Goal: Information Seeking & Learning: Learn about a topic

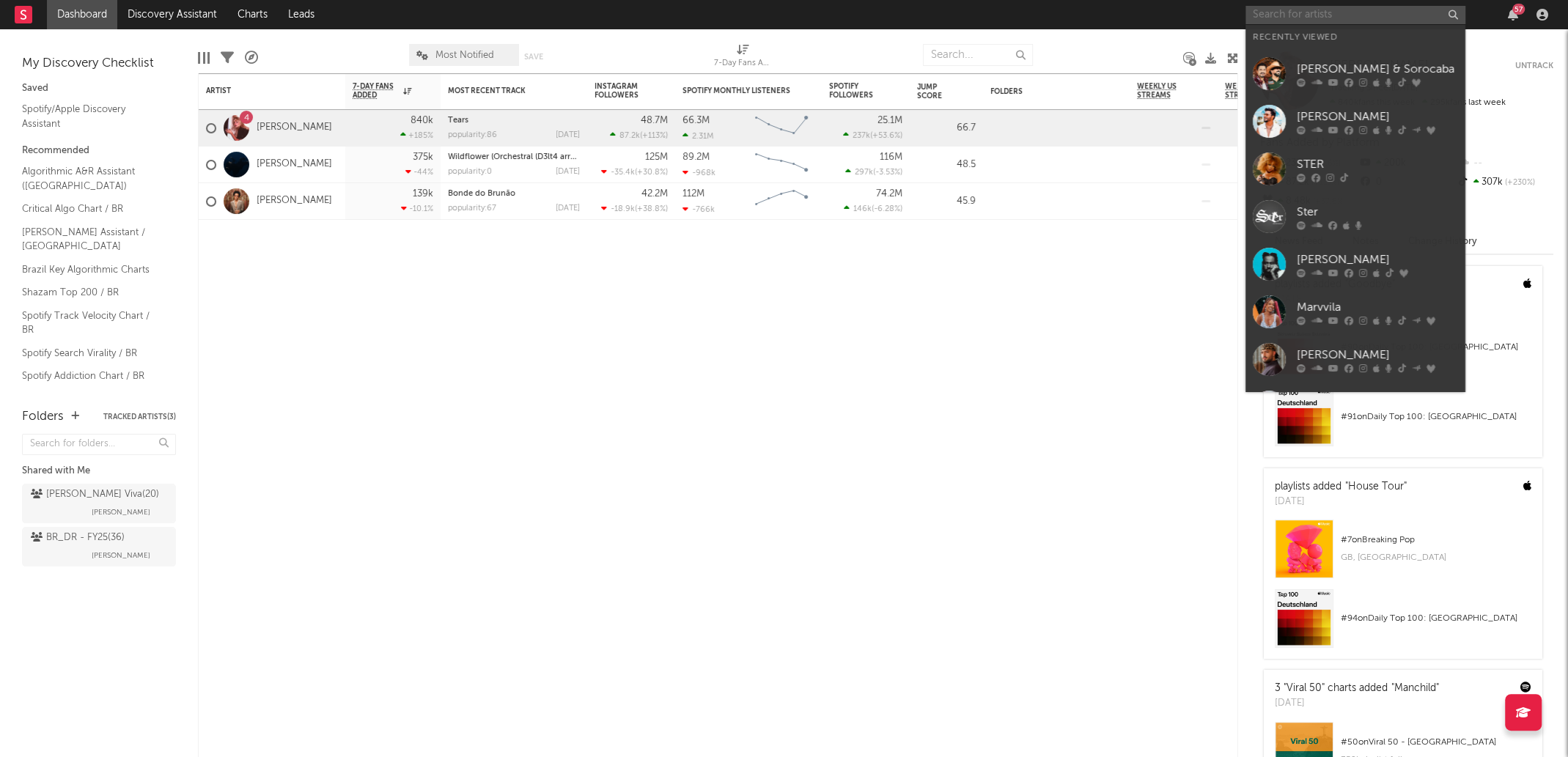
click at [1387, 18] on input "text" at bounding box center [1356, 15] width 220 height 18
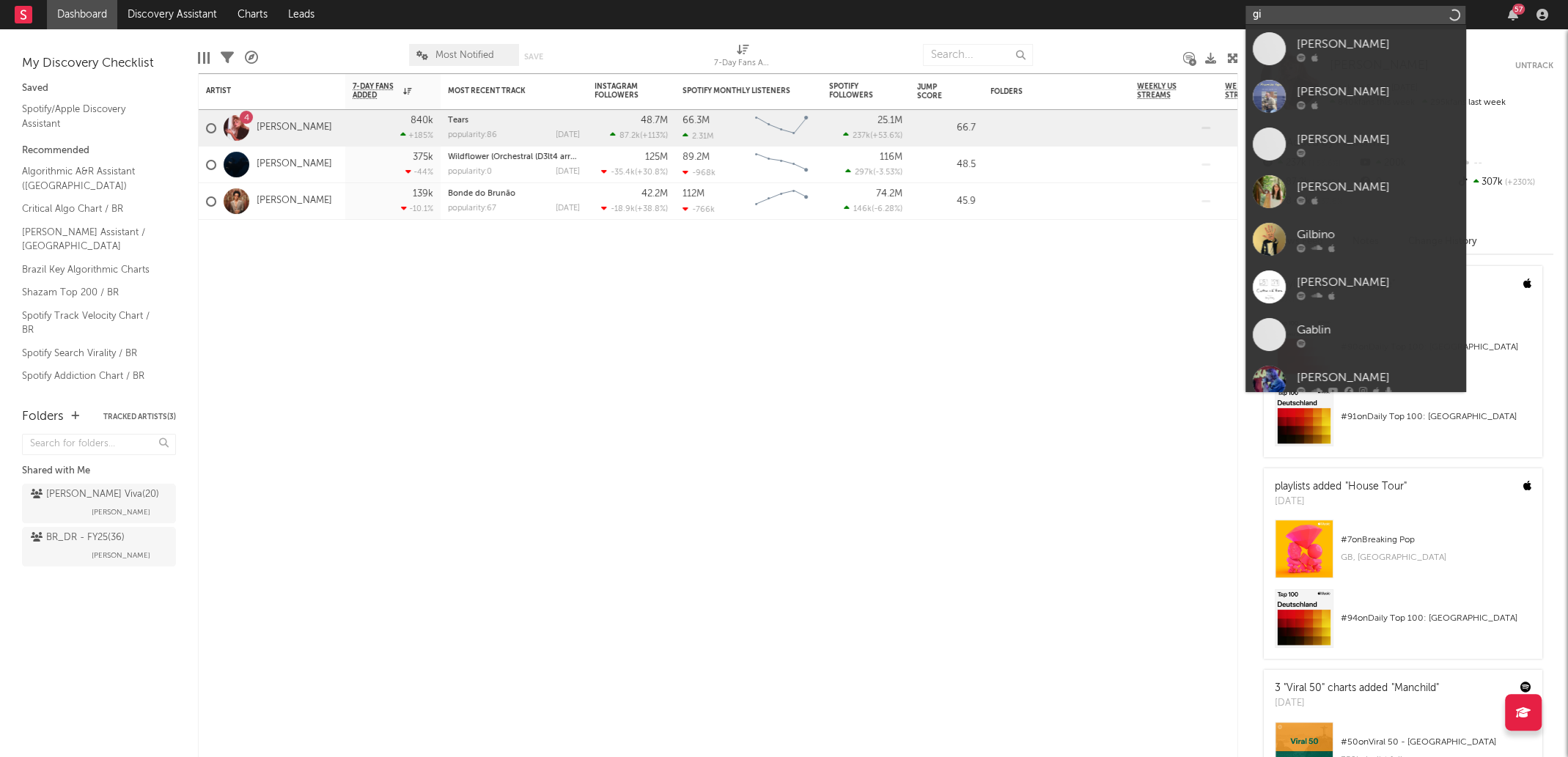
type input "g"
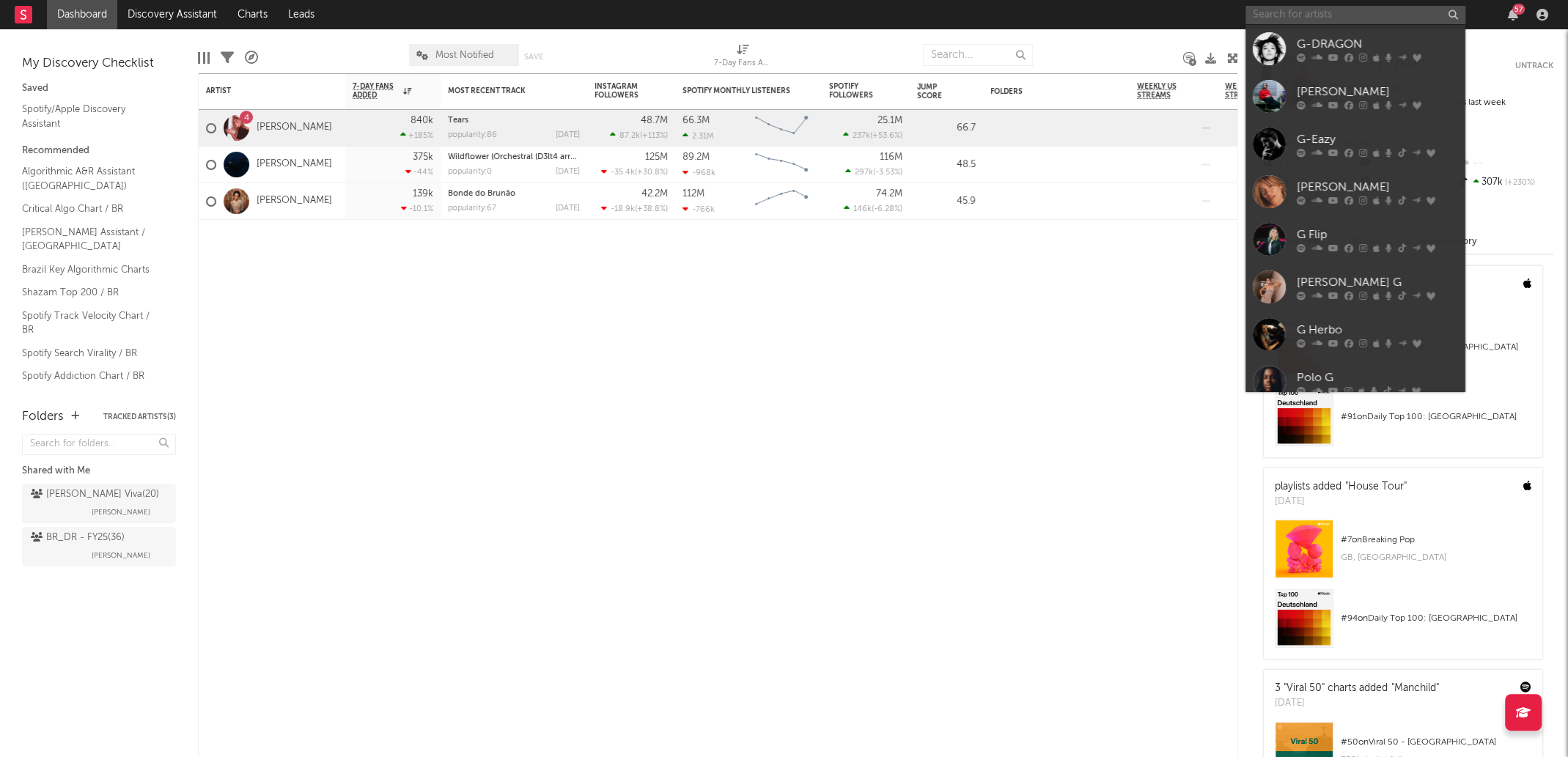
click at [1342, 14] on input "text" at bounding box center [1356, 15] width 220 height 18
paste input "Gibin"
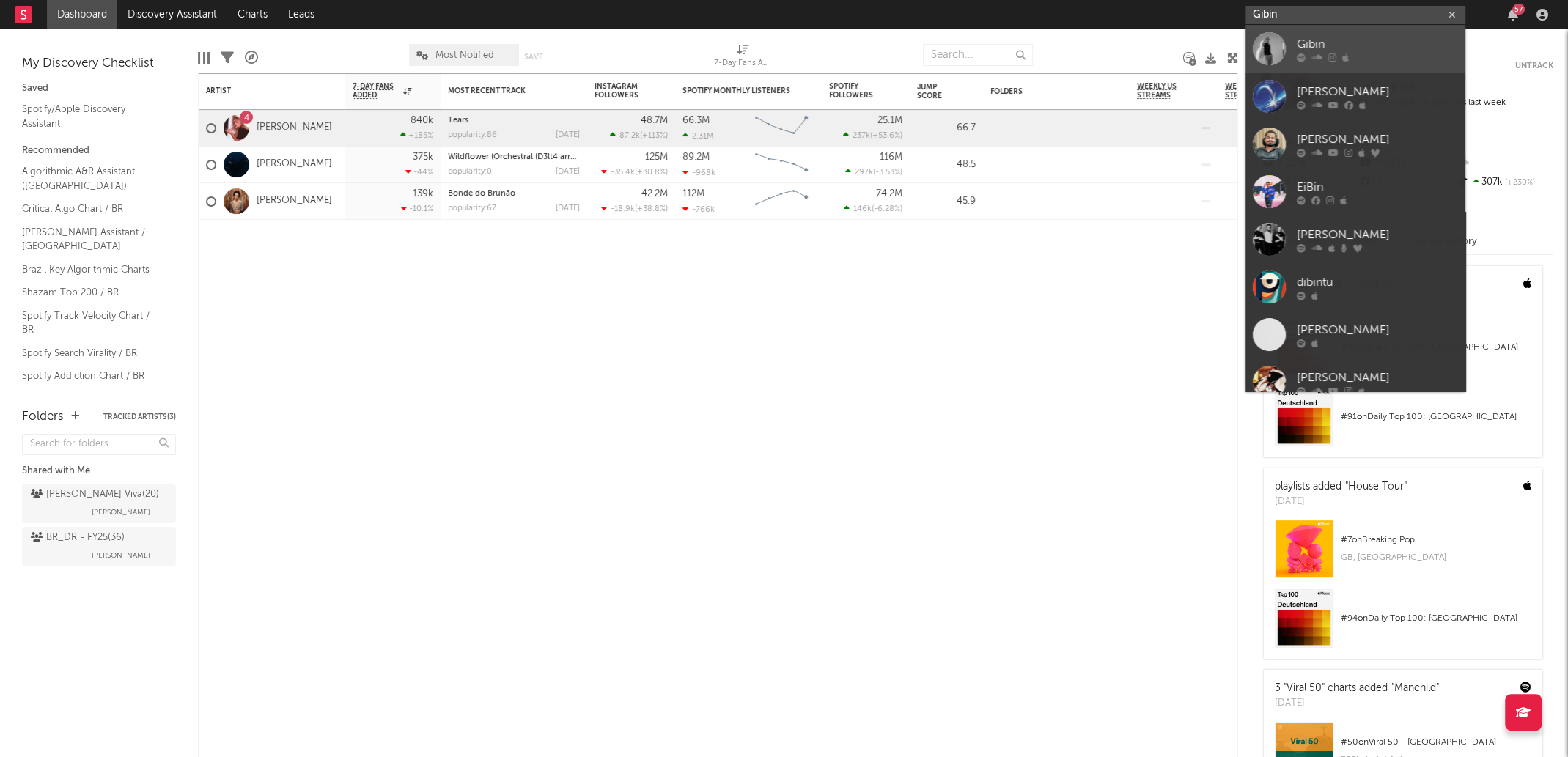
type input "Gibin"
click at [1342, 40] on div "Gibin" at bounding box center [1377, 43] width 161 height 17
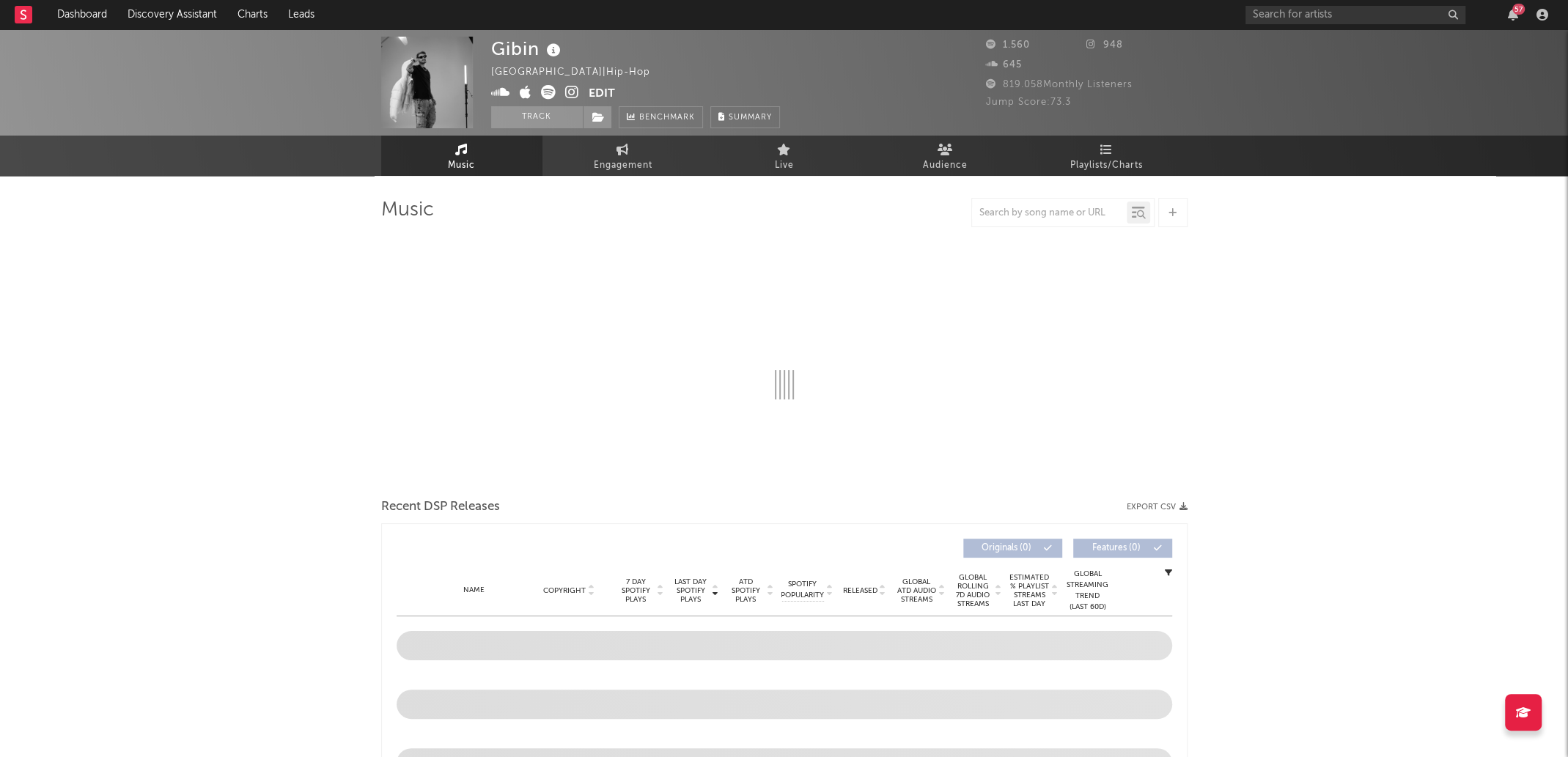
select select "6m"
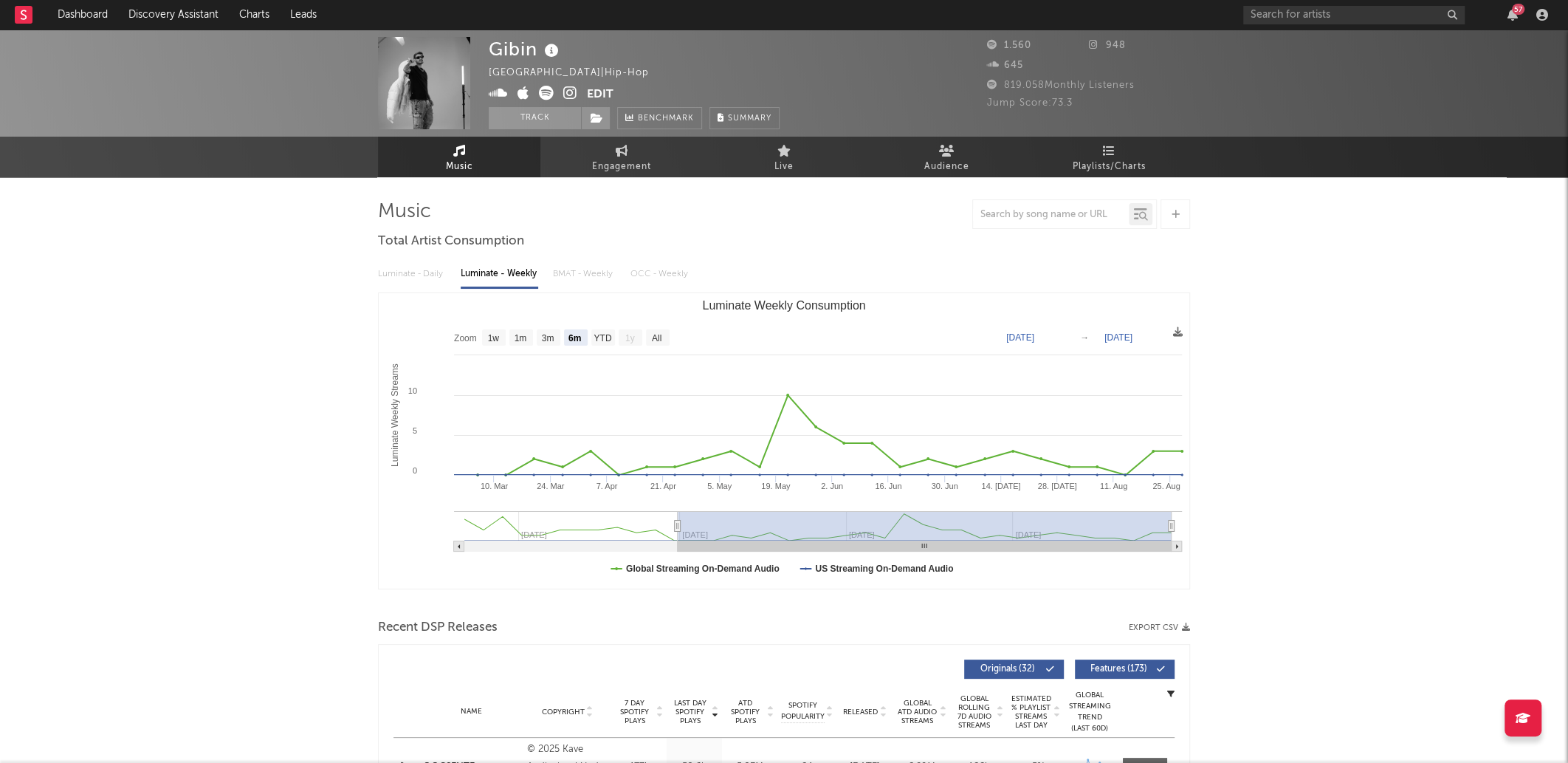
click at [568, 90] on icon at bounding box center [570, 94] width 14 height 15
click at [1287, 26] on div "57" at bounding box center [1398, 14] width 310 height 29
click at [1300, 9] on input "d" at bounding box center [1354, 15] width 222 height 18
type input "devasto prod"
click at [539, 89] on icon at bounding box center [546, 94] width 15 height 15
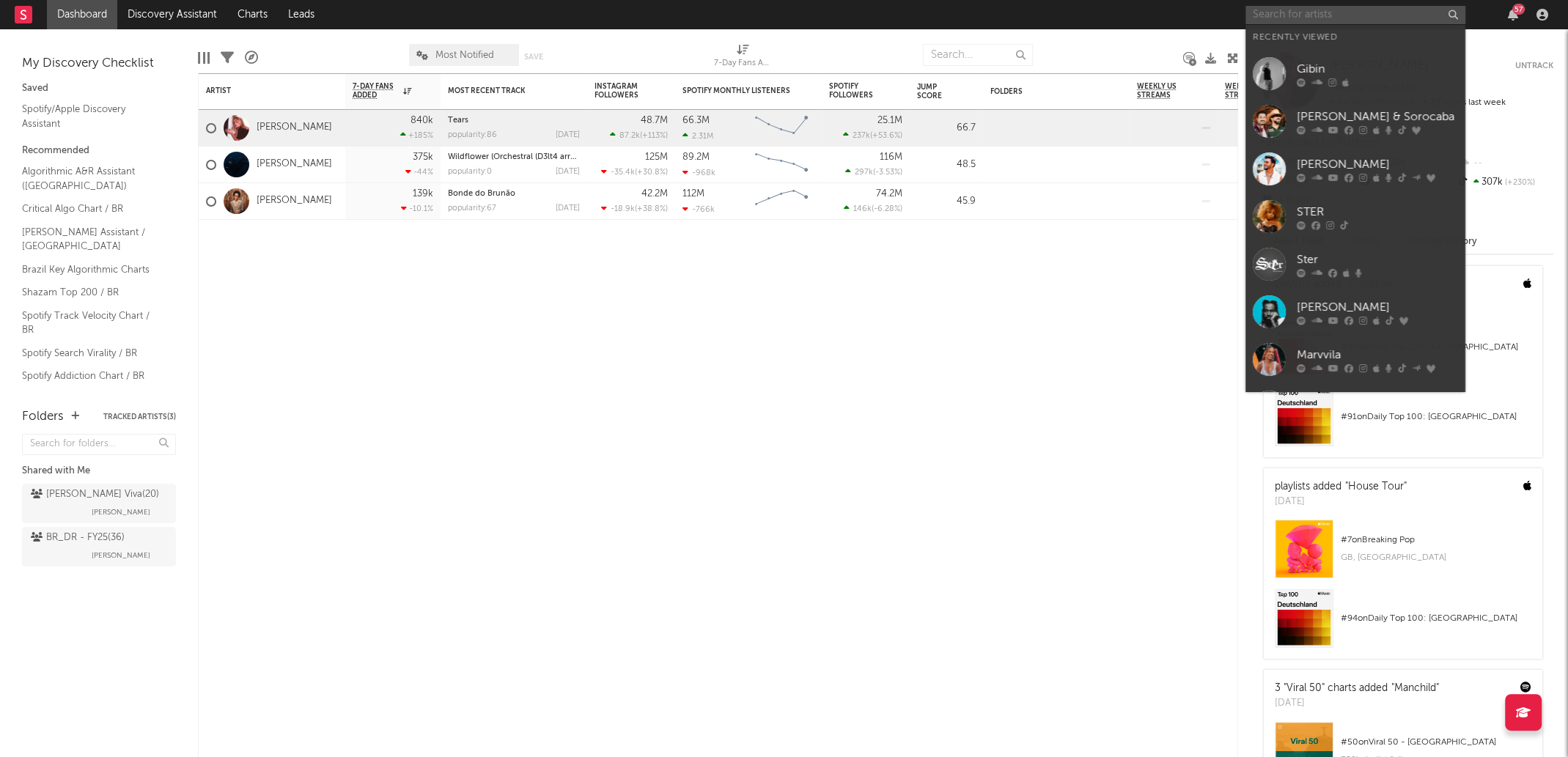
click at [1379, 19] on input "text" at bounding box center [1356, 15] width 220 height 18
type input "s"
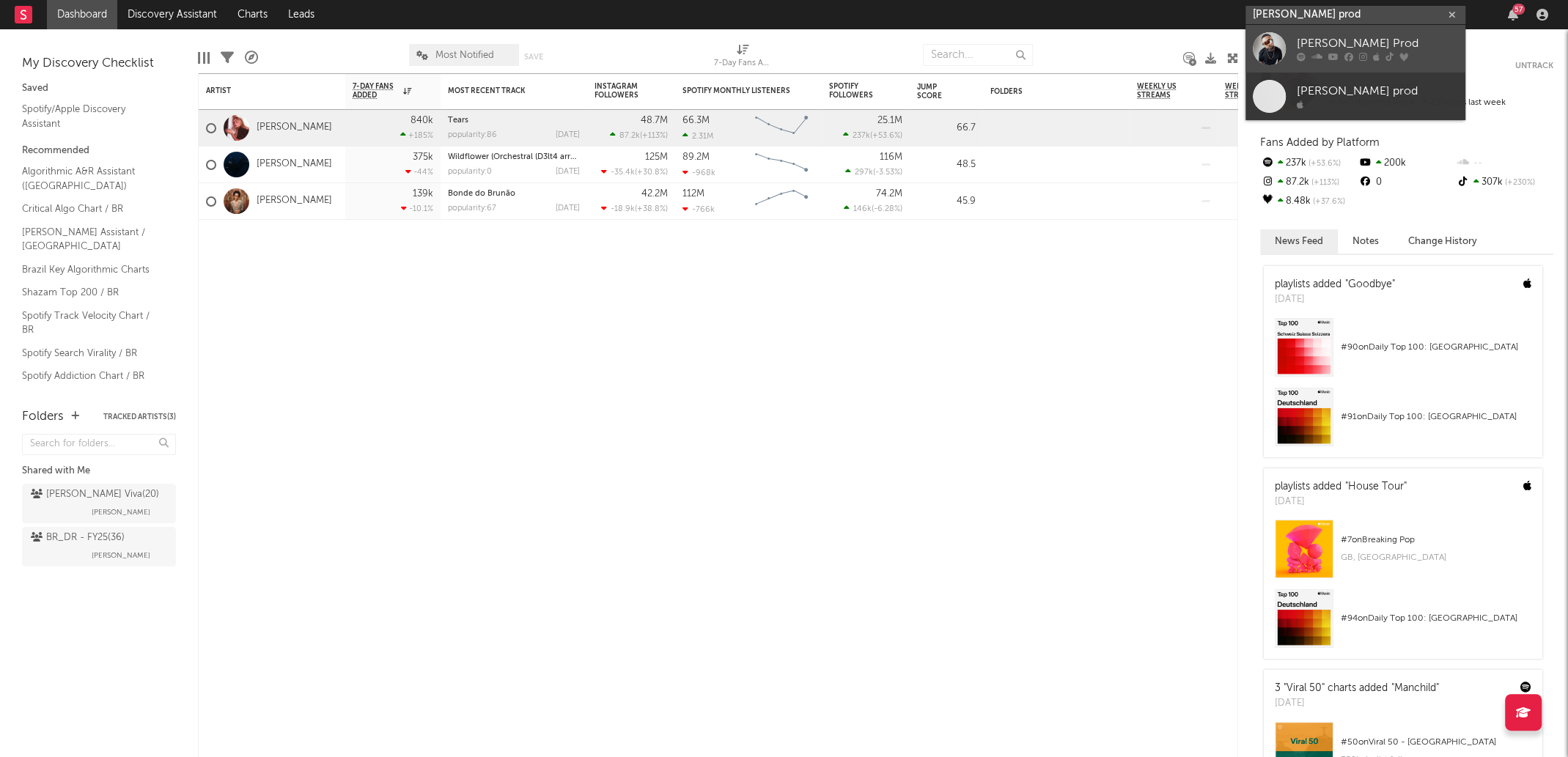
type input "devasto prod"
click at [1371, 43] on div "Devasto Prod" at bounding box center [1377, 43] width 161 height 17
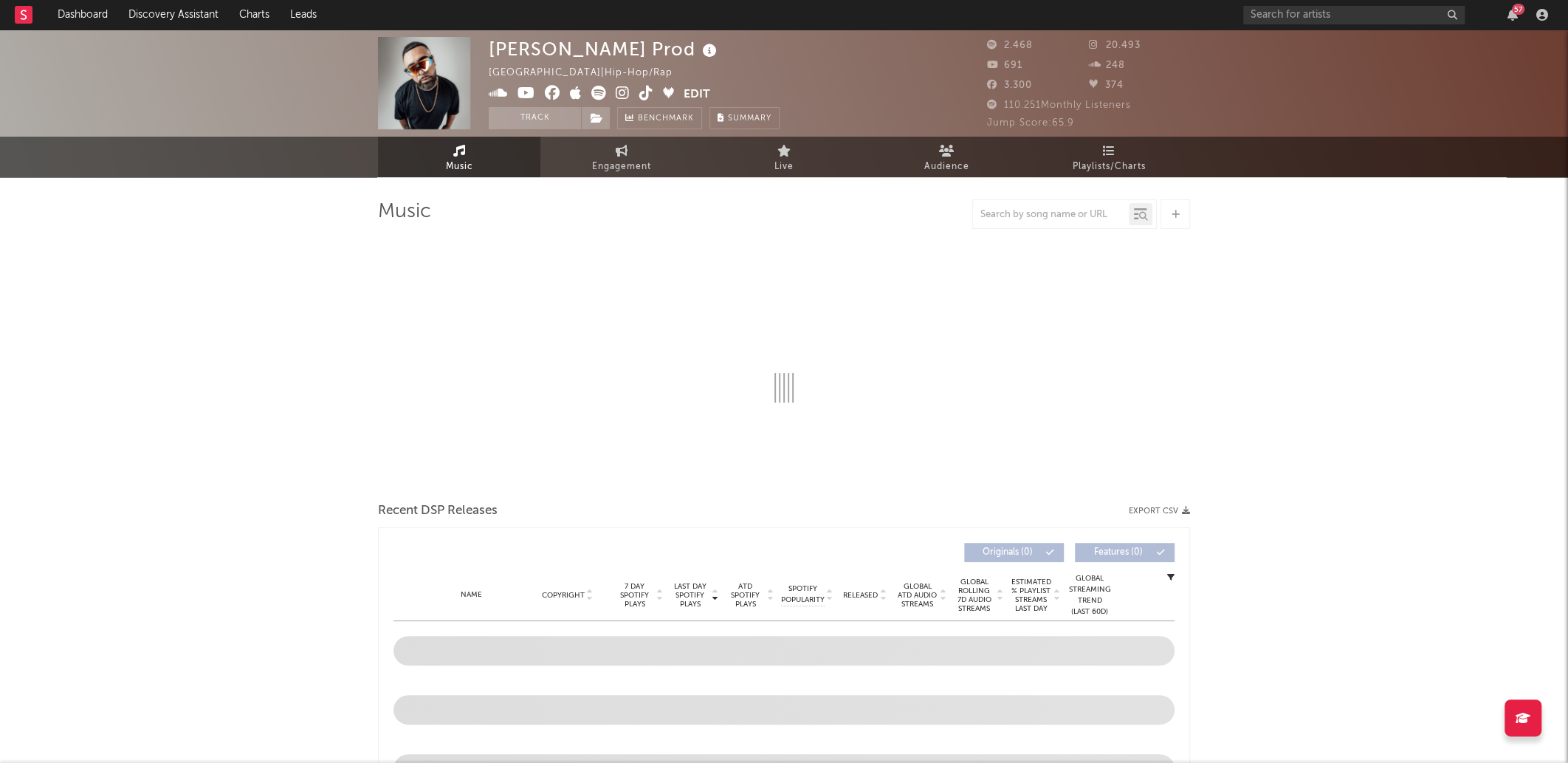
select select "6m"
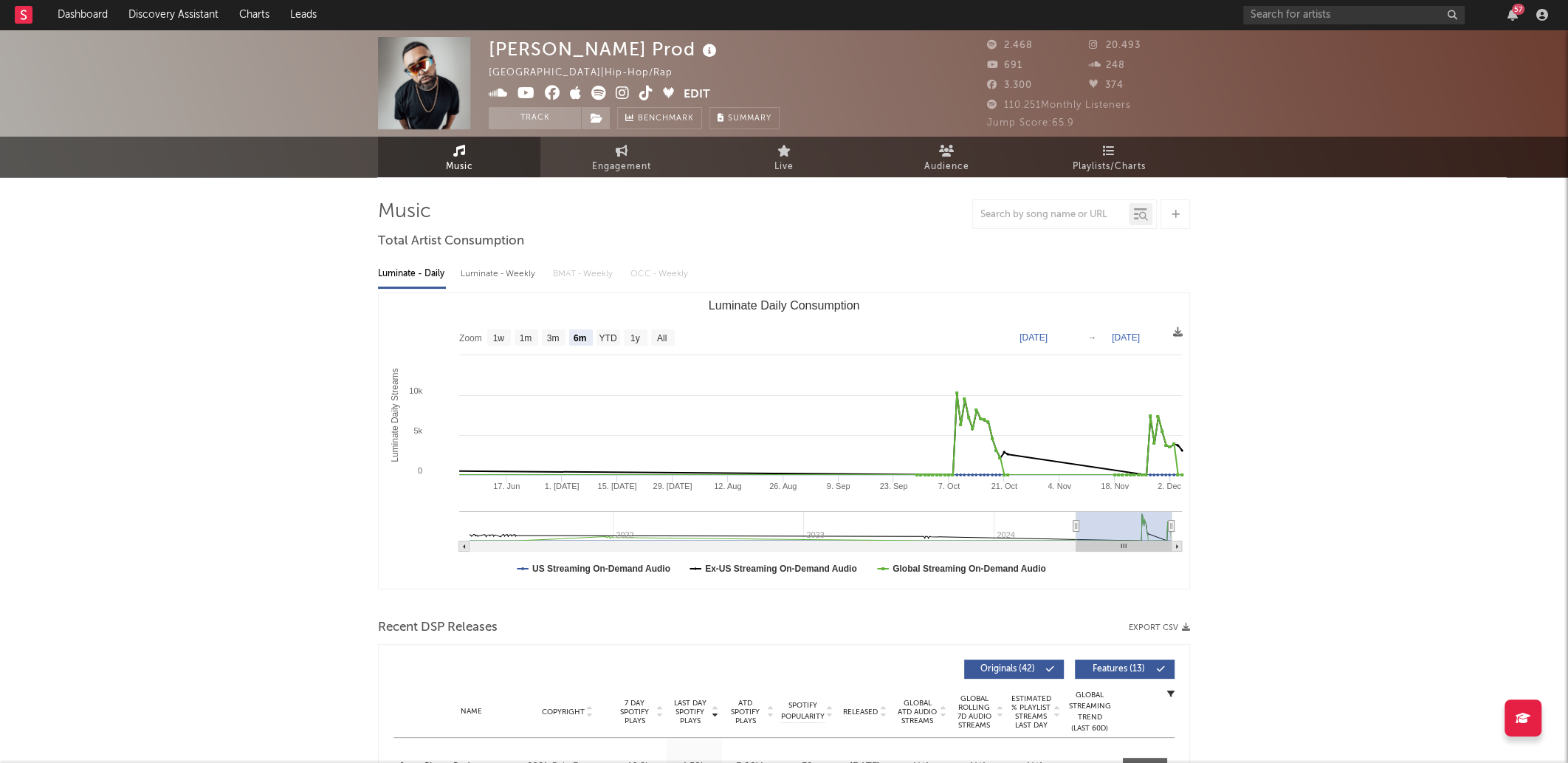
click at [629, 94] on span at bounding box center [586, 95] width 195 height 18
click at [623, 91] on icon at bounding box center [623, 94] width 14 height 15
click at [644, 91] on icon at bounding box center [646, 94] width 14 height 15
click at [595, 90] on icon at bounding box center [599, 94] width 15 height 15
click at [1403, 11] on input "text" at bounding box center [1354, 15] width 222 height 18
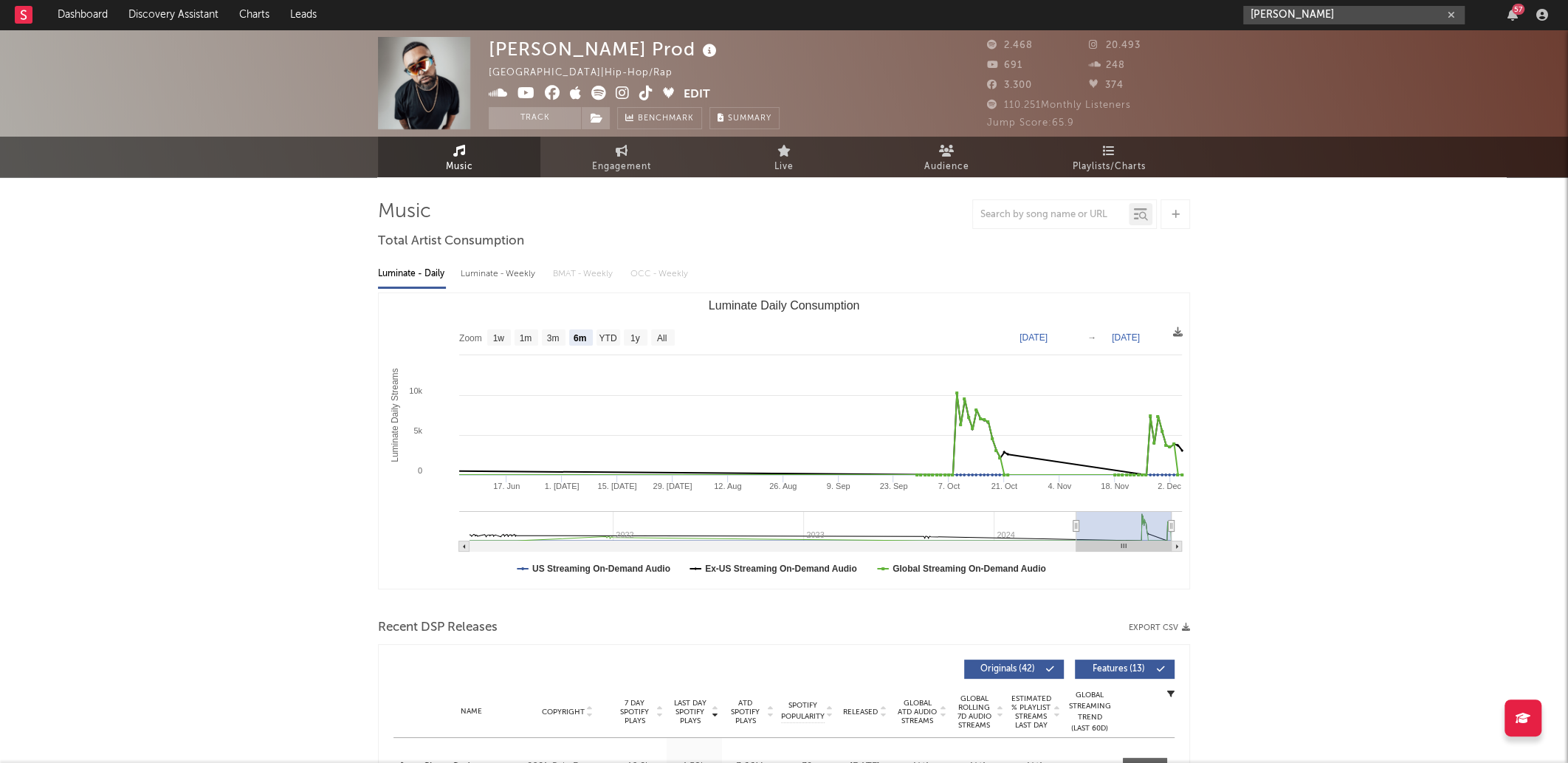
click at [1351, 23] on input "delcio lui" at bounding box center [1354, 15] width 222 height 18
type input "delcio lui"
click at [1376, 27] on link "Delcio Luiz" at bounding box center [1354, 49] width 222 height 48
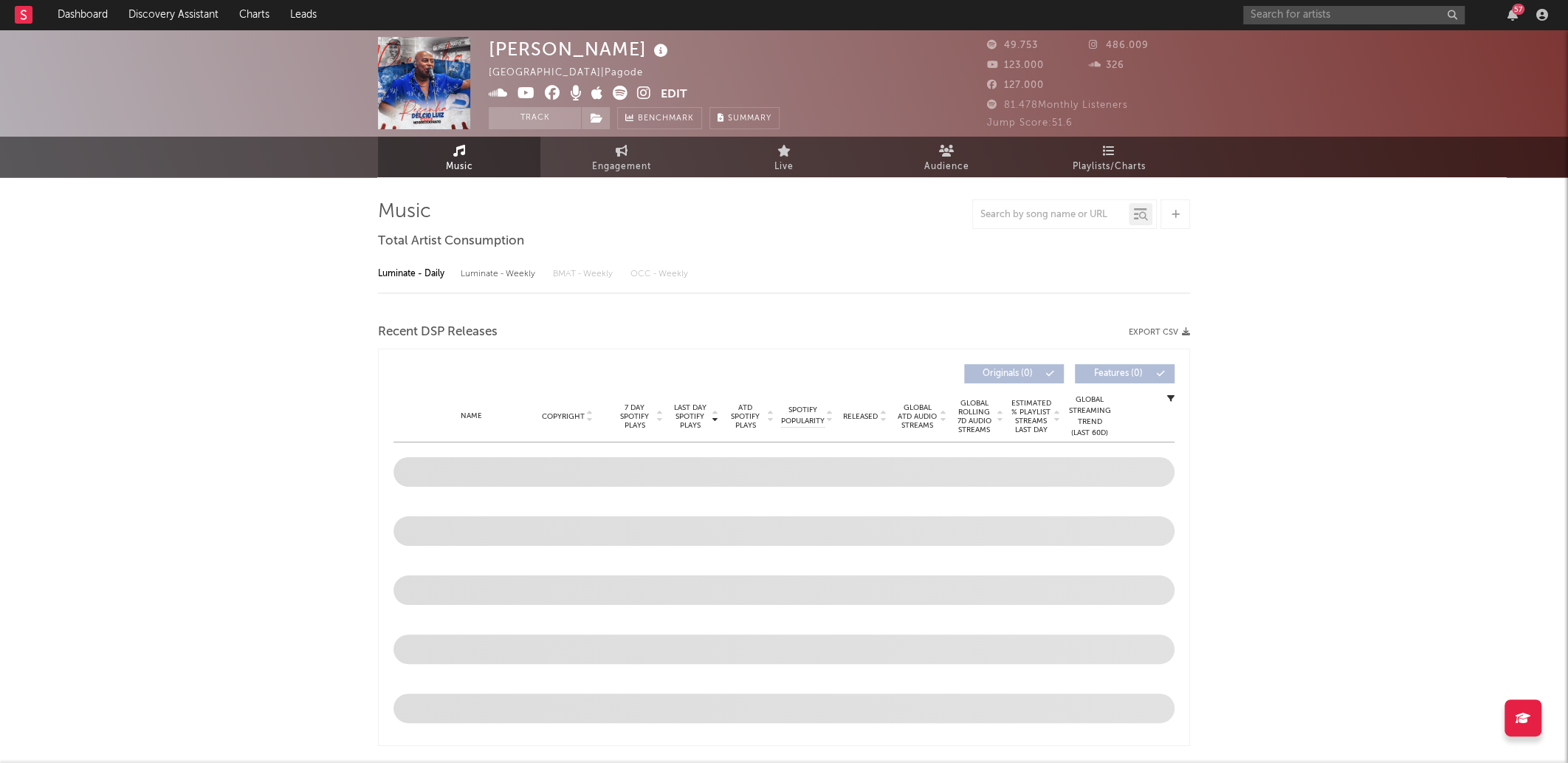
select select "6m"
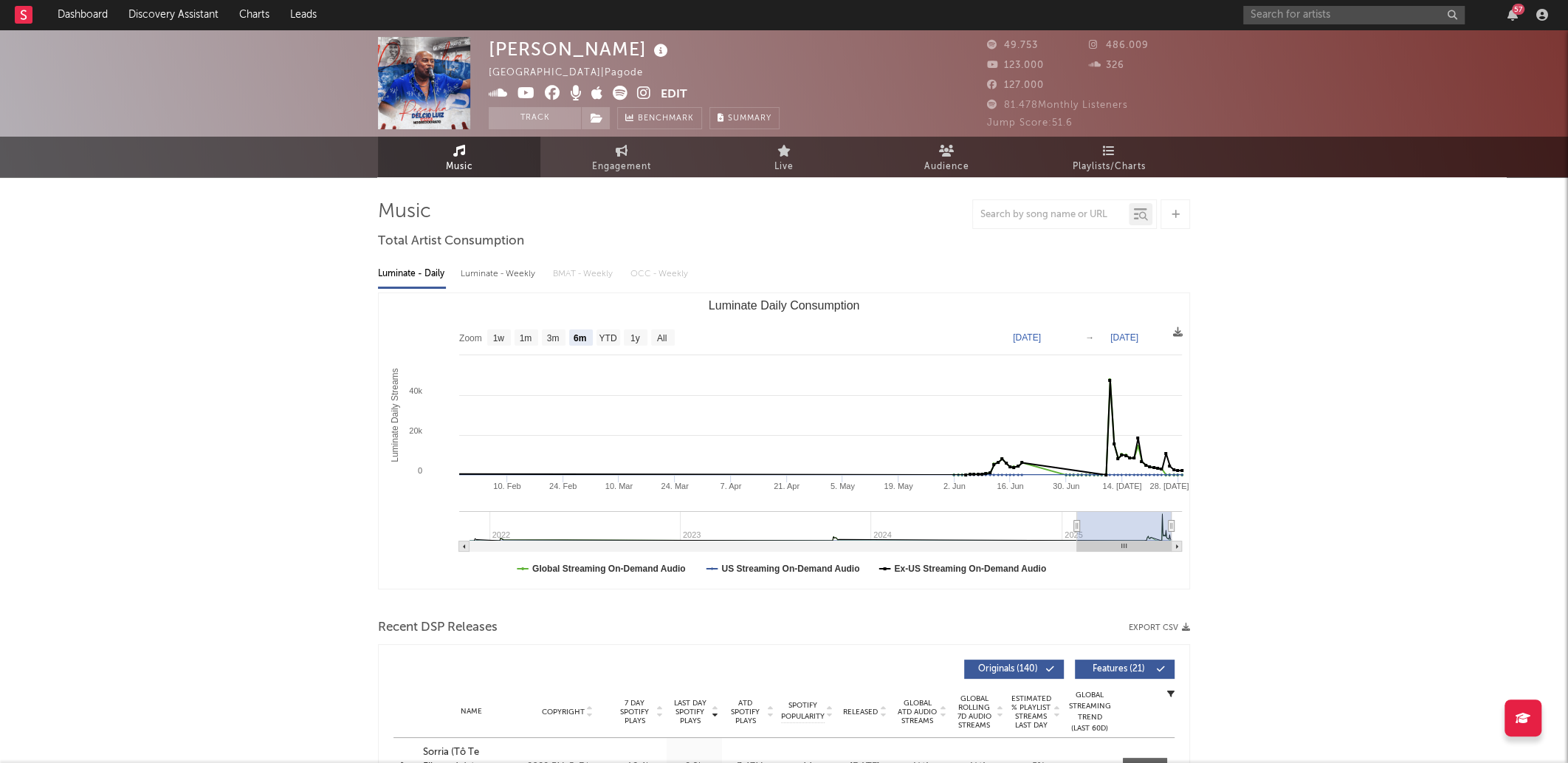
click at [626, 95] on icon at bounding box center [620, 94] width 15 height 15
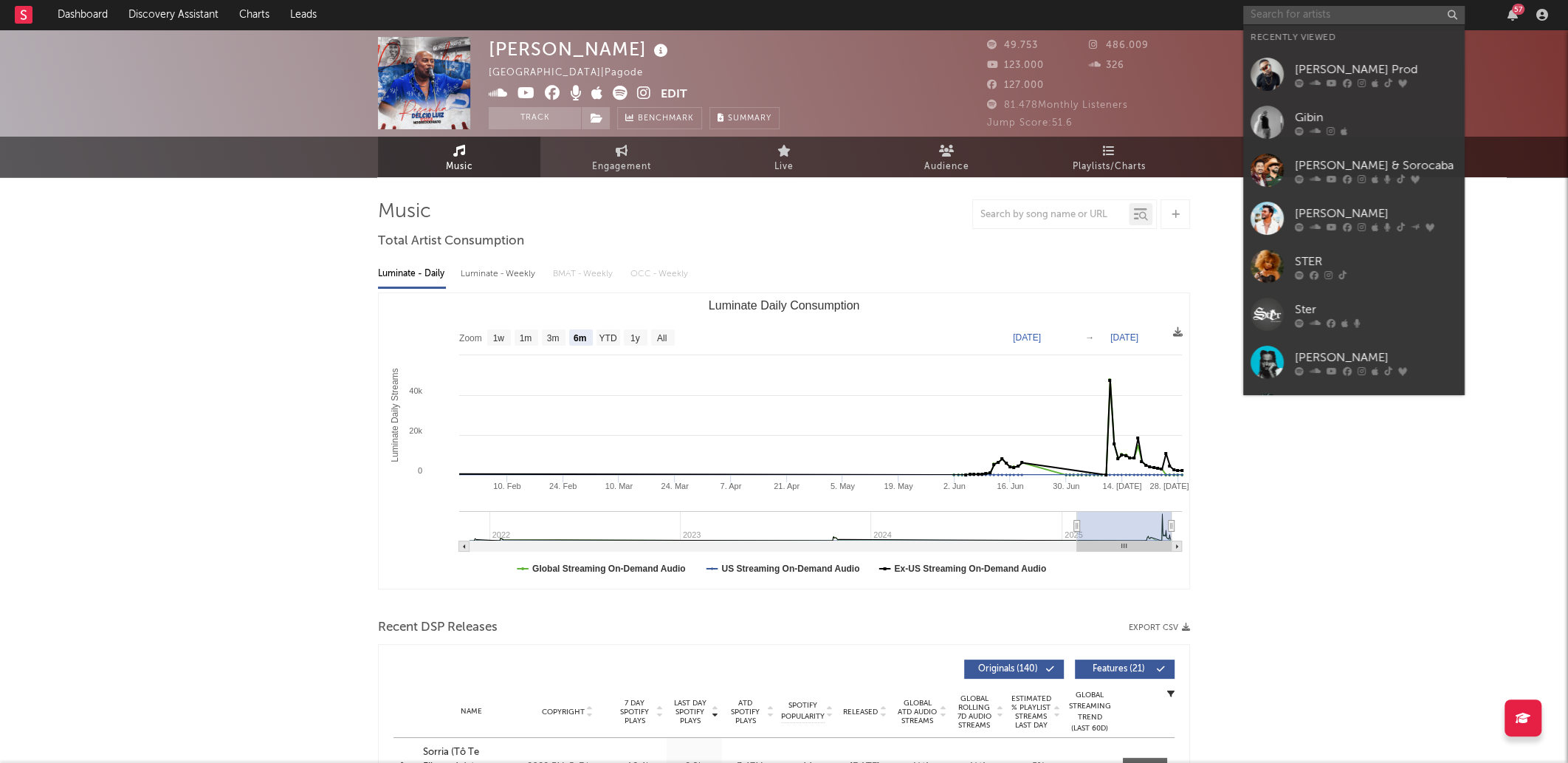
click at [1273, 8] on input "text" at bounding box center [1354, 15] width 222 height 18
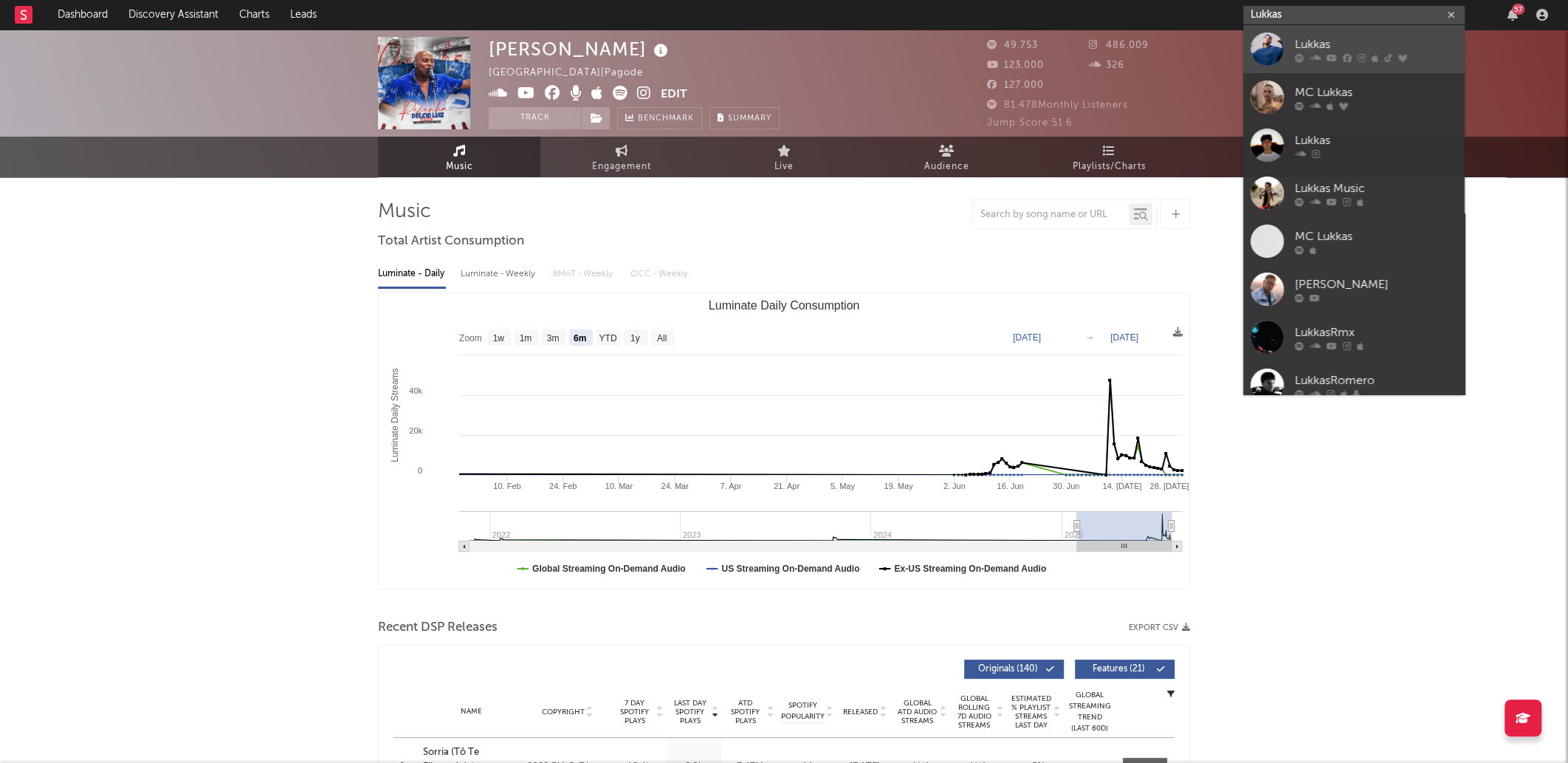
type input "Lukkas"
click at [1398, 54] on icon at bounding box center [1403, 57] width 9 height 9
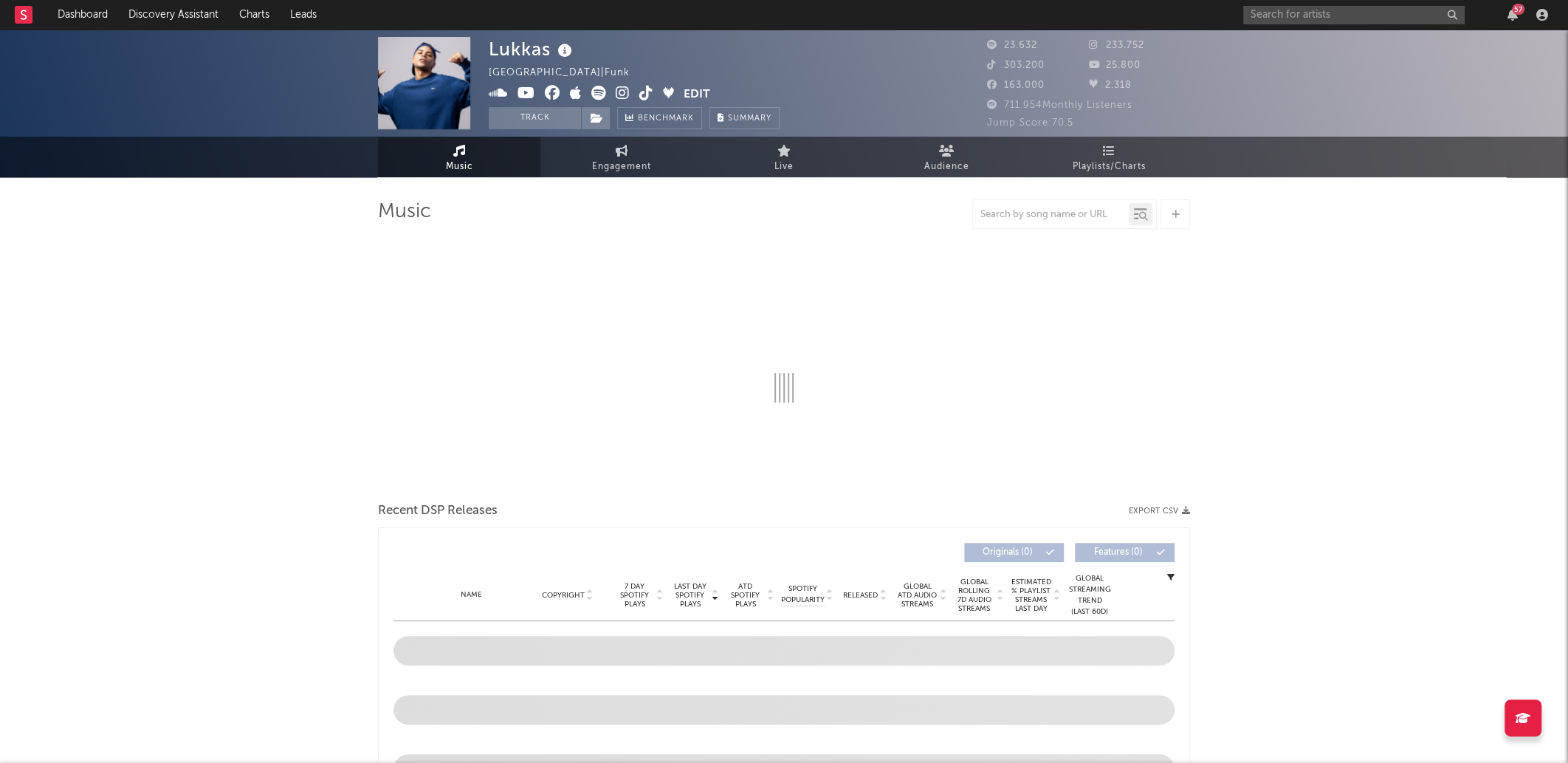
select select "6m"
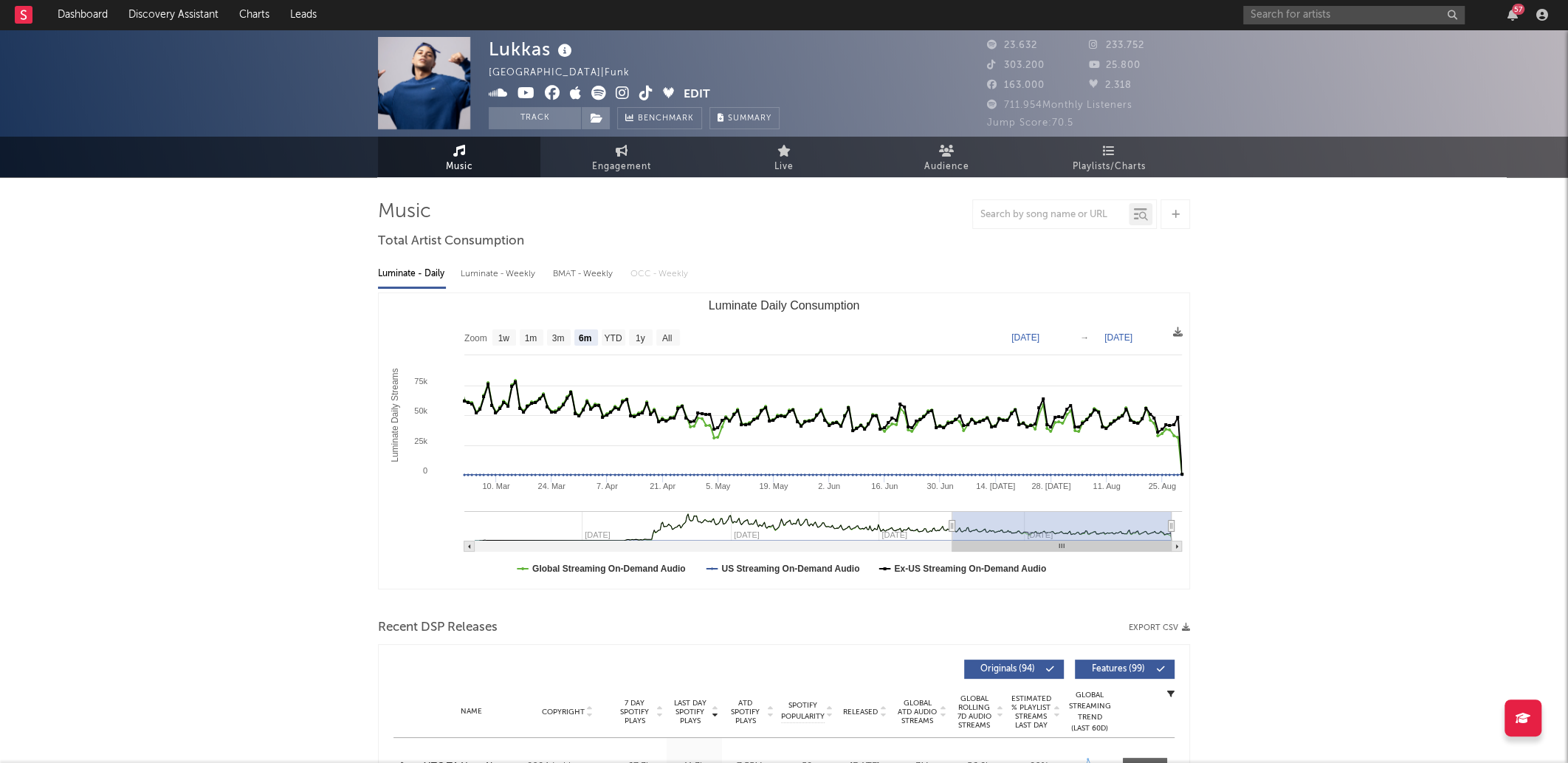
click at [598, 94] on icon at bounding box center [599, 94] width 15 height 15
click at [593, 88] on icon at bounding box center [599, 94] width 15 height 15
click at [622, 100] on icon at bounding box center [623, 94] width 14 height 15
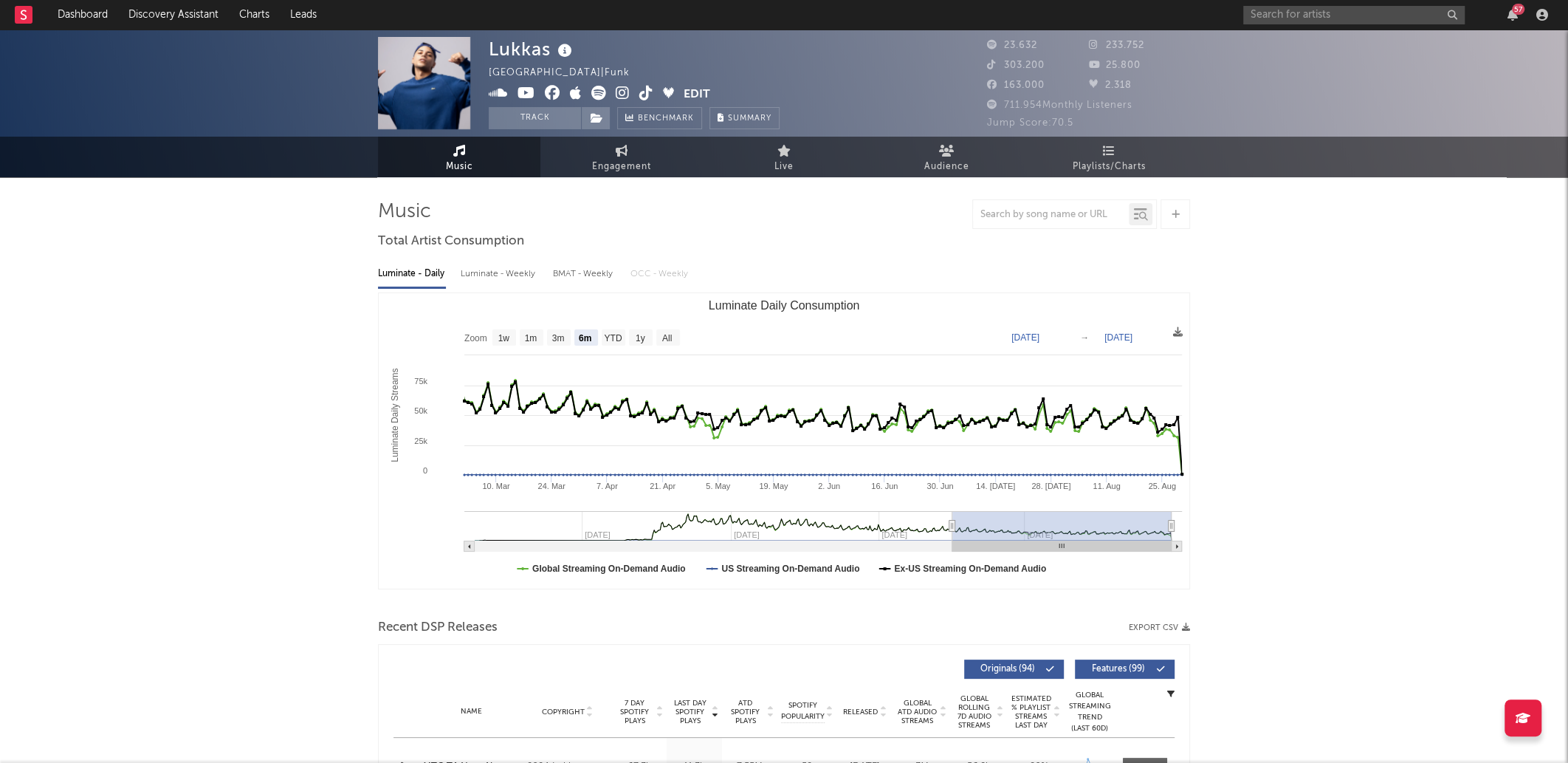
click at [656, 94] on span at bounding box center [586, 95] width 195 height 18
click at [651, 93] on icon at bounding box center [646, 94] width 14 height 15
click at [523, 88] on icon at bounding box center [526, 94] width 17 height 15
click at [1096, 4] on nav "Dashboard Discovery Assistant Charts Leads 57" at bounding box center [784, 14] width 1568 height 29
click at [1298, 24] on div "57" at bounding box center [1398, 14] width 310 height 29
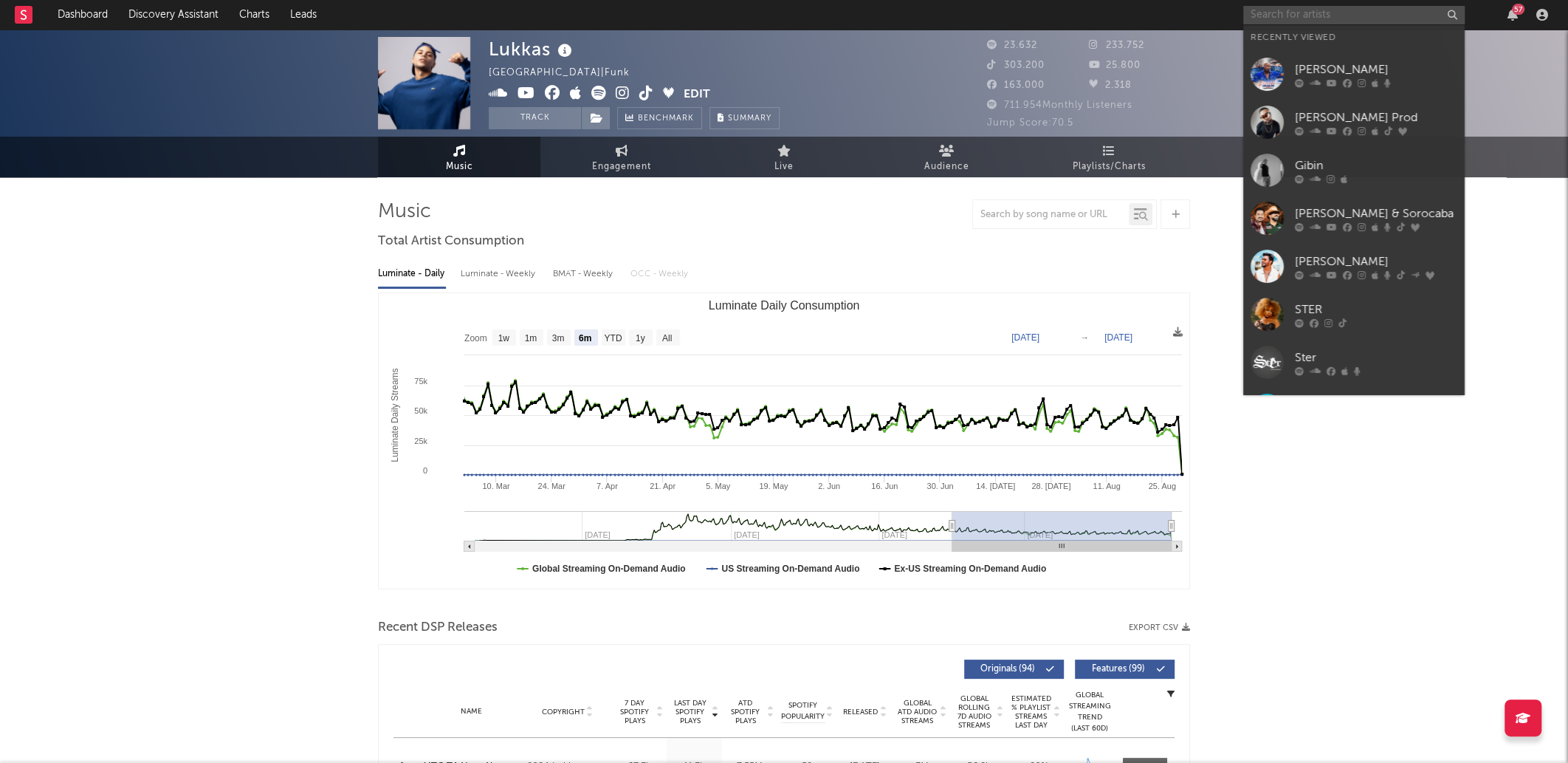
click at [1301, 22] on input "text" at bounding box center [1354, 15] width 222 height 18
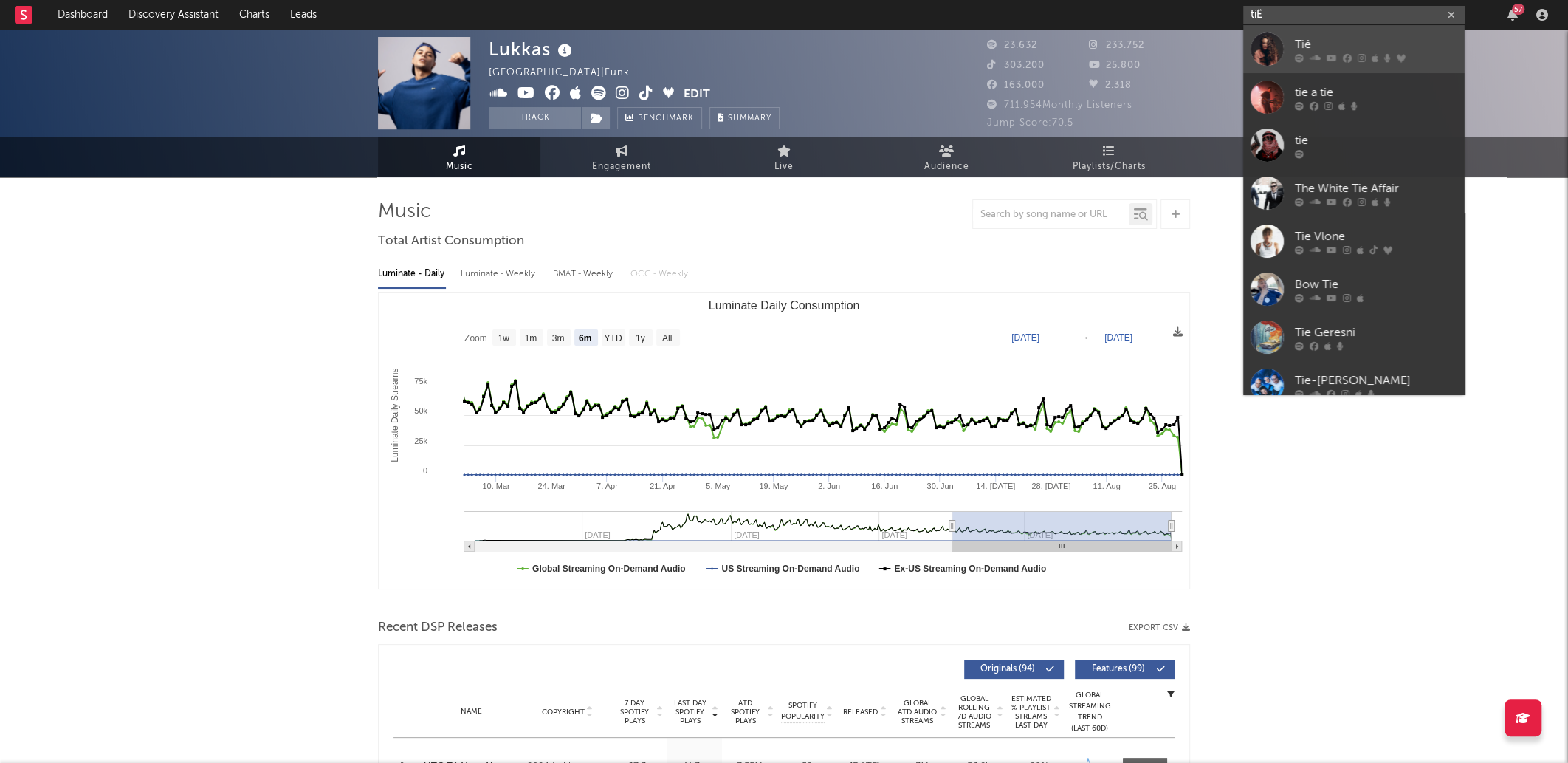
type input "tiÊ"
click at [1381, 51] on div "Tiê" at bounding box center [1376, 44] width 162 height 17
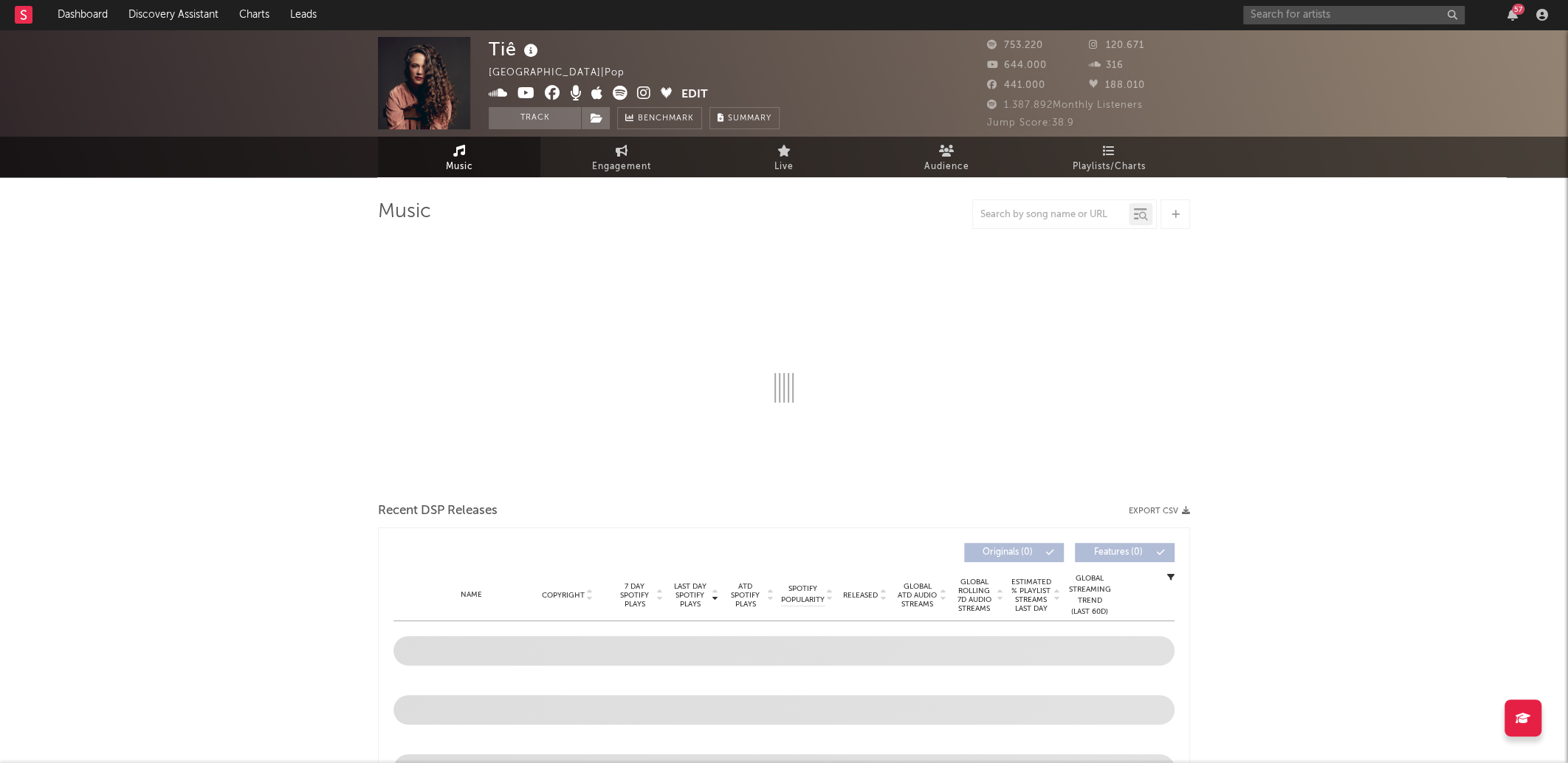
click at [522, 94] on icon at bounding box center [526, 94] width 17 height 15
select select "6m"
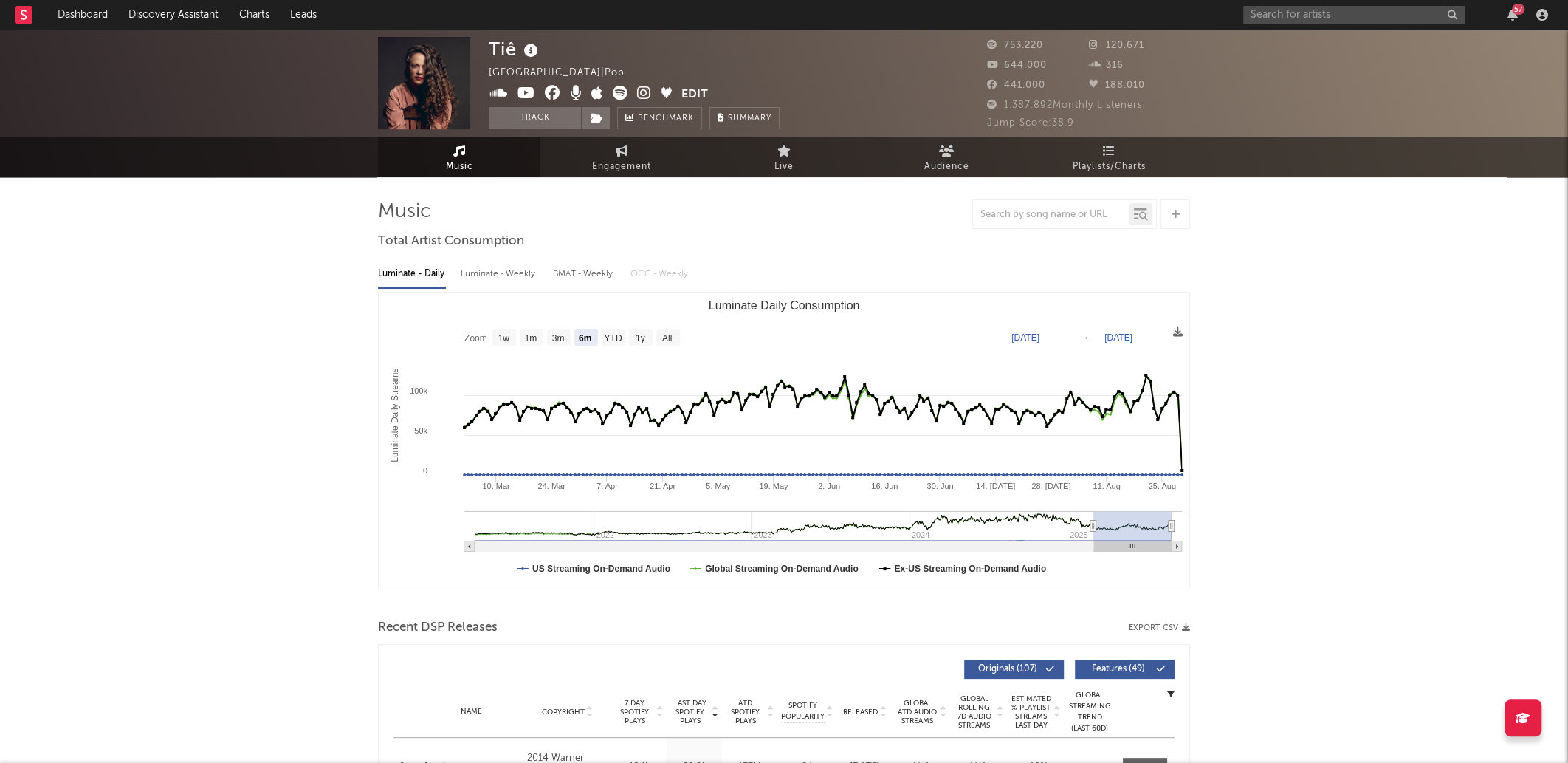
click at [623, 98] on icon at bounding box center [620, 94] width 15 height 15
click at [648, 91] on icon at bounding box center [644, 94] width 14 height 15
drag, startPoint x: 1392, startPoint y: 18, endPoint x: 1375, endPoint y: 42, distance: 29.4
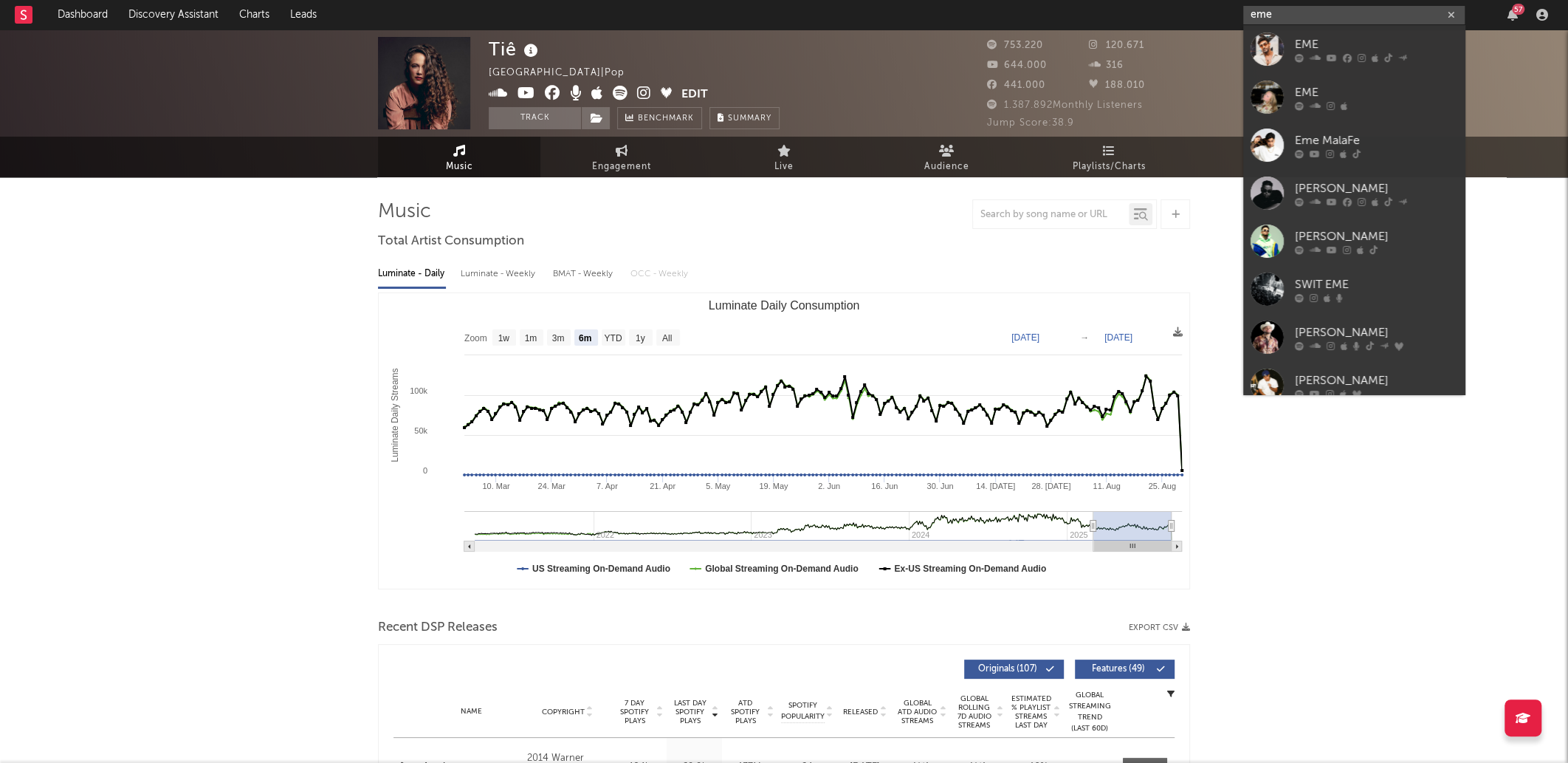
type input "eme"
click at [1384, 67] on link "EME" at bounding box center [1354, 49] width 222 height 48
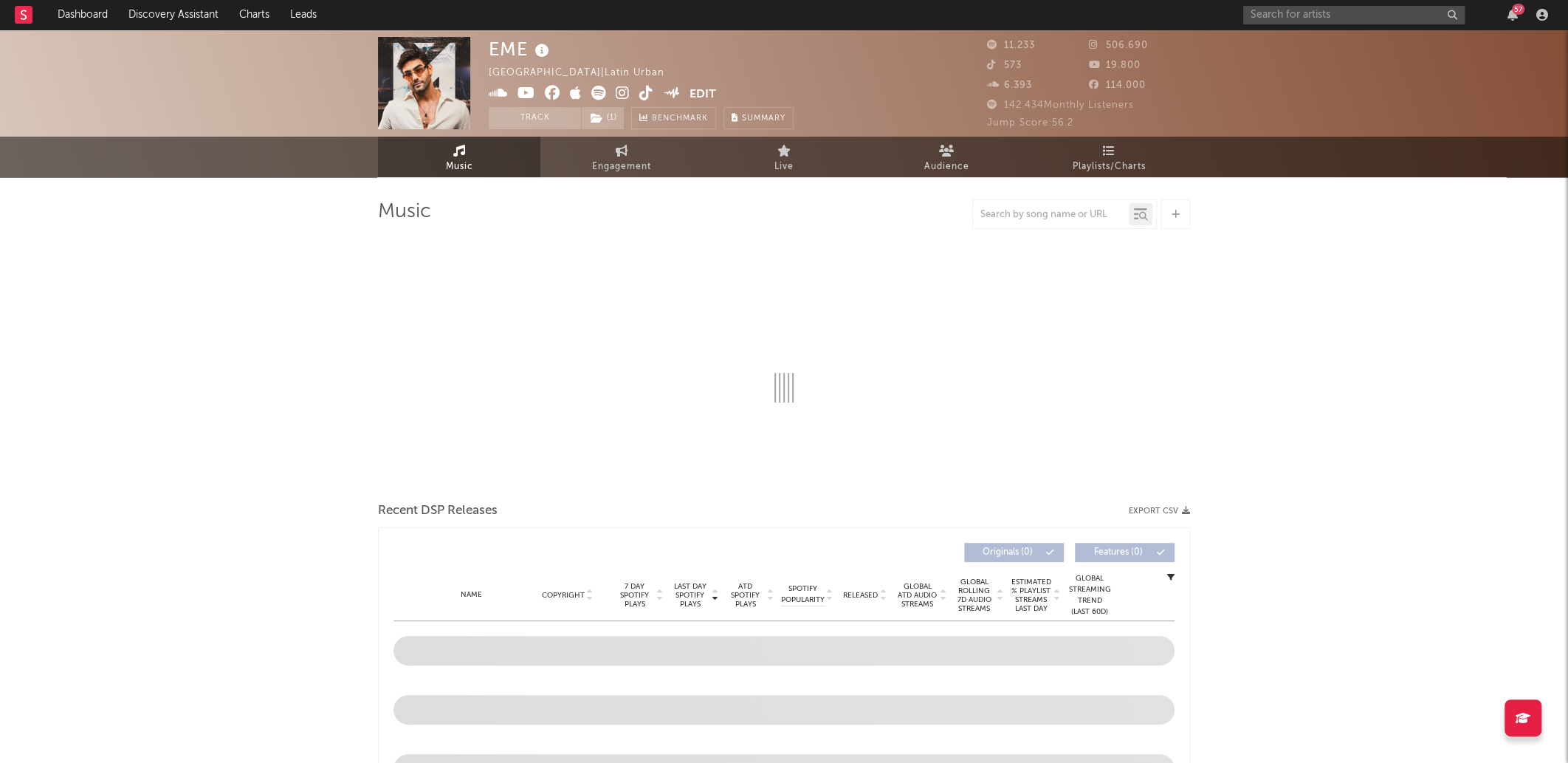
drag, startPoint x: 402, startPoint y: 57, endPoint x: 394, endPoint y: 59, distance: 8.2
select select "6m"
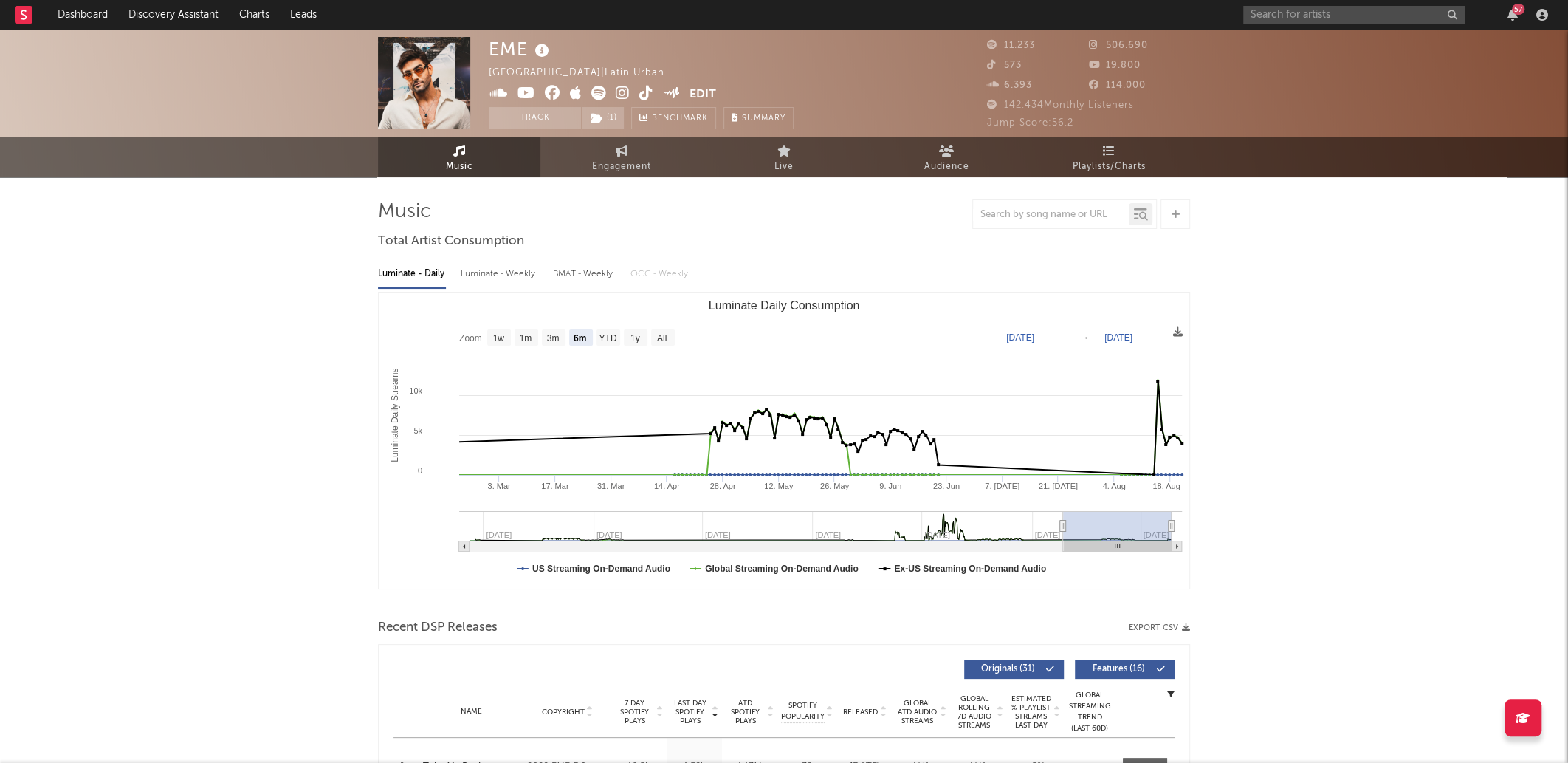
click at [594, 97] on icon at bounding box center [599, 94] width 15 height 15
click at [604, 93] on icon at bounding box center [599, 94] width 15 height 15
click at [528, 97] on icon at bounding box center [526, 94] width 17 height 15
click at [617, 96] on icon at bounding box center [623, 94] width 14 height 15
click at [640, 89] on icon at bounding box center [646, 94] width 14 height 15
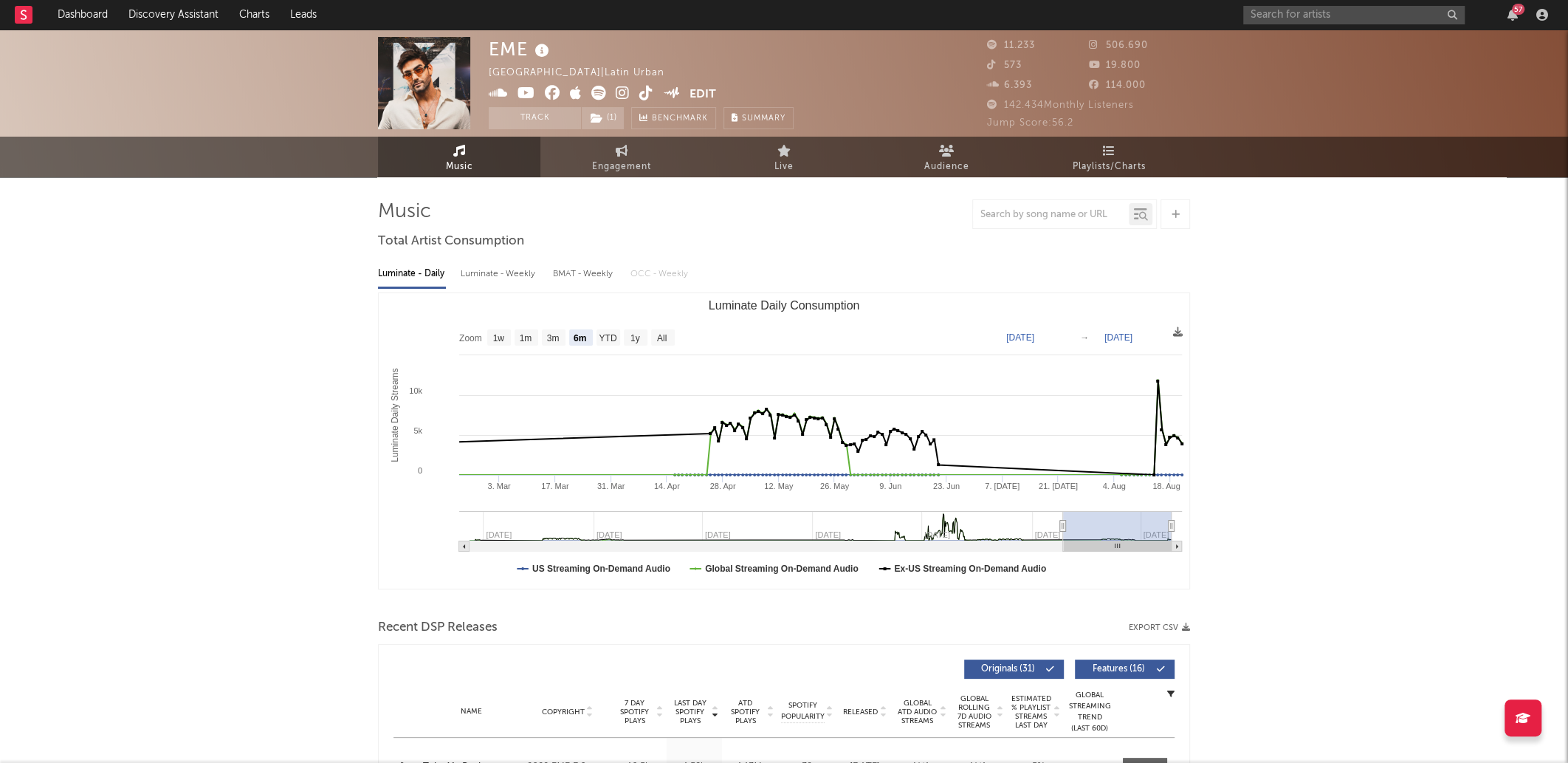
click at [714, 86] on button "Edit" at bounding box center [703, 95] width 26 height 18
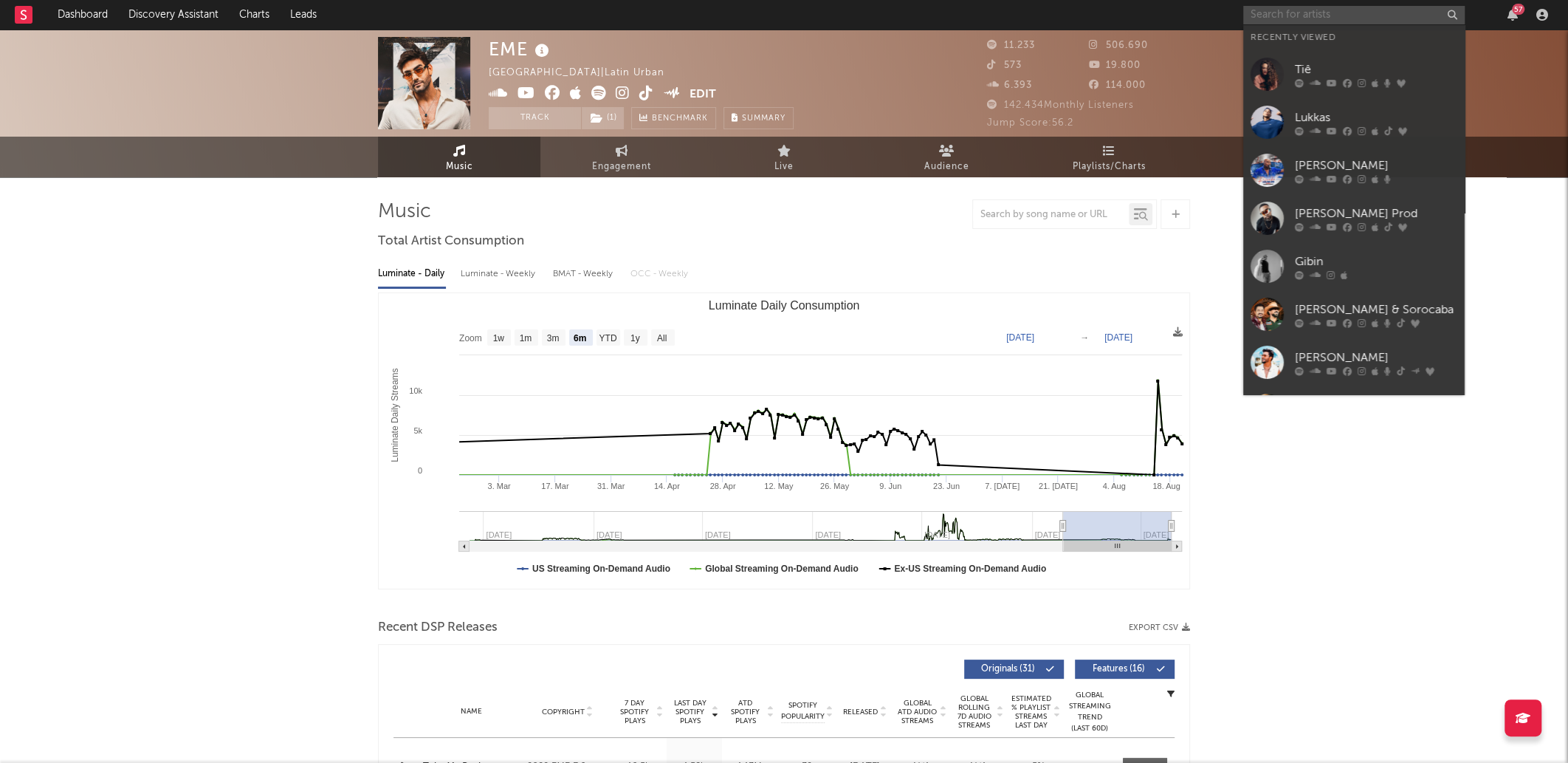
click at [1411, 8] on input "text" at bounding box center [1354, 15] width 222 height 18
paste input "mc lipzl"
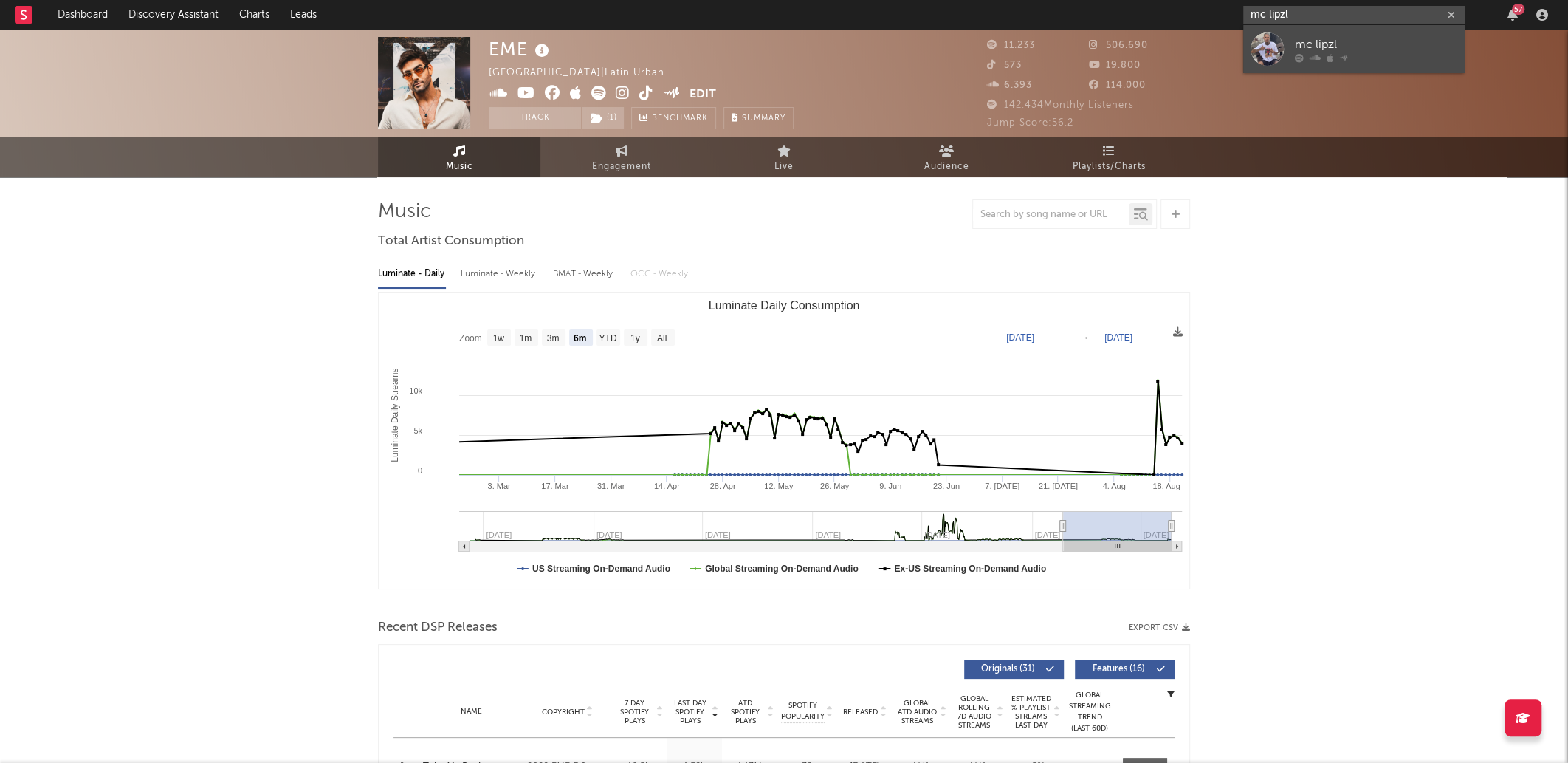
type input "mc lipzl"
drag, startPoint x: 1400, startPoint y: 50, endPoint x: 75, endPoint y: 186, distance: 1332.0
click at [1400, 50] on div "mc lipzl" at bounding box center [1376, 44] width 162 height 17
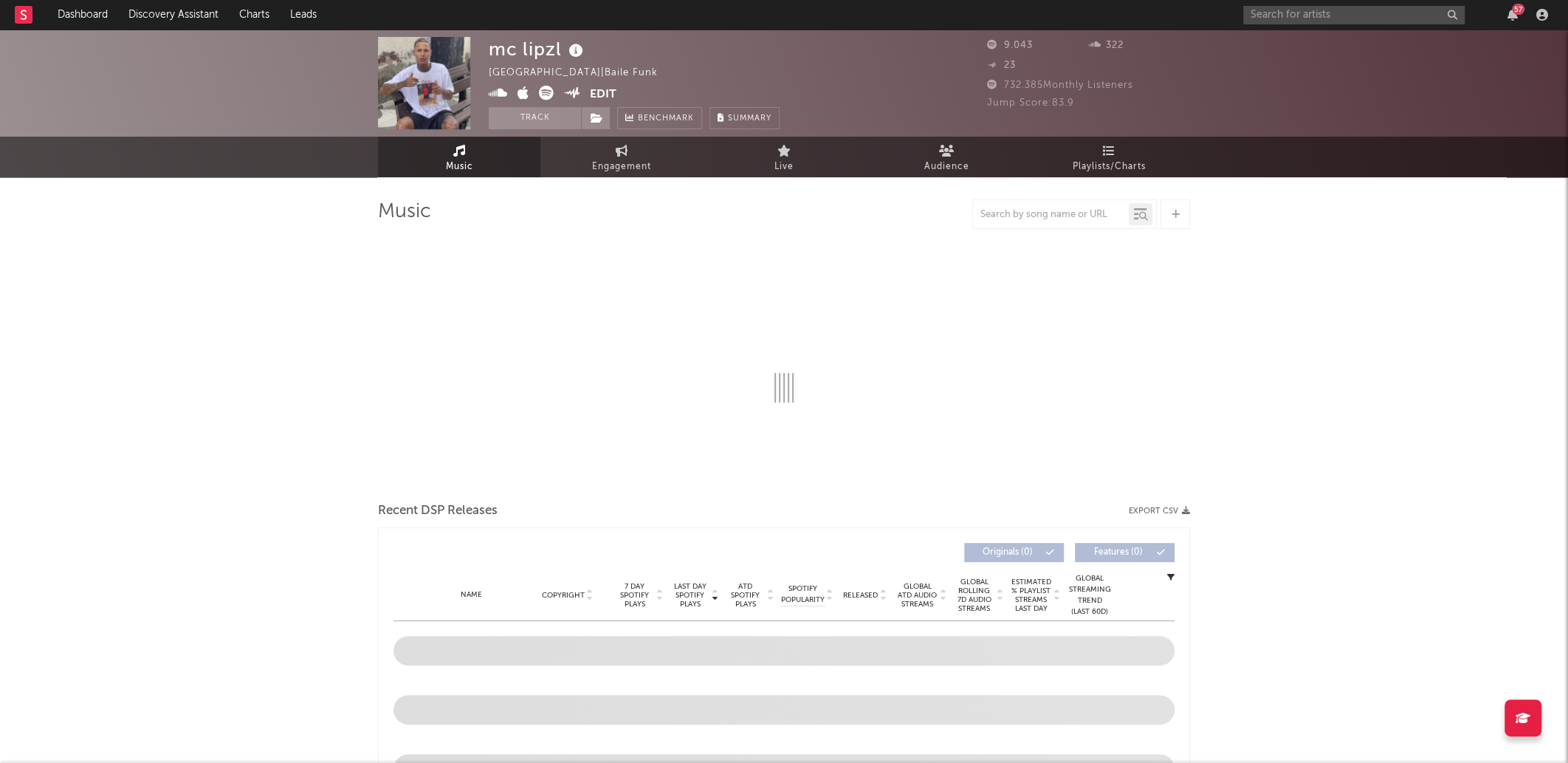
drag, startPoint x: 440, startPoint y: 94, endPoint x: 444, endPoint y: 59, distance: 35.2
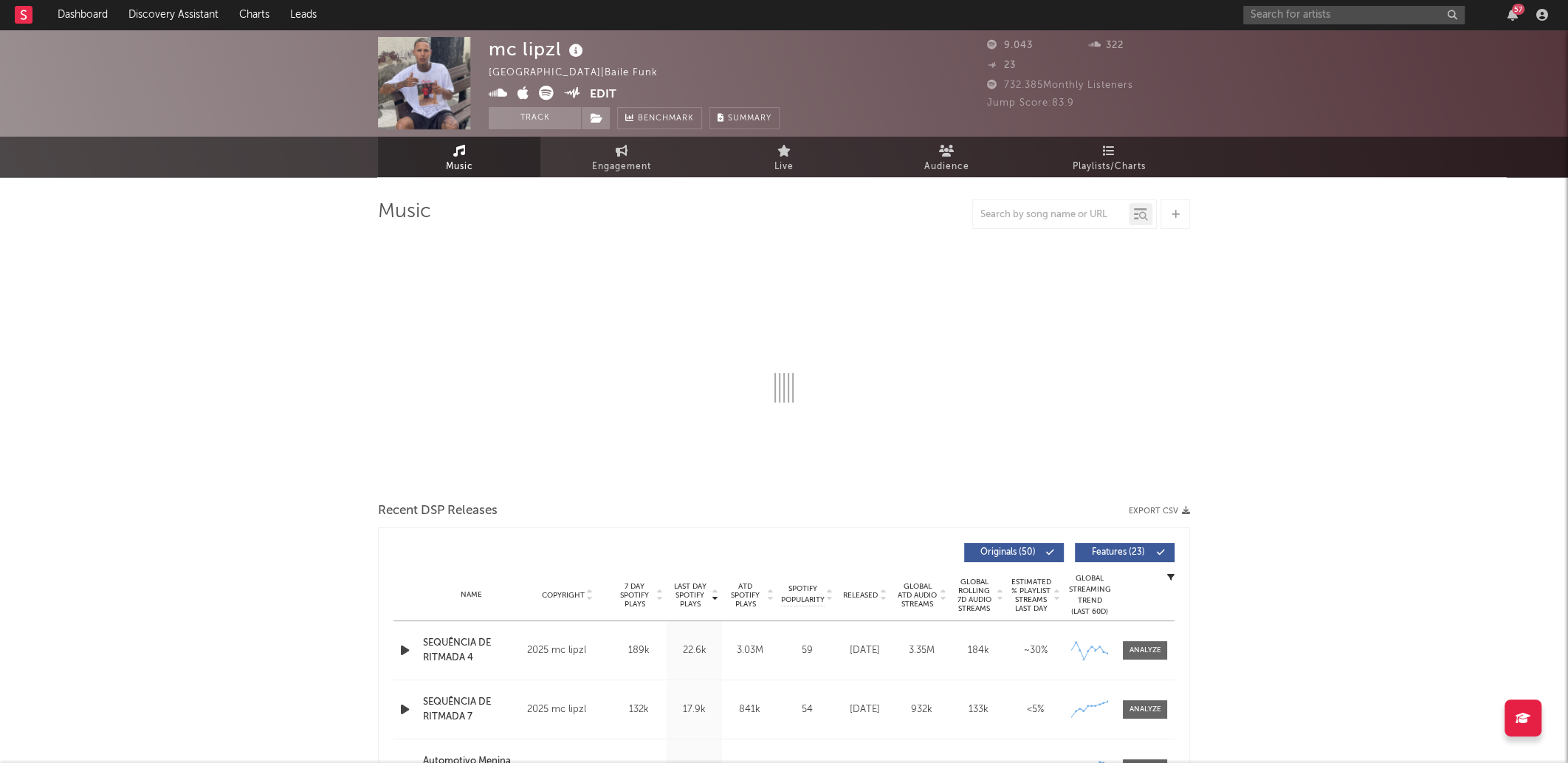
select select "6m"
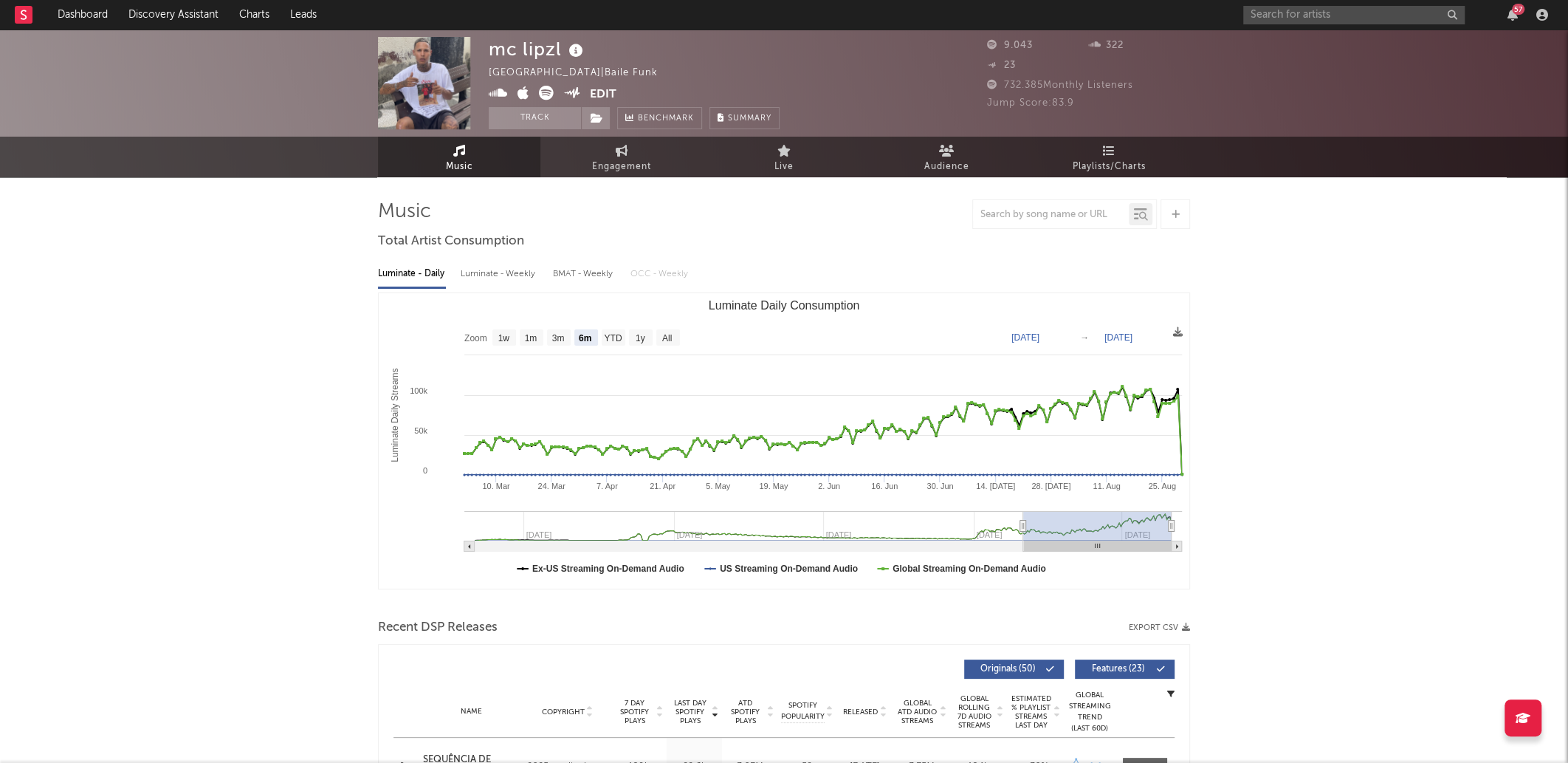
click at [551, 91] on icon at bounding box center [546, 94] width 15 height 15
click at [526, 88] on icon at bounding box center [524, 94] width 12 height 15
click at [1299, 14] on input "text" at bounding box center [1354, 15] width 222 height 18
type input "m"
type input "M"
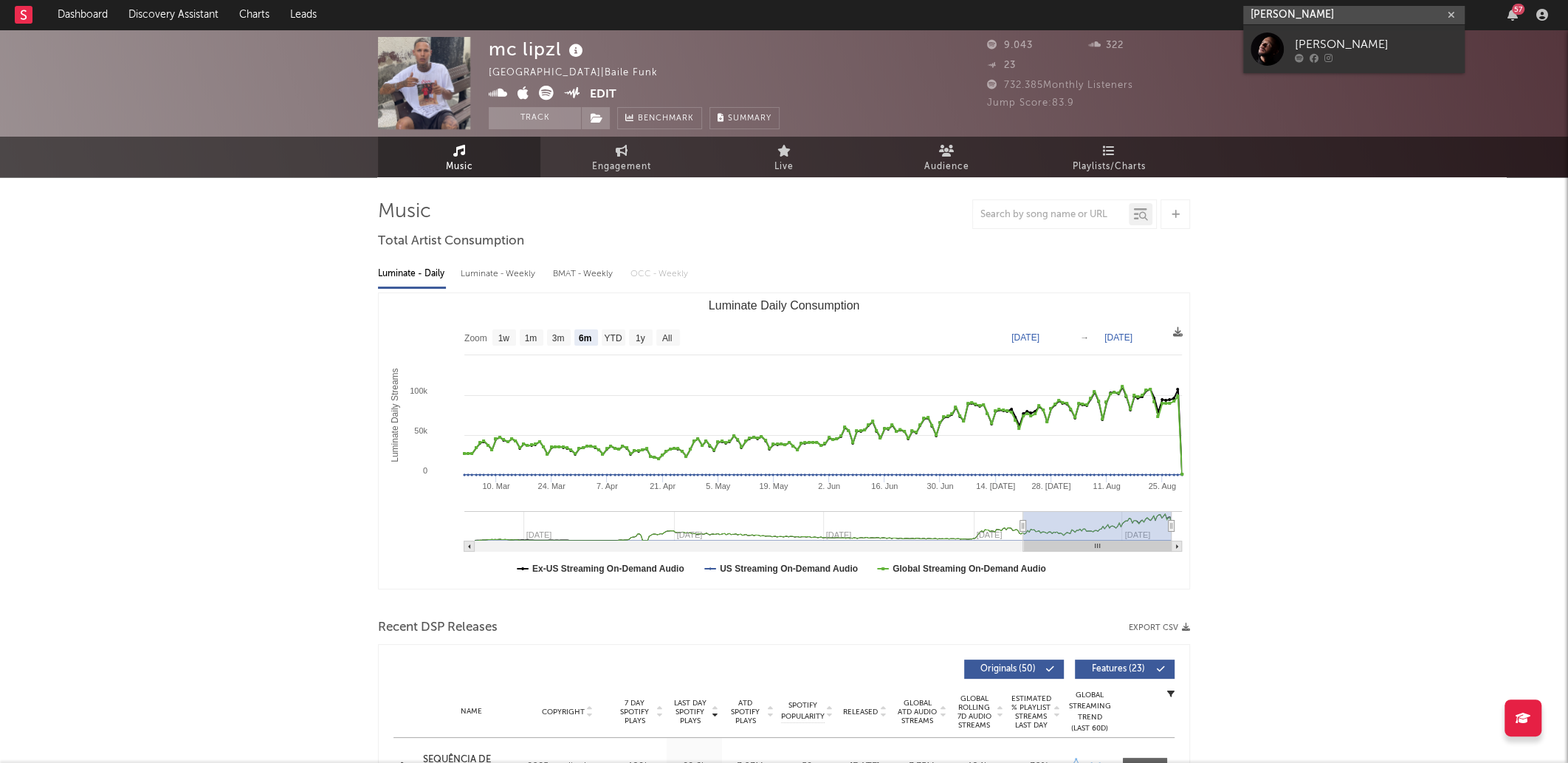
click at [1338, 8] on input "MC Ferreira" at bounding box center [1354, 15] width 222 height 18
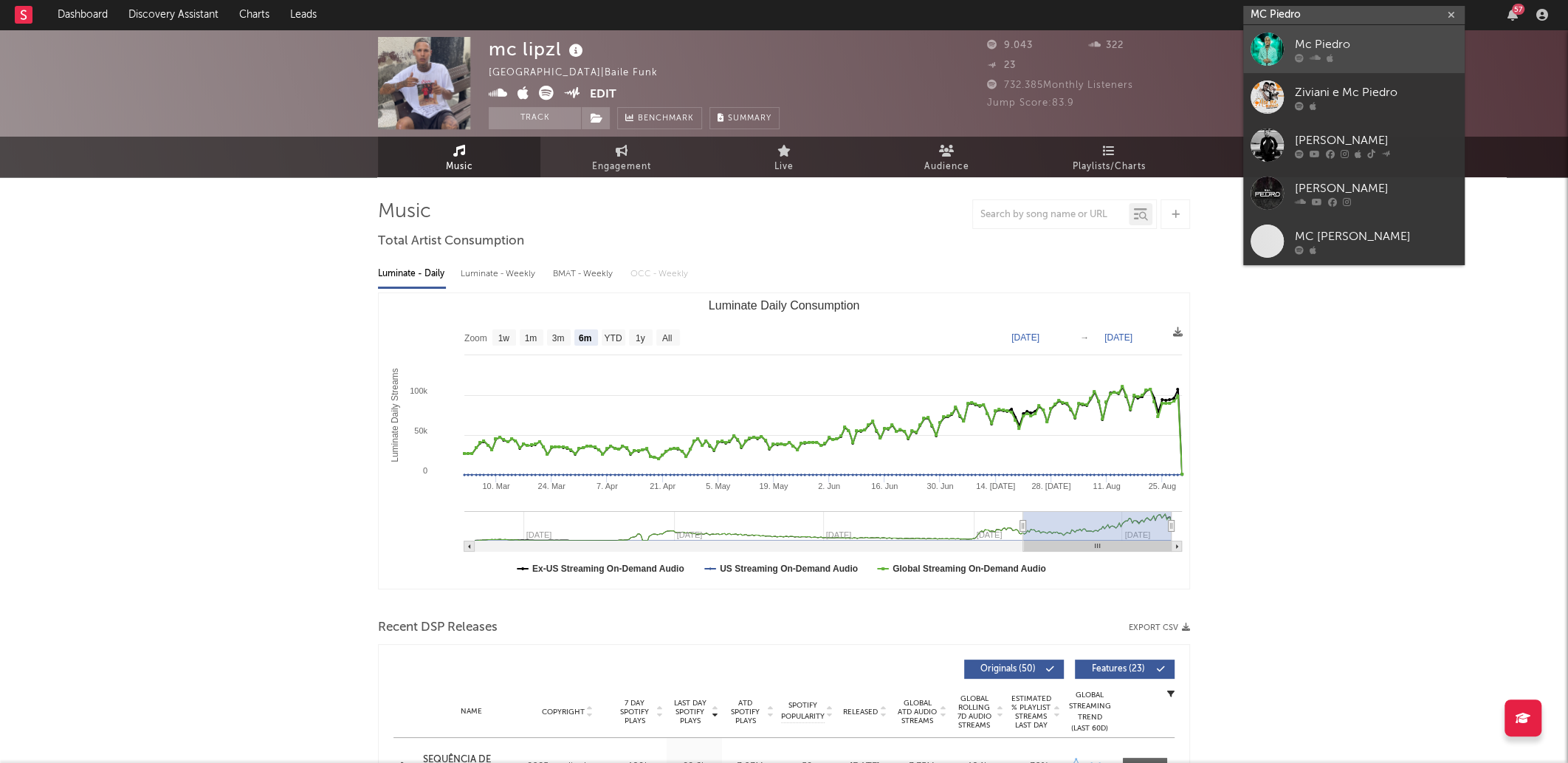
type input "MC Piedro"
click at [1331, 59] on icon at bounding box center [1330, 57] width 7 height 9
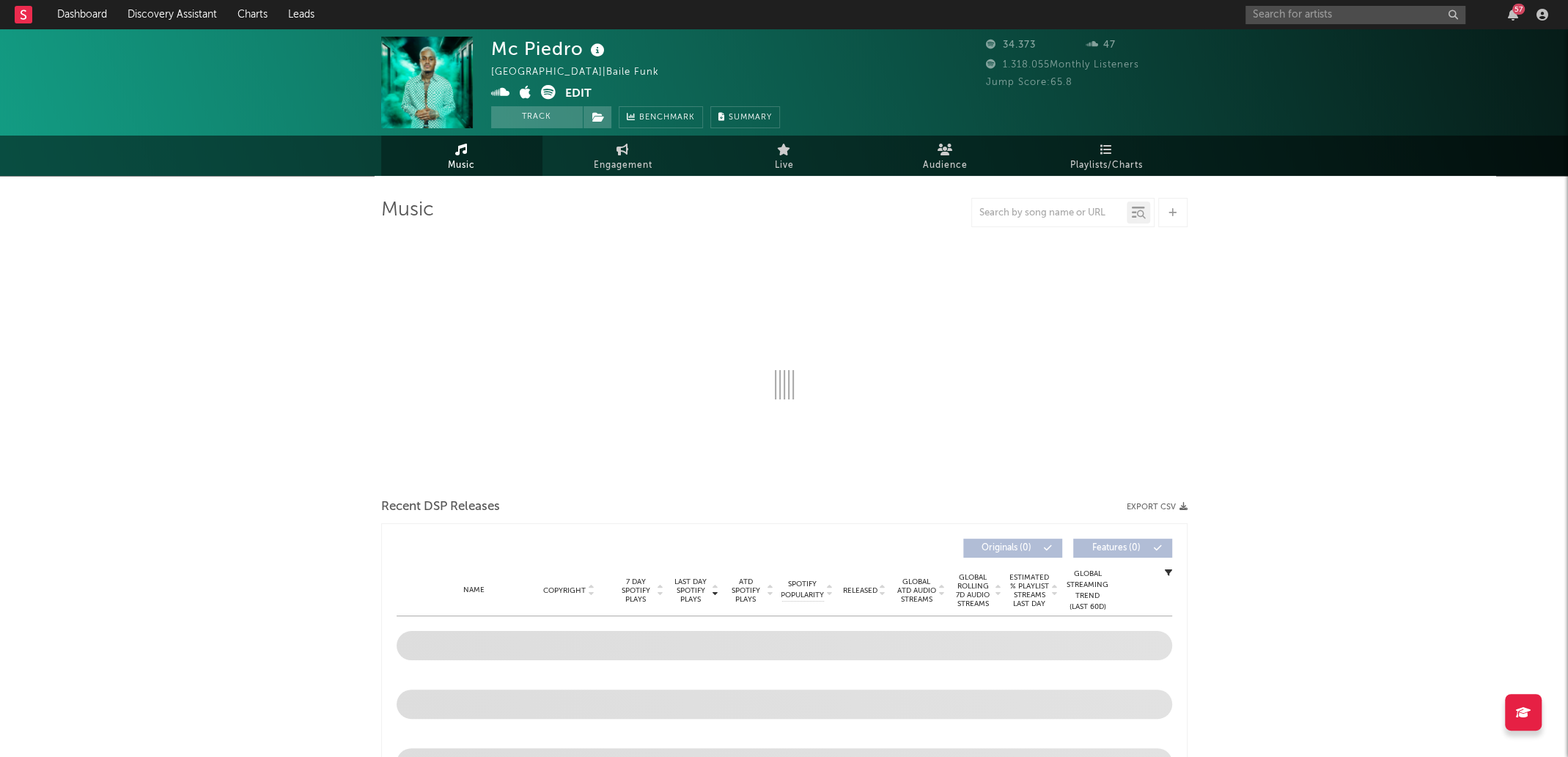
select select "1w"
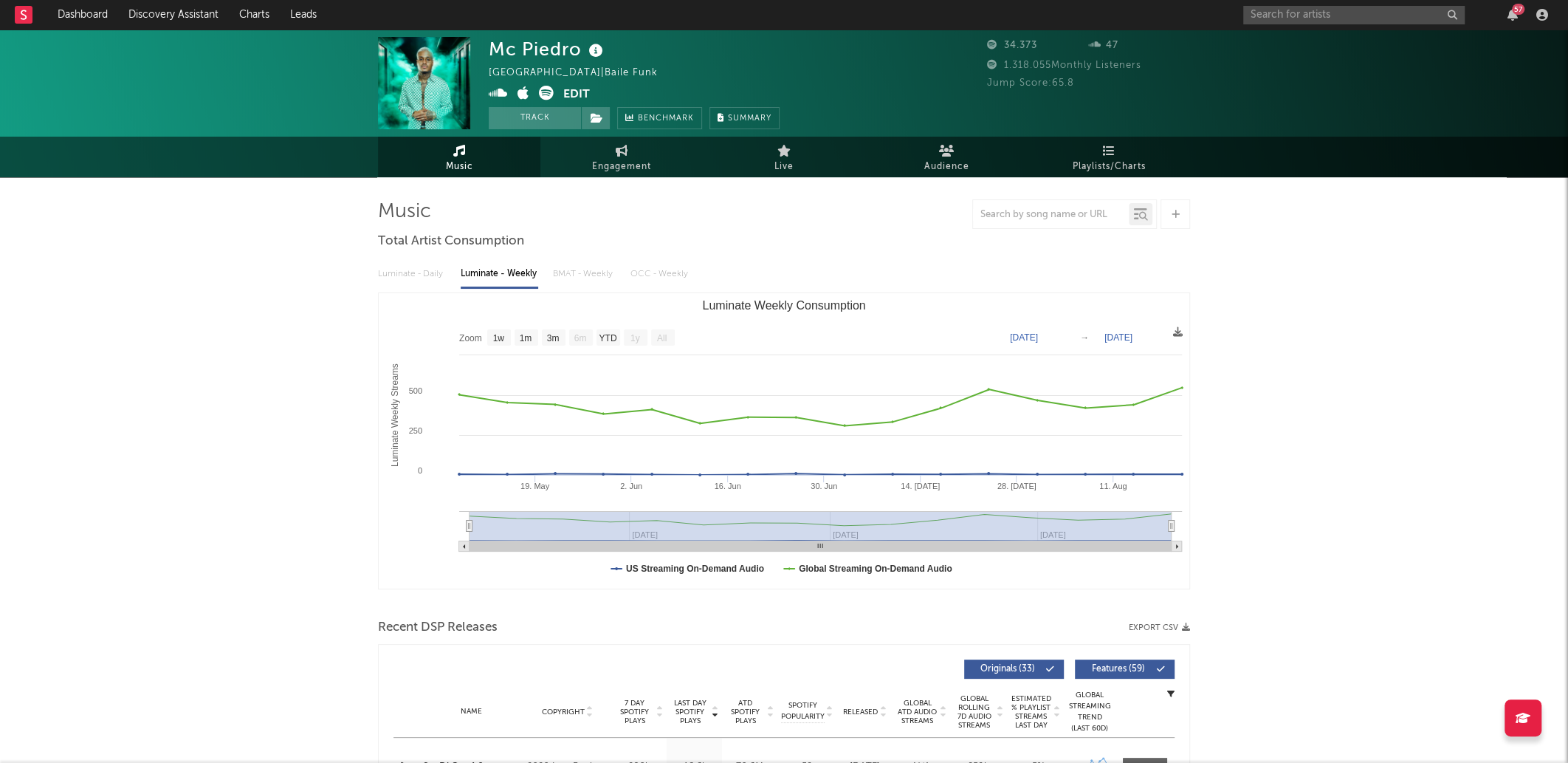
click at [549, 90] on icon at bounding box center [546, 94] width 15 height 15
click at [516, 97] on span at bounding box center [526, 95] width 75 height 18
click at [518, 96] on icon at bounding box center [524, 94] width 12 height 15
click at [503, 93] on icon at bounding box center [498, 94] width 19 height 15
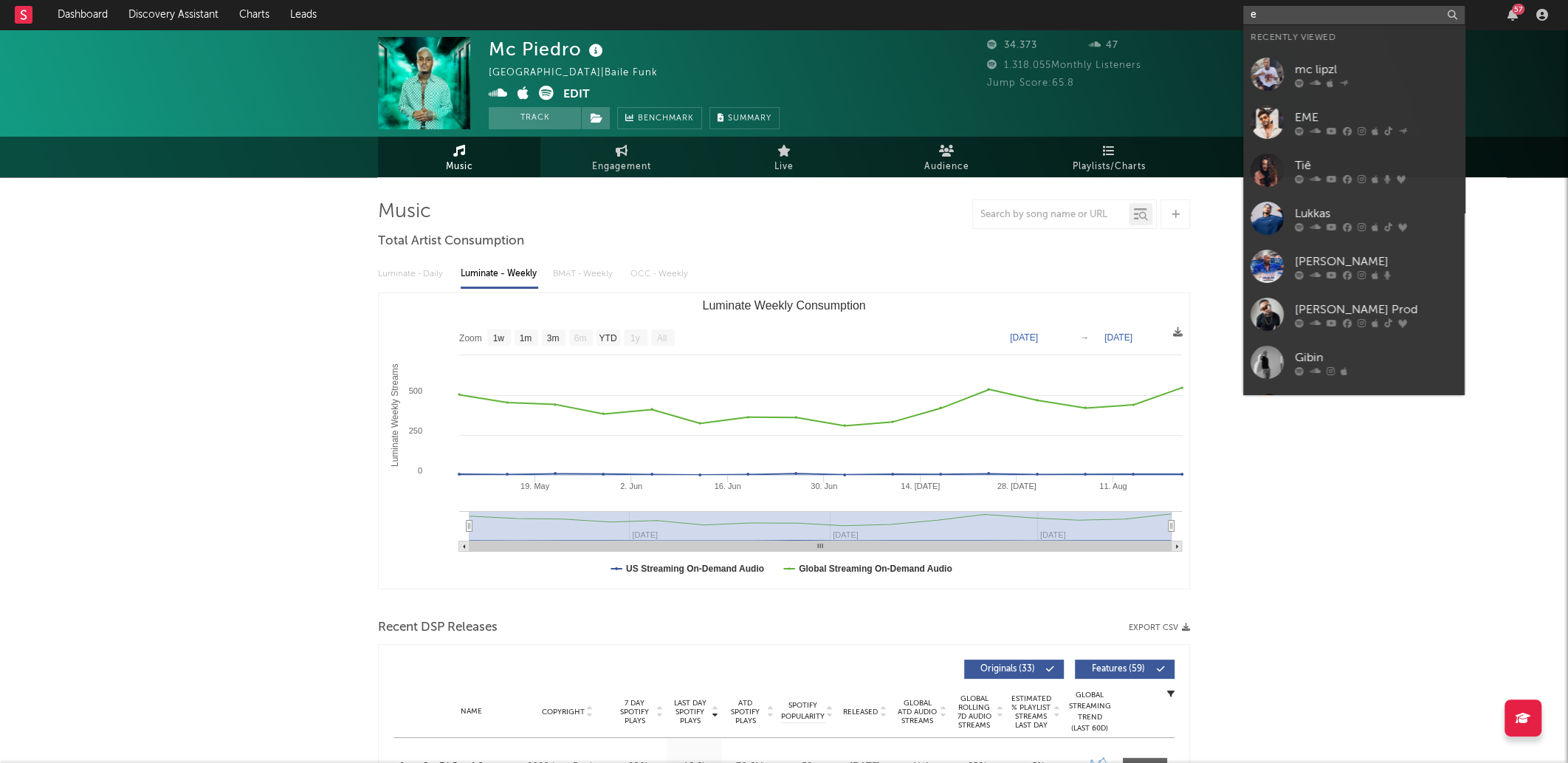
click at [1360, 14] on input "e" at bounding box center [1354, 15] width 222 height 18
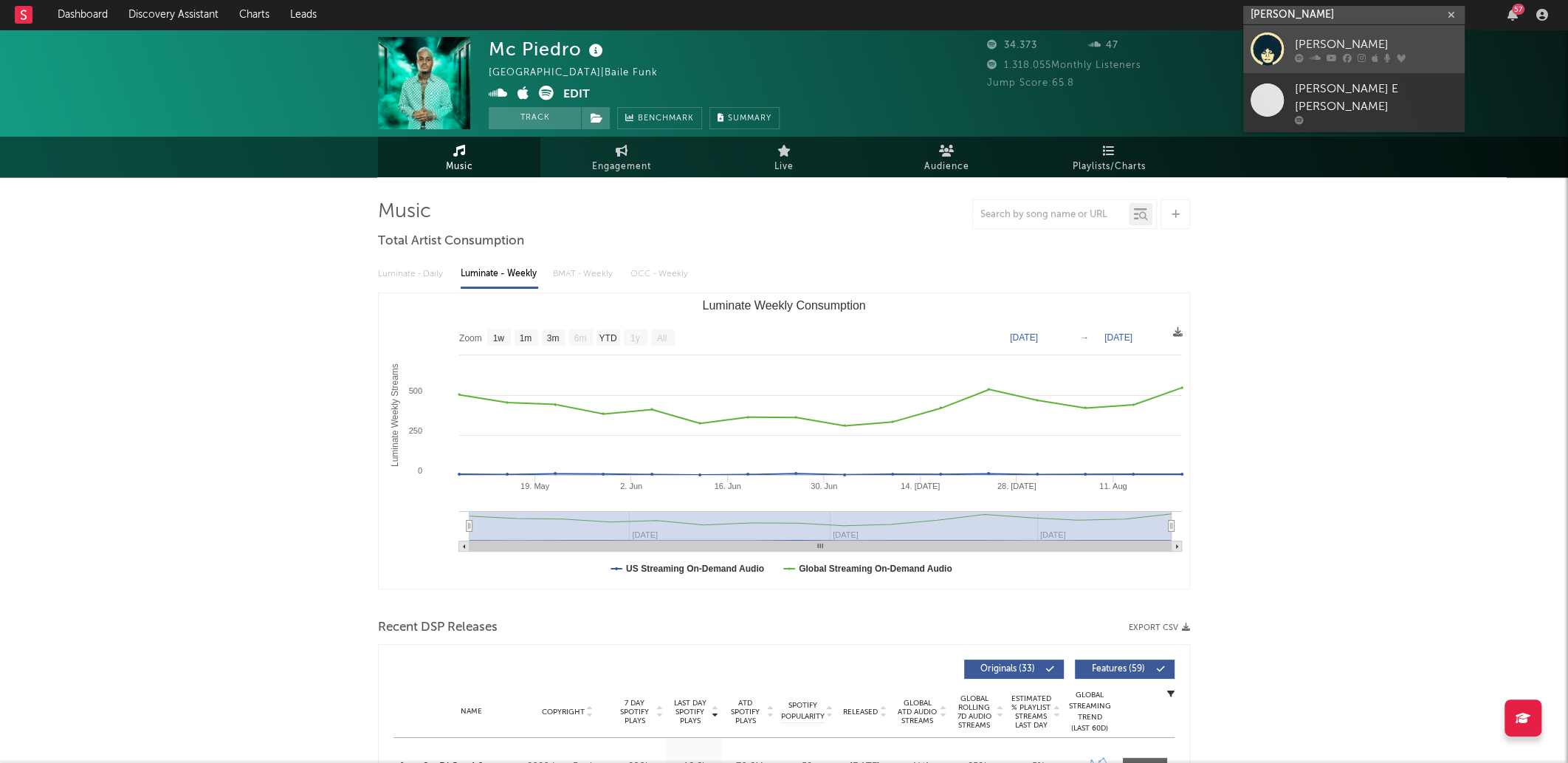
type input "elza soares"
click at [1391, 61] on div at bounding box center [1376, 57] width 162 height 9
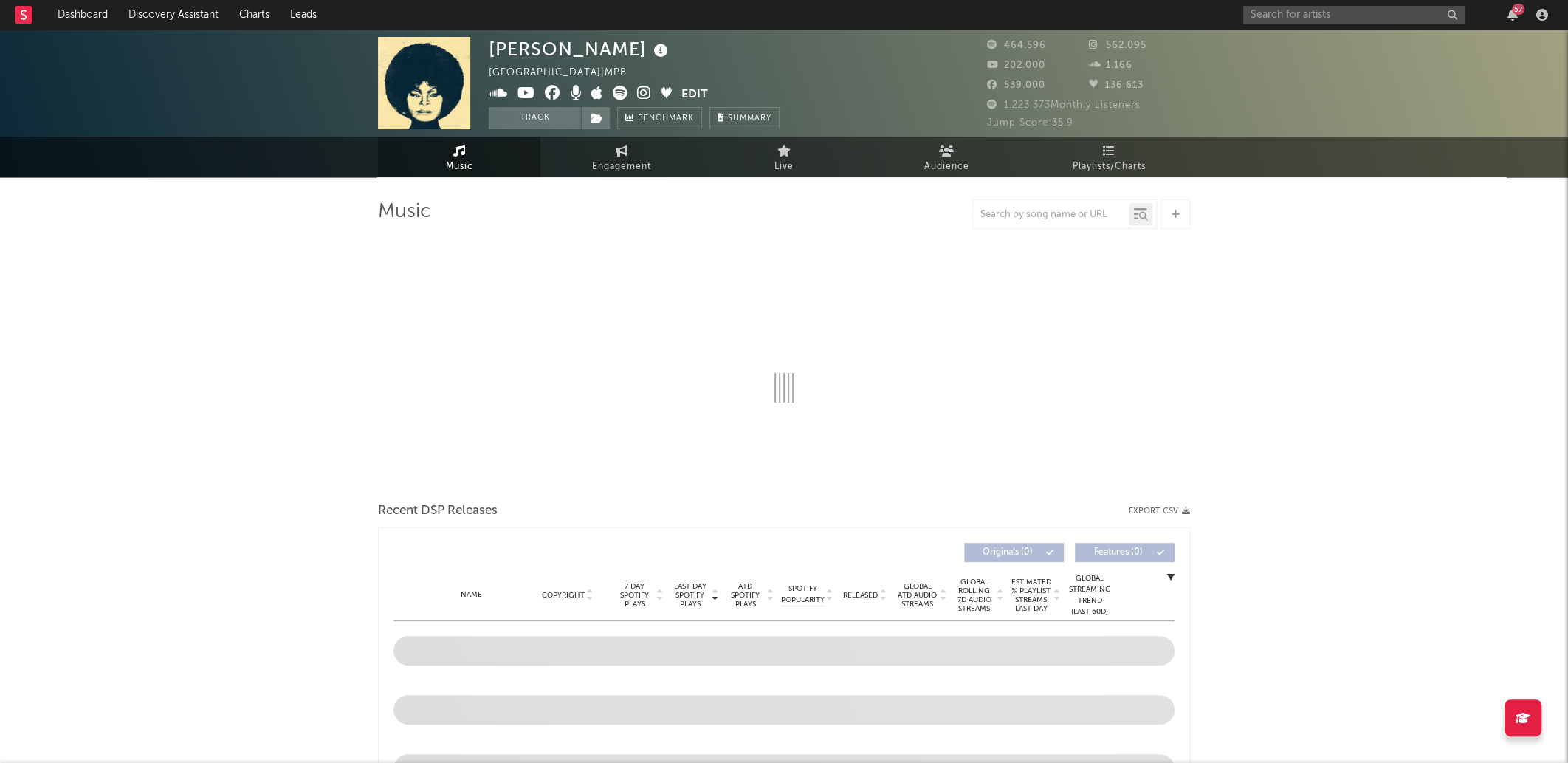
select select "6m"
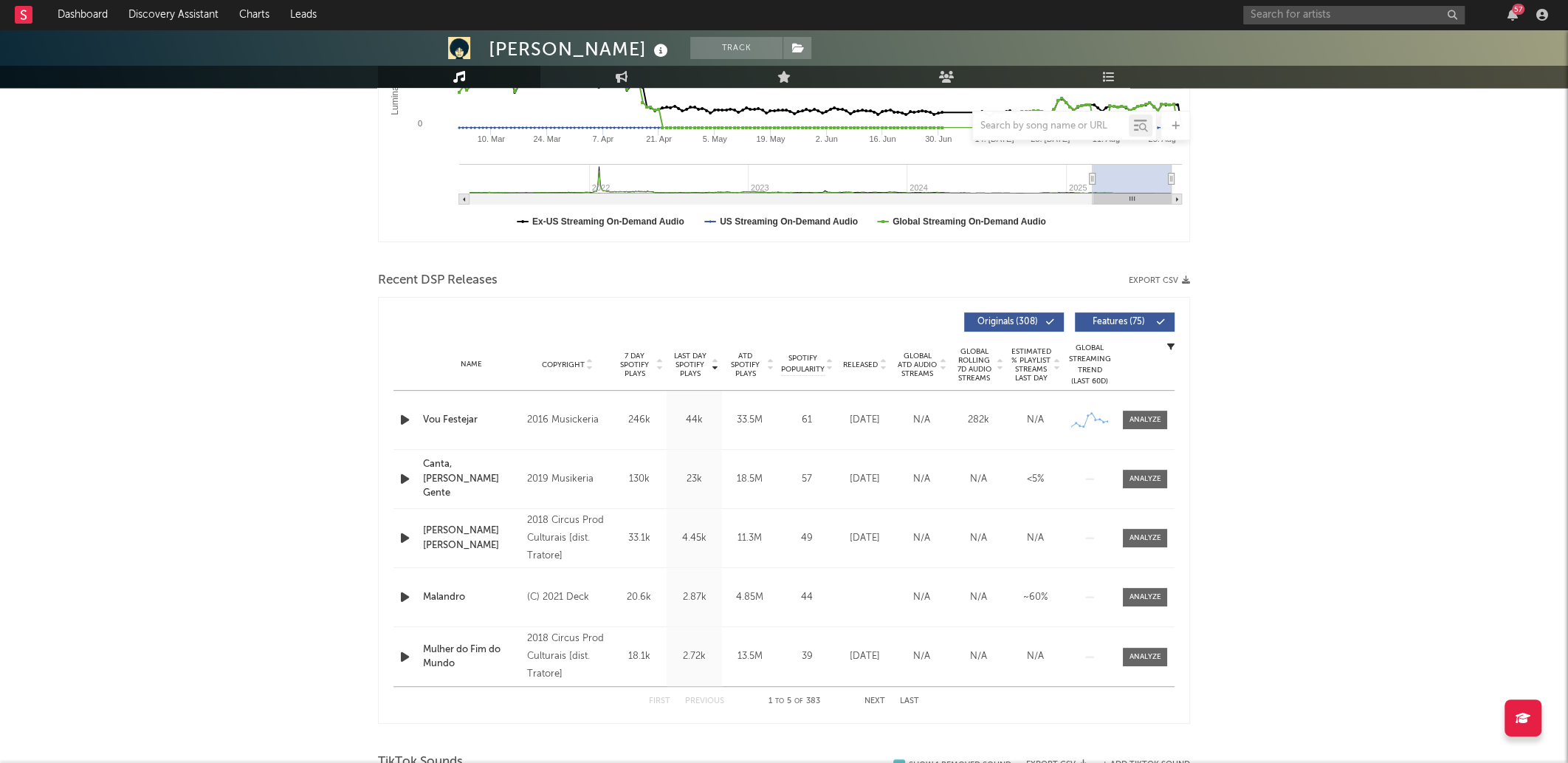
scroll to position [313, 0]
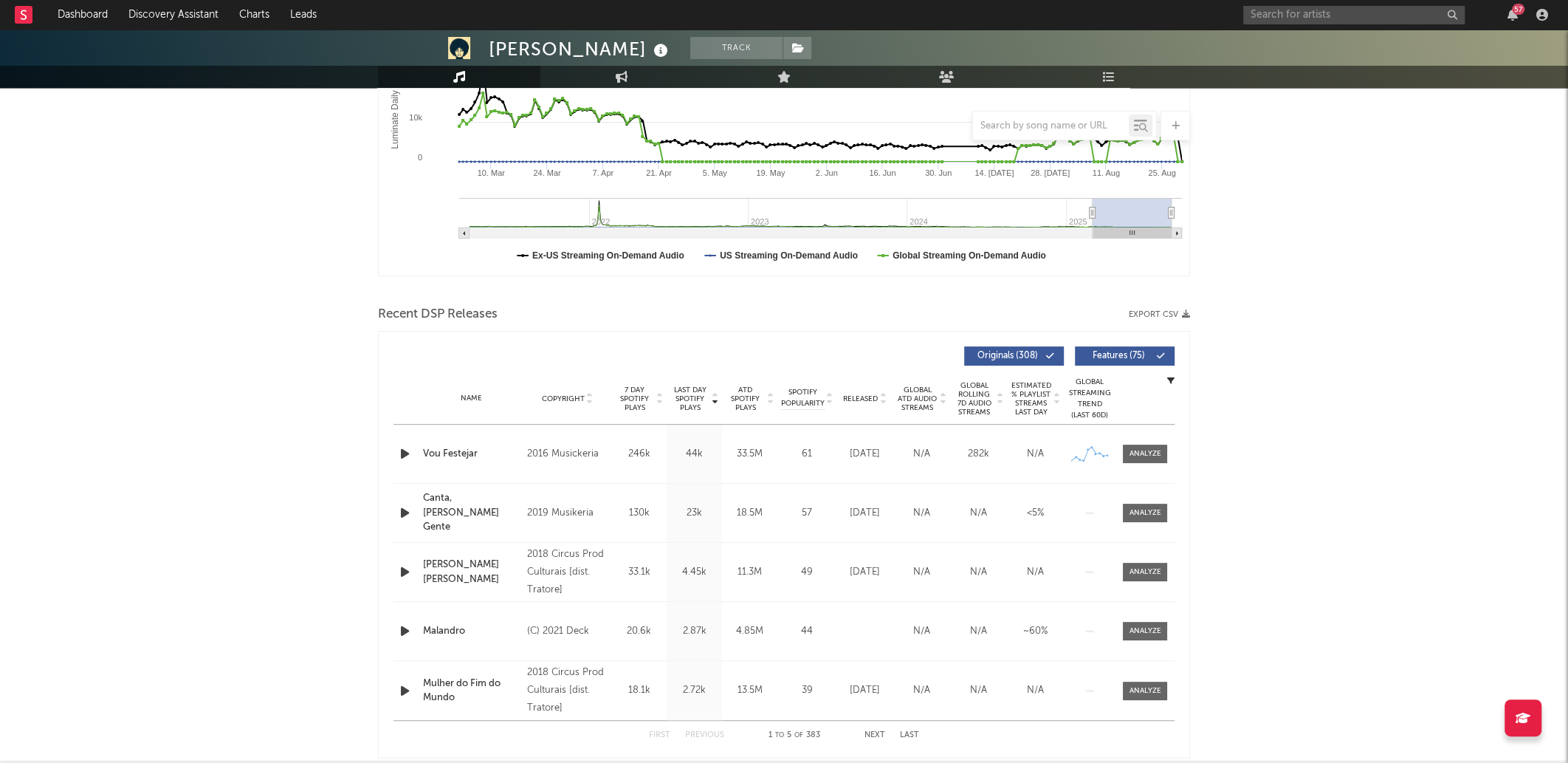
type input "2022-07-26"
type input "2023-01-23"
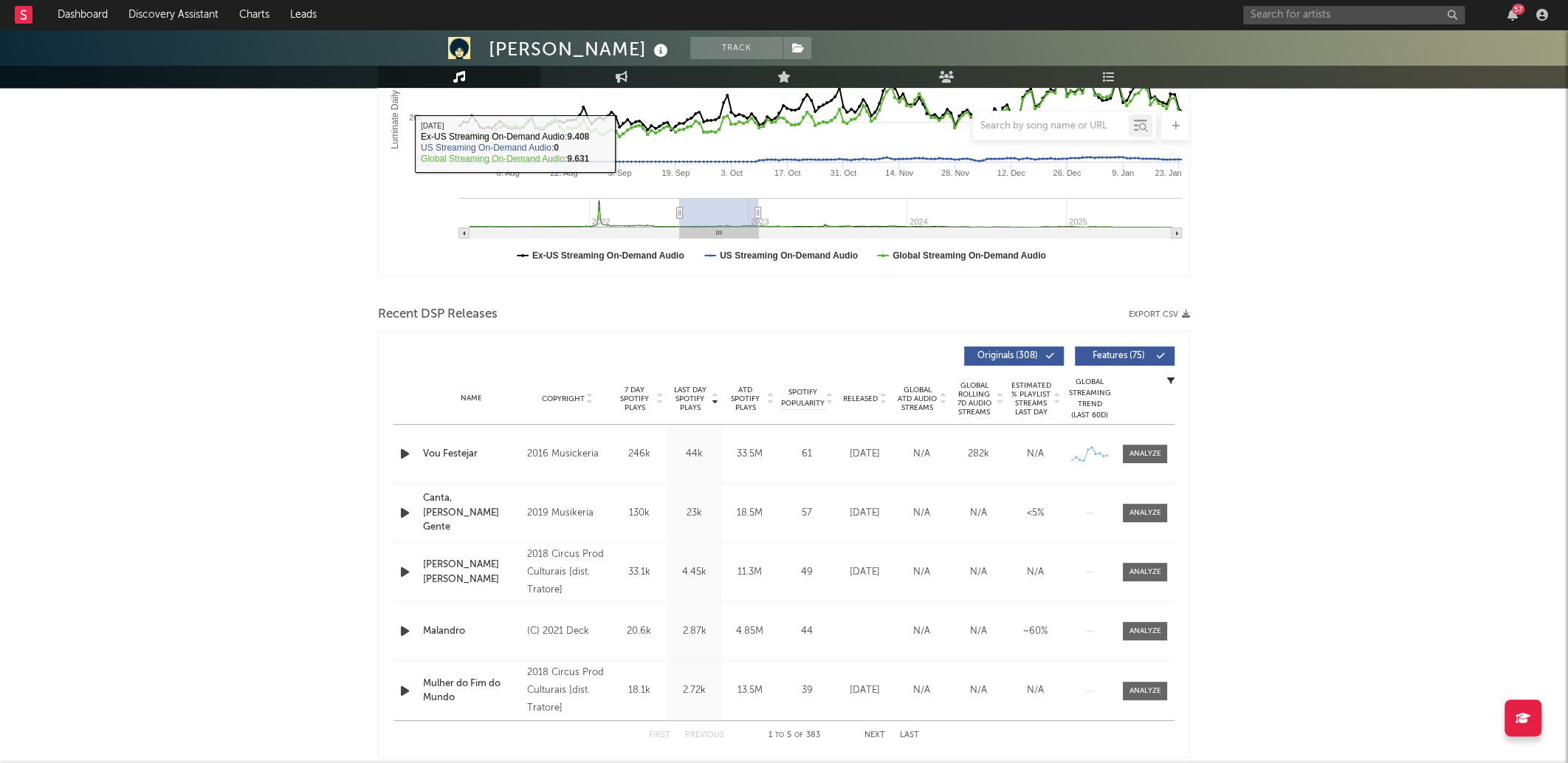
click at [719, 225] on g "Luminate Daily Consumption" at bounding box center [821, 218] width 723 height 41
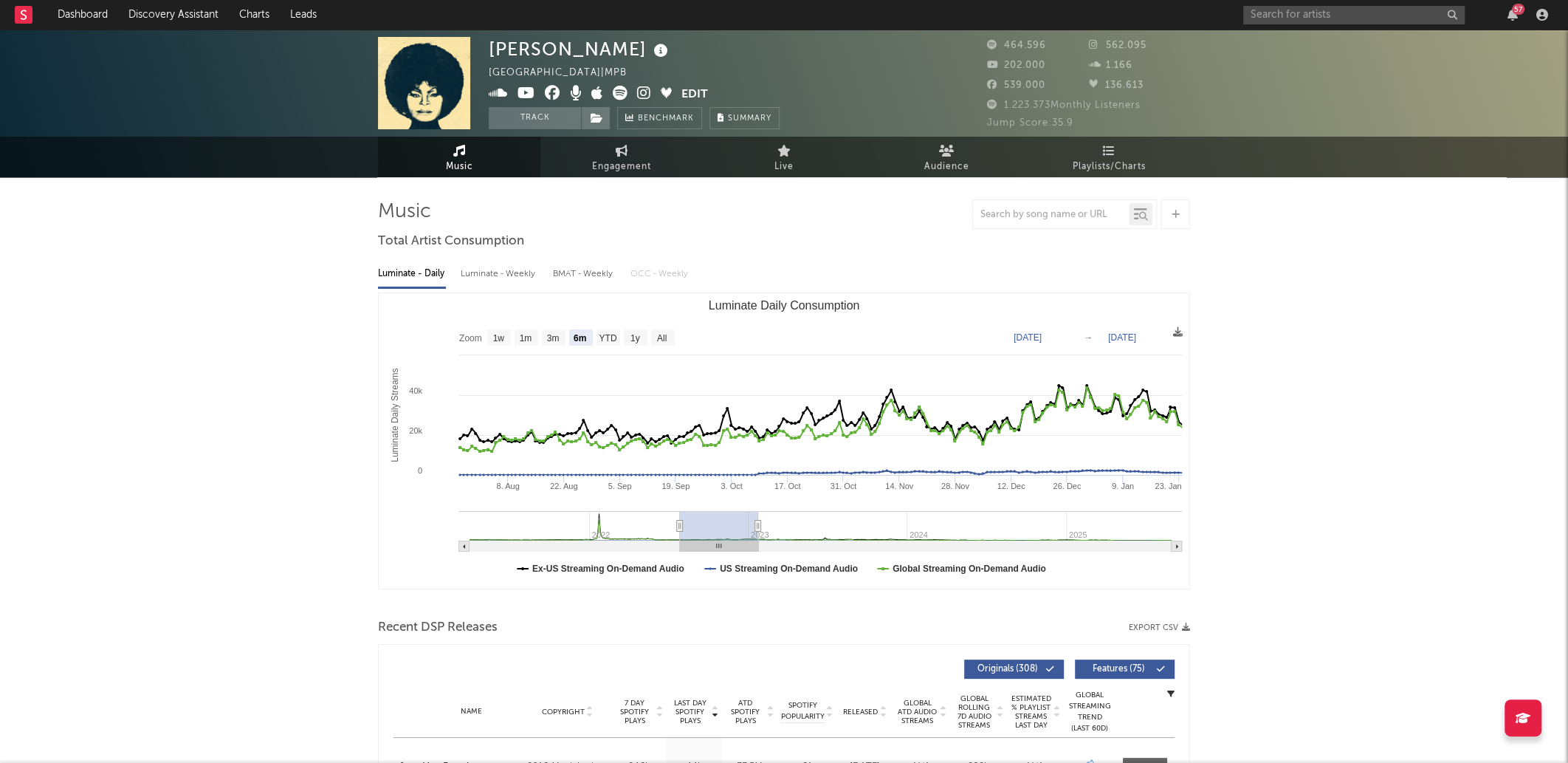
click at [620, 86] on icon at bounding box center [620, 94] width 15 height 15
drag, startPoint x: 535, startPoint y: 87, endPoint x: 529, endPoint y: 94, distance: 9.2
click at [529, 94] on span at bounding box center [585, 95] width 192 height 18
click at [529, 94] on icon at bounding box center [526, 94] width 17 height 15
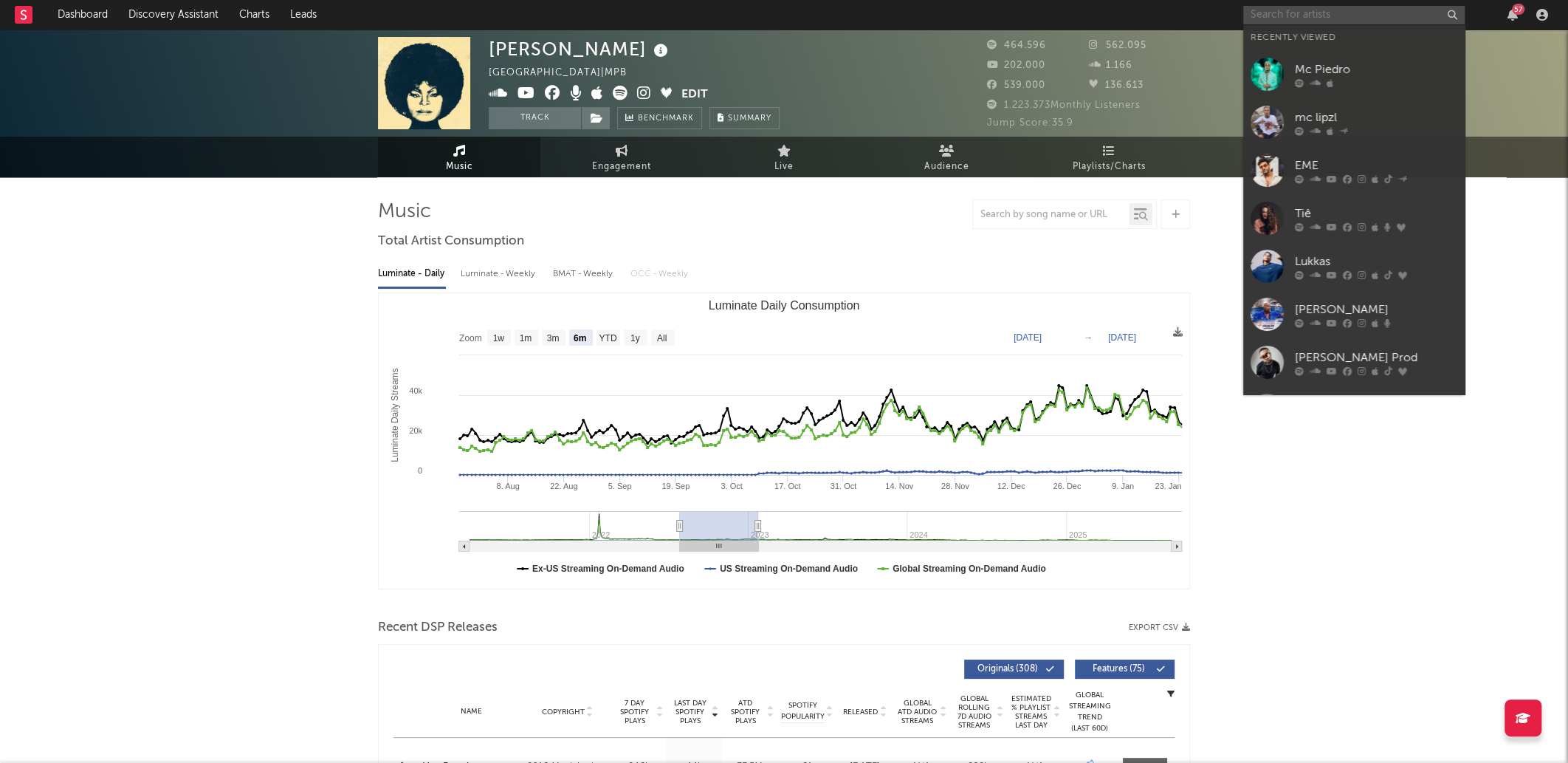
click at [1379, 15] on input "text" at bounding box center [1354, 15] width 222 height 18
type input "H"
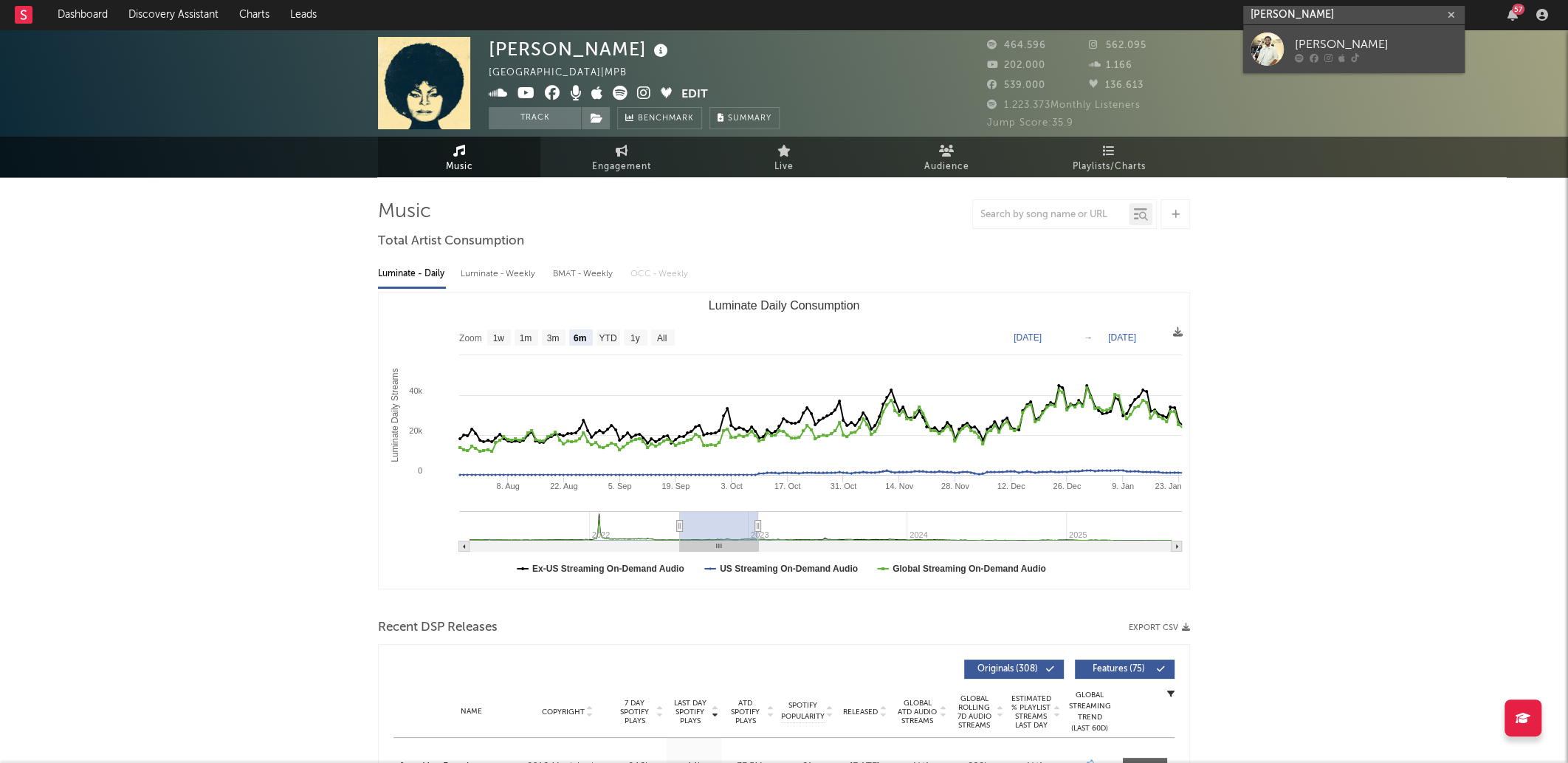
type input "Julio sereno"
click at [1383, 28] on link "Júlio Sereno" at bounding box center [1354, 49] width 222 height 48
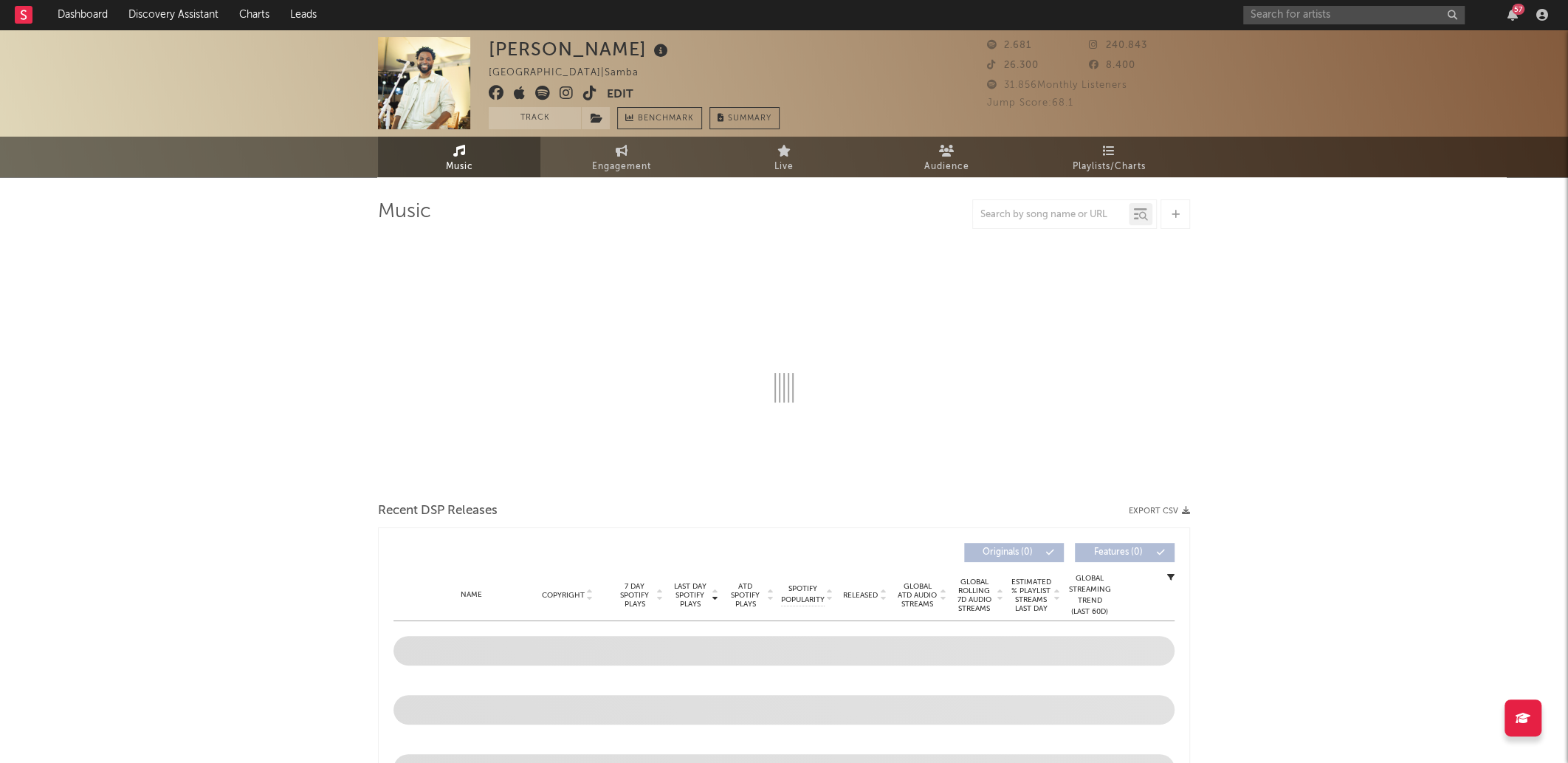
select select "1w"
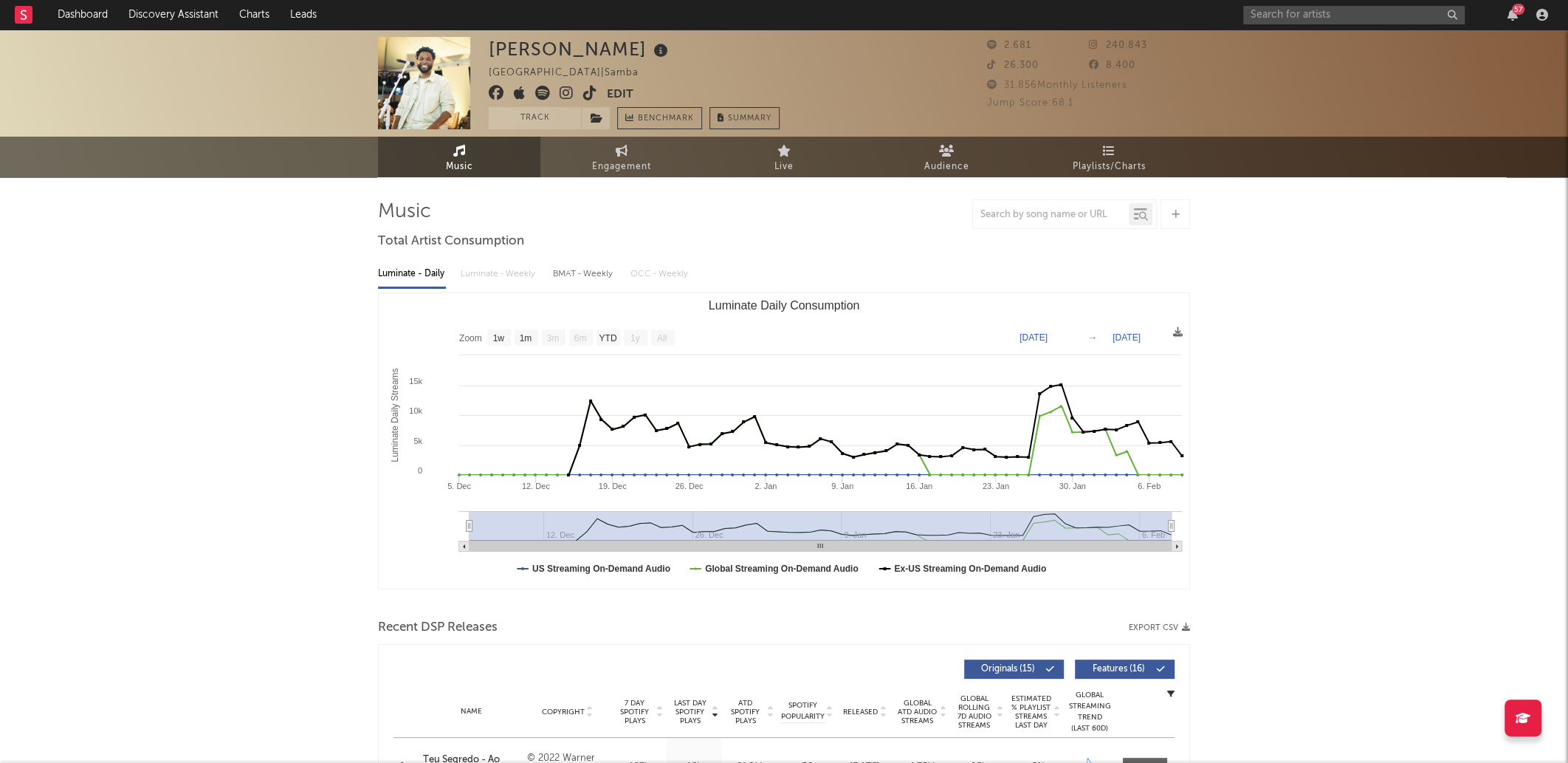
click at [540, 96] on icon at bounding box center [543, 94] width 15 height 15
click at [544, 95] on icon at bounding box center [543, 94] width 15 height 15
click at [568, 95] on icon at bounding box center [567, 94] width 14 height 15
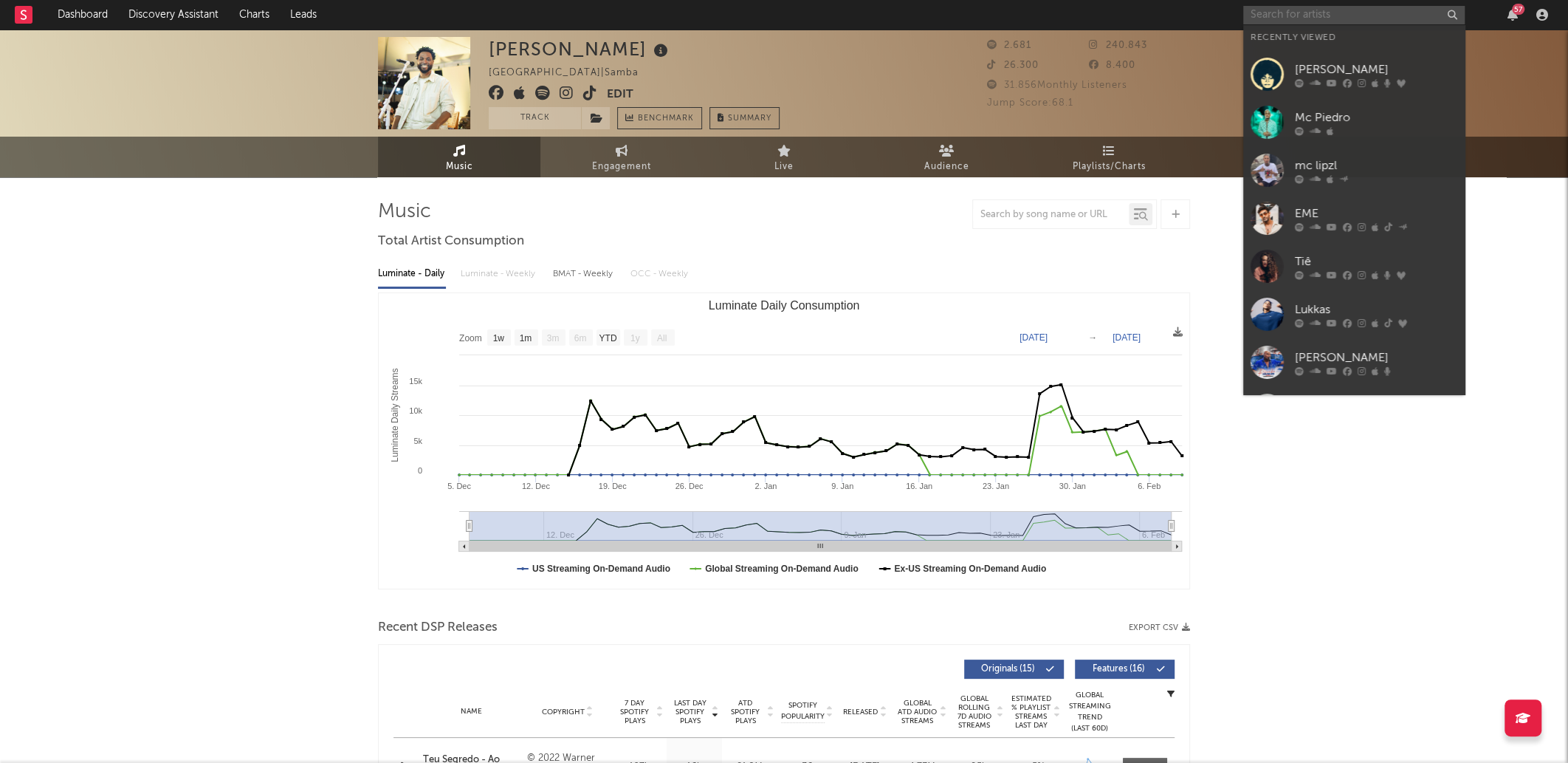
click at [1299, 17] on input "text" at bounding box center [1354, 15] width 222 height 18
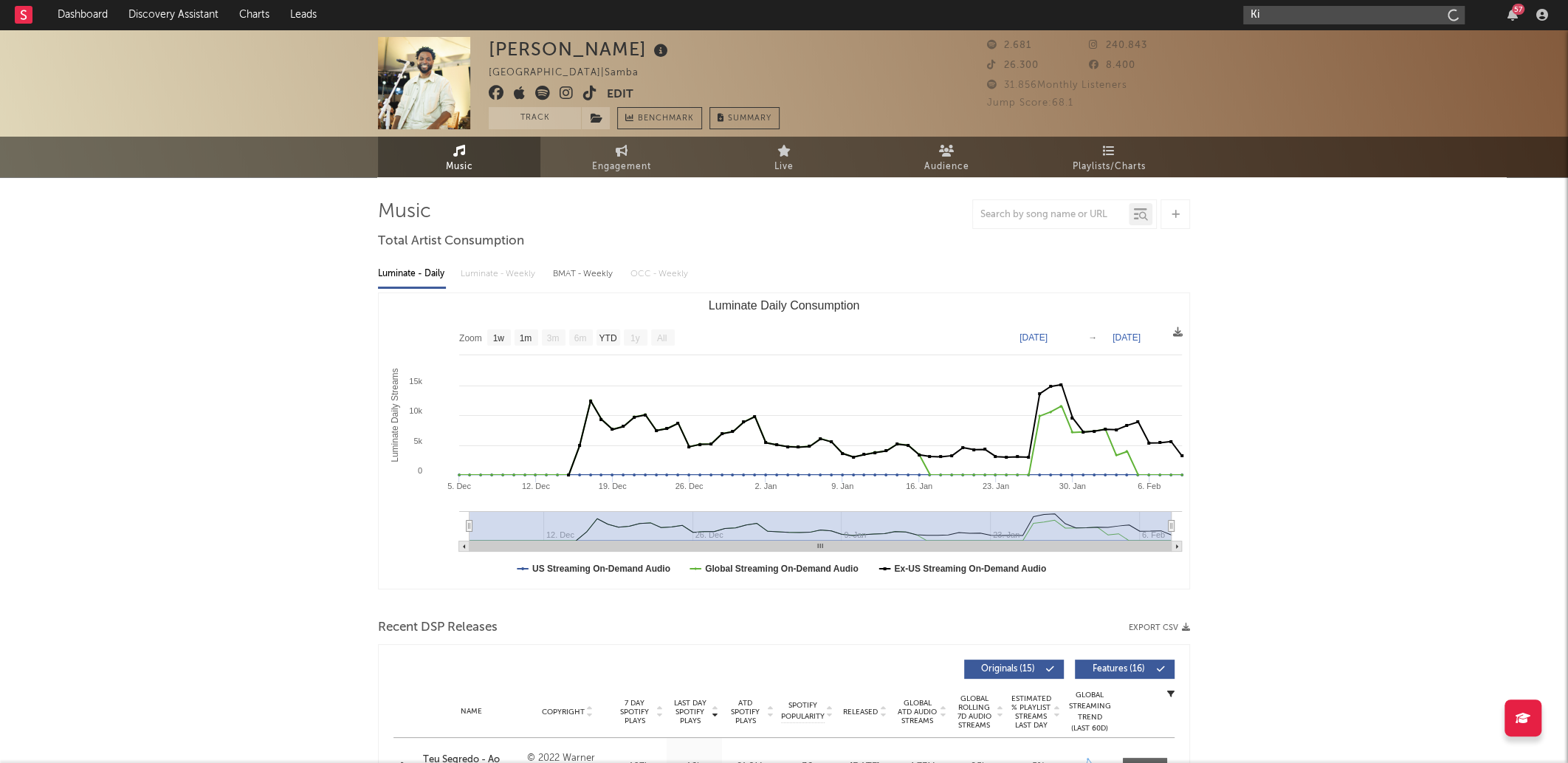
type input "K"
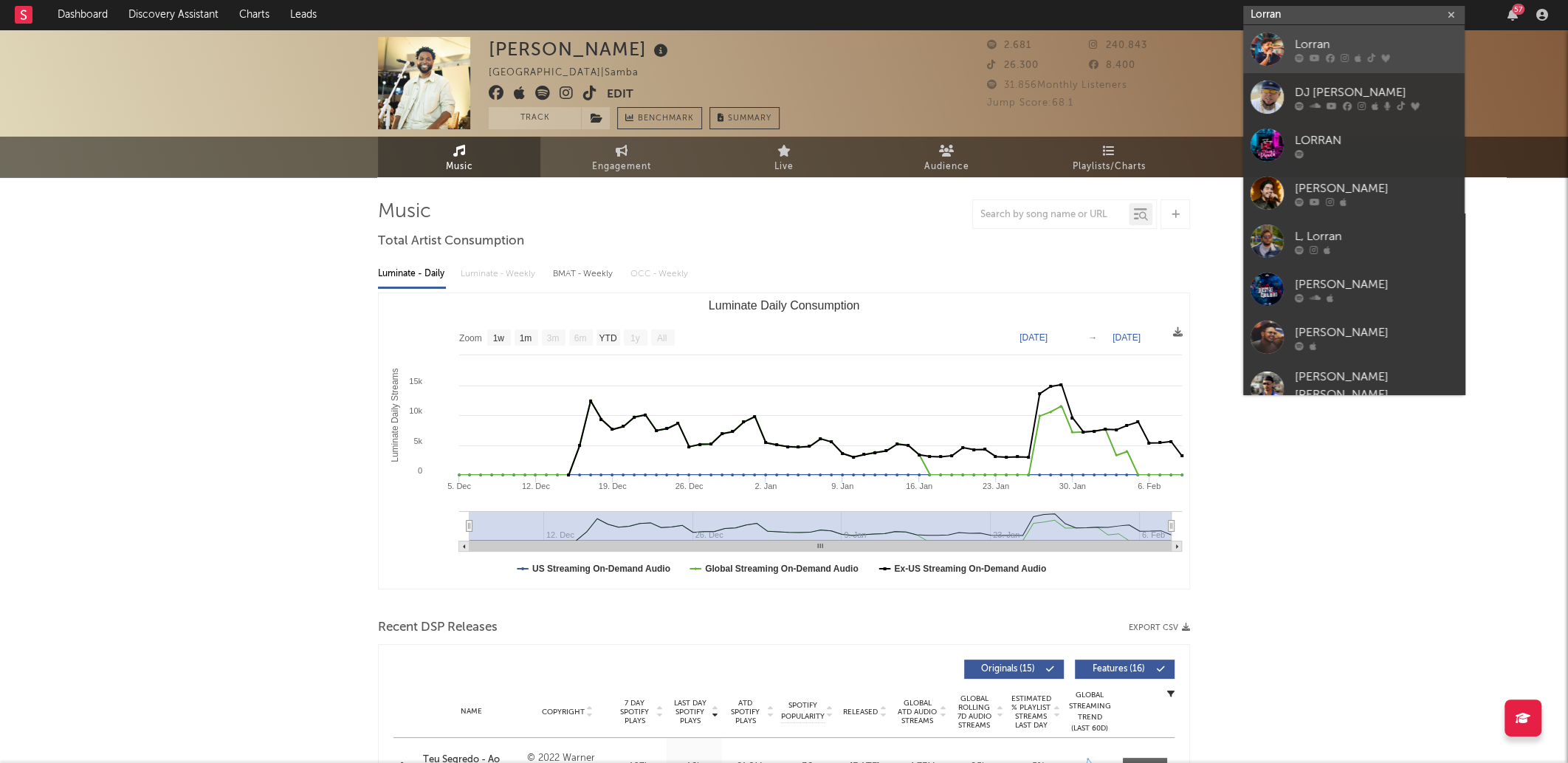
type input "Lorran"
click at [1369, 47] on div "Lorran" at bounding box center [1376, 44] width 162 height 17
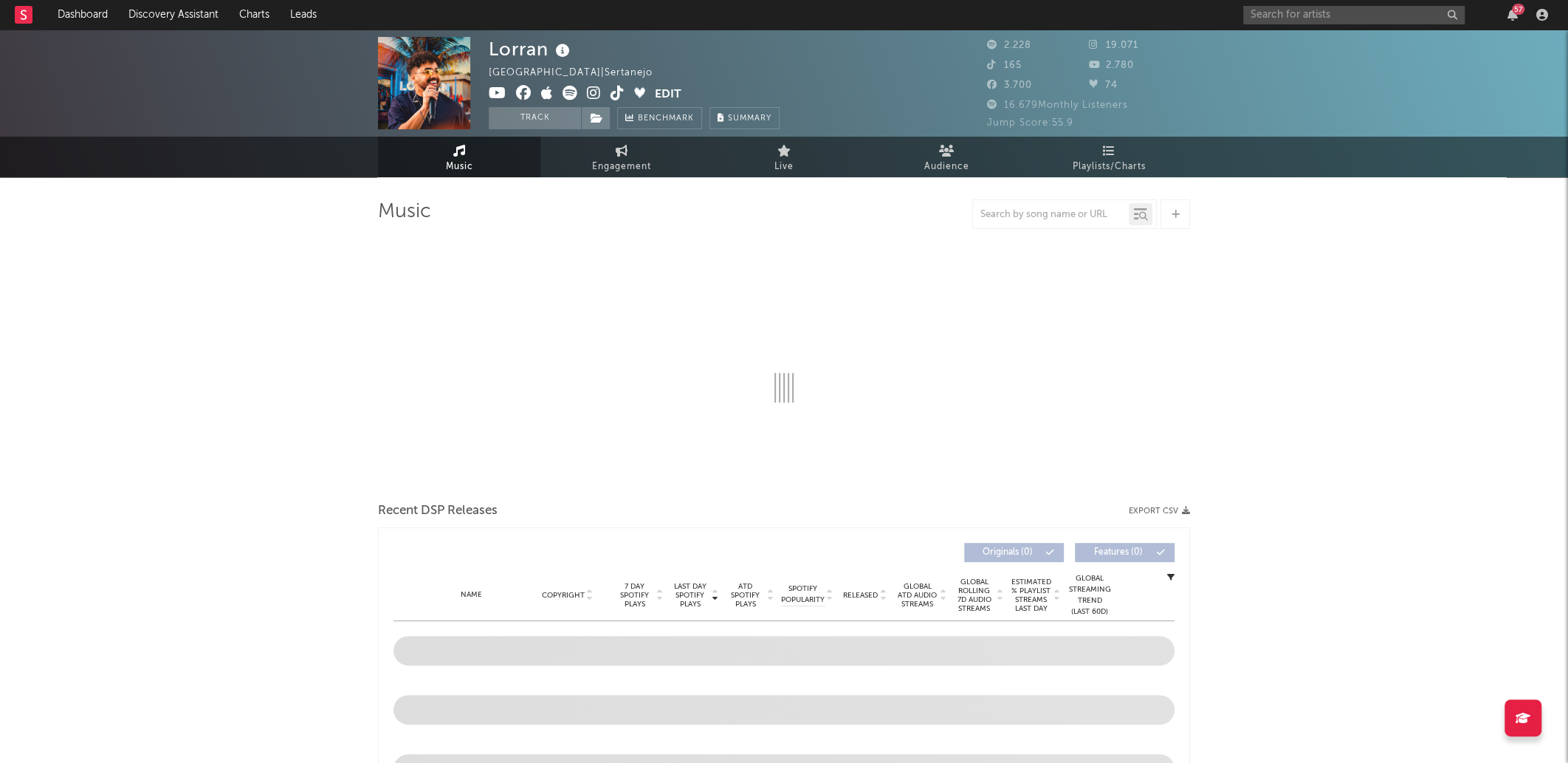
select select "6m"
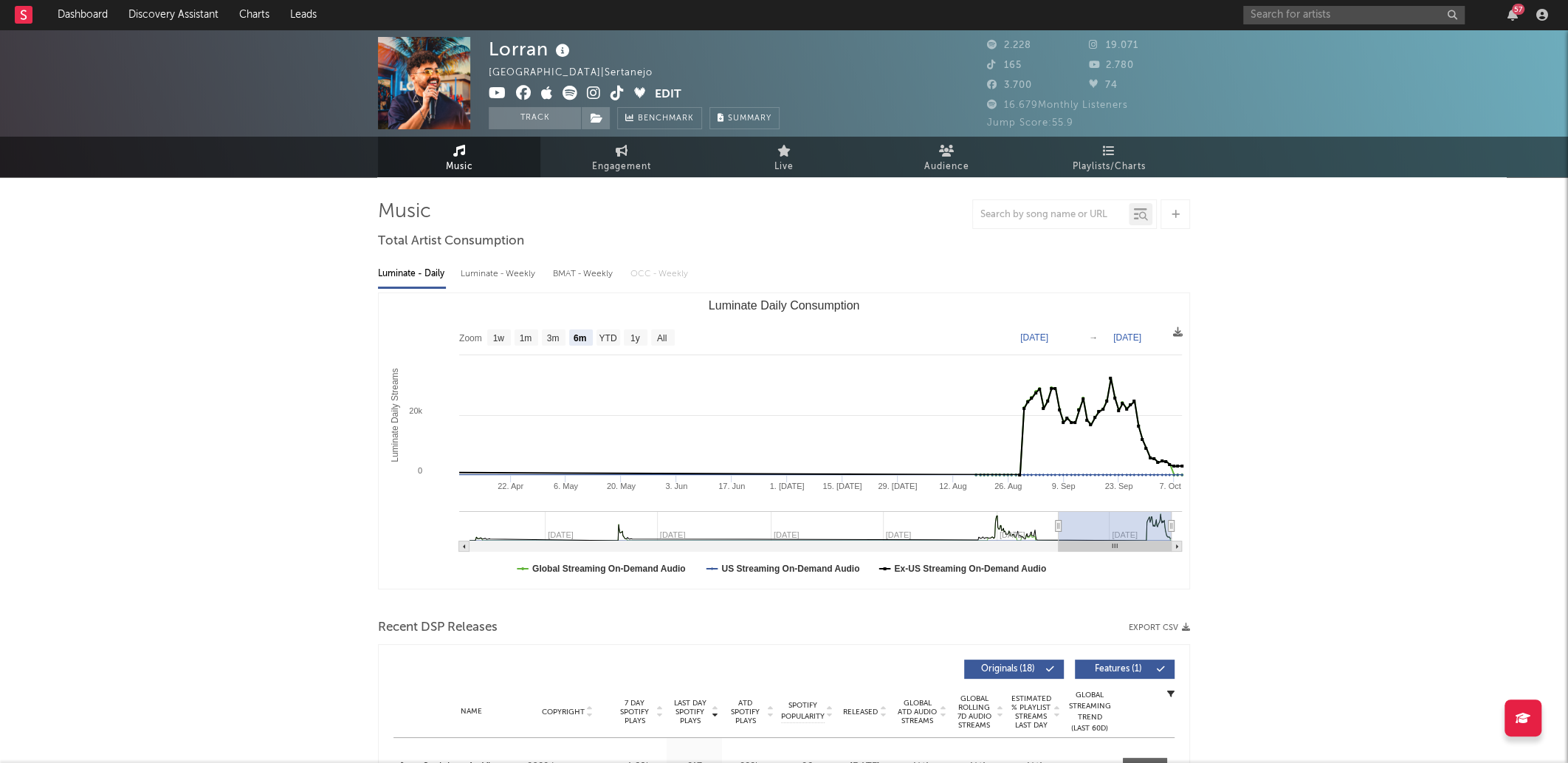
click at [571, 90] on icon at bounding box center [570, 94] width 15 height 15
click at [503, 91] on icon at bounding box center [497, 94] width 17 height 15
click at [548, 91] on icon at bounding box center [547, 94] width 12 height 15
click at [613, 86] on icon at bounding box center [617, 94] width 14 height 15
click at [1403, 14] on input "text" at bounding box center [1354, 15] width 222 height 18
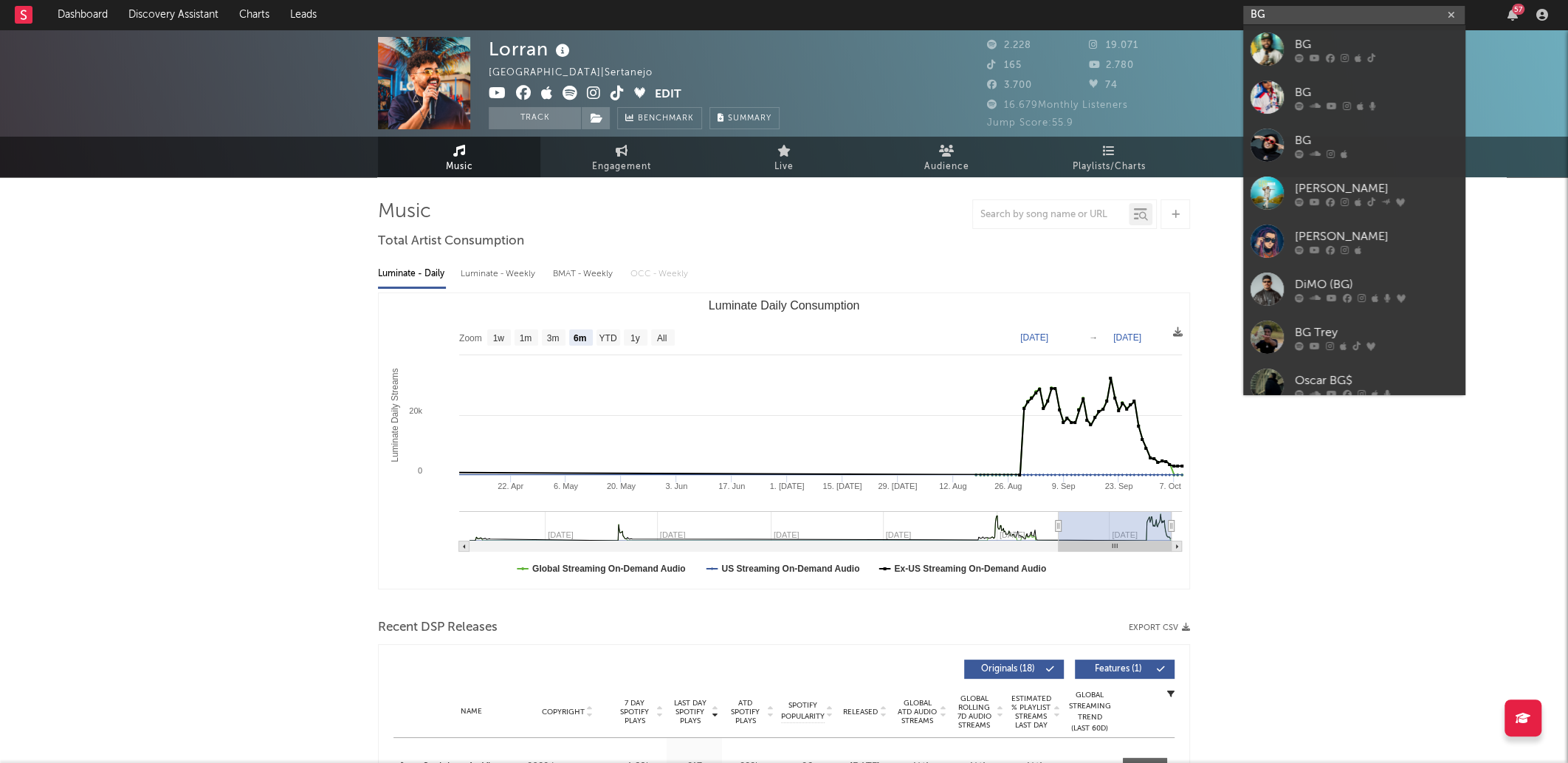
click at [1342, 16] on input "BG" at bounding box center [1354, 15] width 222 height 18
type input "BG"
click at [1347, 43] on div "BG" at bounding box center [1376, 44] width 162 height 17
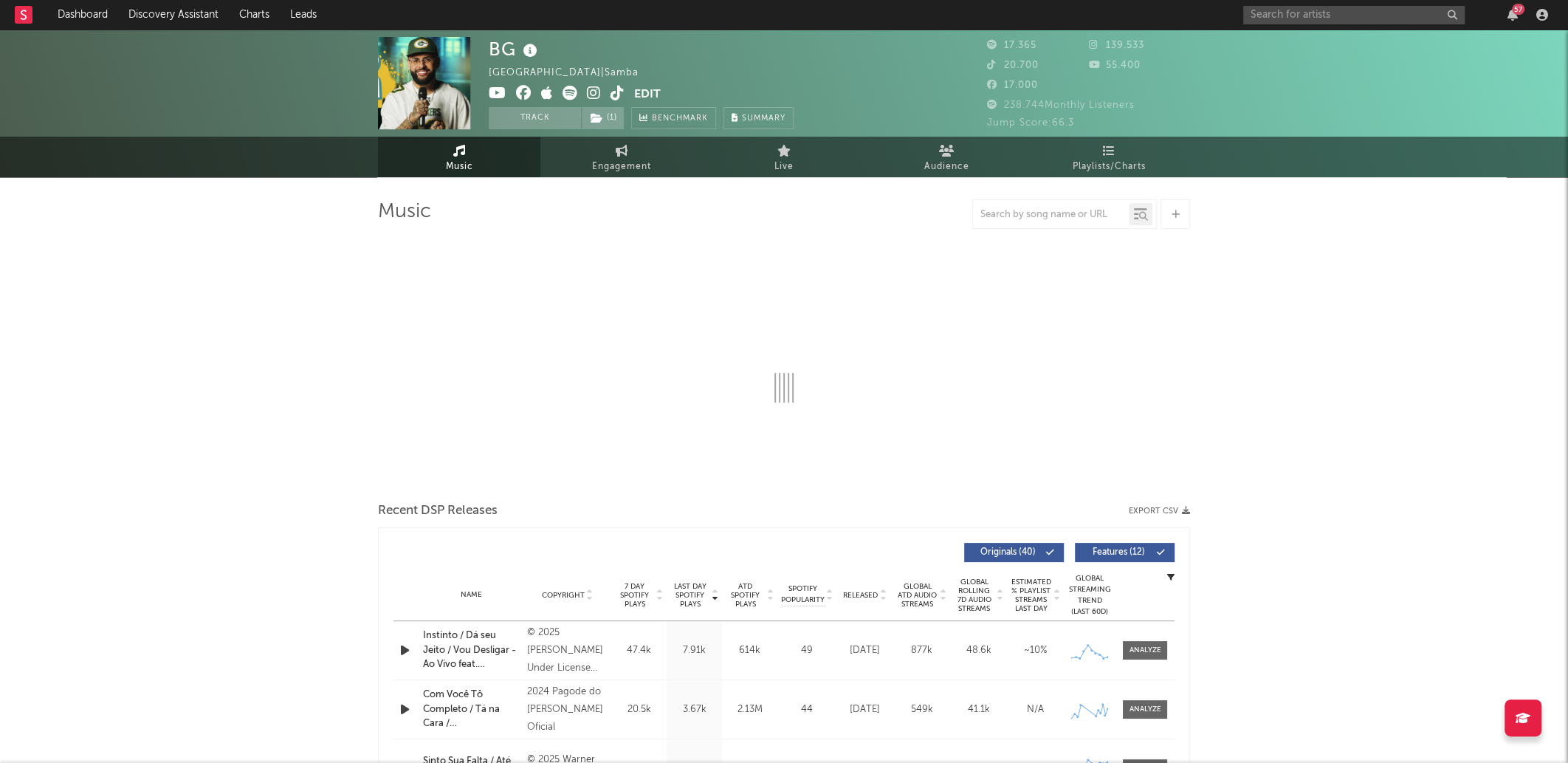
select select "6m"
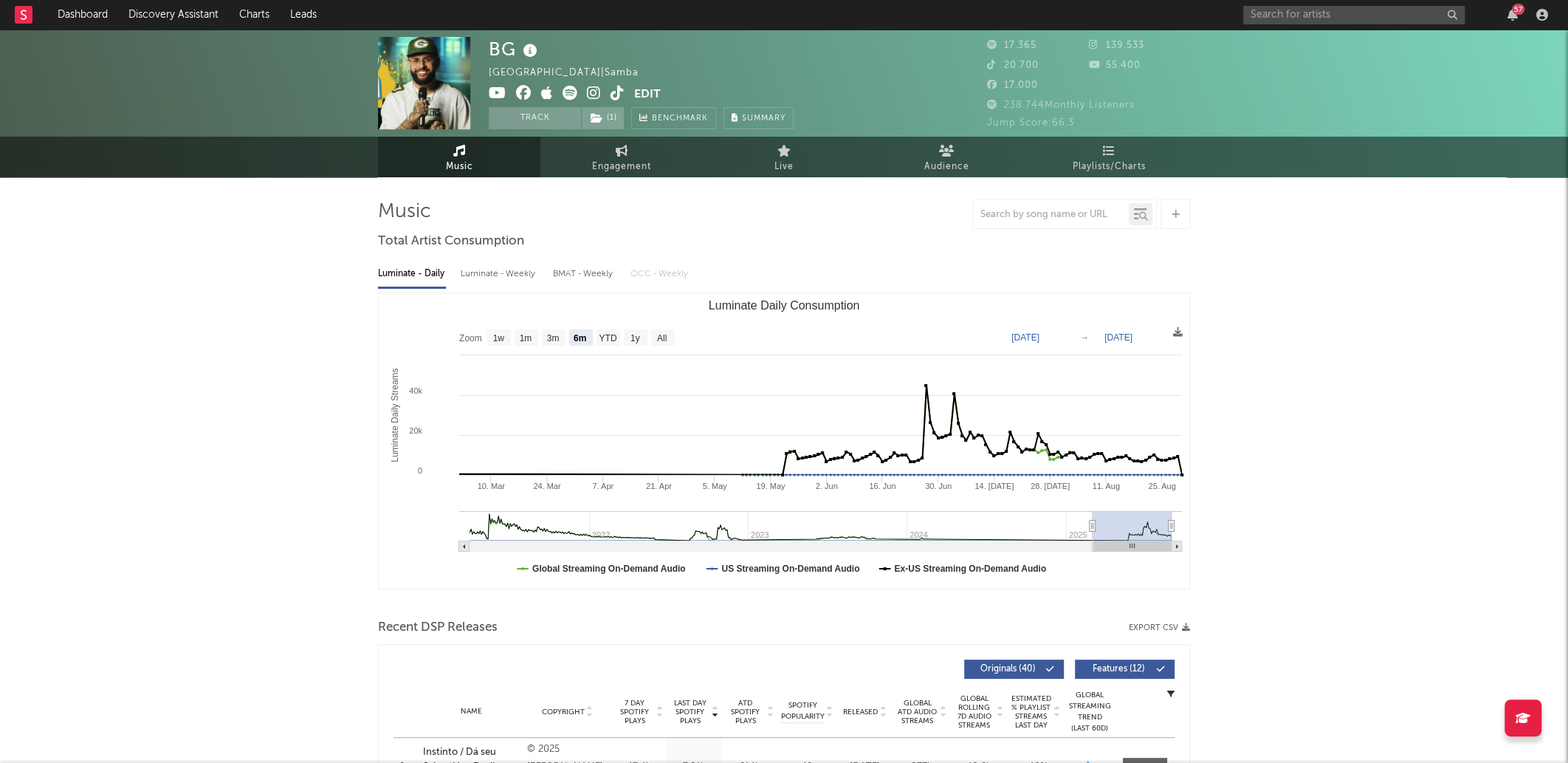
click at [565, 94] on icon at bounding box center [570, 94] width 15 height 15
click at [494, 94] on icon at bounding box center [497, 94] width 17 height 15
click at [594, 86] on icon at bounding box center [594, 94] width 14 height 15
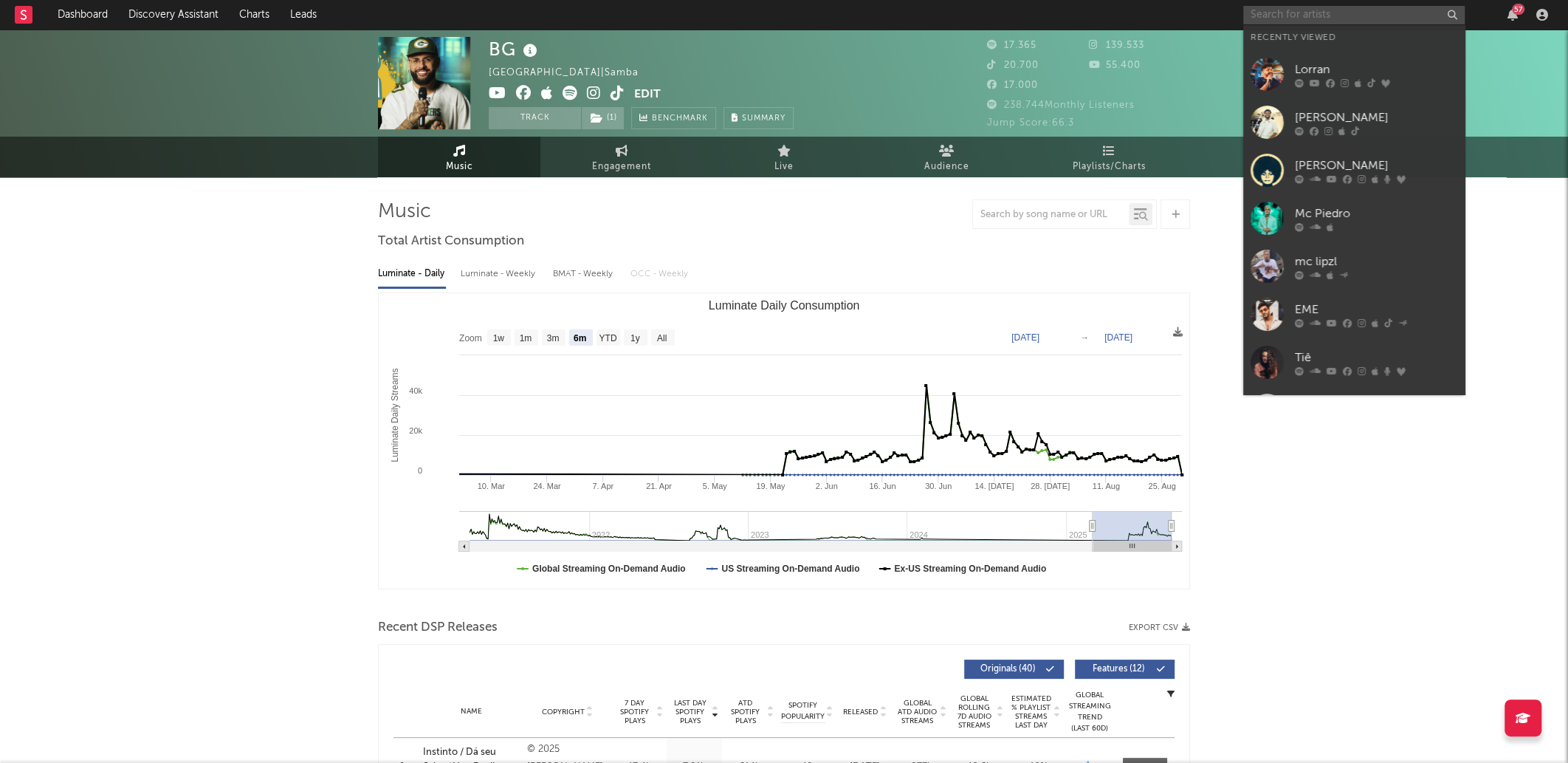
click at [1400, 15] on input "text" at bounding box center [1354, 15] width 222 height 18
type input "n"
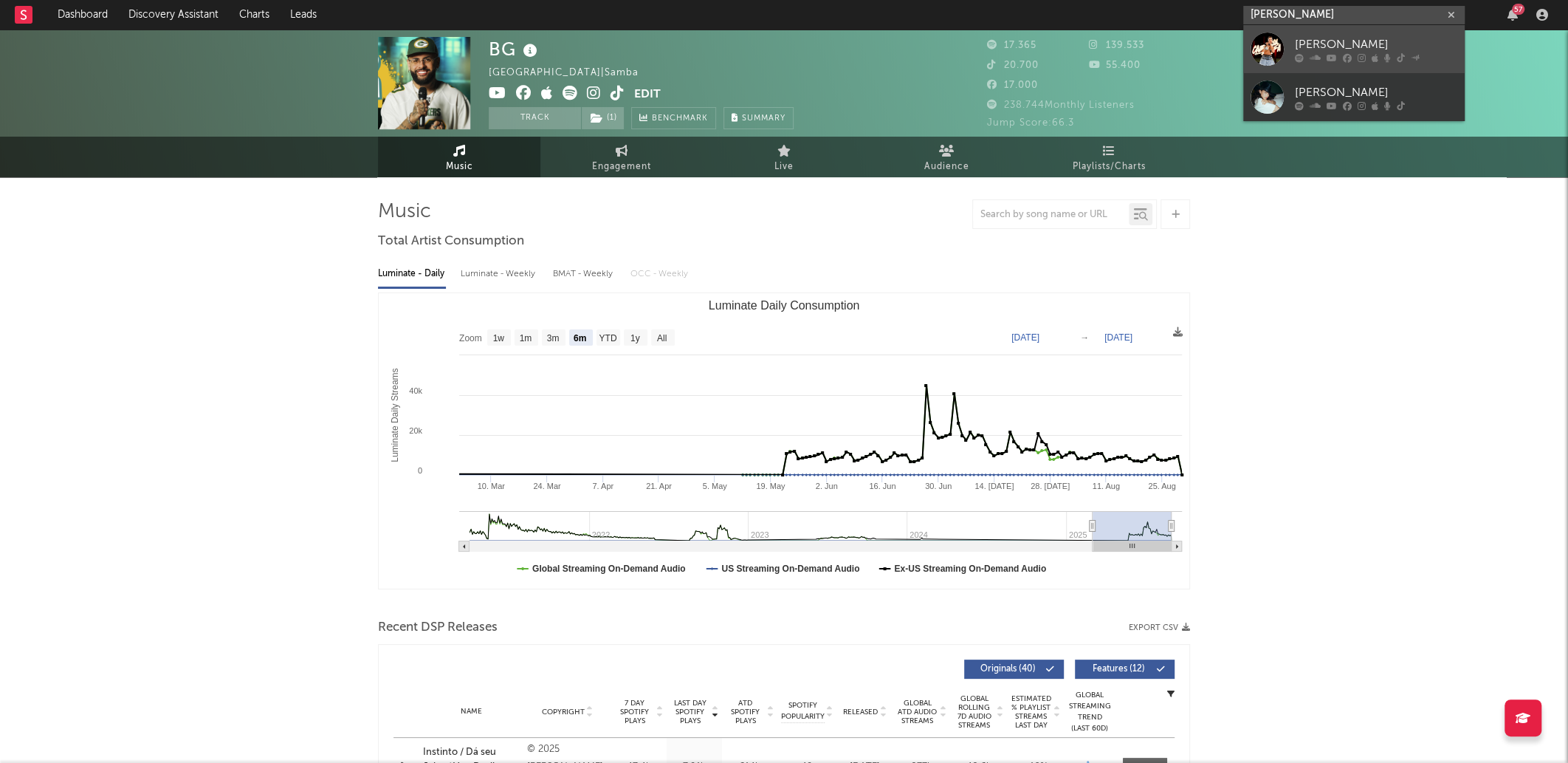
type input "michele andrade"
click at [1380, 69] on link "Michele Andrade" at bounding box center [1354, 49] width 222 height 48
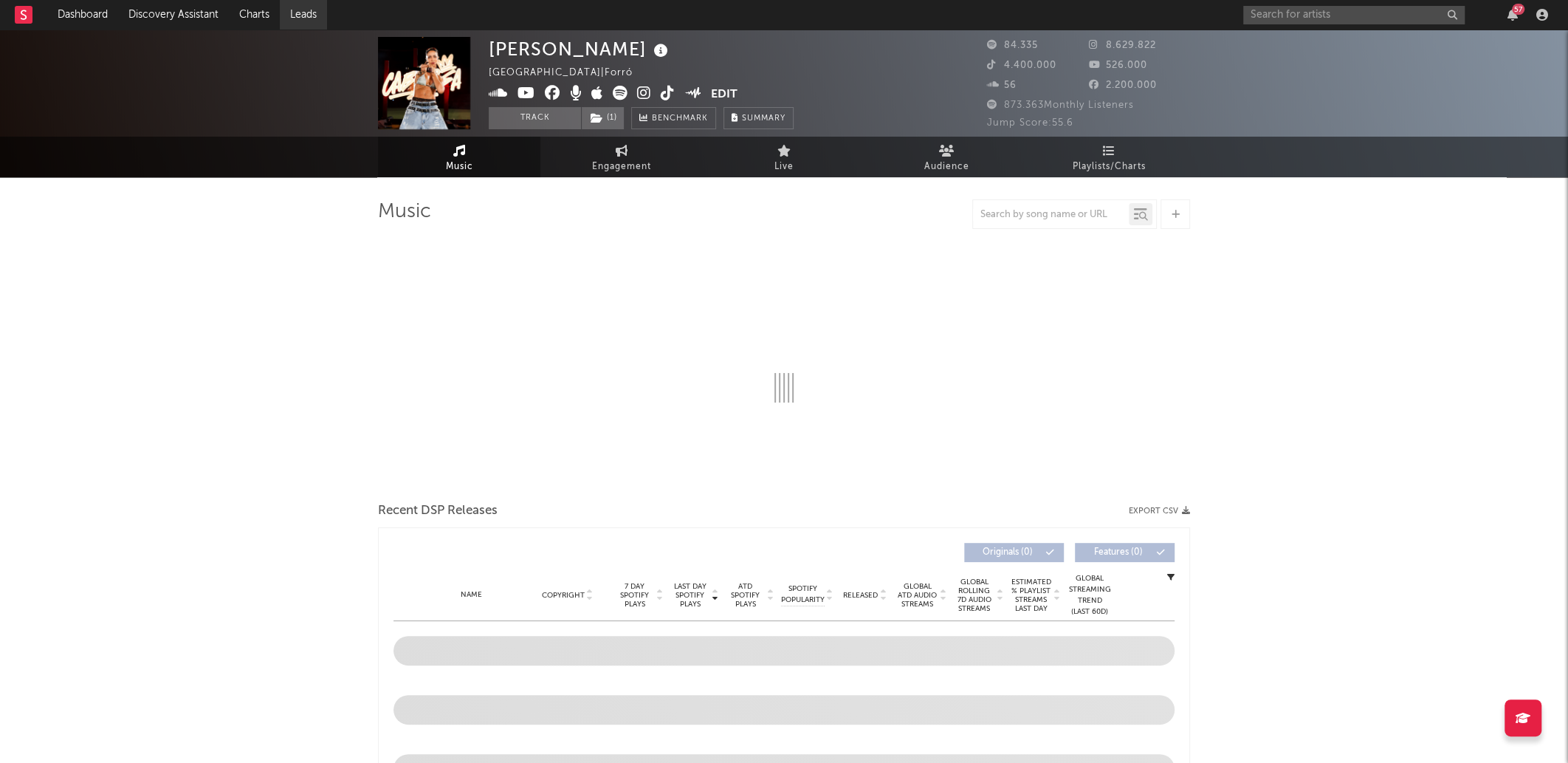
select select "6m"
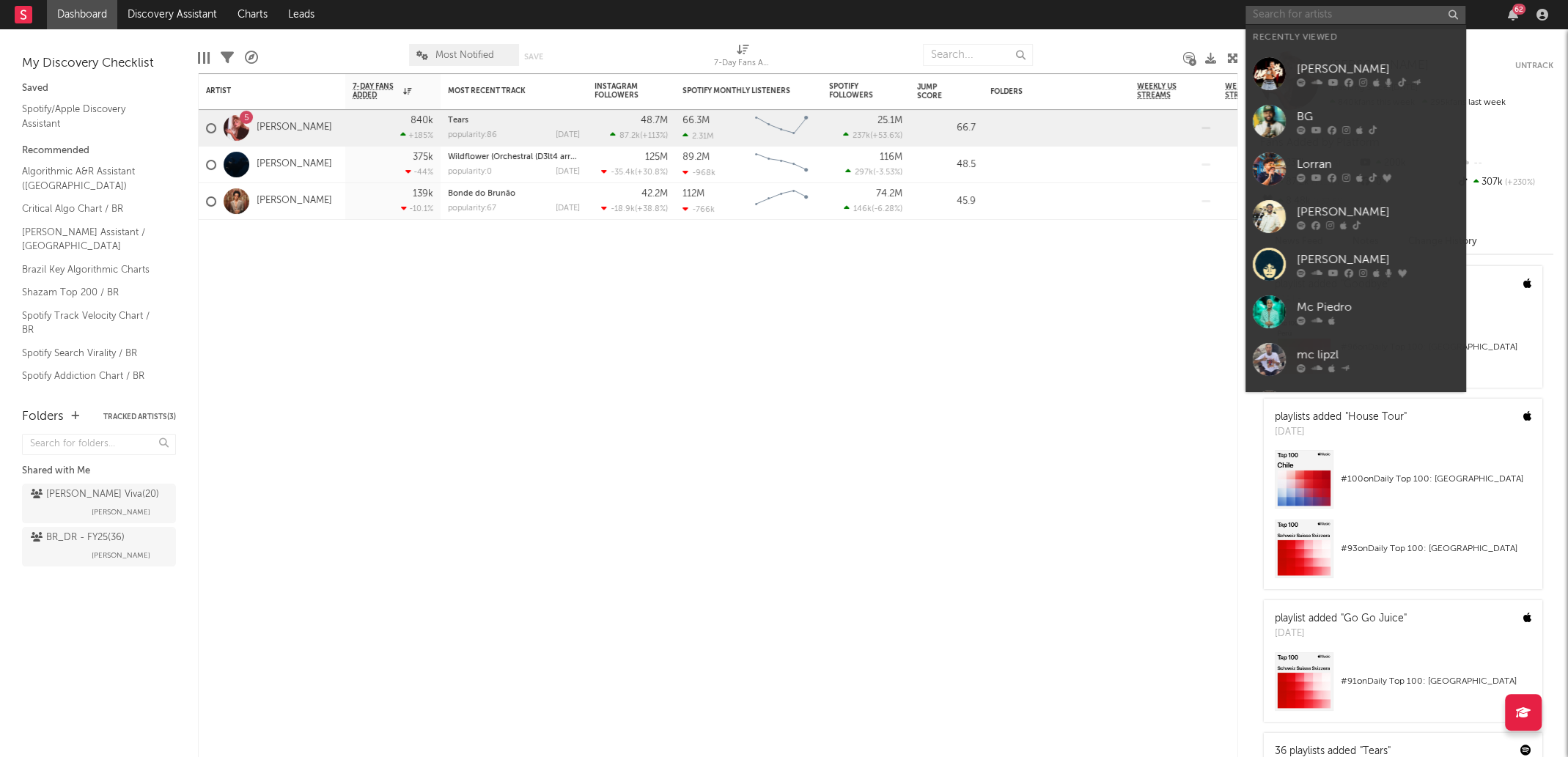
click at [1287, 22] on input "text" at bounding box center [1356, 15] width 220 height 18
type input "n"
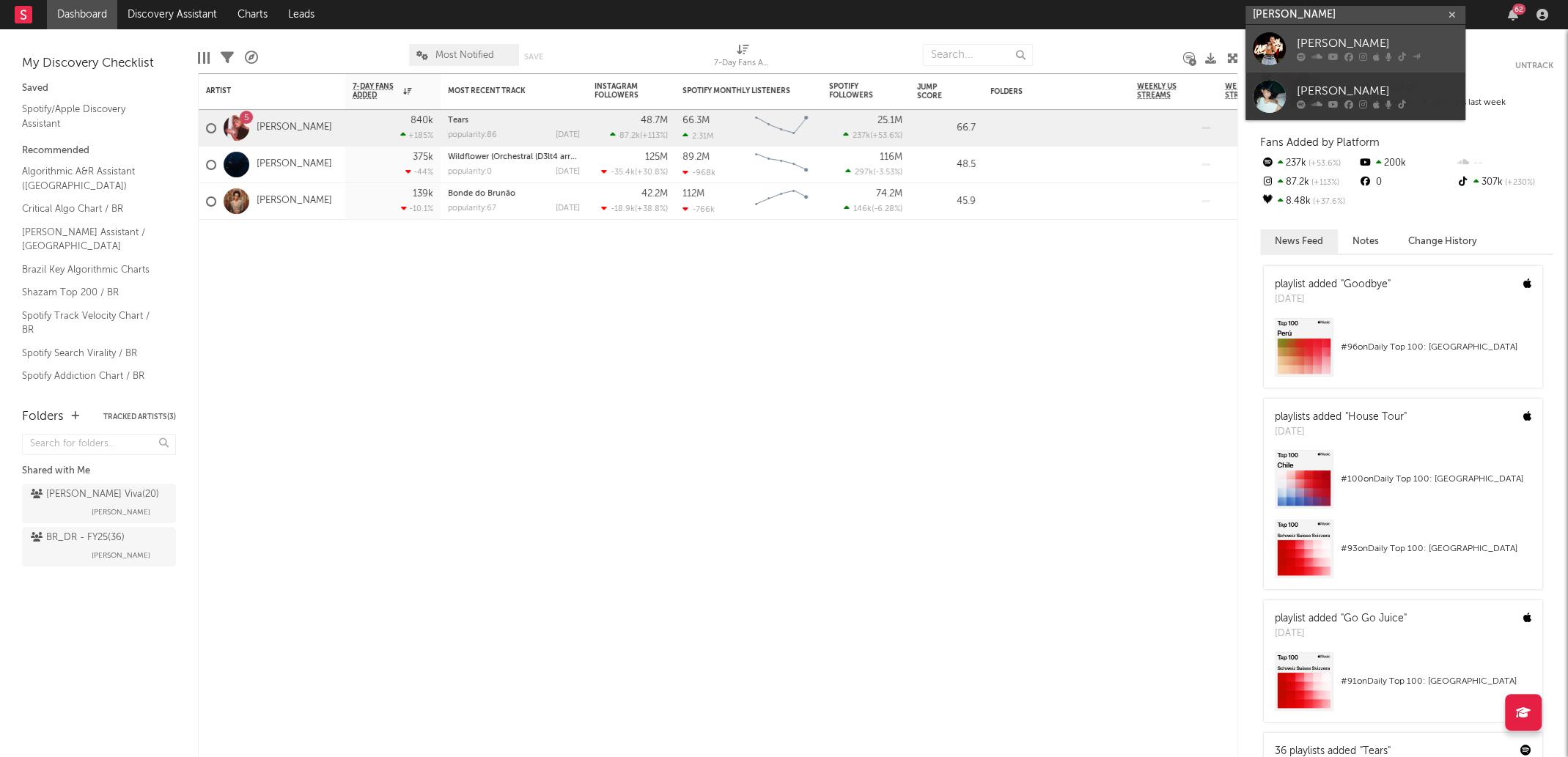
type input "[PERSON_NAME]"
click at [1323, 49] on div "[PERSON_NAME]" at bounding box center [1377, 43] width 161 height 17
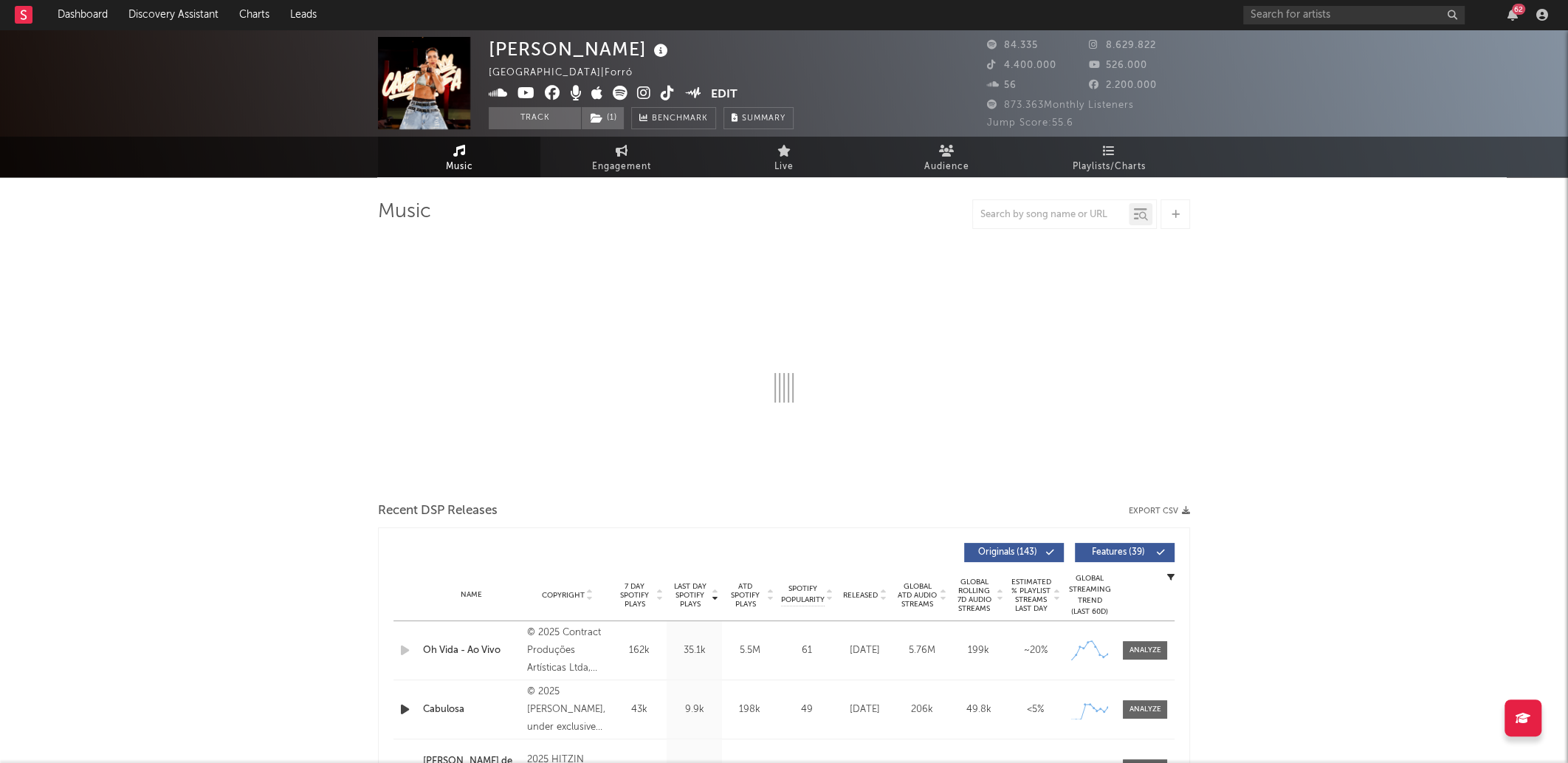
select select "6m"
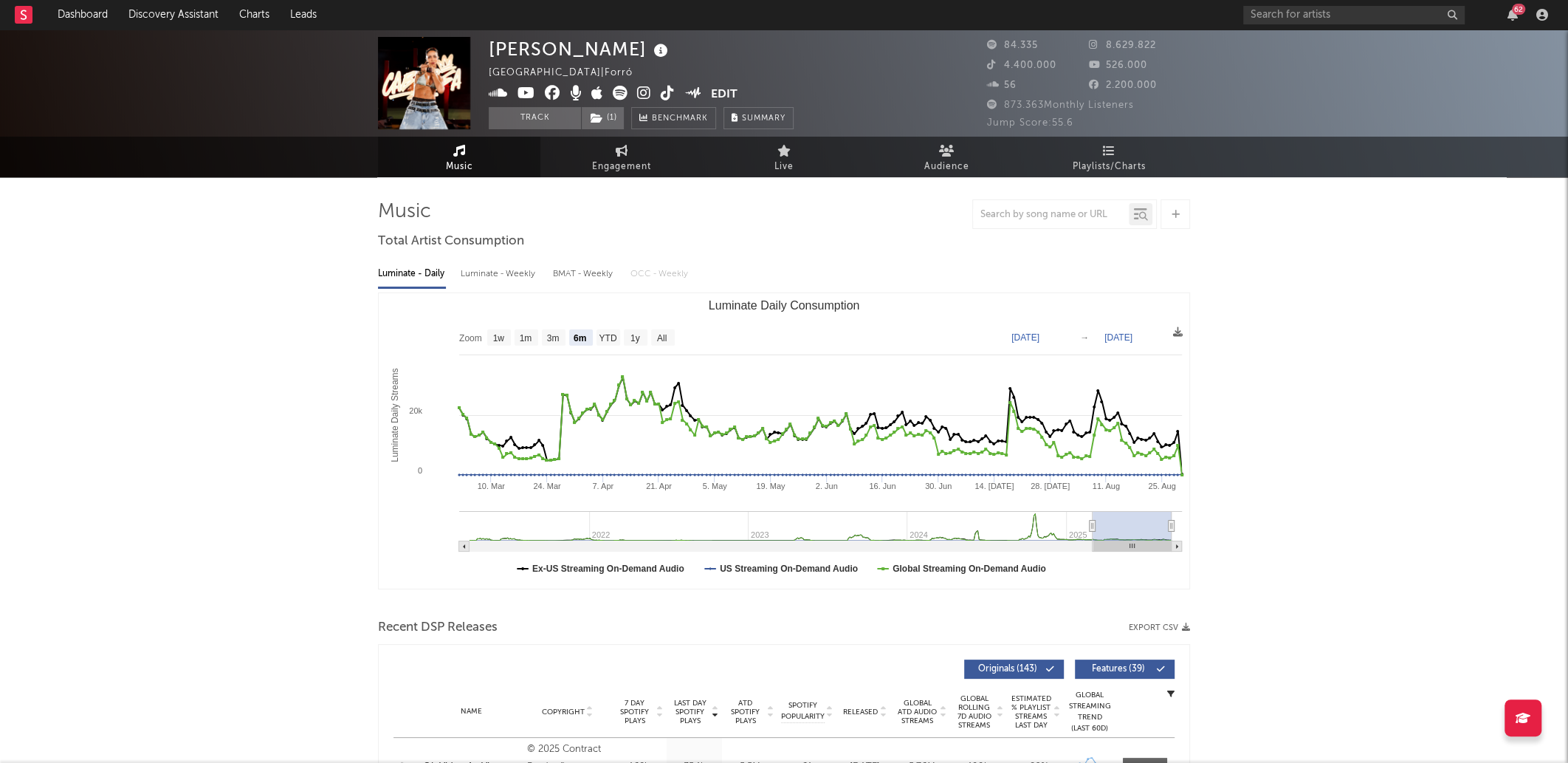
click at [533, 93] on icon at bounding box center [526, 94] width 17 height 15
click at [620, 87] on icon at bounding box center [620, 94] width 15 height 15
click at [641, 93] on icon at bounding box center [644, 94] width 14 height 15
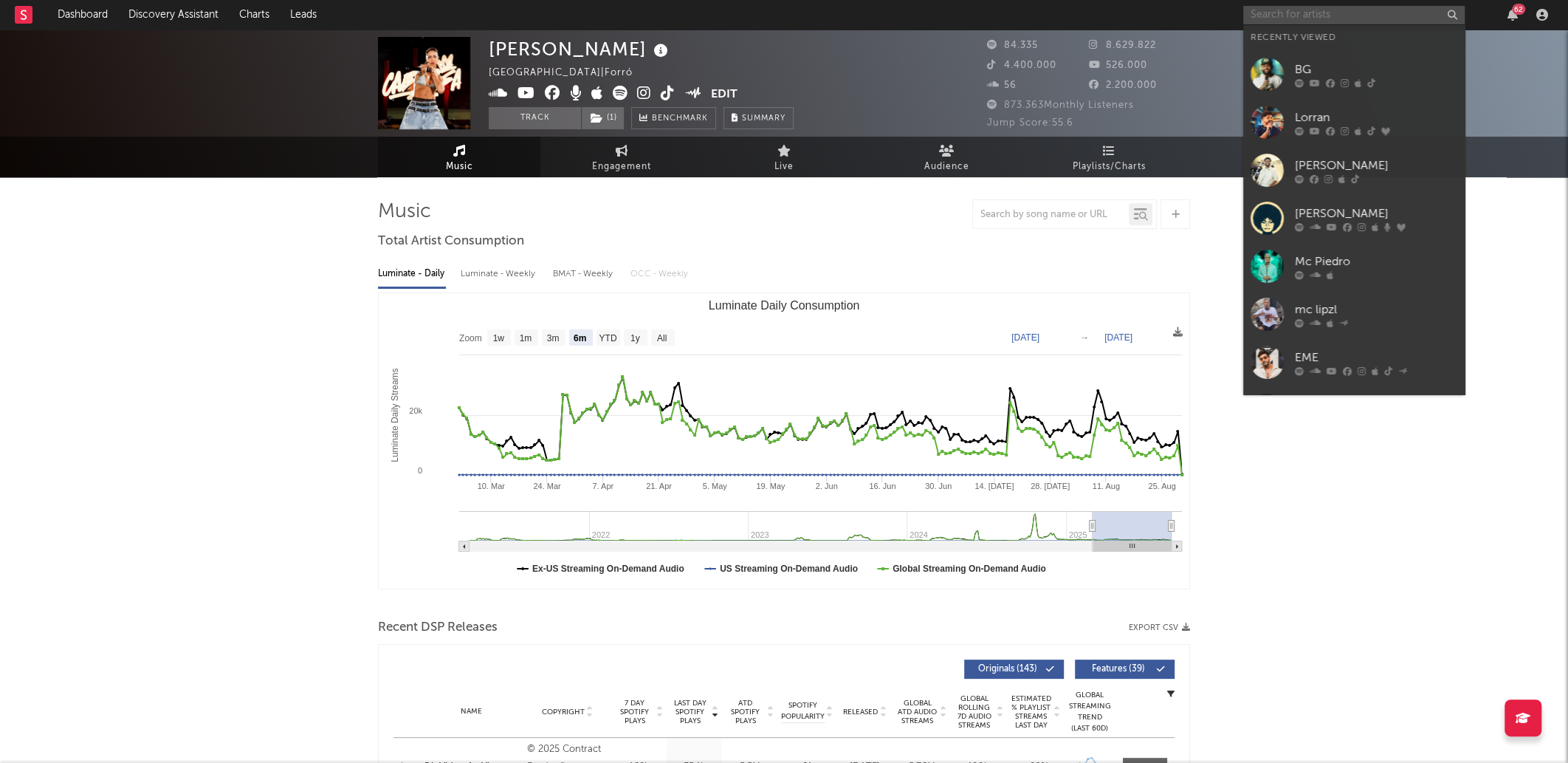
click at [1343, 19] on input "text" at bounding box center [1354, 15] width 222 height 18
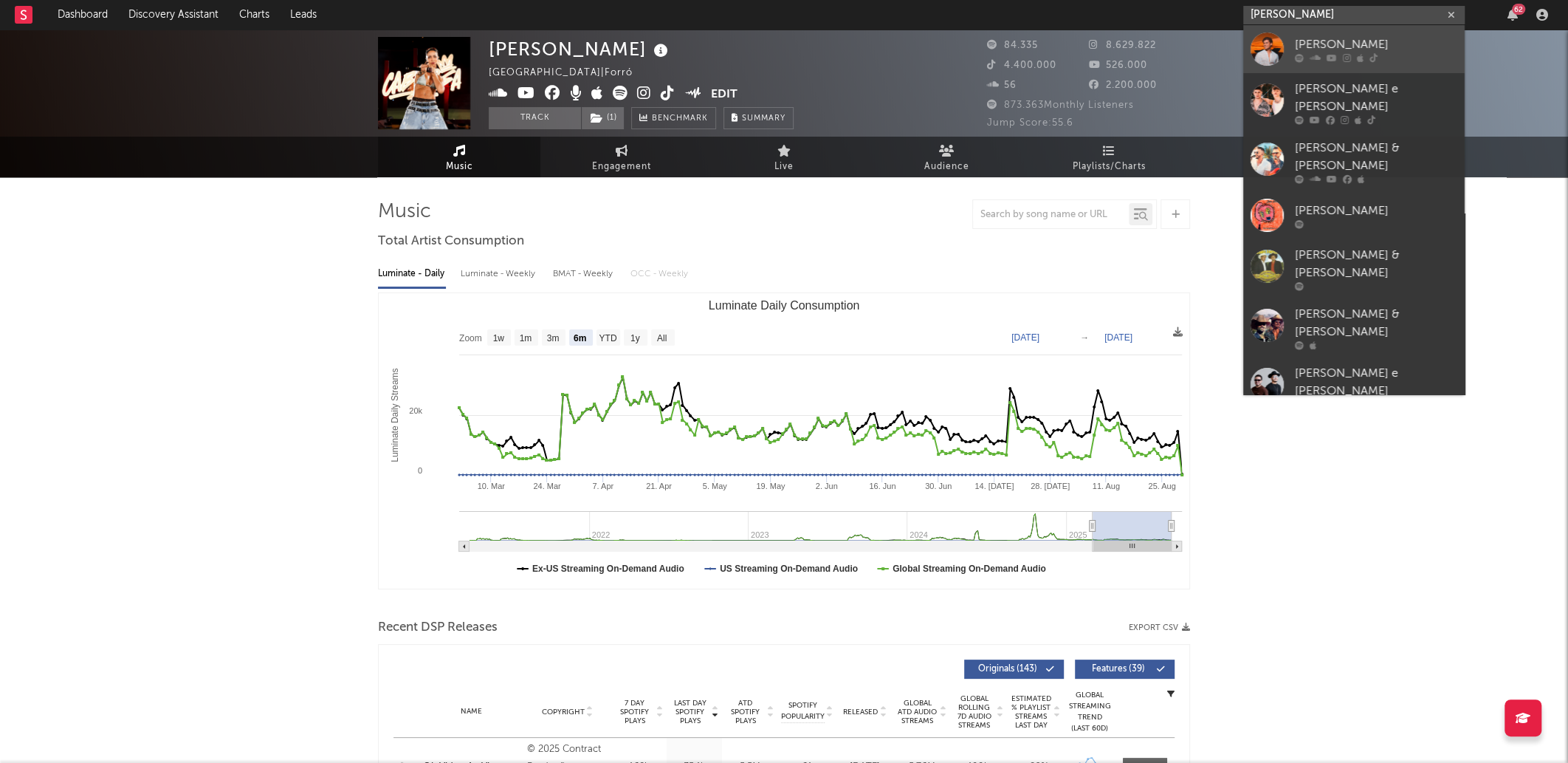
type input "João Henriqu"
click at [1348, 43] on div "João Henrique" at bounding box center [1376, 44] width 162 height 17
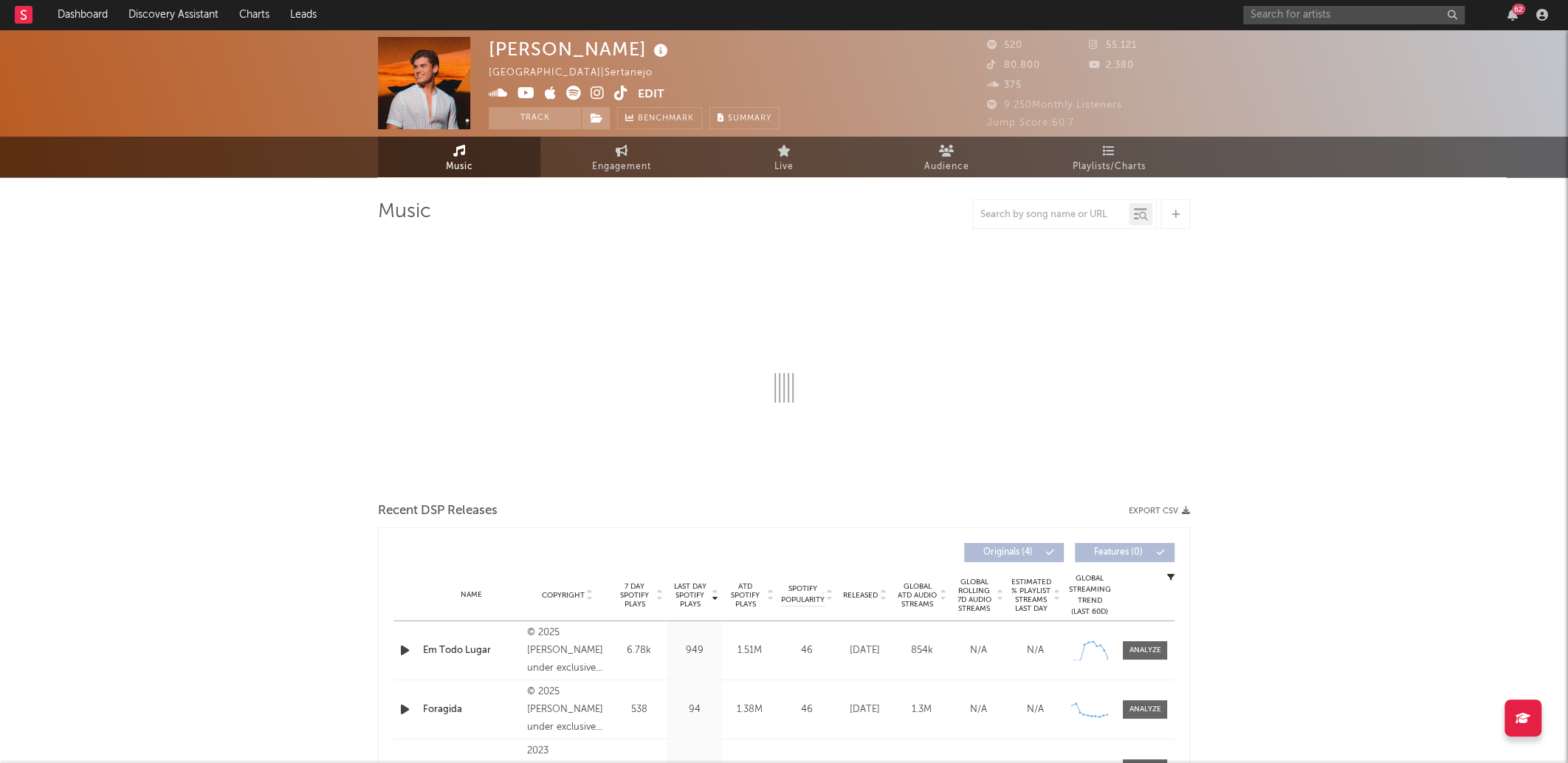
select select "1w"
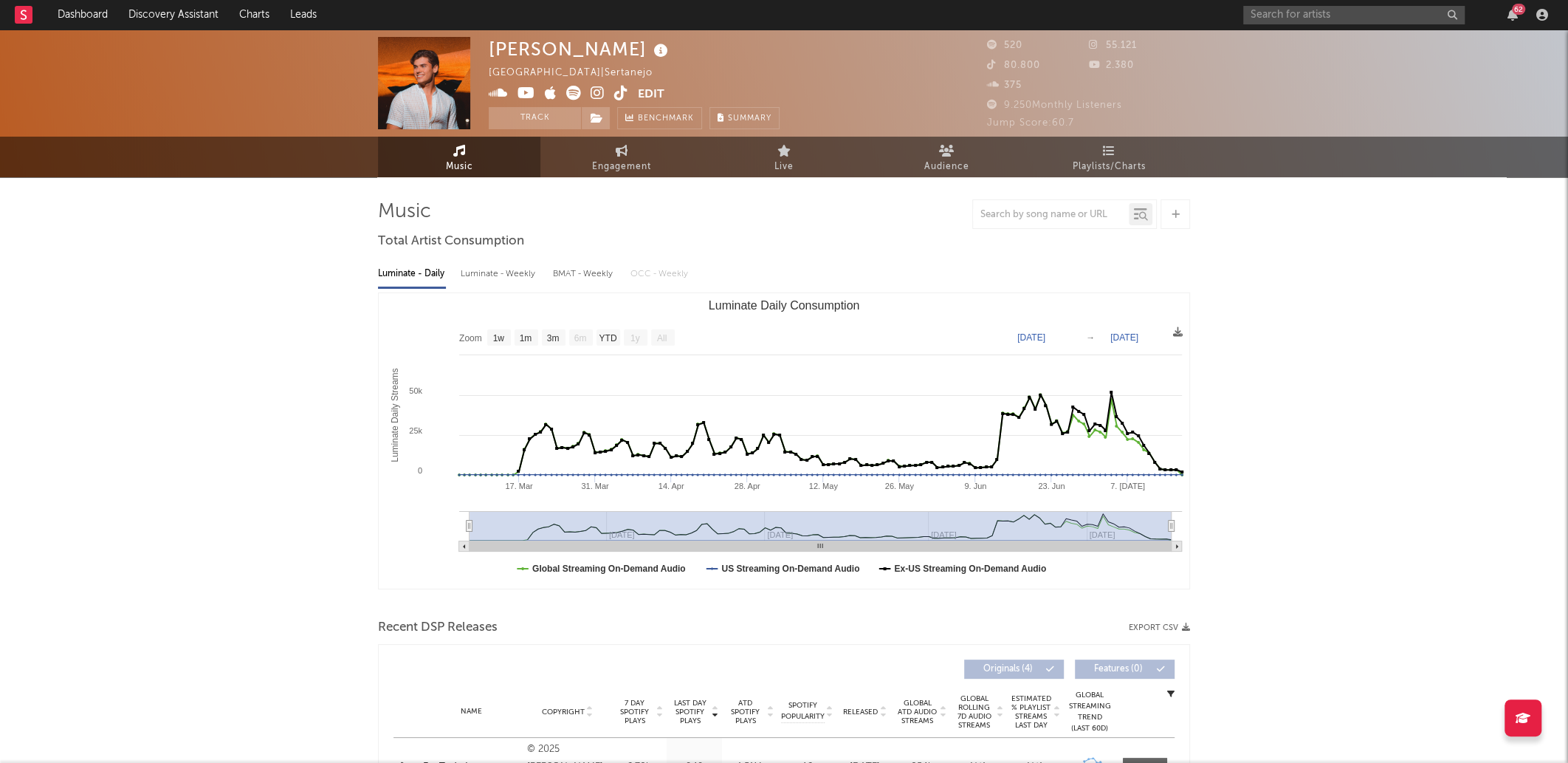
click at [571, 90] on icon at bounding box center [574, 94] width 15 height 15
click at [520, 91] on icon at bounding box center [526, 94] width 17 height 15
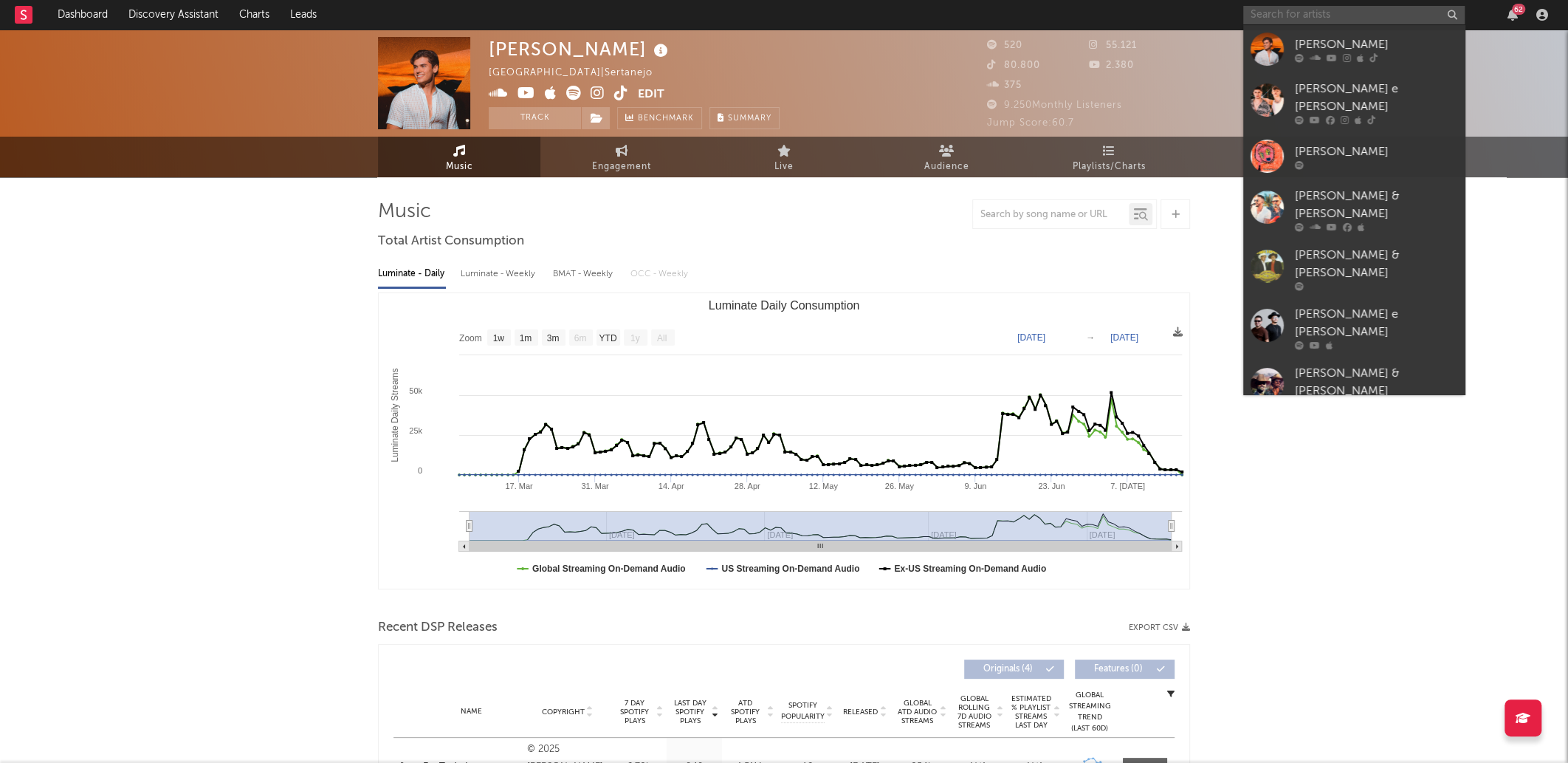
click at [1311, 11] on input "text" at bounding box center [1354, 15] width 222 height 18
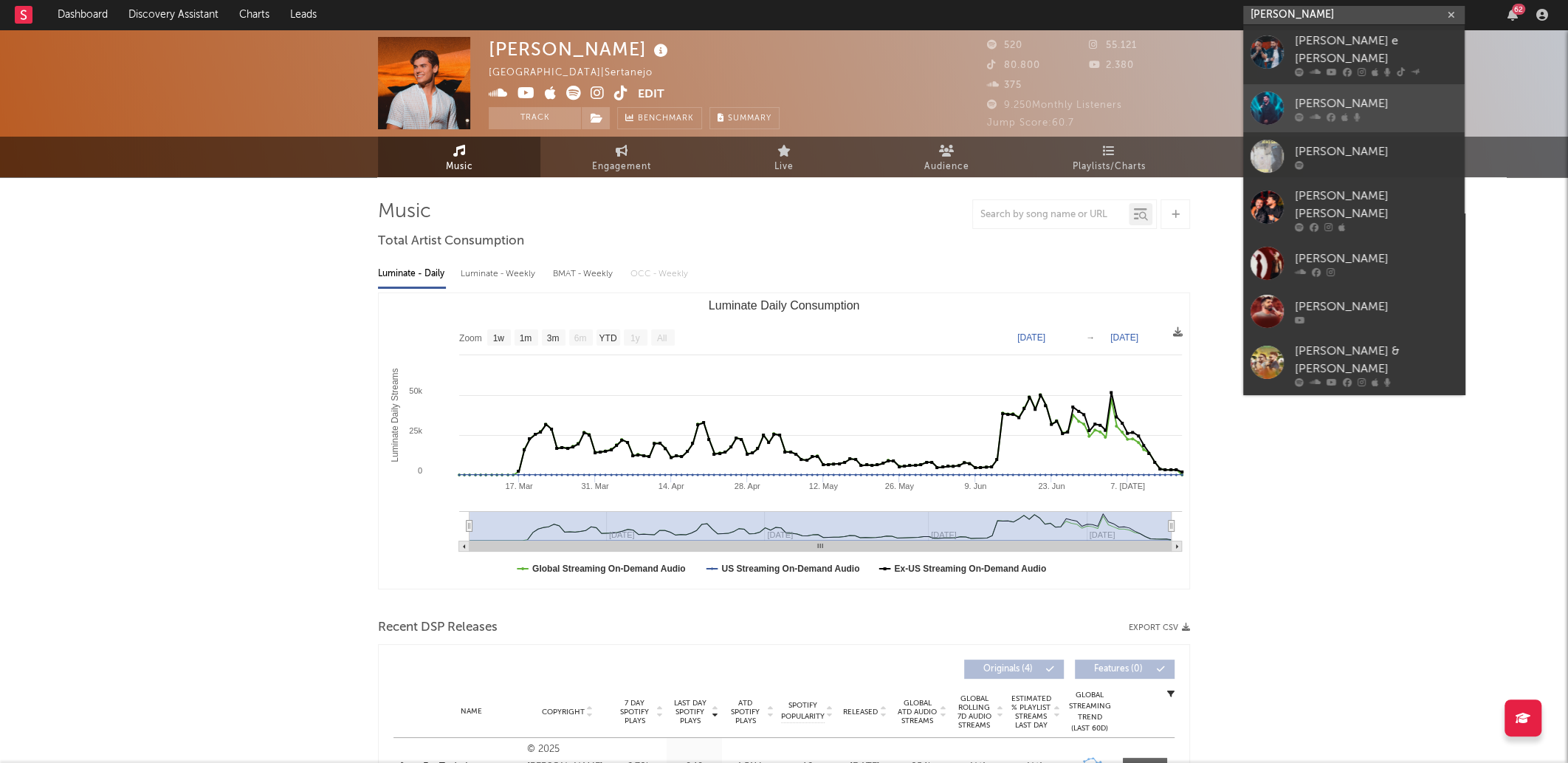
type input "João Gabriel"
click at [1399, 112] on div at bounding box center [1376, 117] width 162 height 9
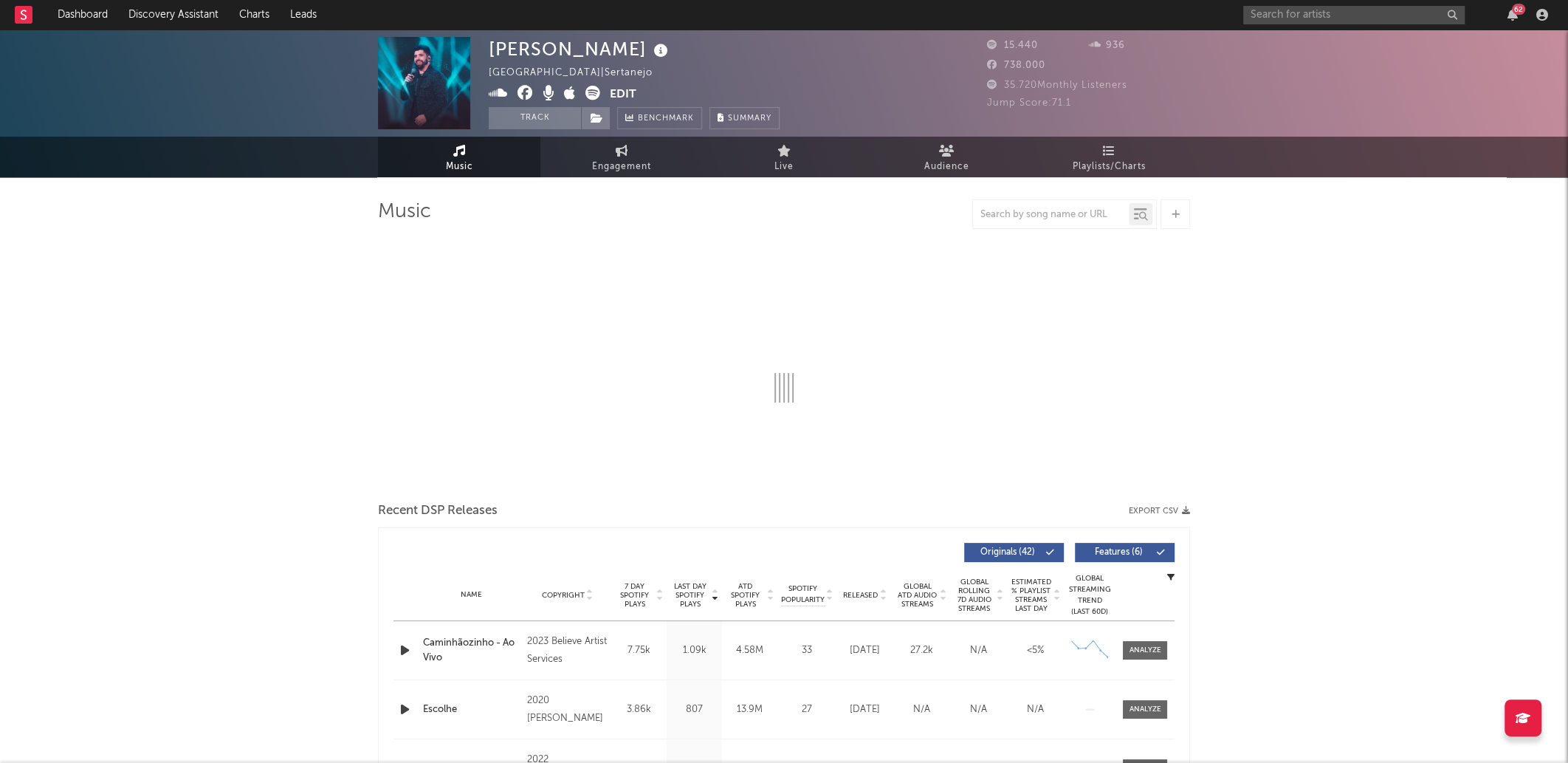
select select "6m"
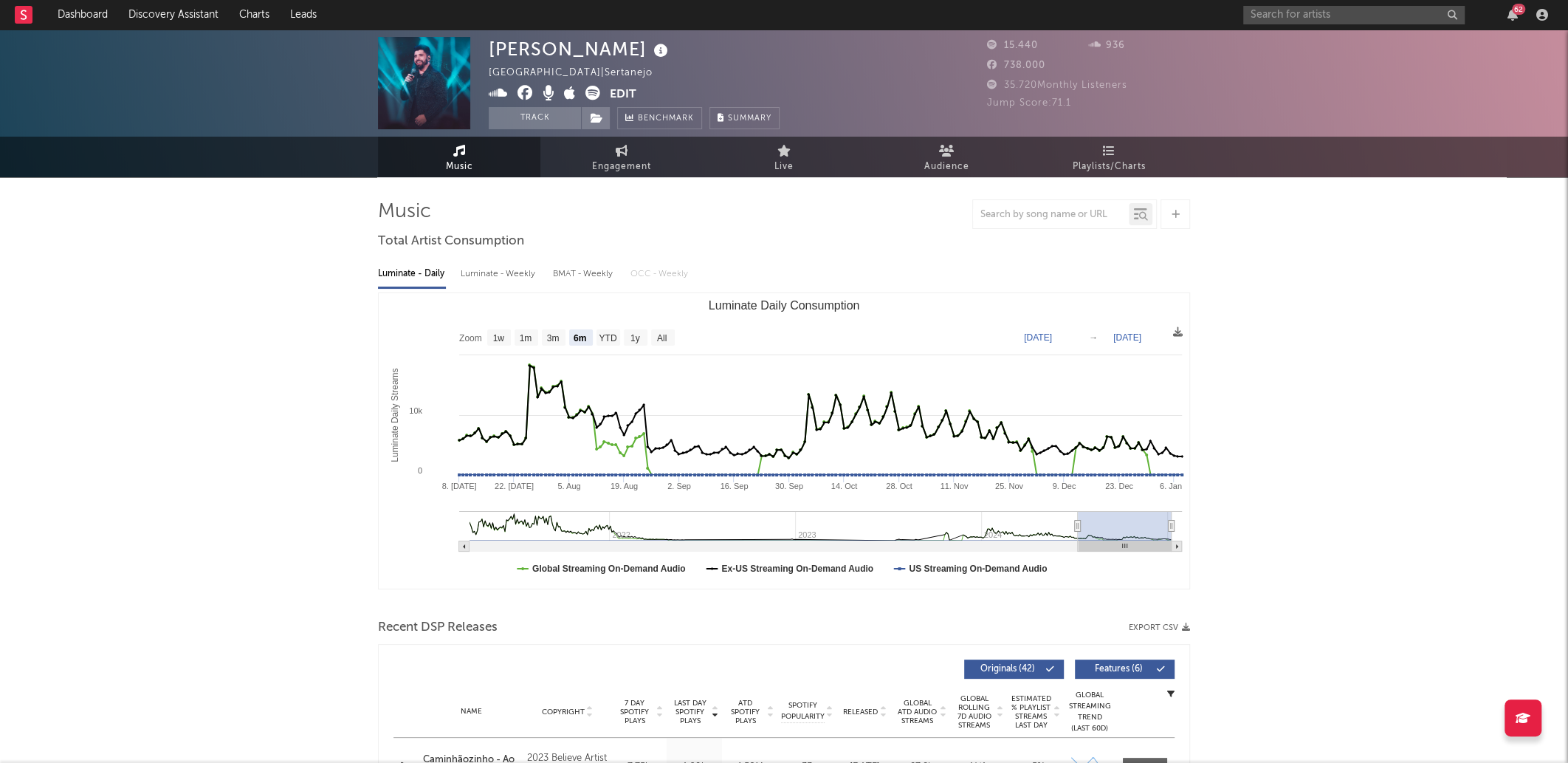
click at [598, 88] on icon at bounding box center [593, 94] width 15 height 15
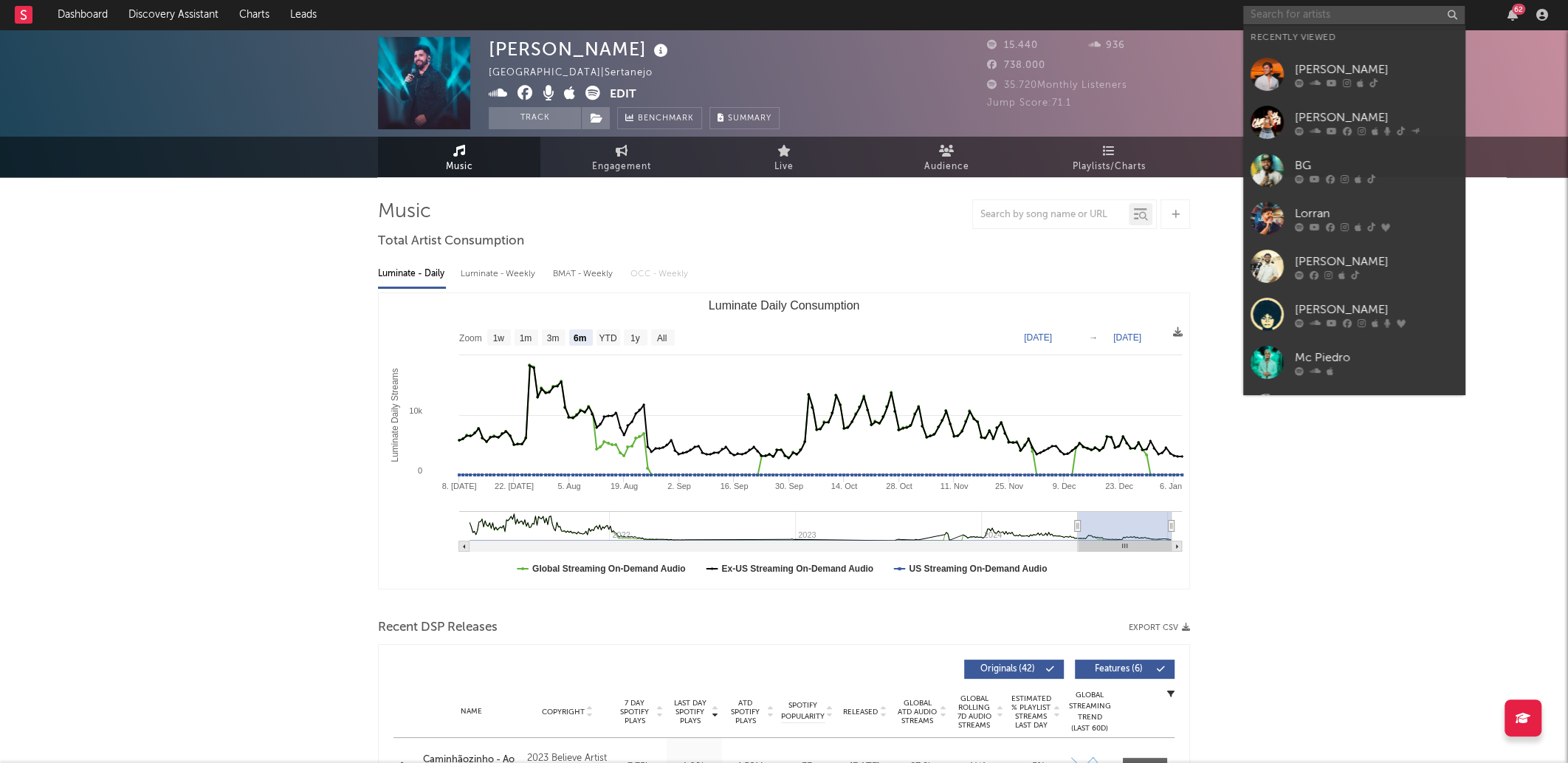
click at [1302, 11] on input "text" at bounding box center [1354, 15] width 222 height 18
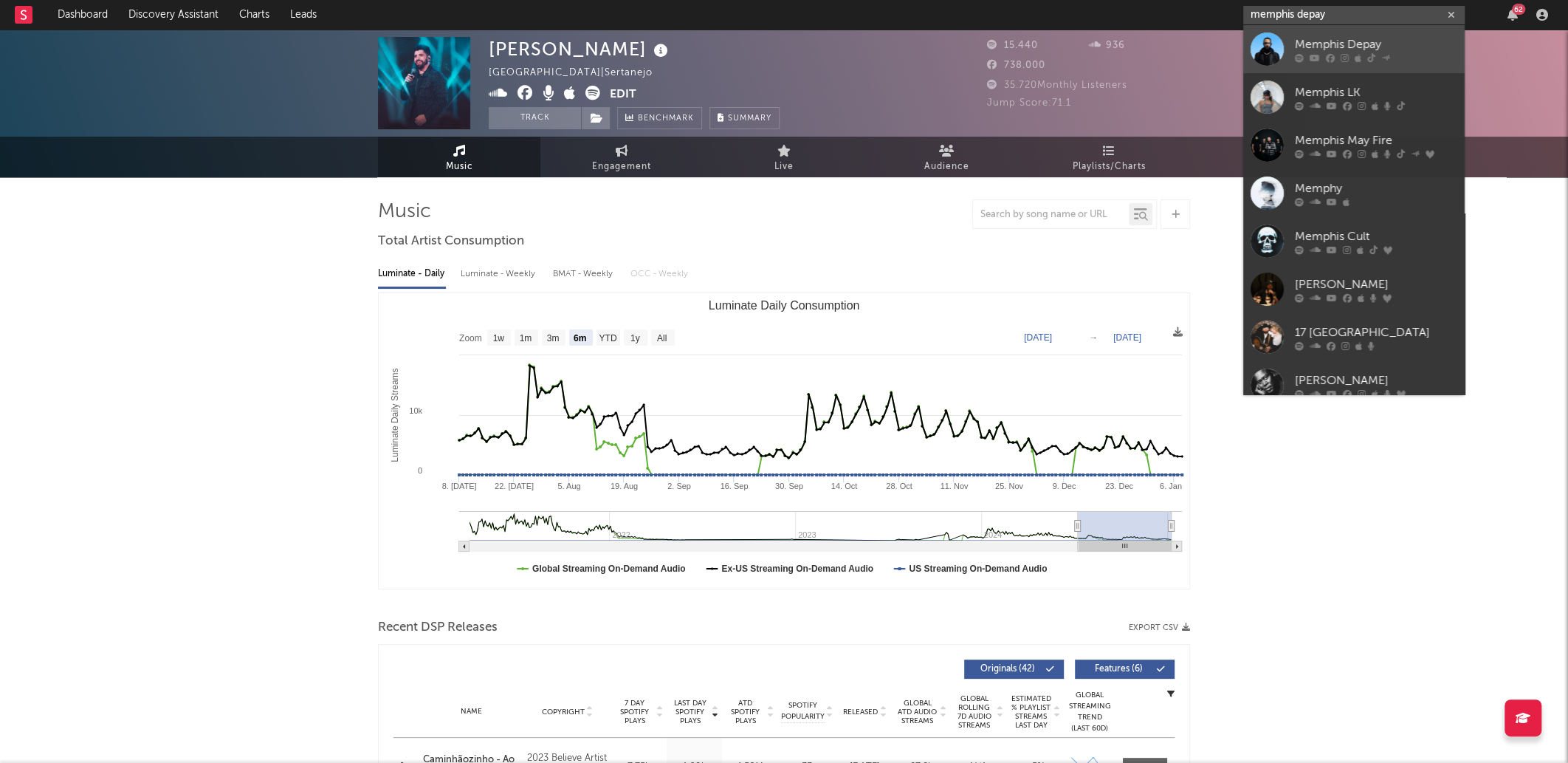
type input "memphis depay"
click at [1349, 50] on div "Memphis Depay" at bounding box center [1376, 44] width 162 height 17
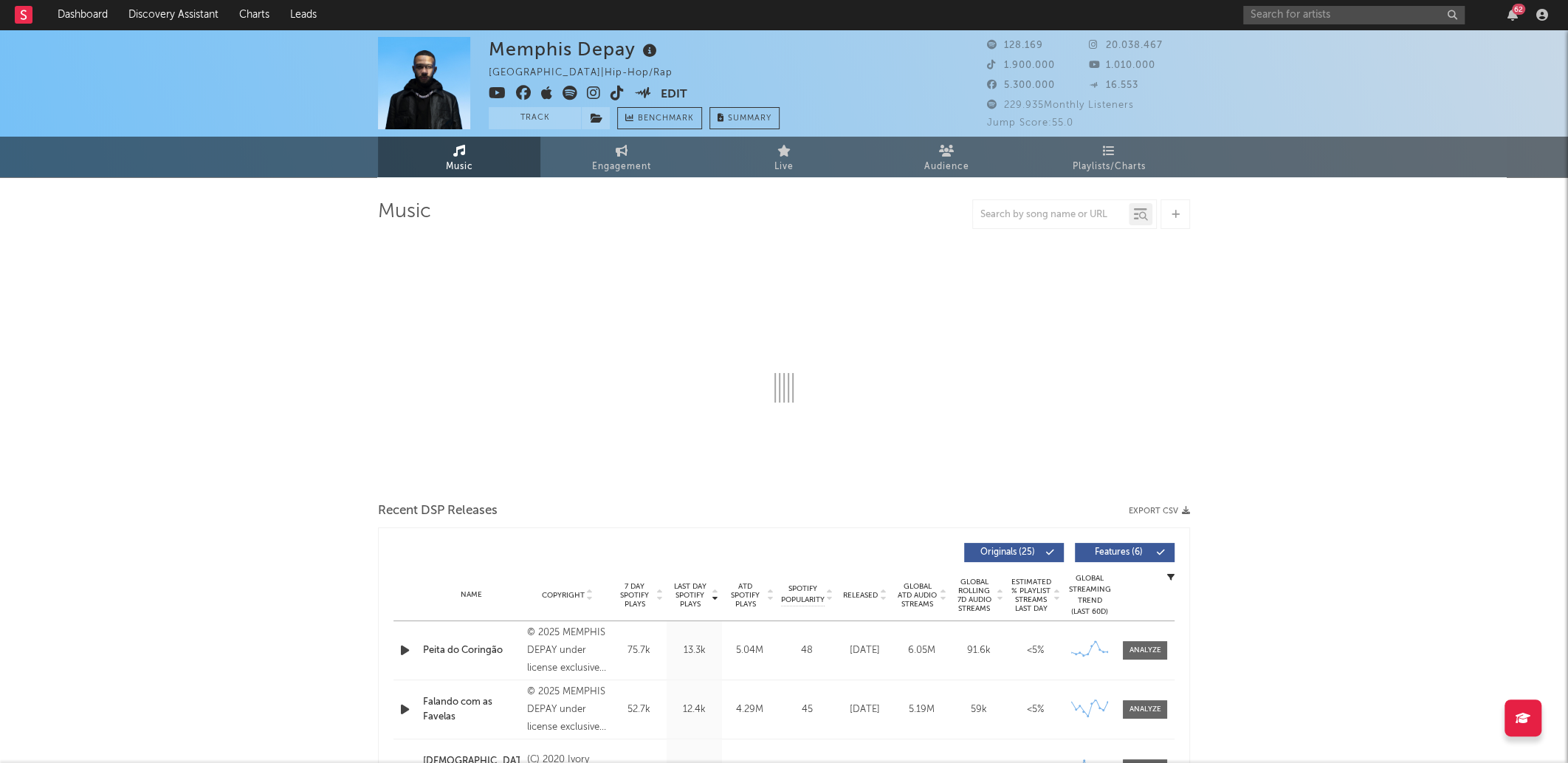
select select "6m"
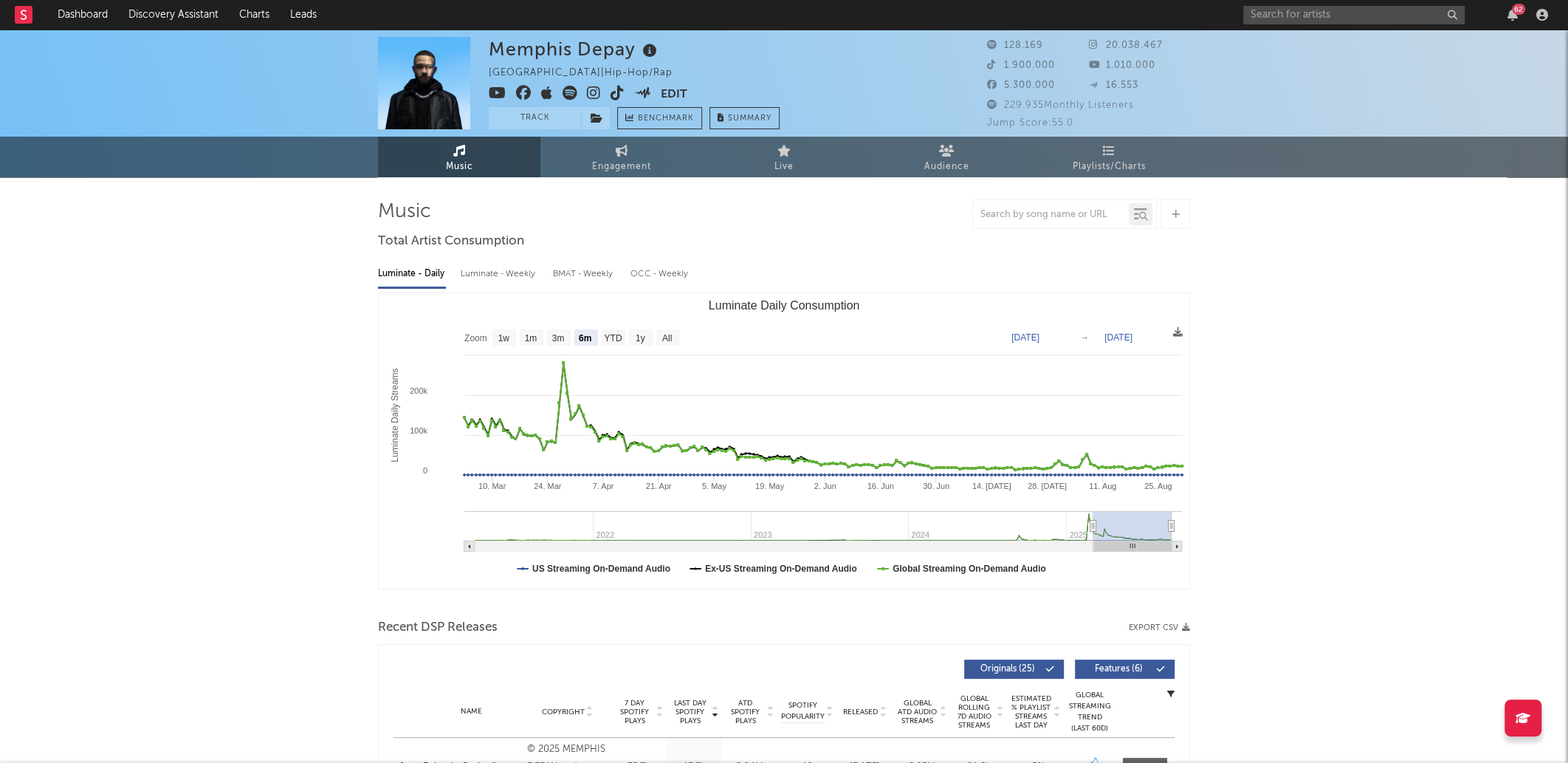
click at [573, 92] on icon at bounding box center [570, 94] width 15 height 15
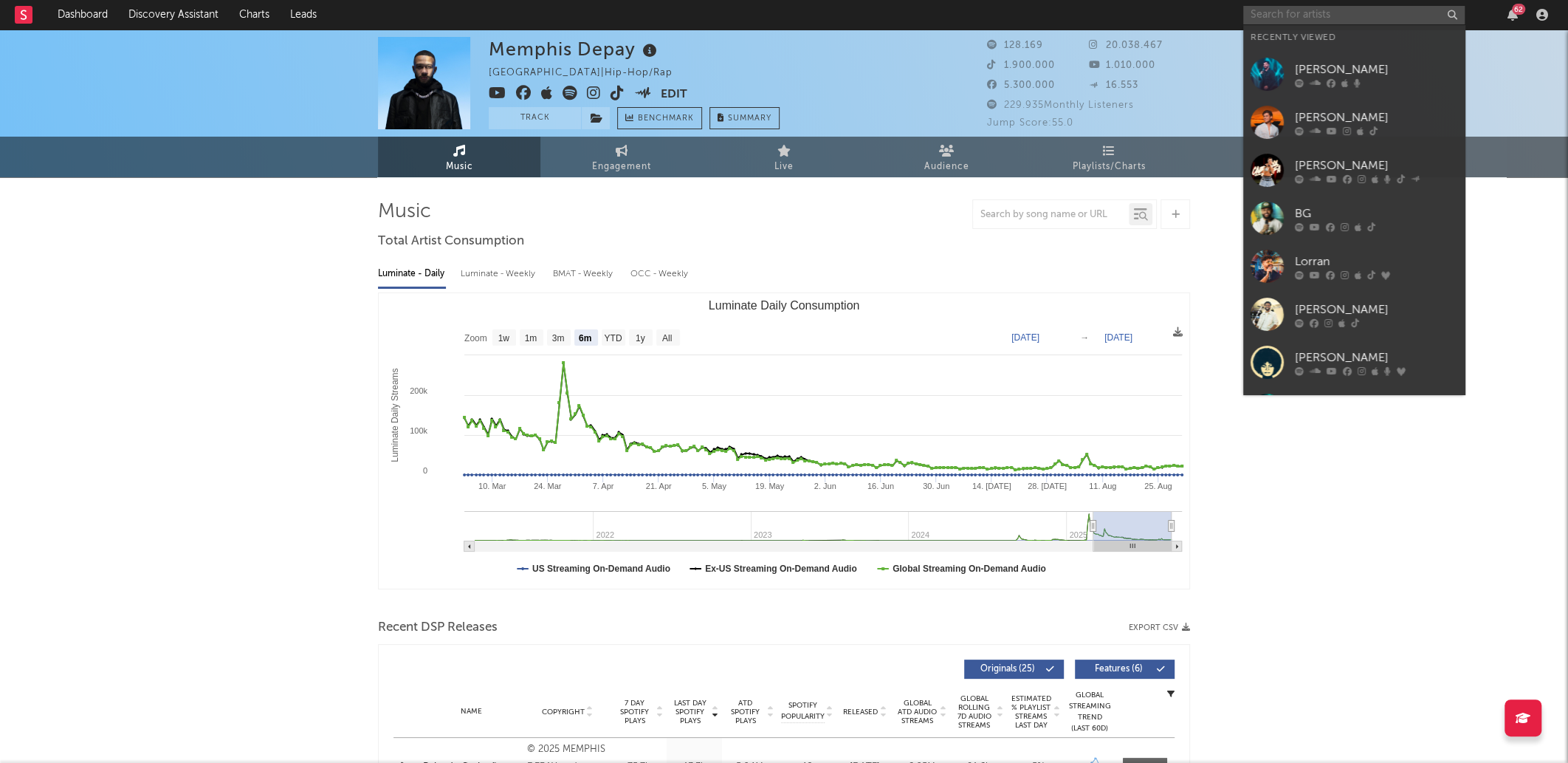
click at [1287, 6] on input "text" at bounding box center [1354, 15] width 222 height 18
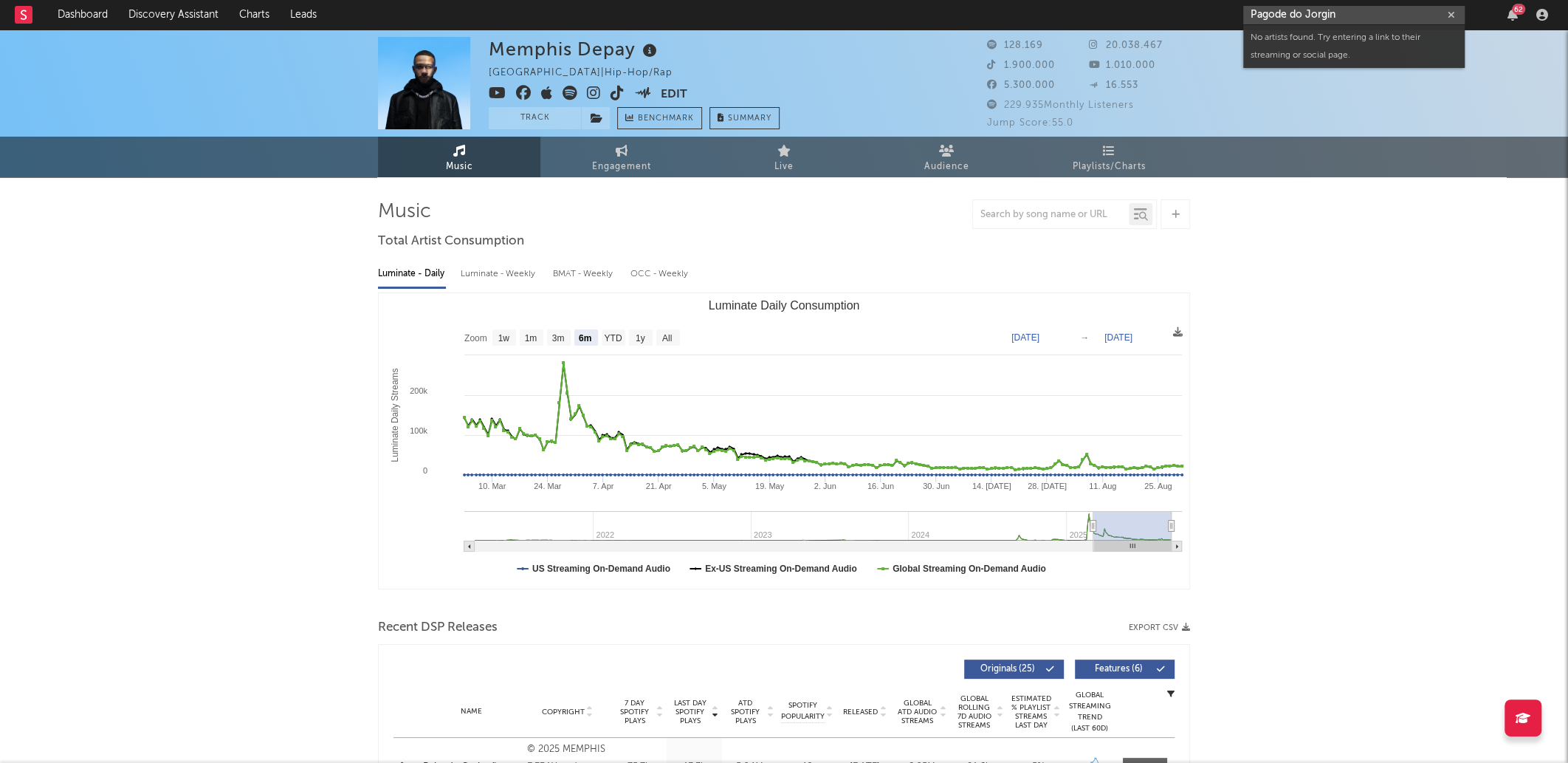
click at [1347, 12] on input "Pagode do Jorgin" at bounding box center [1354, 15] width 222 height 18
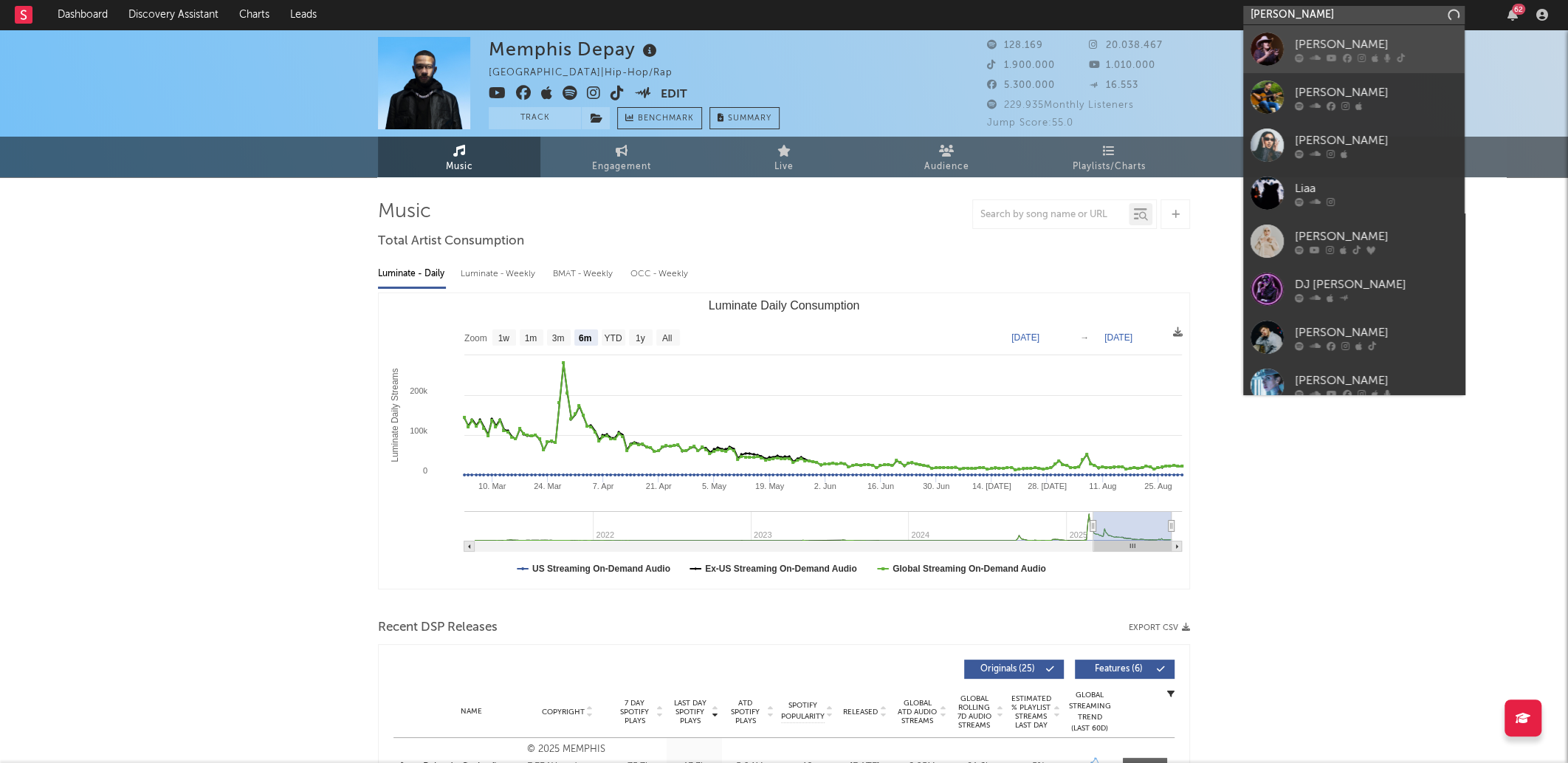
type input "Lia Almeida"
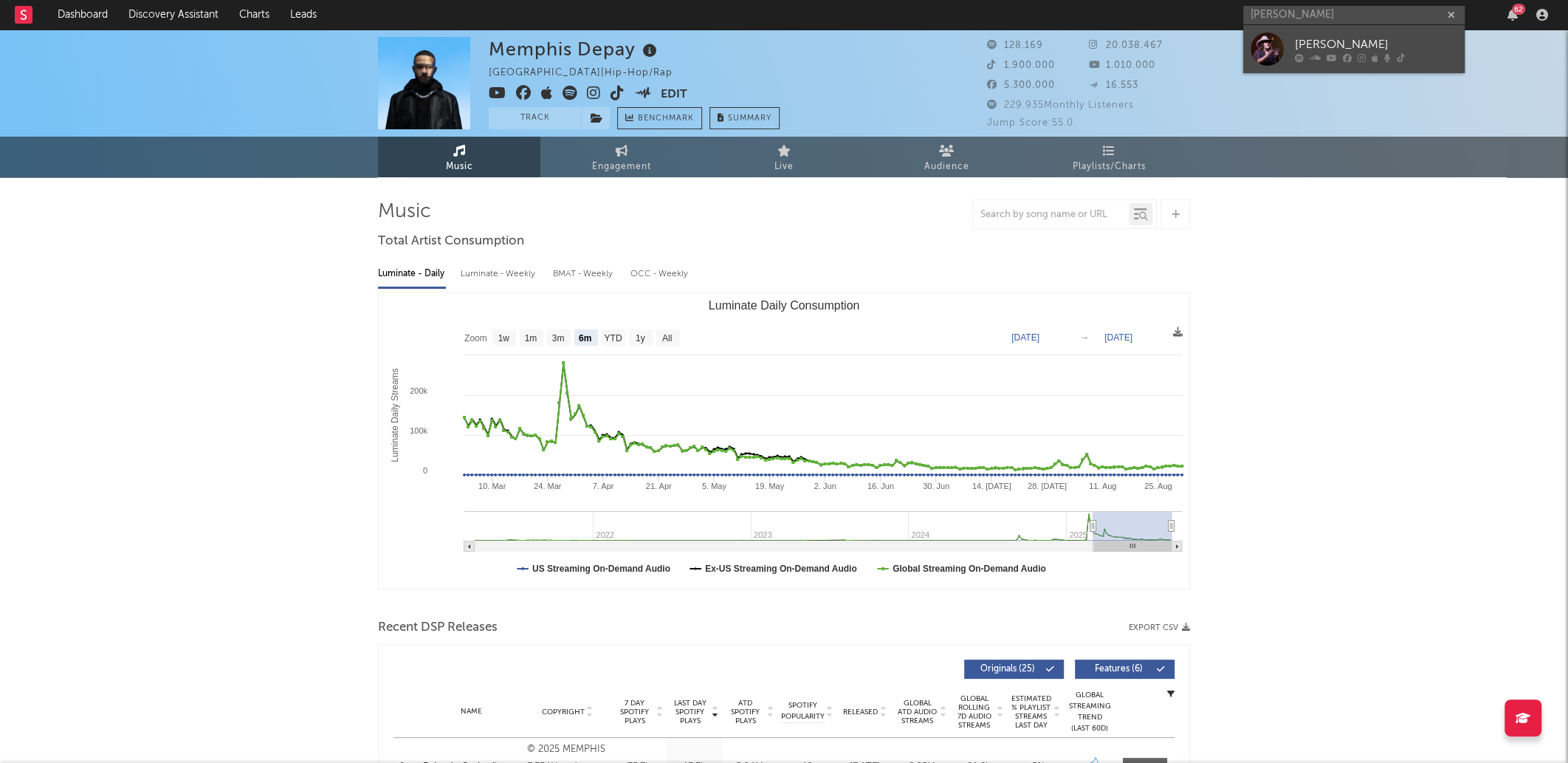
click at [1361, 49] on div "Lia Almeida" at bounding box center [1376, 44] width 162 height 17
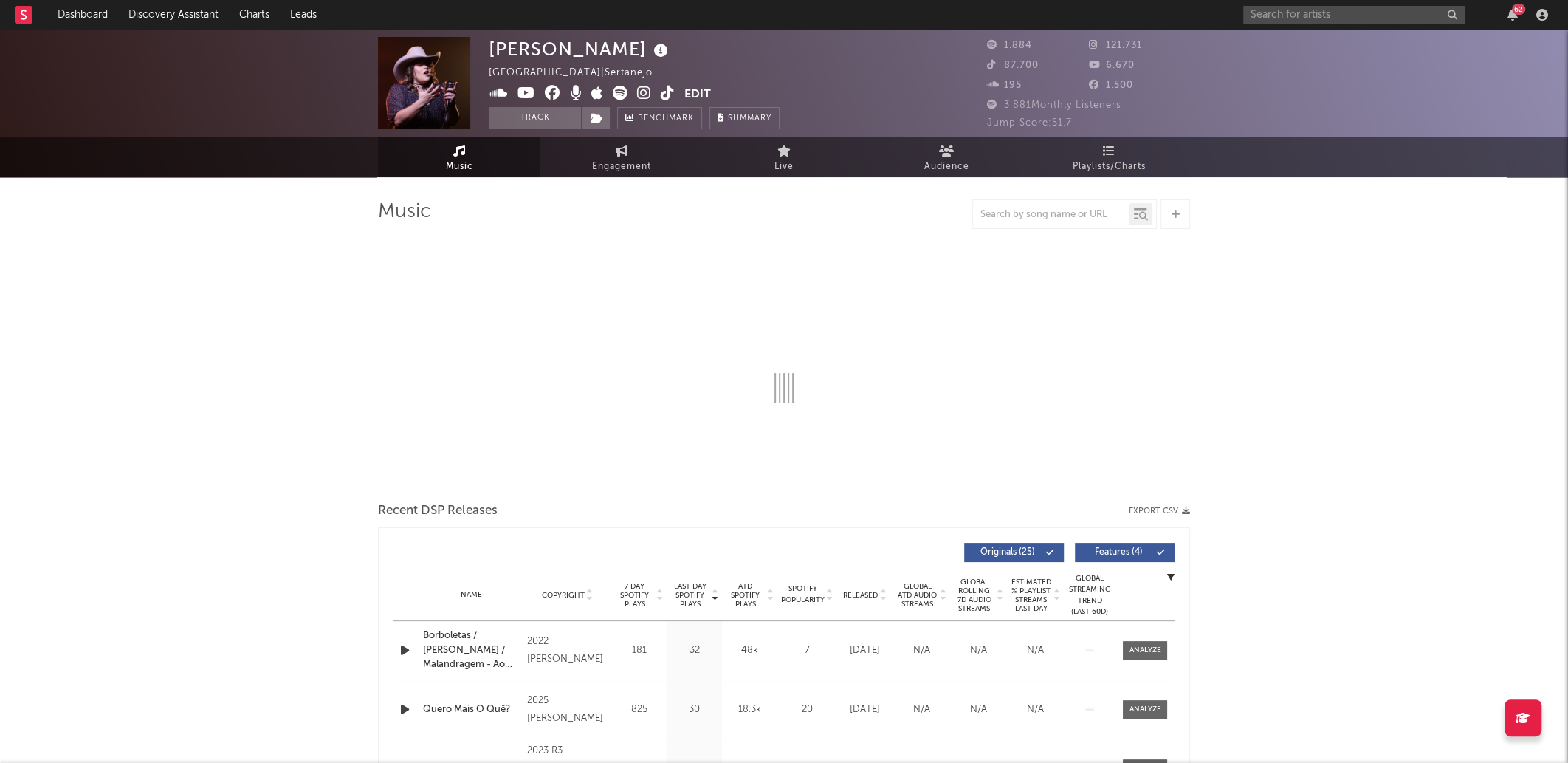
select select "6m"
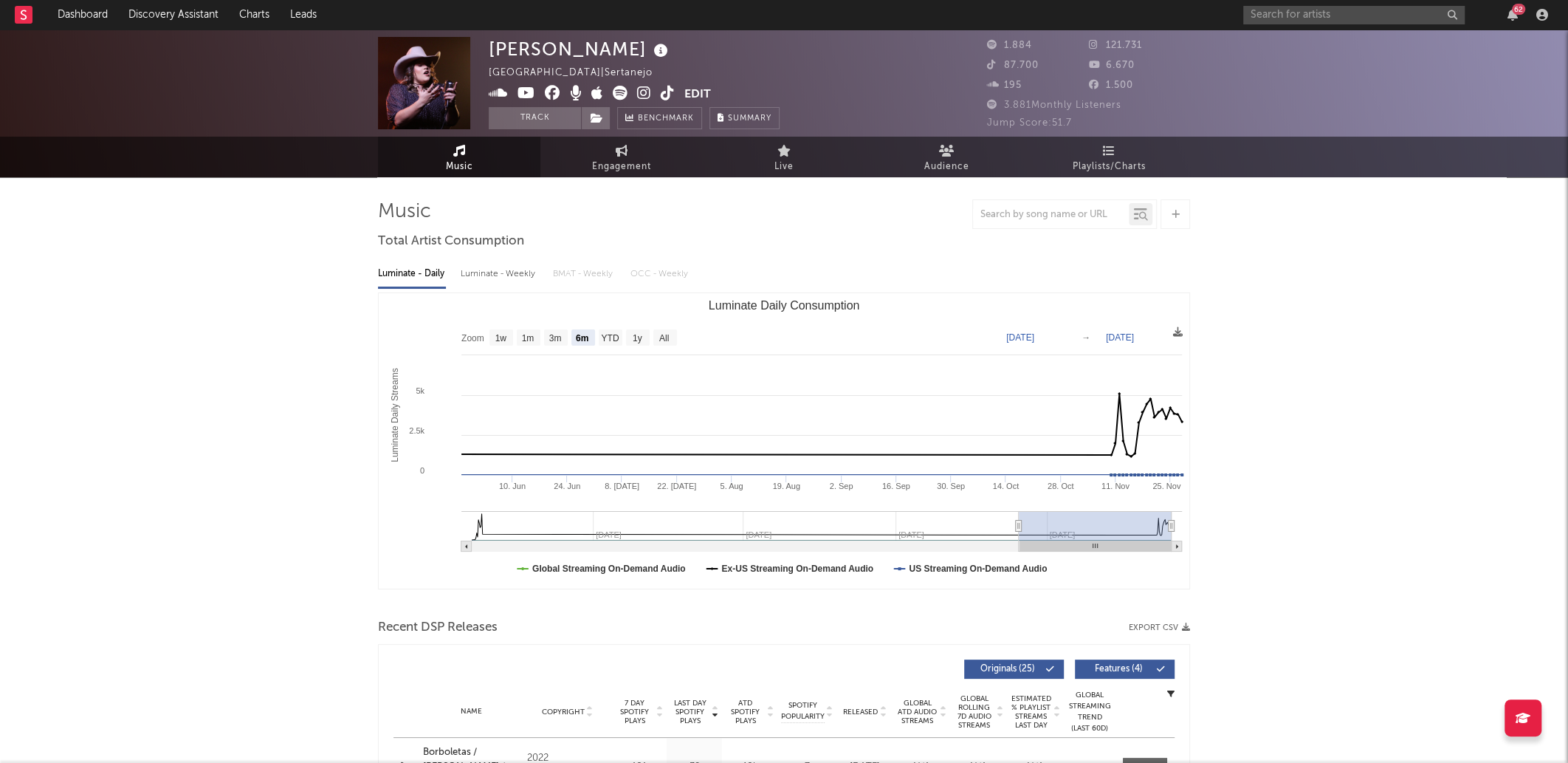
click at [623, 96] on icon at bounding box center [620, 94] width 15 height 15
drag, startPoint x: 1299, startPoint y: 4, endPoint x: 1324, endPoint y: 23, distance: 31.4
click at [1324, 23] on div "62" at bounding box center [1398, 14] width 310 height 29
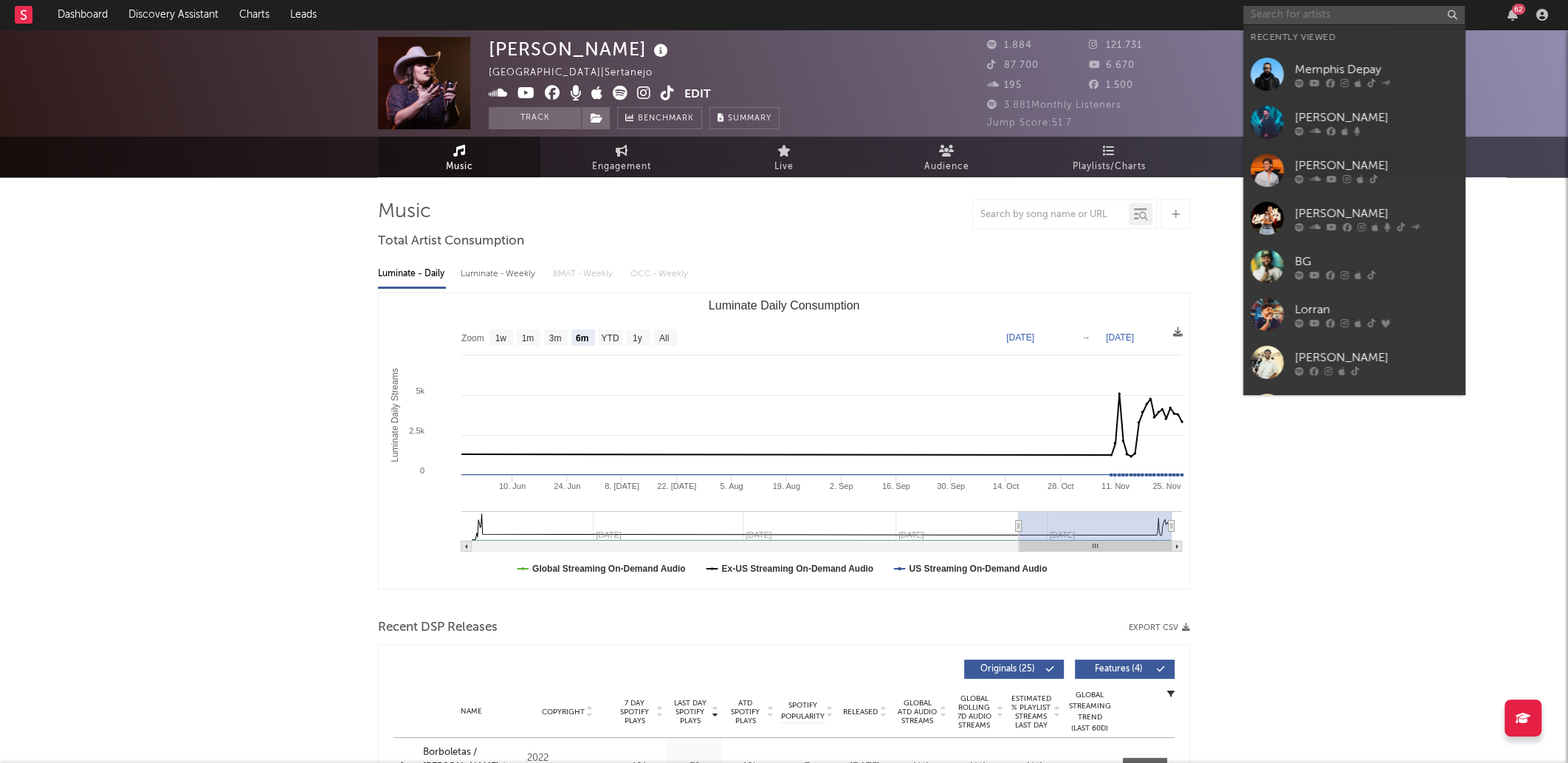
click at [1324, 23] on input "text" at bounding box center [1354, 15] width 222 height 18
paste input "PDG"
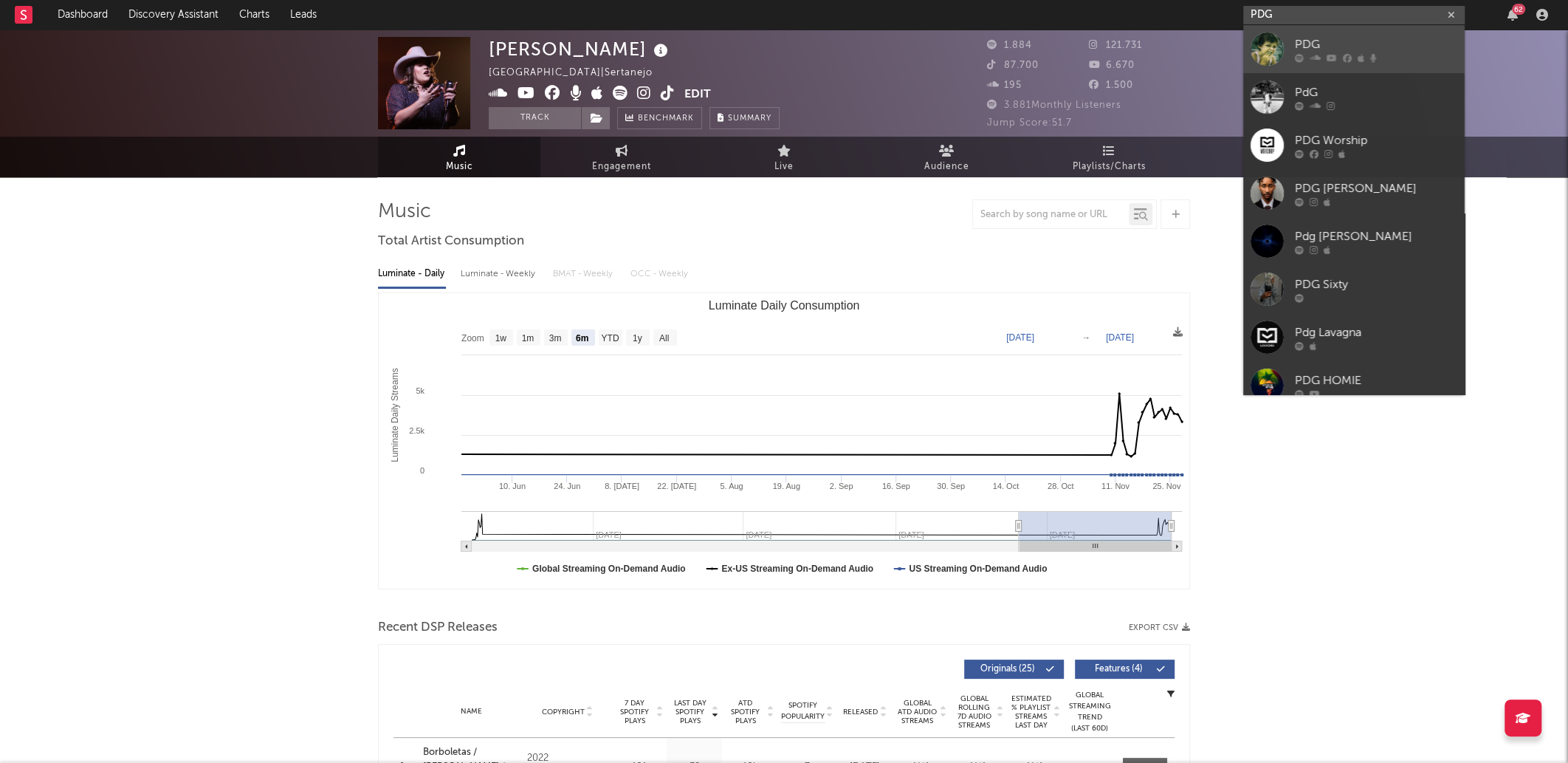
type input "PDG"
click at [1384, 59] on div at bounding box center [1376, 57] width 162 height 9
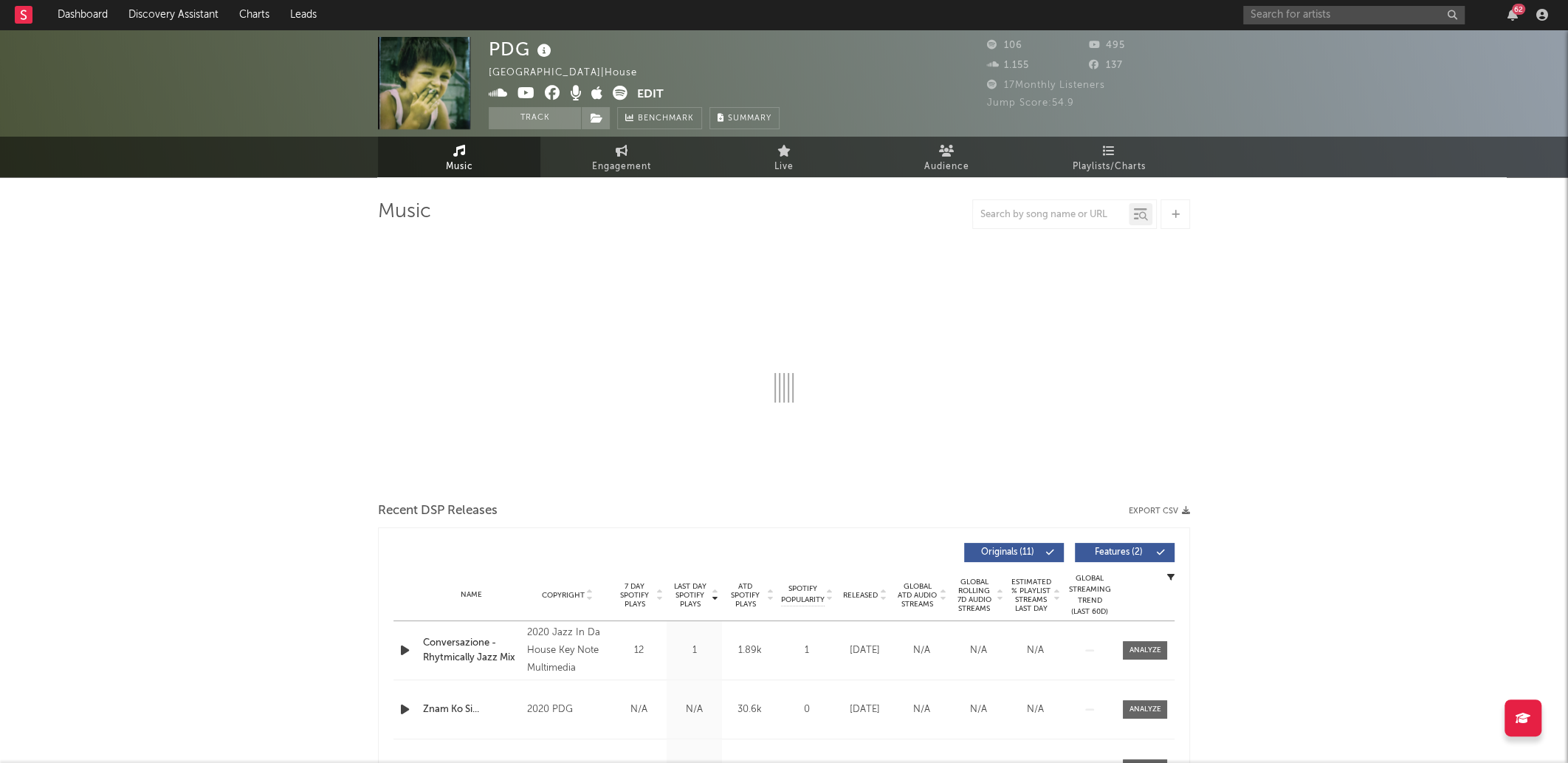
select select "1w"
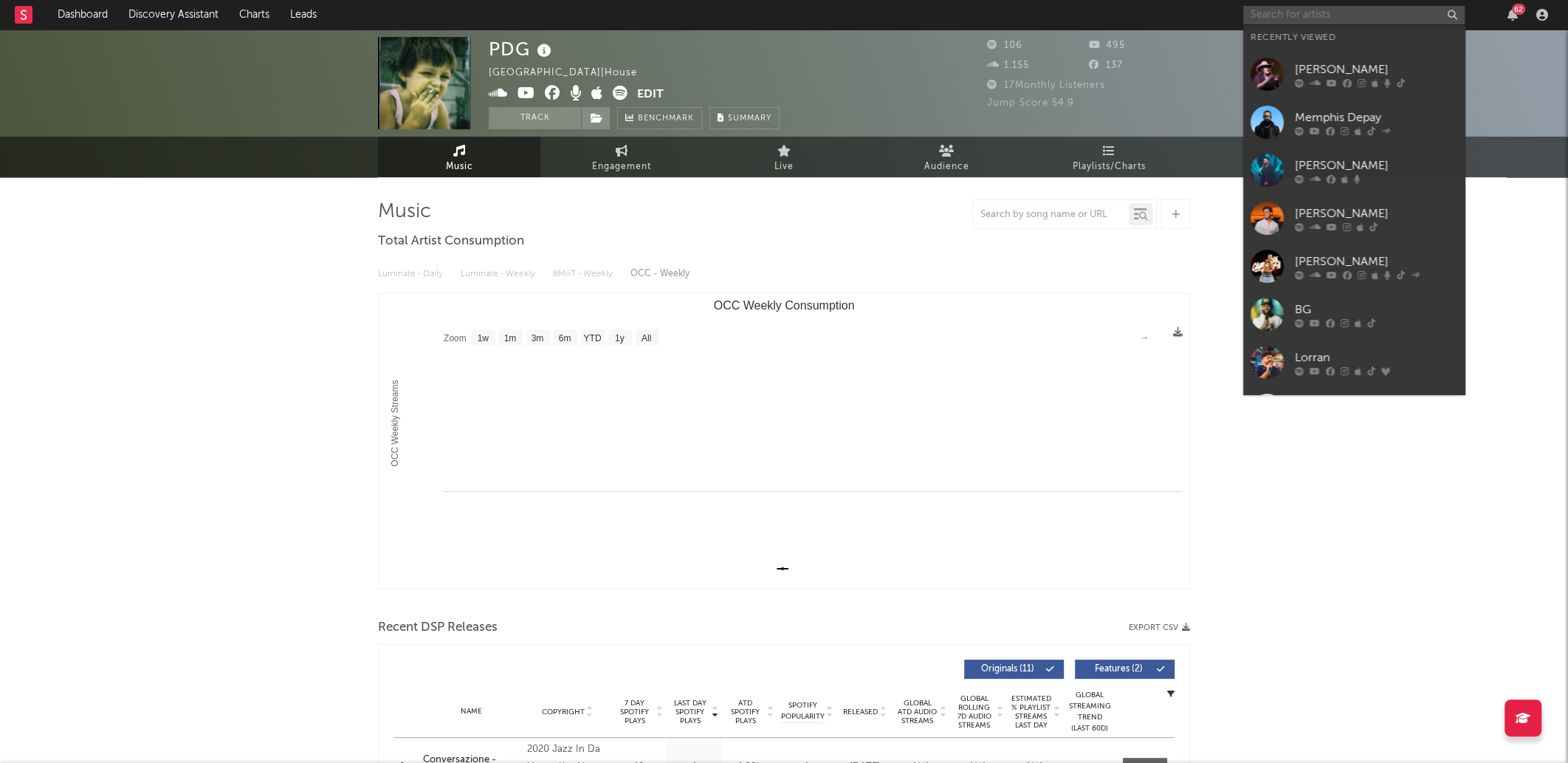
click at [1391, 20] on input "text" at bounding box center [1354, 15] width 222 height 18
paste input "PDG"
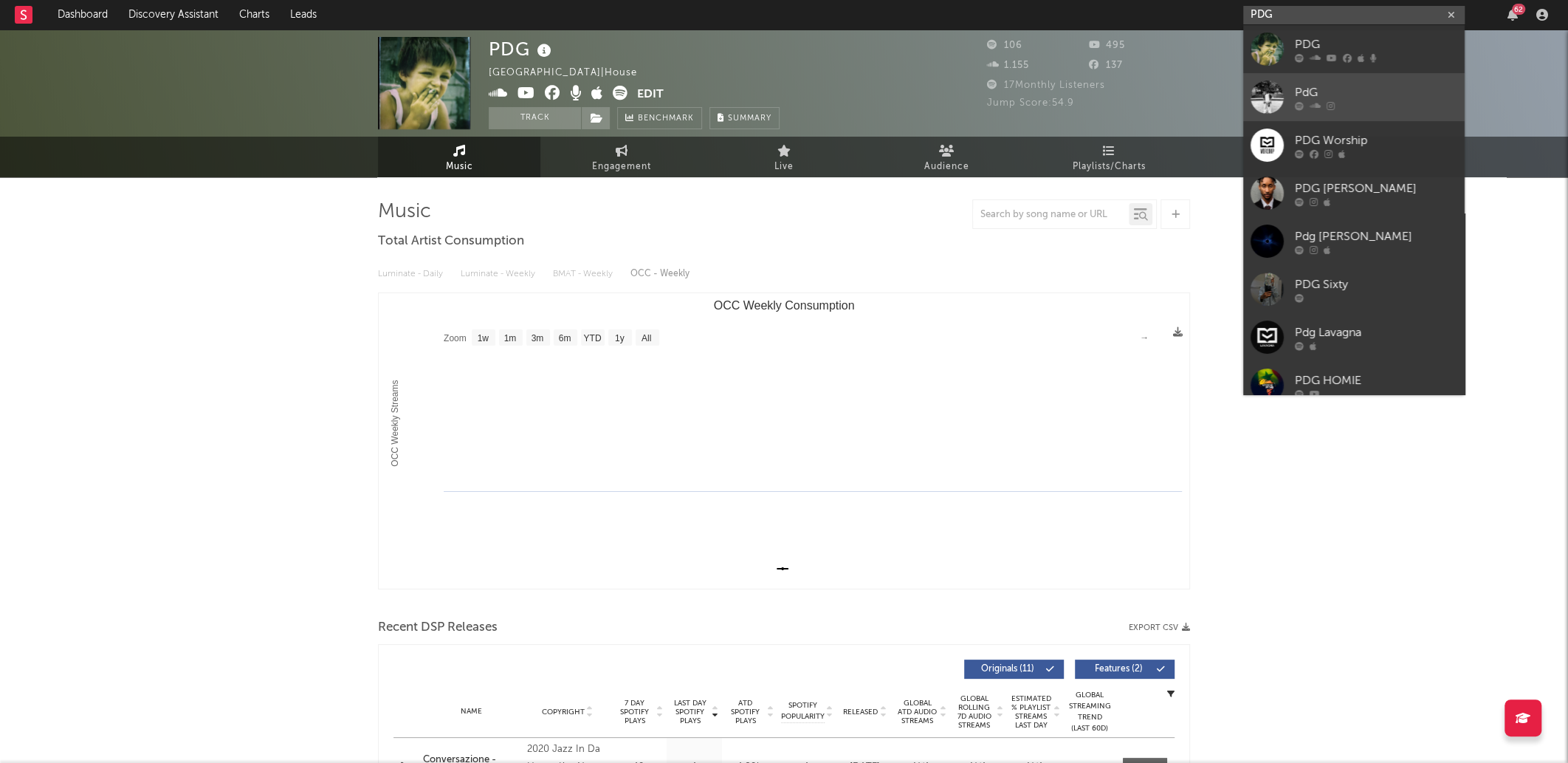
type input "PDG"
click at [1382, 108] on div at bounding box center [1376, 106] width 162 height 9
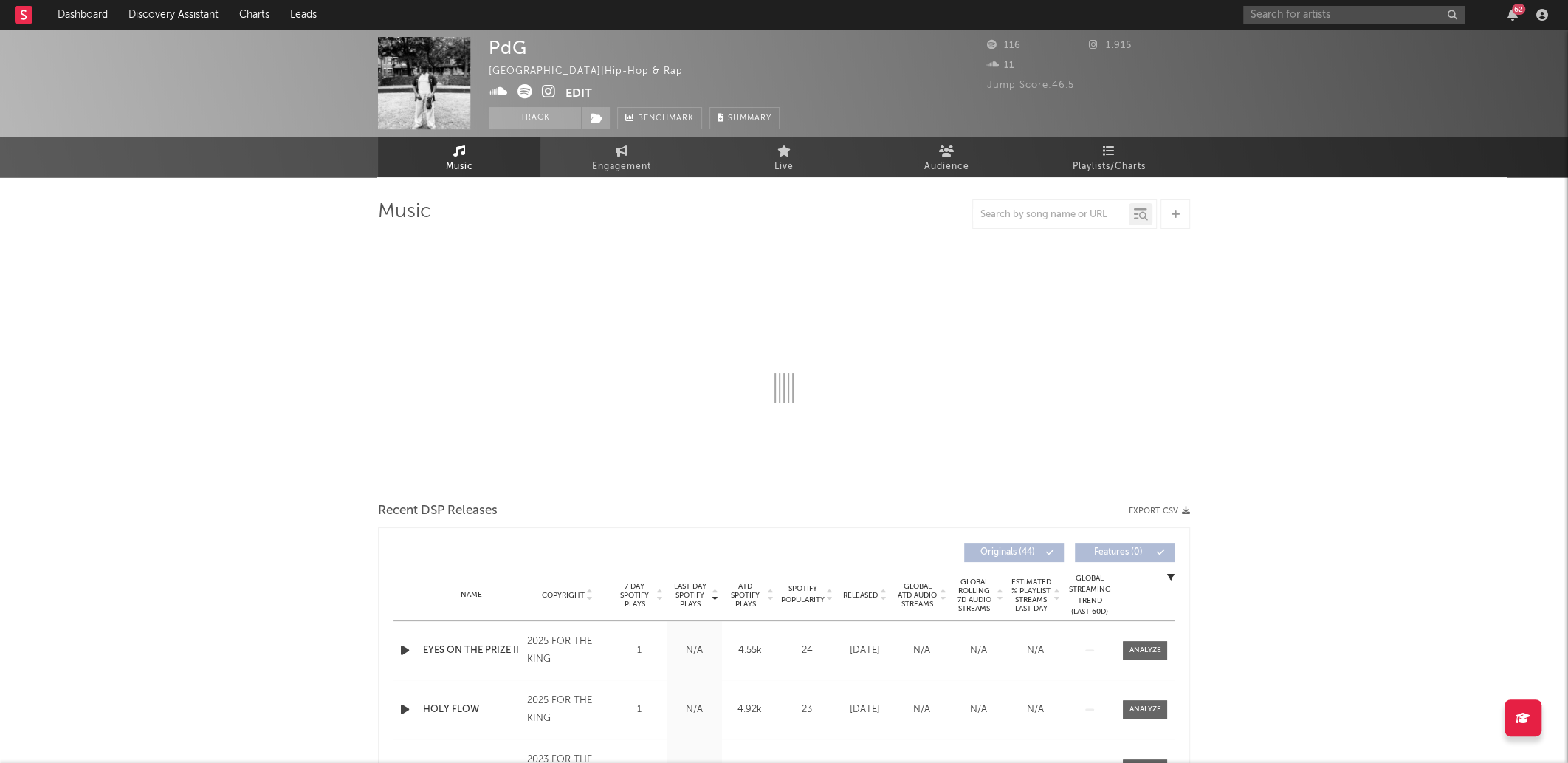
select select "1w"
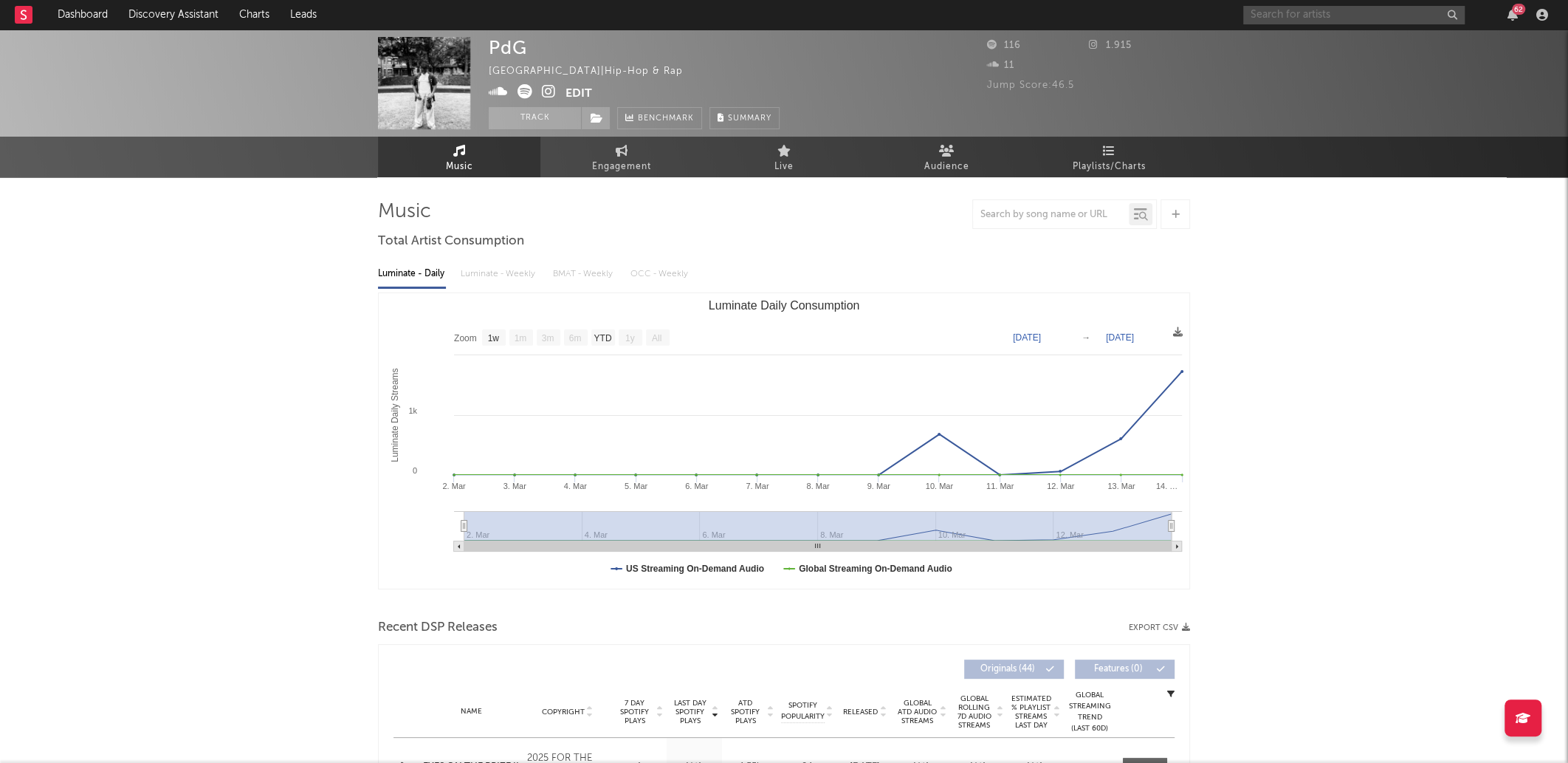
click at [1351, 18] on input "text" at bounding box center [1354, 15] width 222 height 18
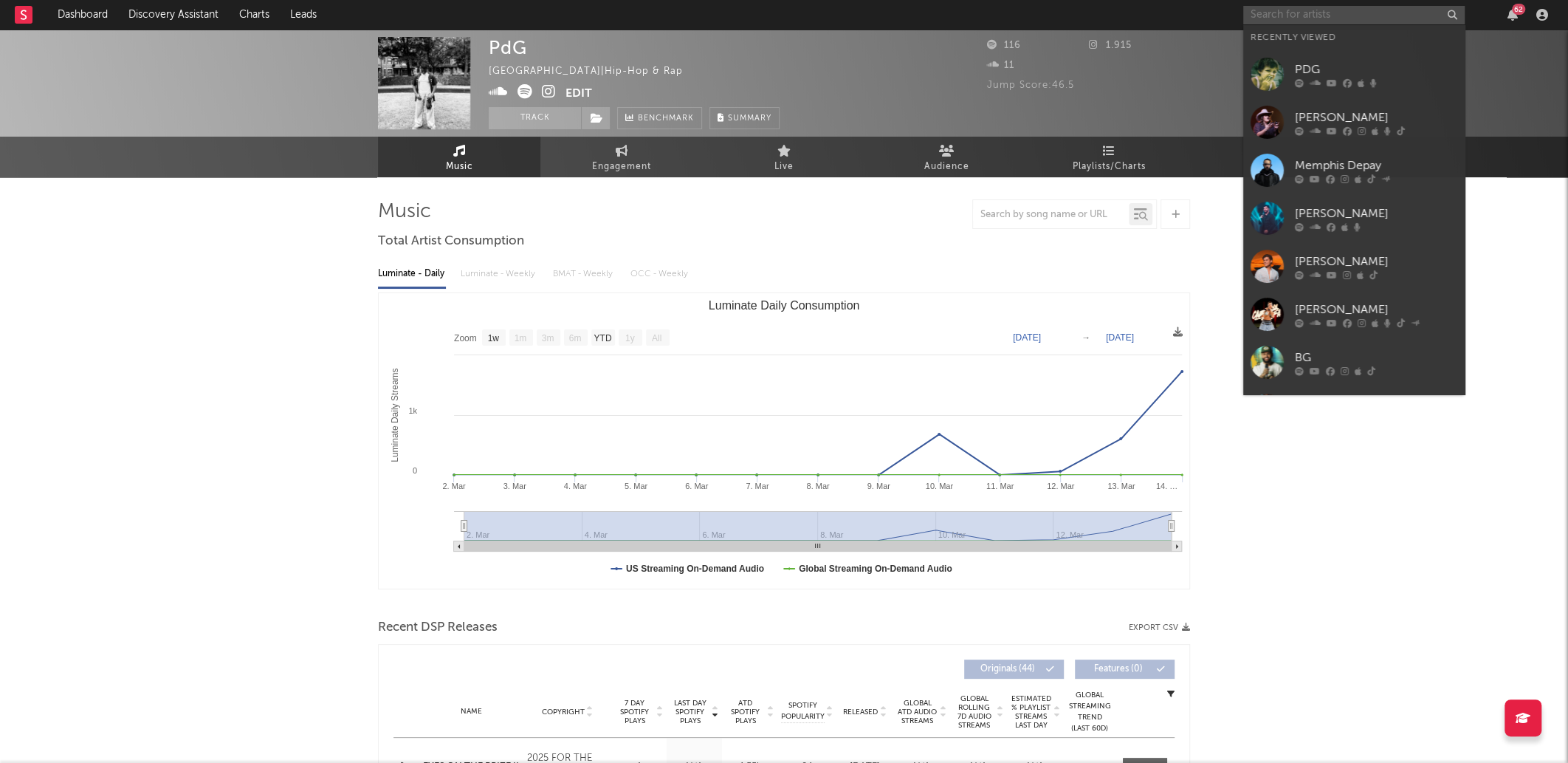
paste input "PDG"
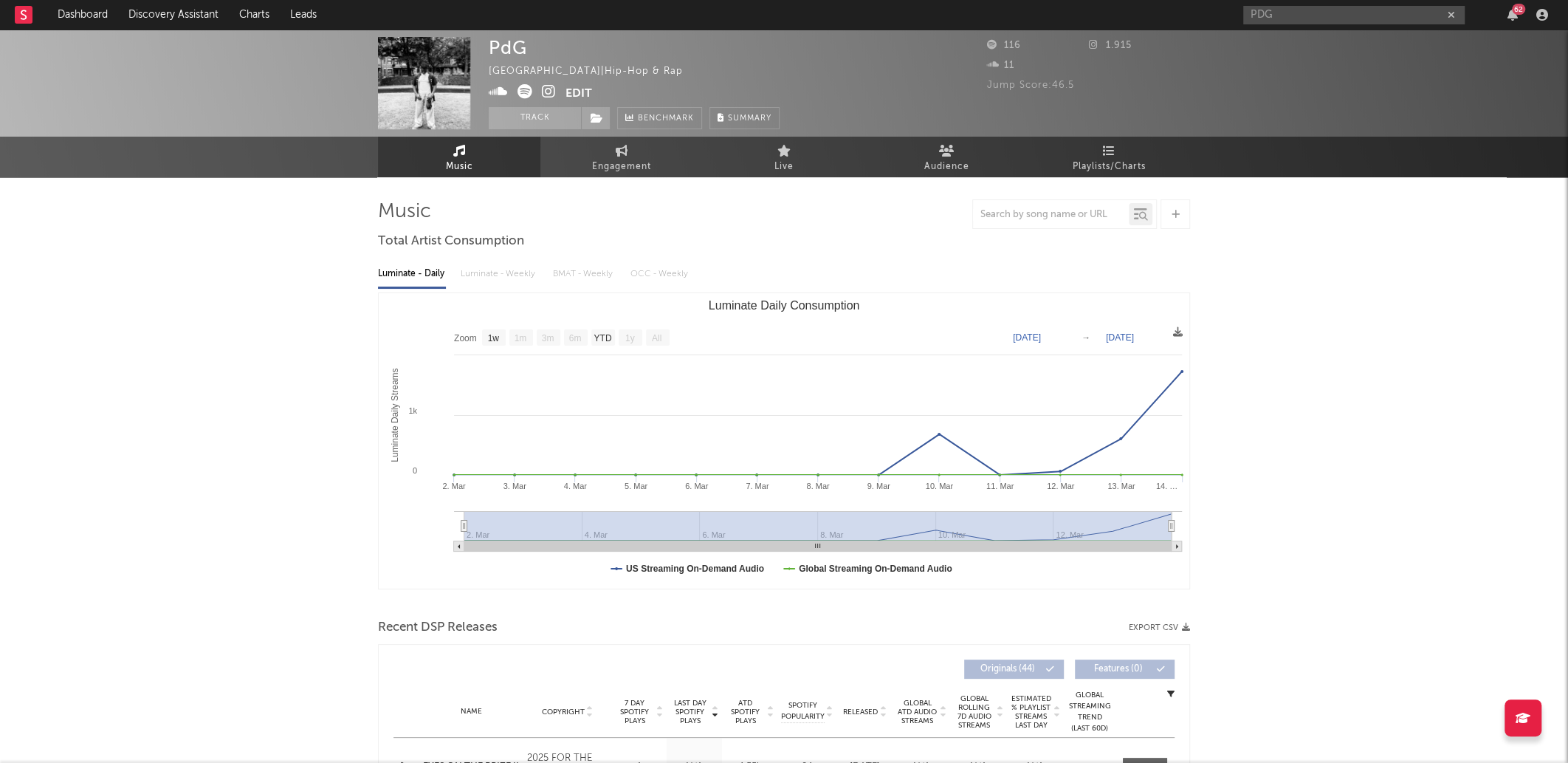
click at [242, 161] on div "Music Engagement Live Audience Playlists/Charts" at bounding box center [784, 157] width 1568 height 41
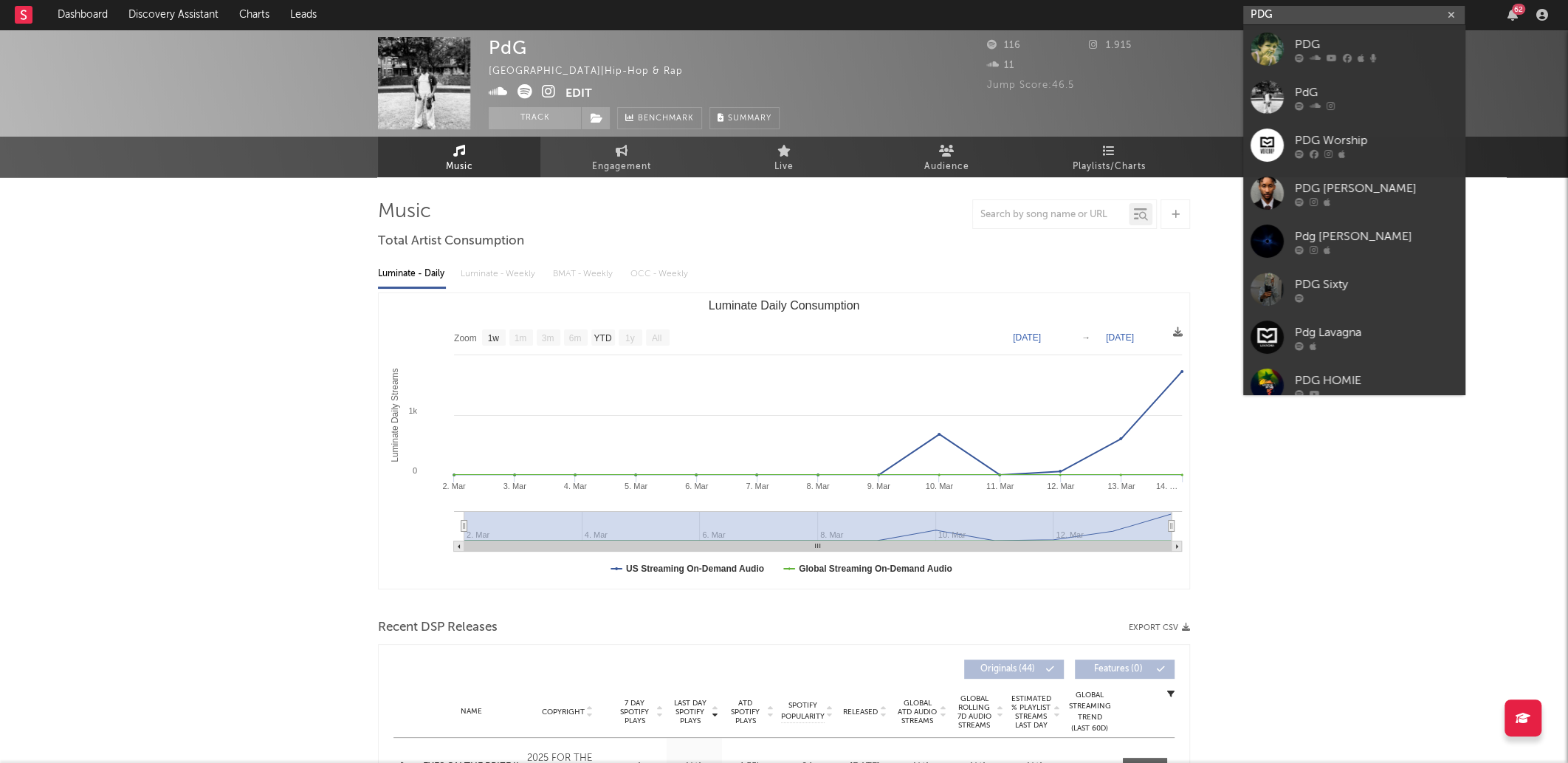
click at [1281, 16] on input "PDG" at bounding box center [1354, 15] width 222 height 18
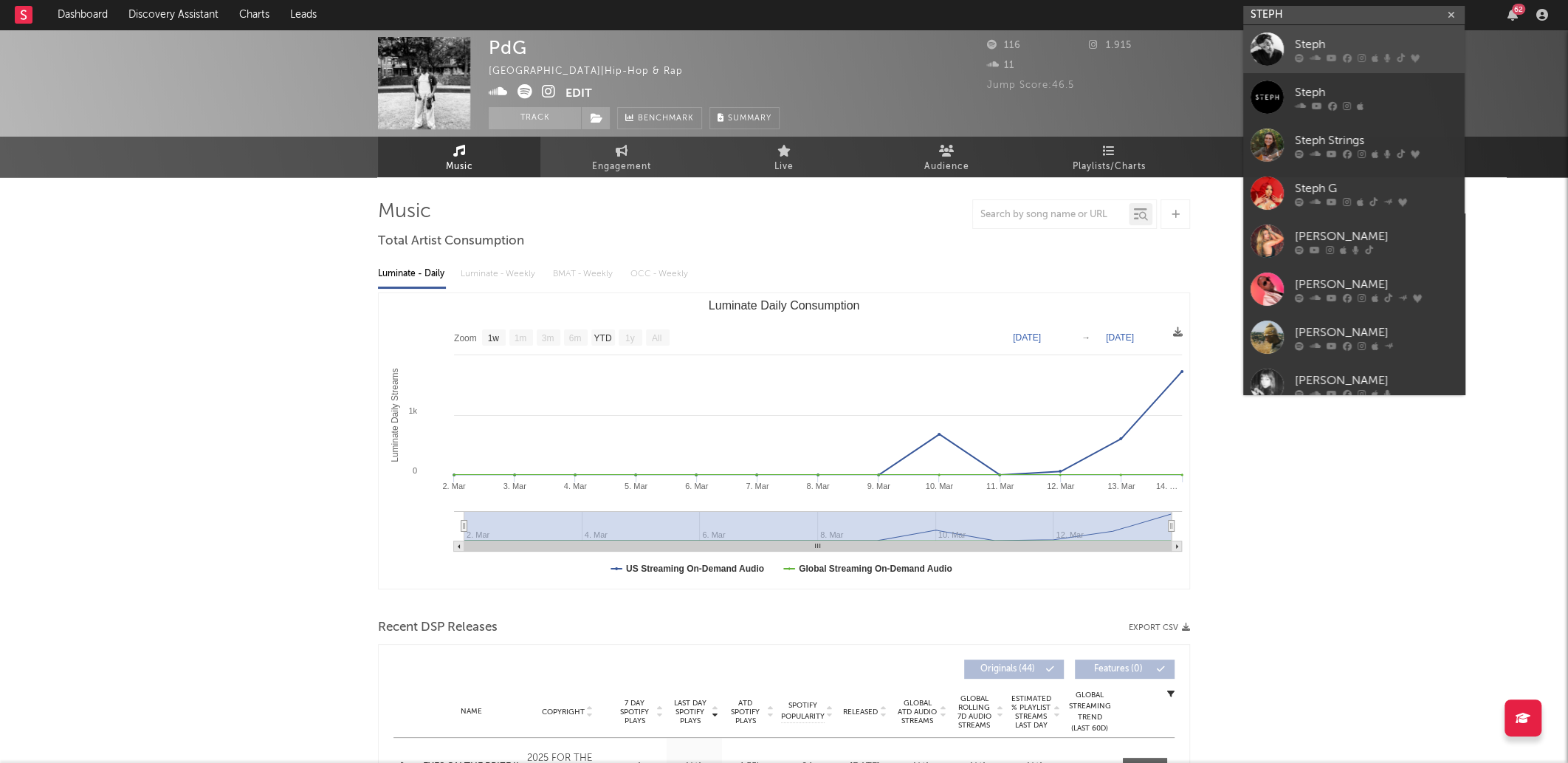
type input "STEPH"
click at [1390, 55] on div at bounding box center [1376, 57] width 162 height 9
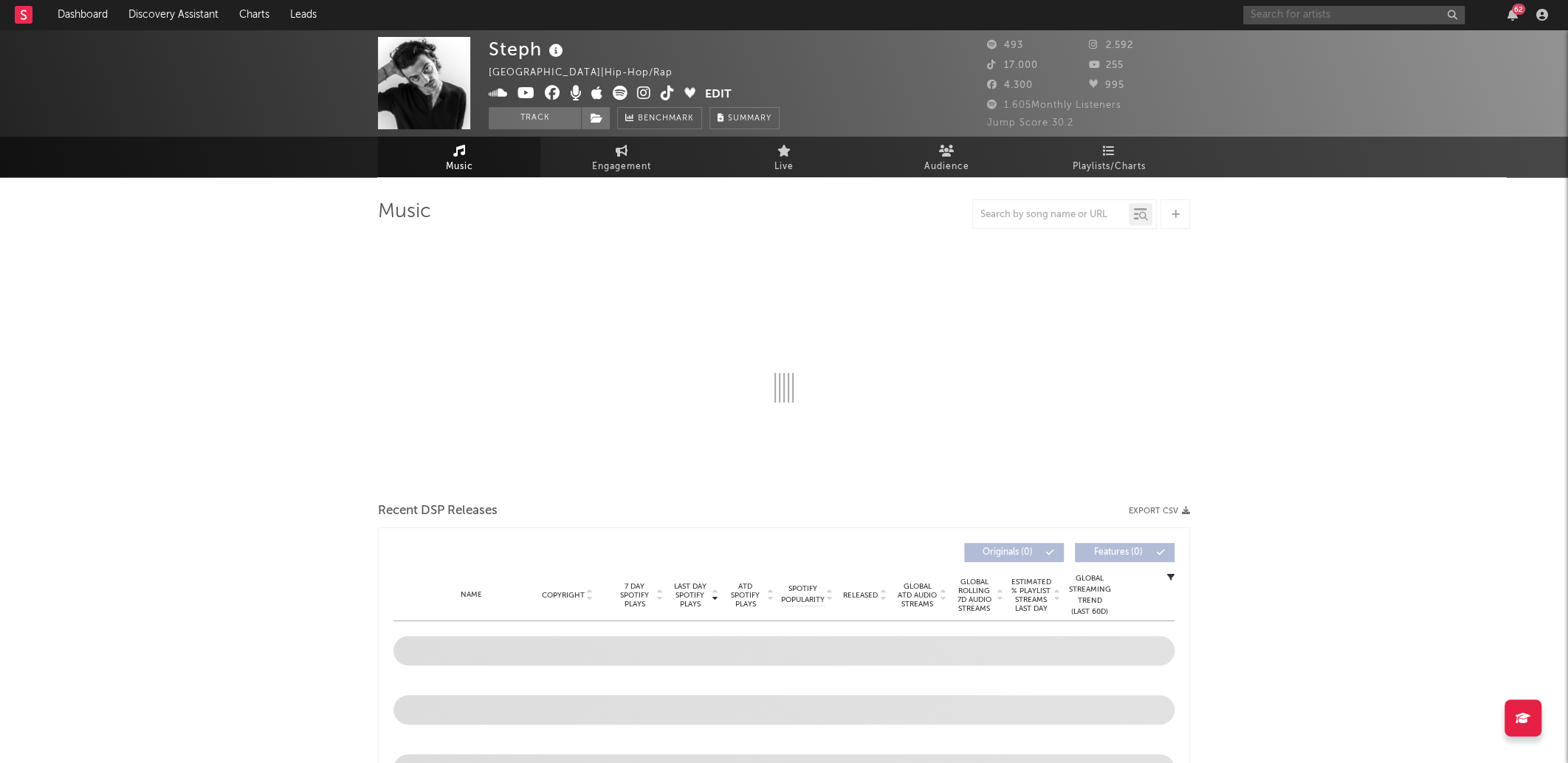
select select "1w"
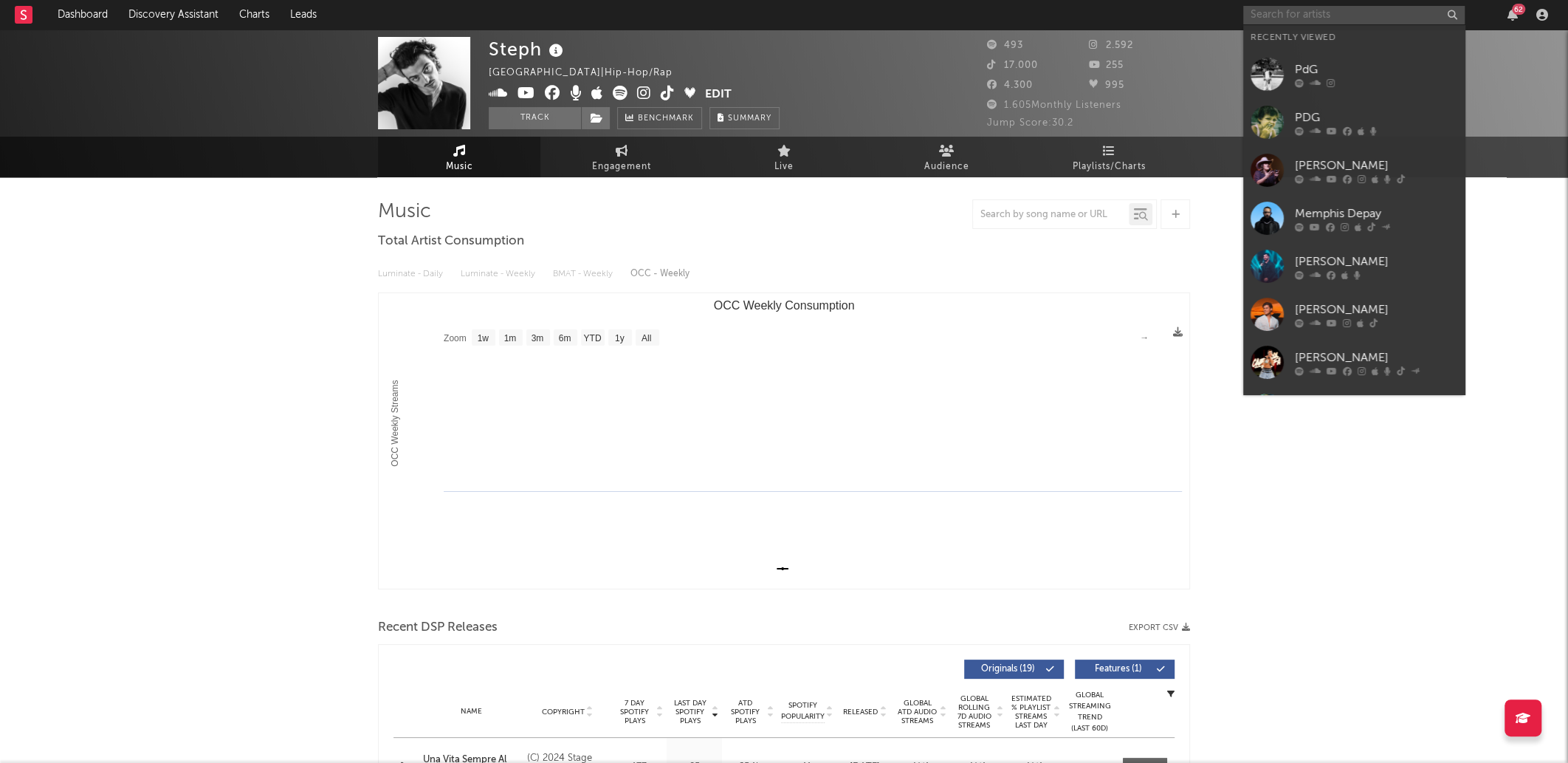
click at [1347, 11] on input "text" at bounding box center [1354, 15] width 222 height 18
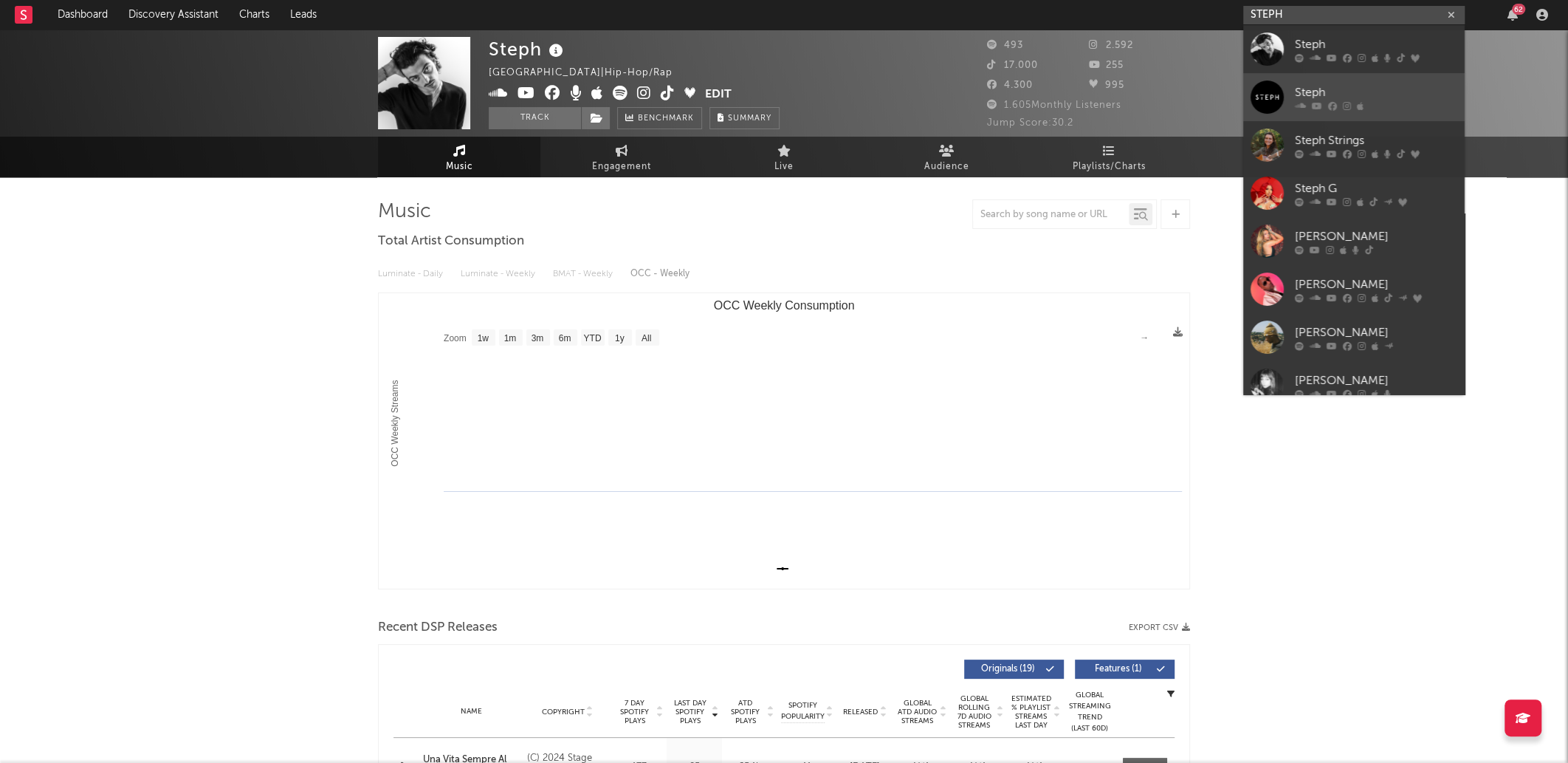
type input "STEPH"
click at [1389, 99] on div "Steph" at bounding box center [1376, 92] width 162 height 17
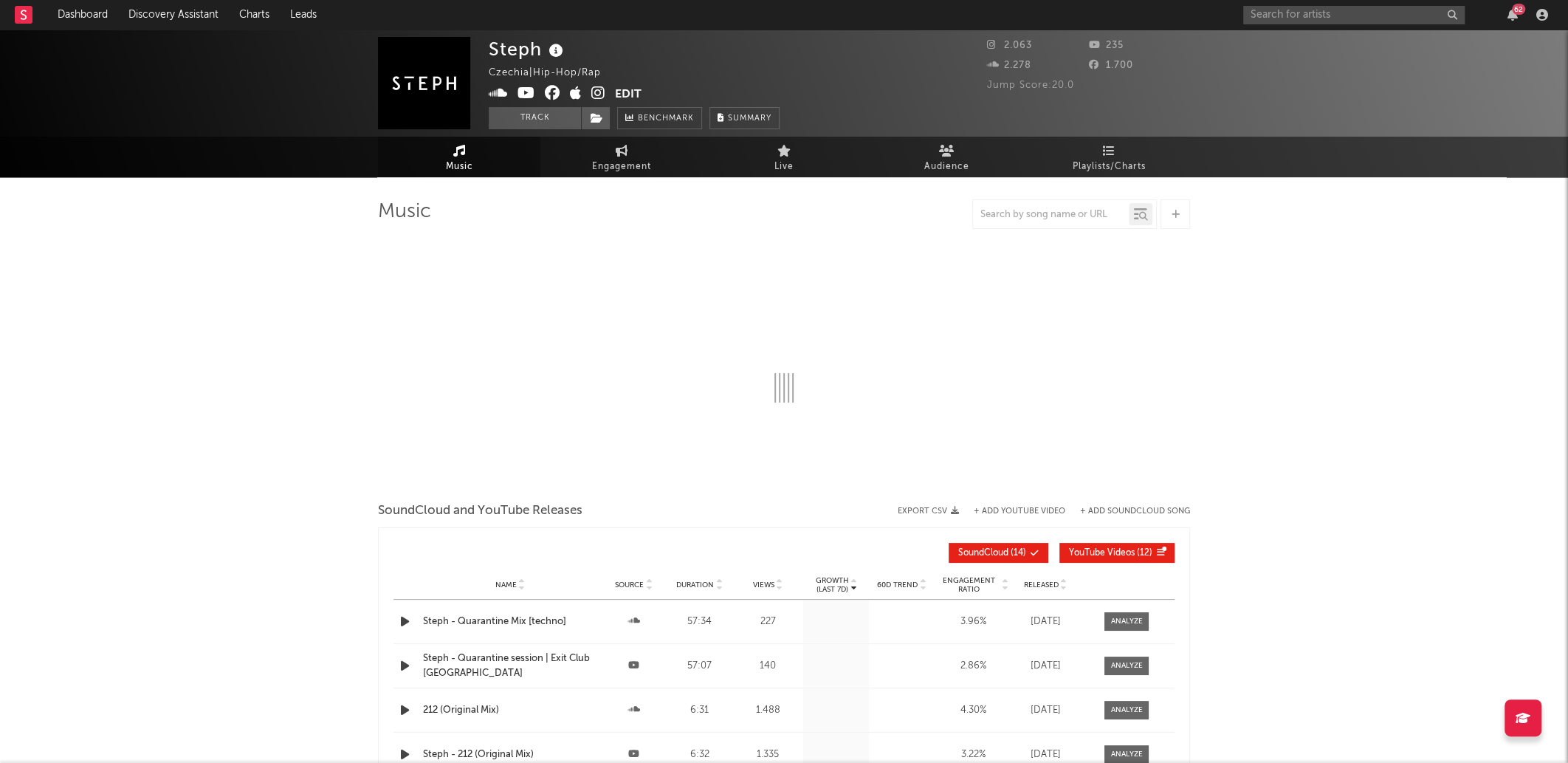
select select "1w"
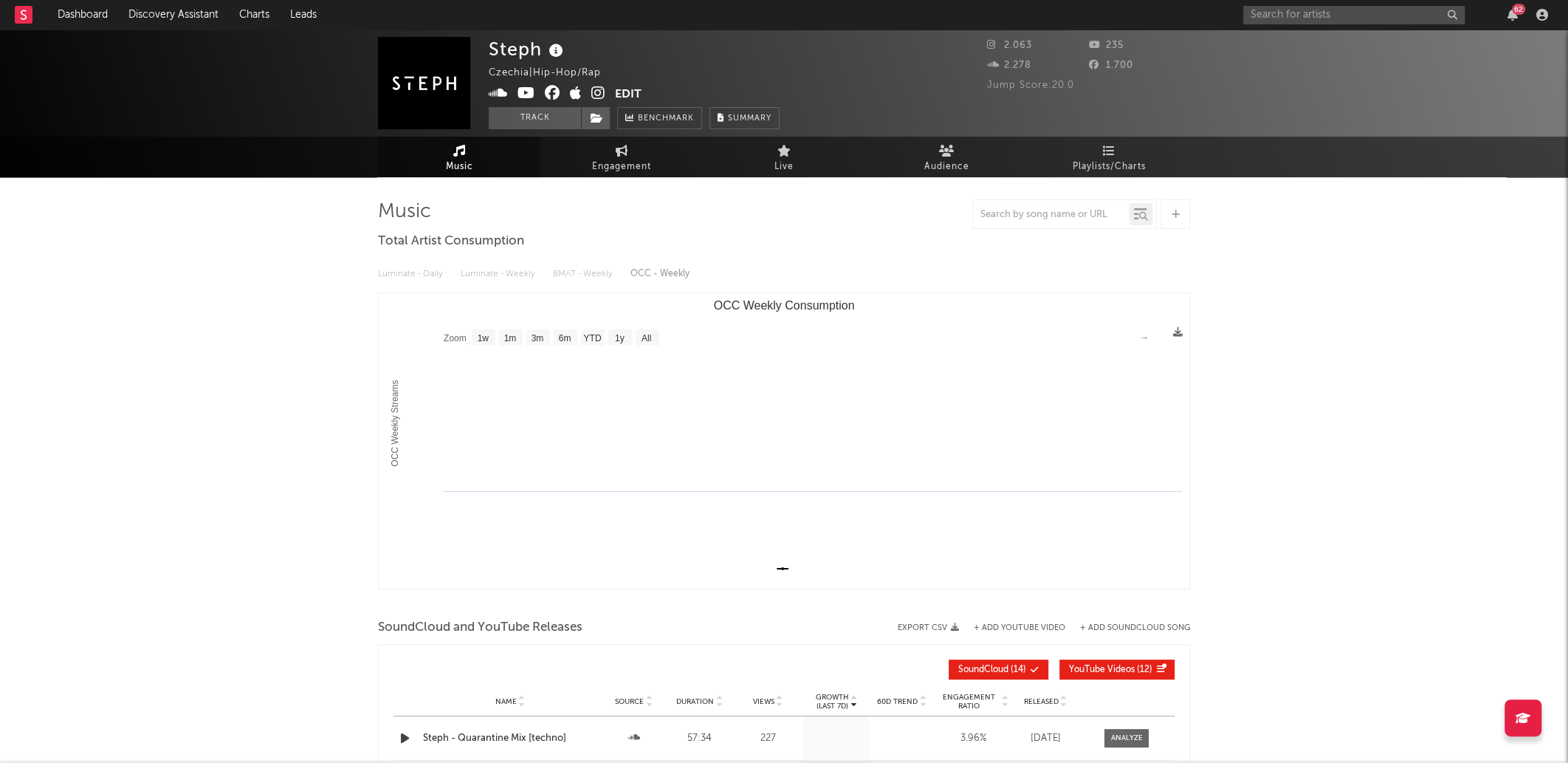
click at [1324, 29] on div "Steph Czechia | Hip-Hop/Rap Edit Track Benchmark Summary 2.063 235 2.278 1.700 …" at bounding box center [784, 83] width 1568 height 107
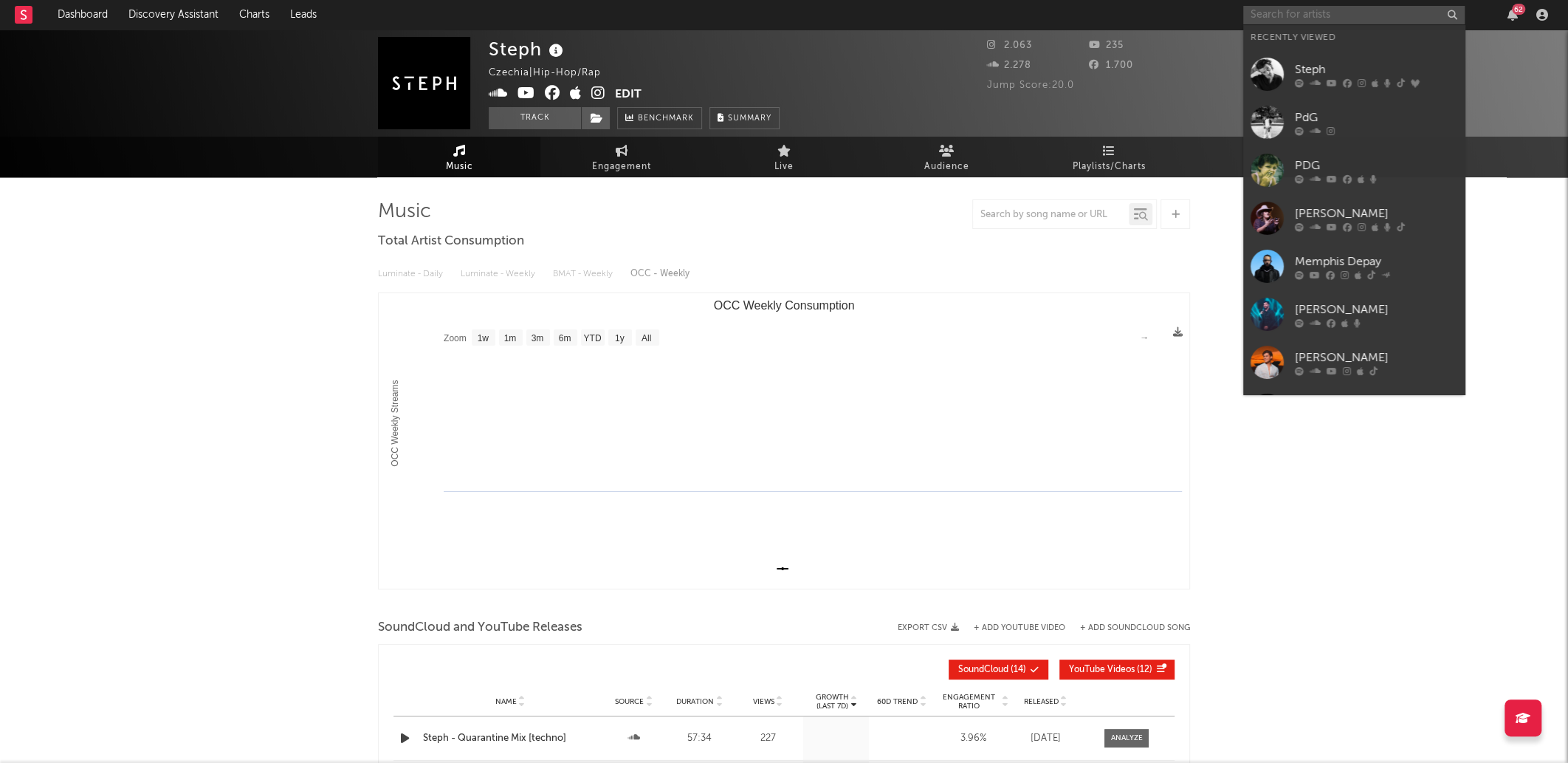
click at [1343, 22] on input "text" at bounding box center [1354, 15] width 222 height 18
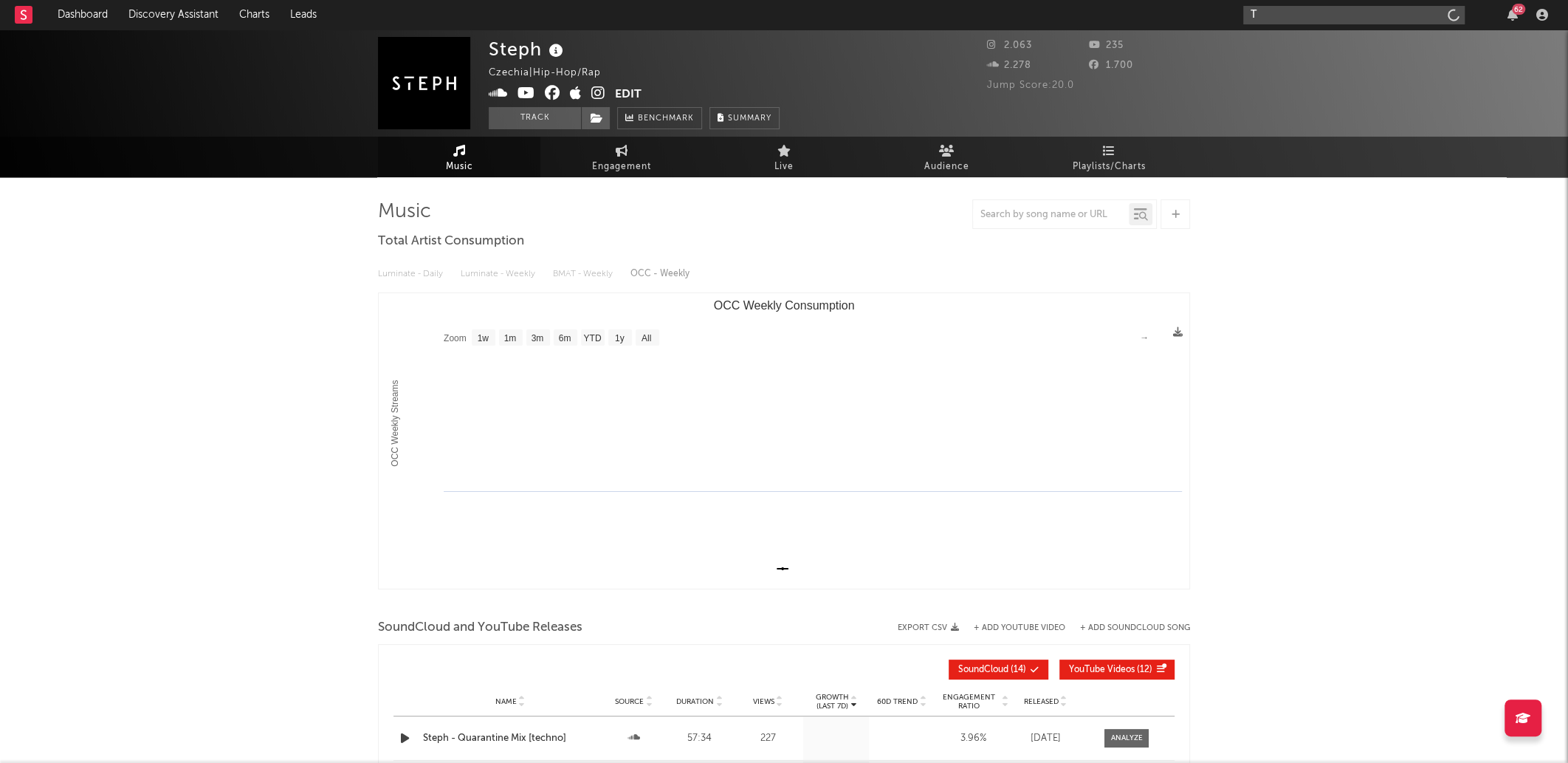
click at [1315, 7] on input "T" at bounding box center [1354, 15] width 222 height 18
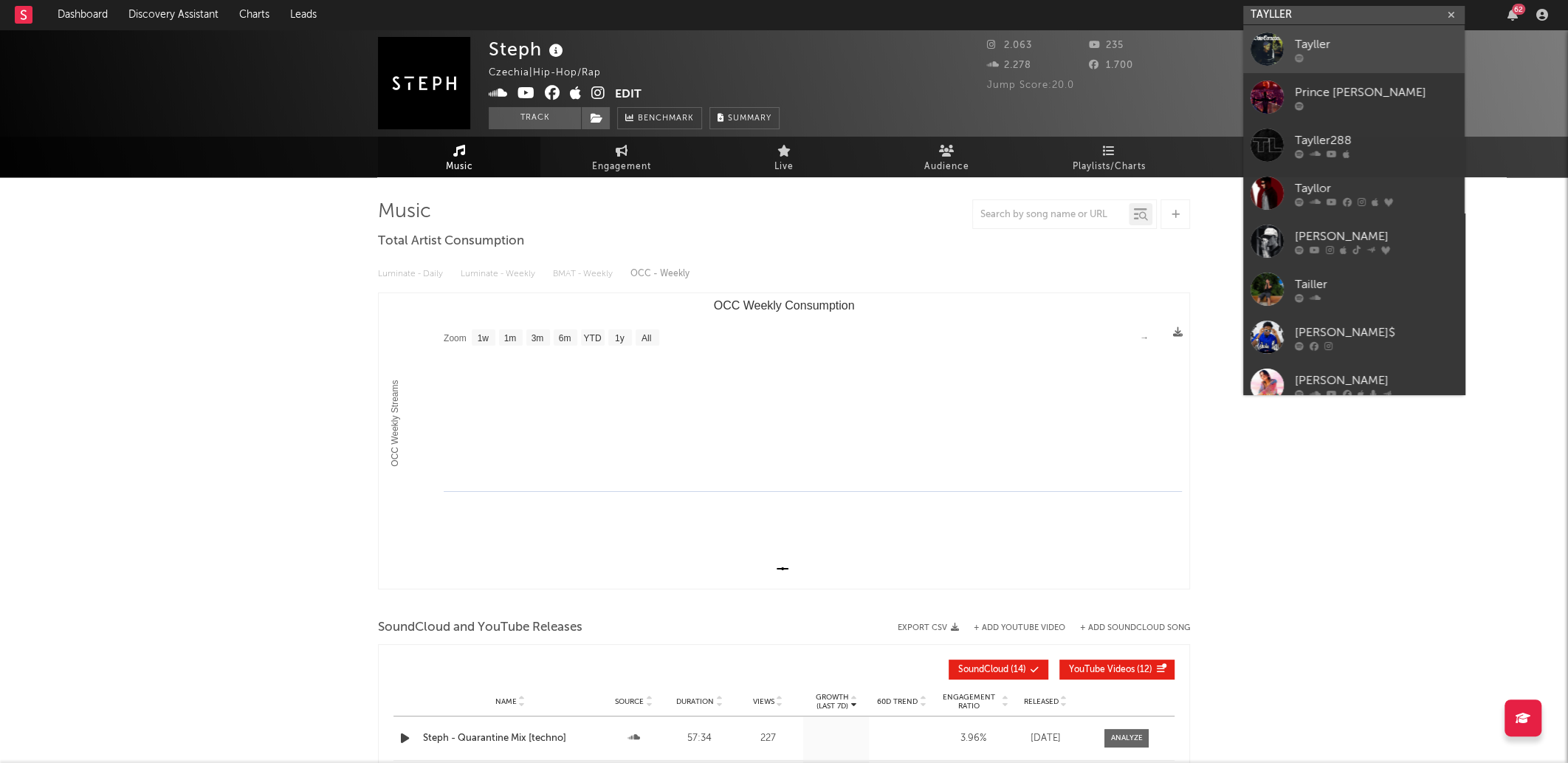
type input "TAYLLER"
click at [1336, 47] on div "Tayller" at bounding box center [1376, 44] width 162 height 17
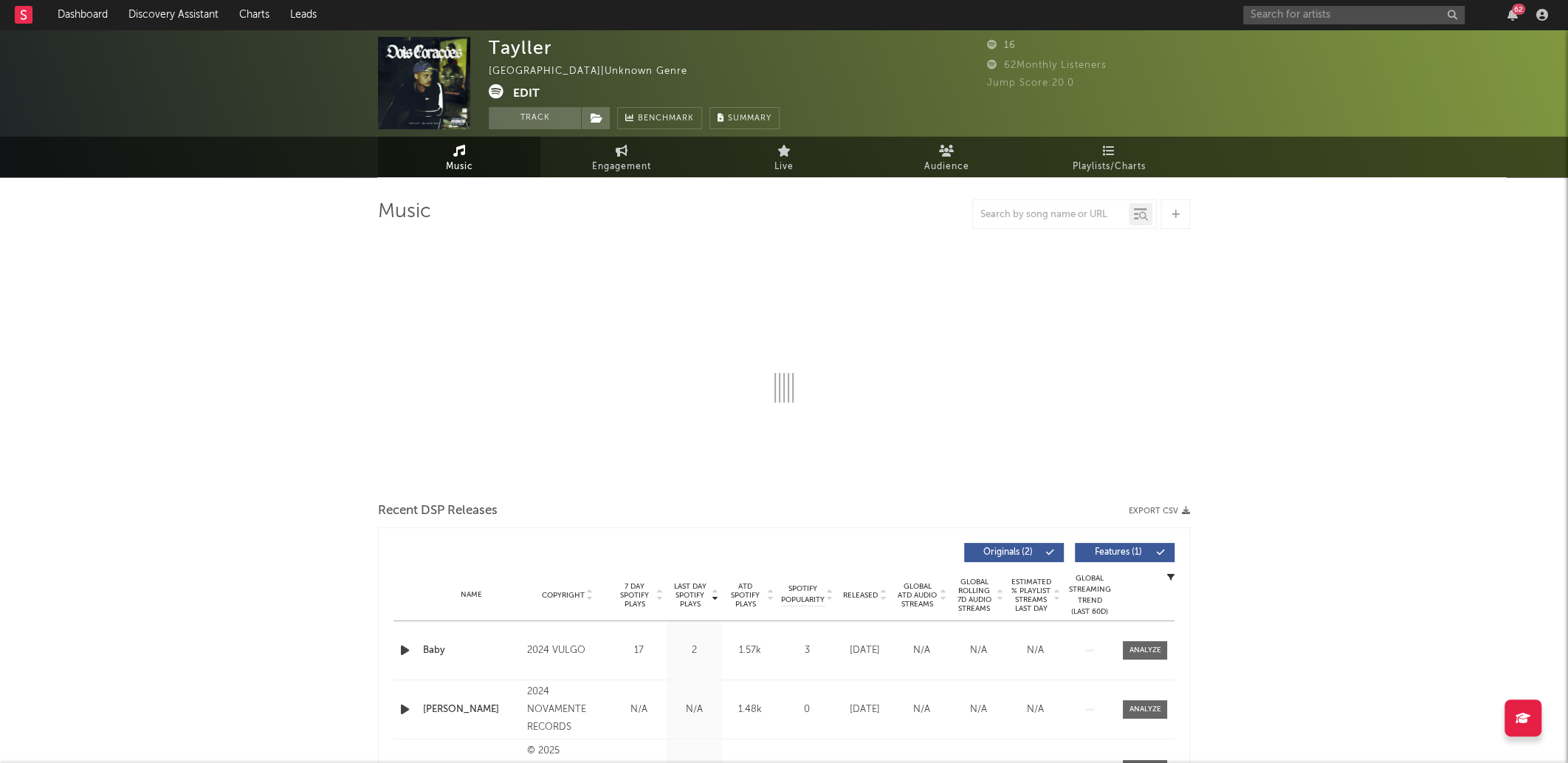
select select "1w"
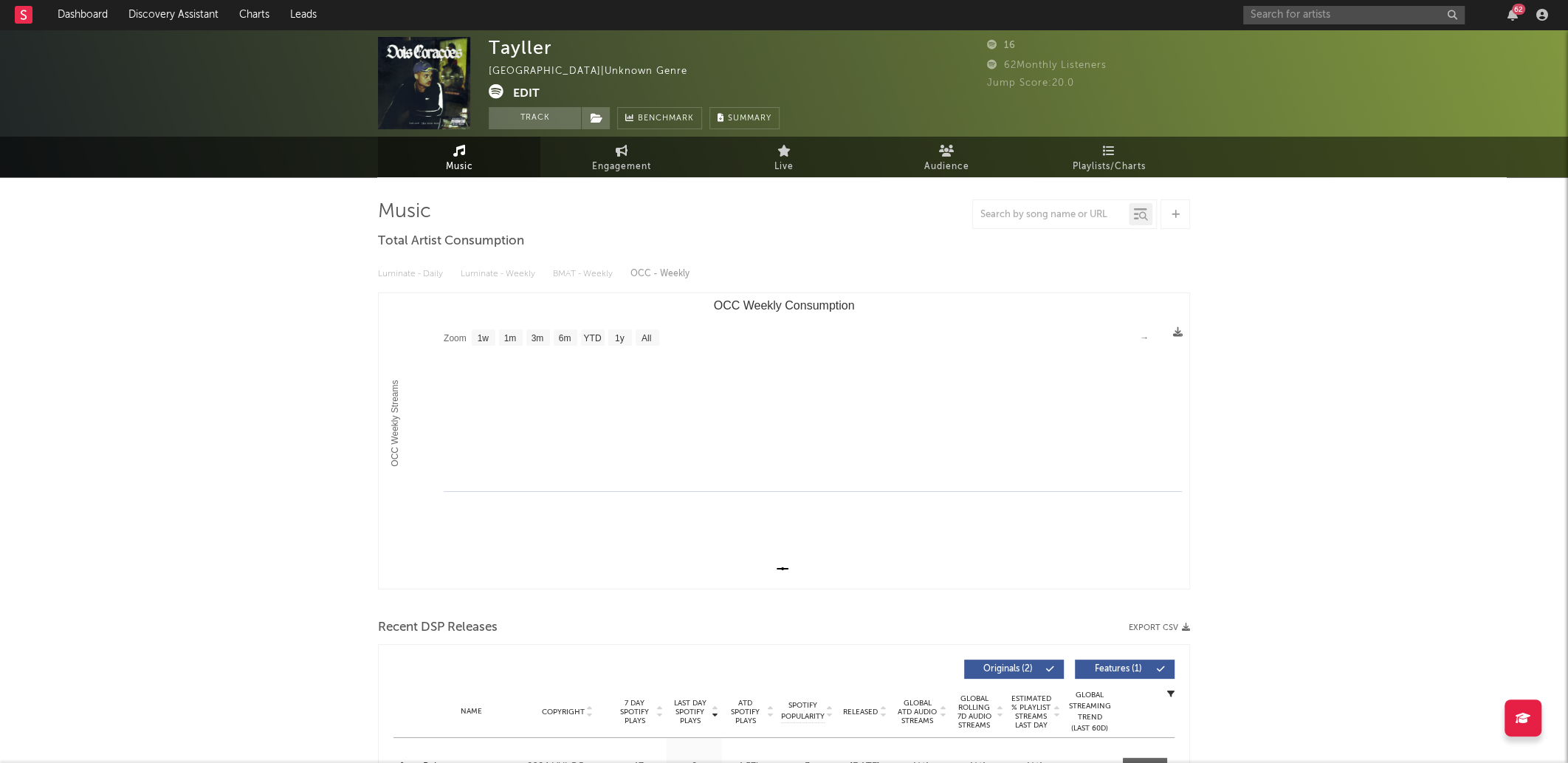
click at [491, 91] on icon at bounding box center [497, 92] width 15 height 15
click at [497, 99] on icon at bounding box center [497, 92] width 15 height 15
click at [492, 97] on icon at bounding box center [497, 92] width 15 height 15
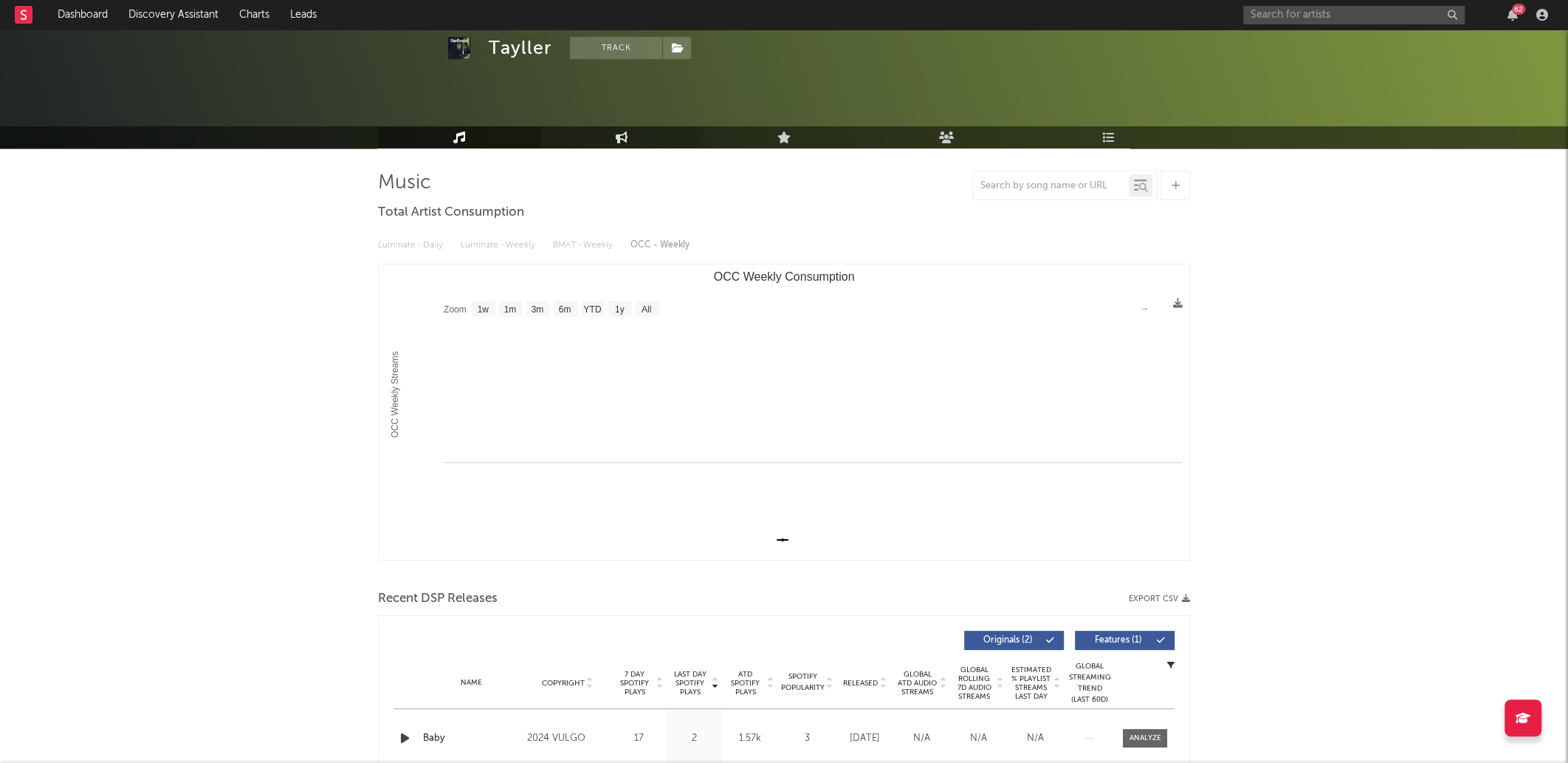
scroll to position [57, 0]
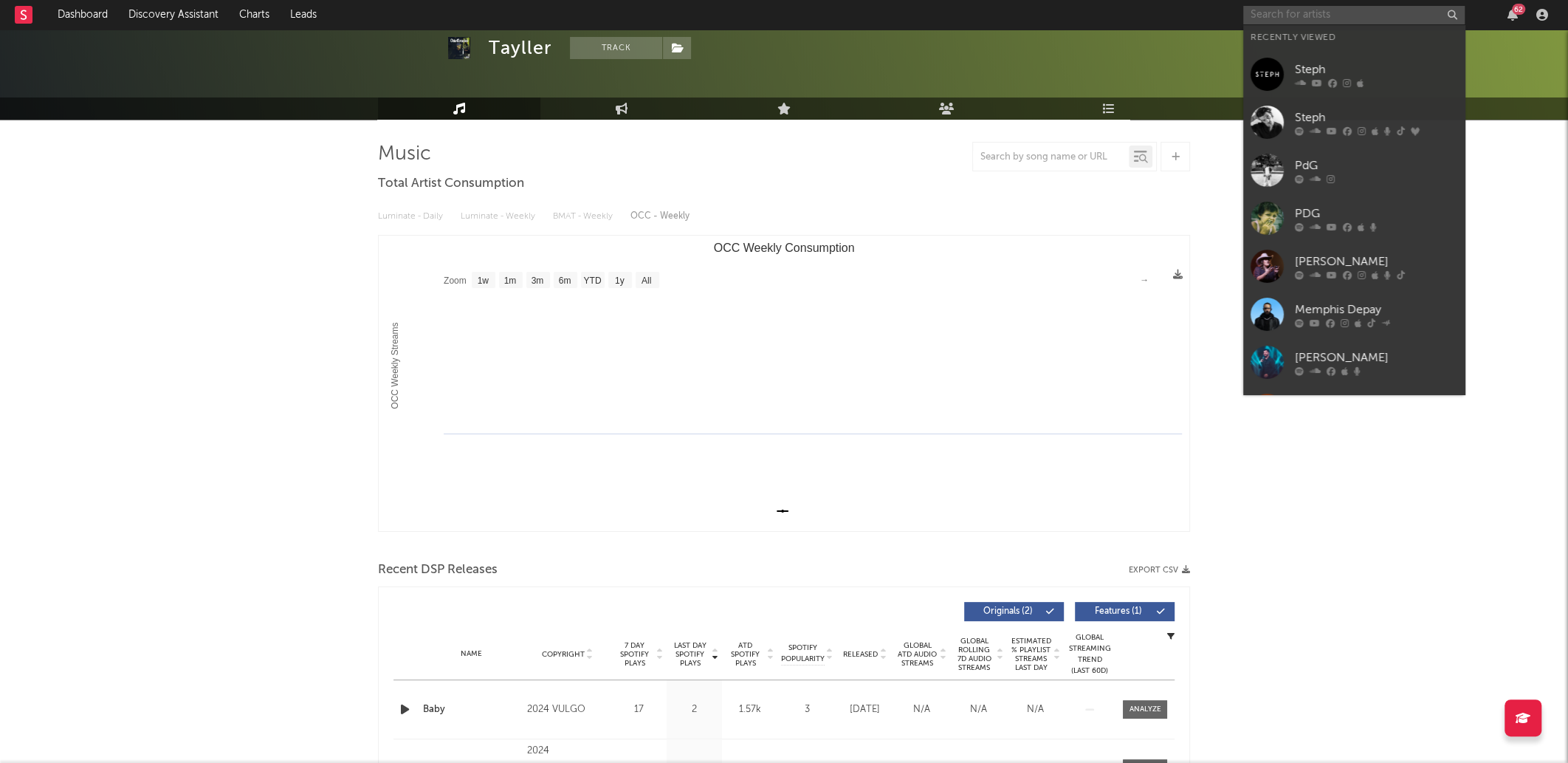
click at [1351, 14] on input "text" at bounding box center [1354, 15] width 222 height 18
paste input "MC COUTINHO 256"
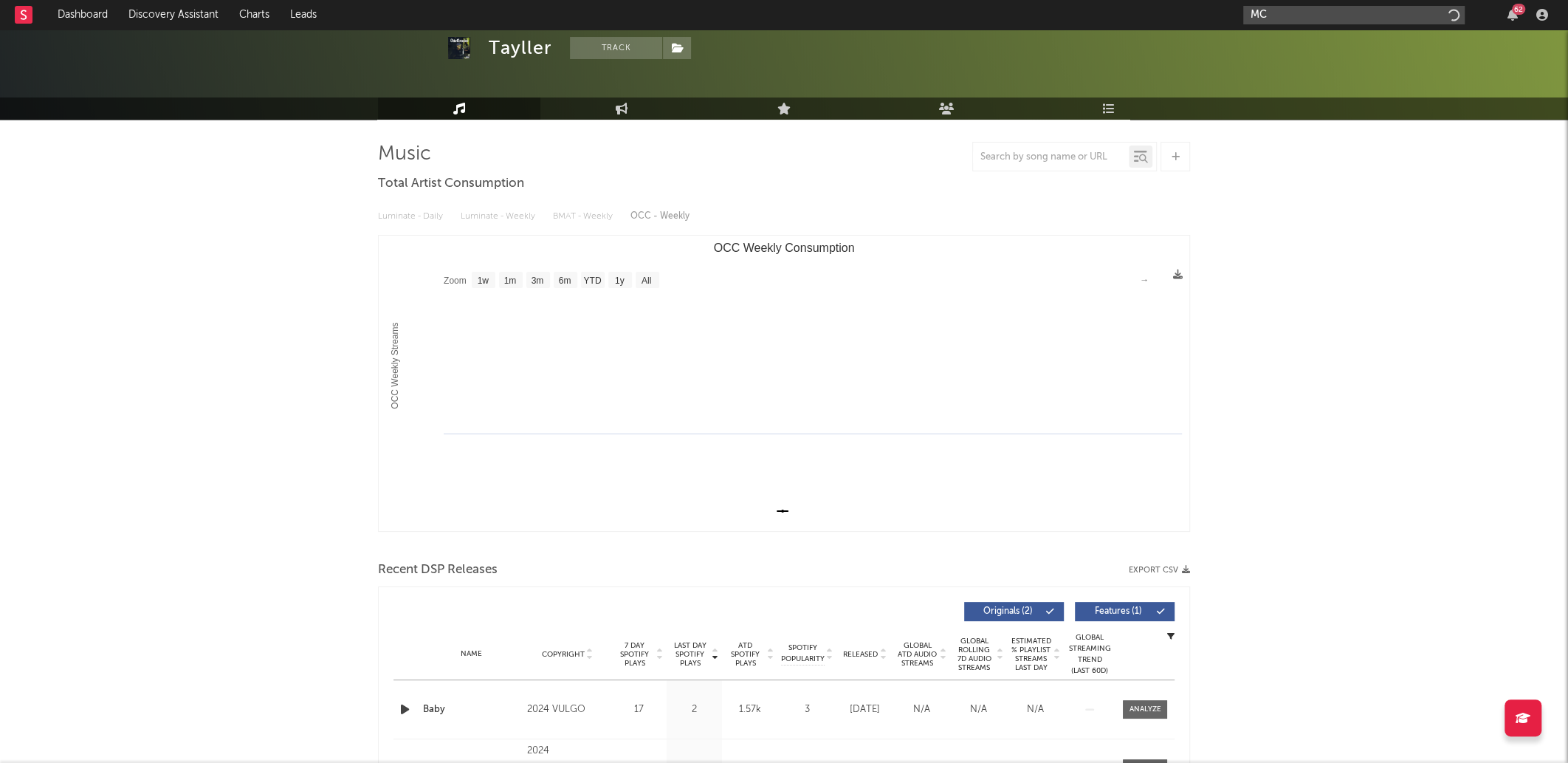
type input "M"
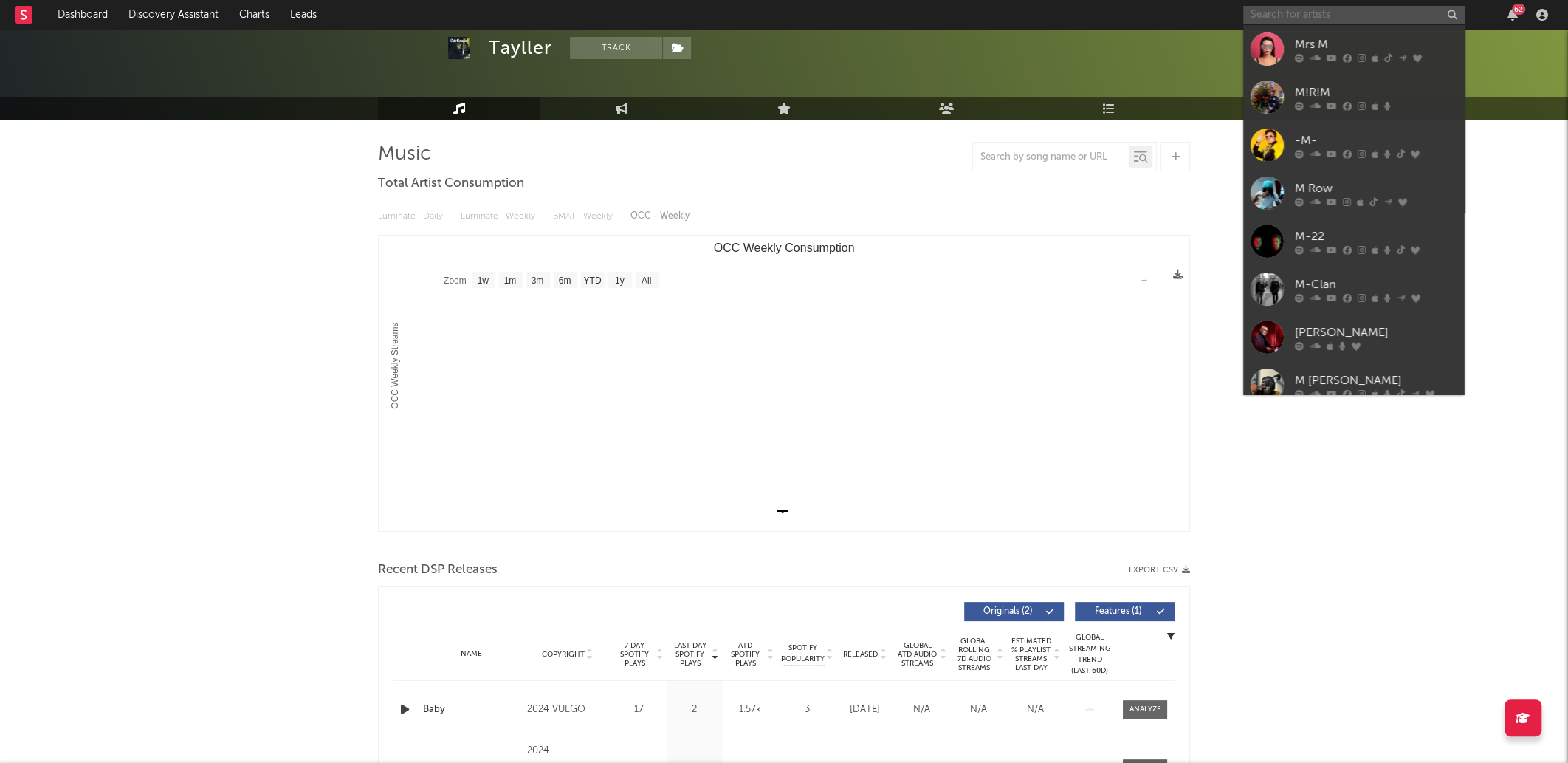
click at [1293, 20] on input "text" at bounding box center [1354, 15] width 222 height 18
type input "v"
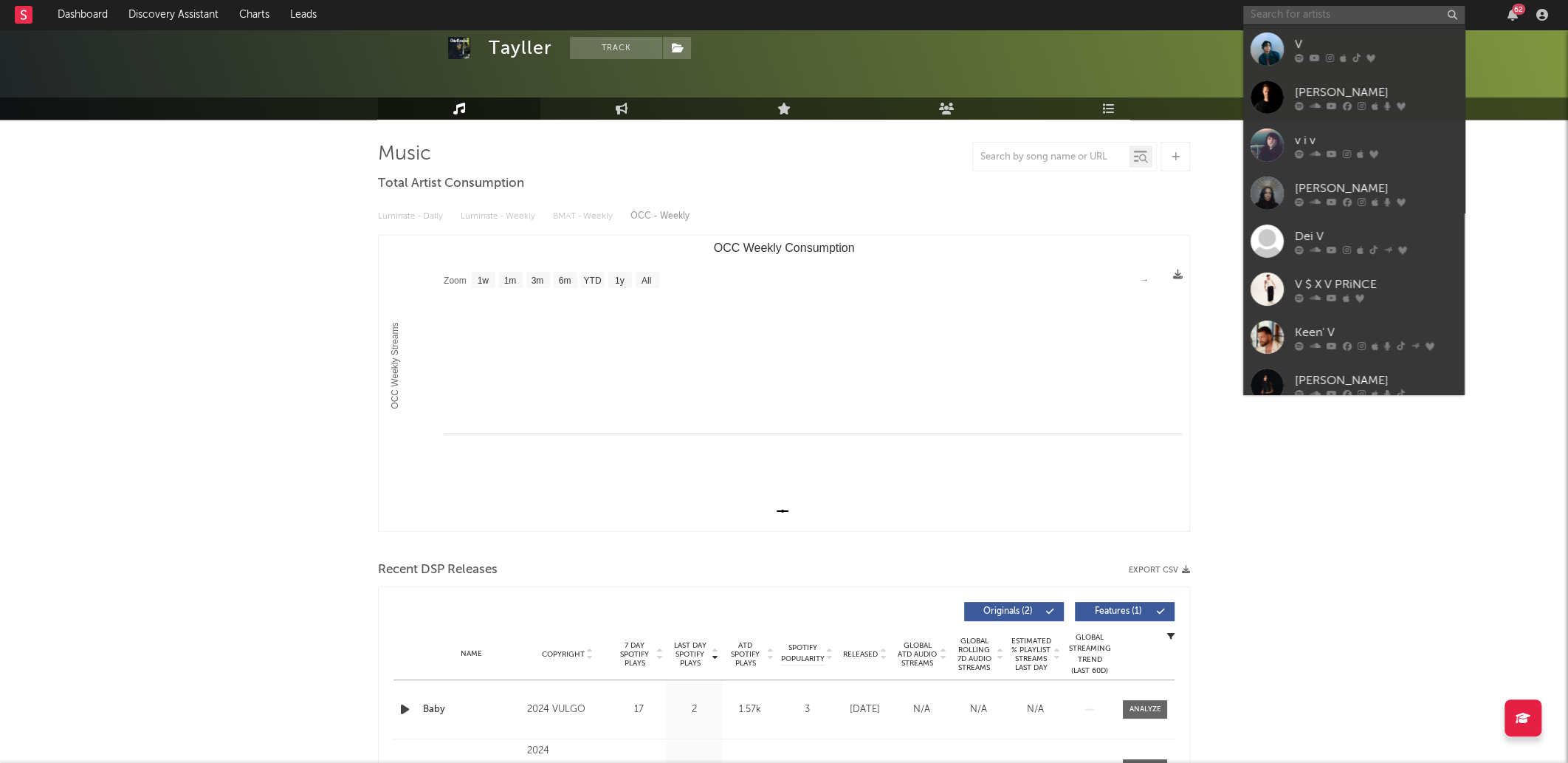
paste input "Brenninho VJ"
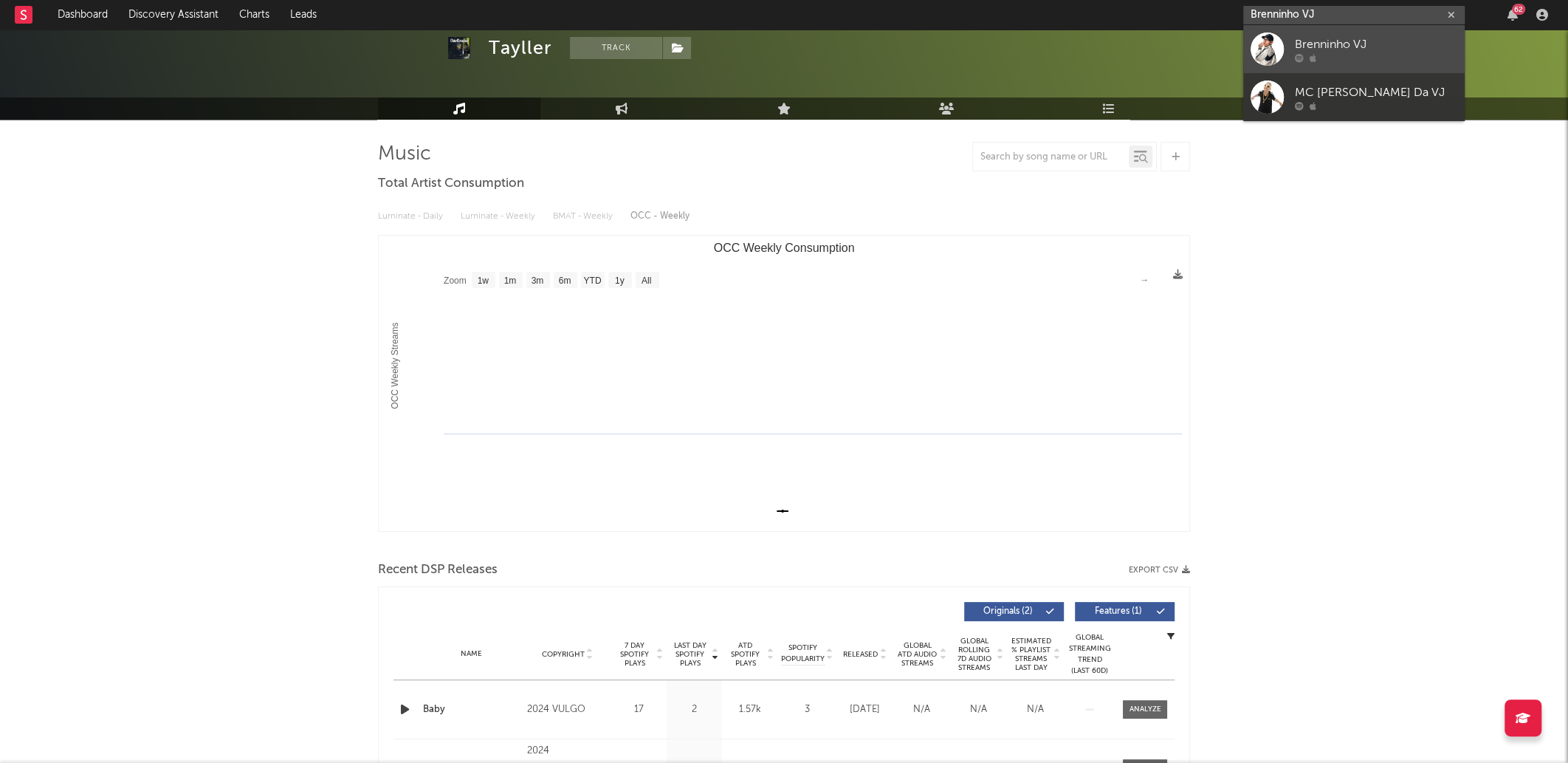
type input "Brenninho VJ"
click at [1357, 51] on div "Brenninho VJ" at bounding box center [1376, 44] width 162 height 17
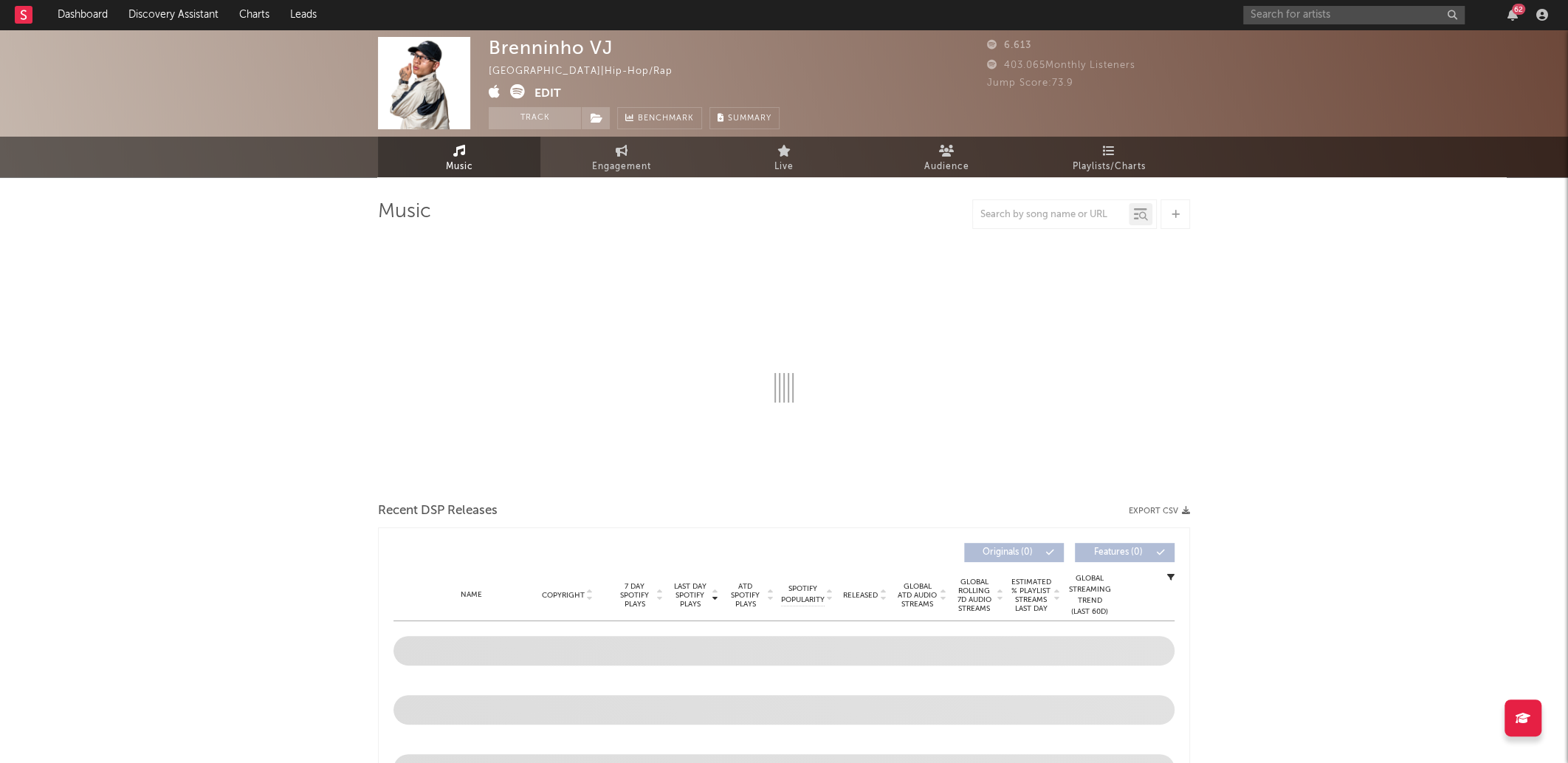
select select "6m"
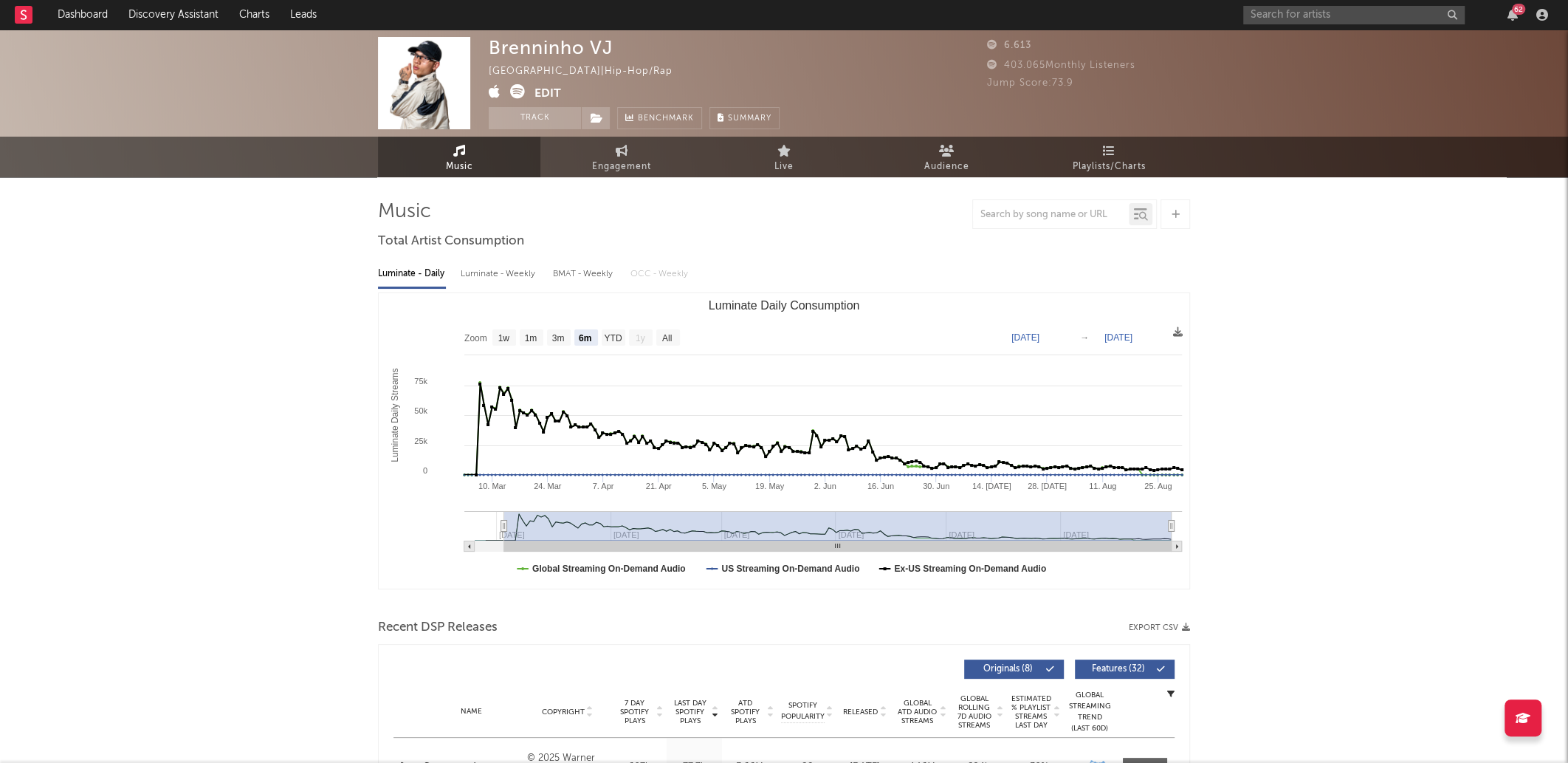
click at [566, 51] on div "Brenninho VJ" at bounding box center [551, 48] width 124 height 21
copy div "Brenninho VJ"
click at [432, 82] on img at bounding box center [424, 83] width 92 height 92
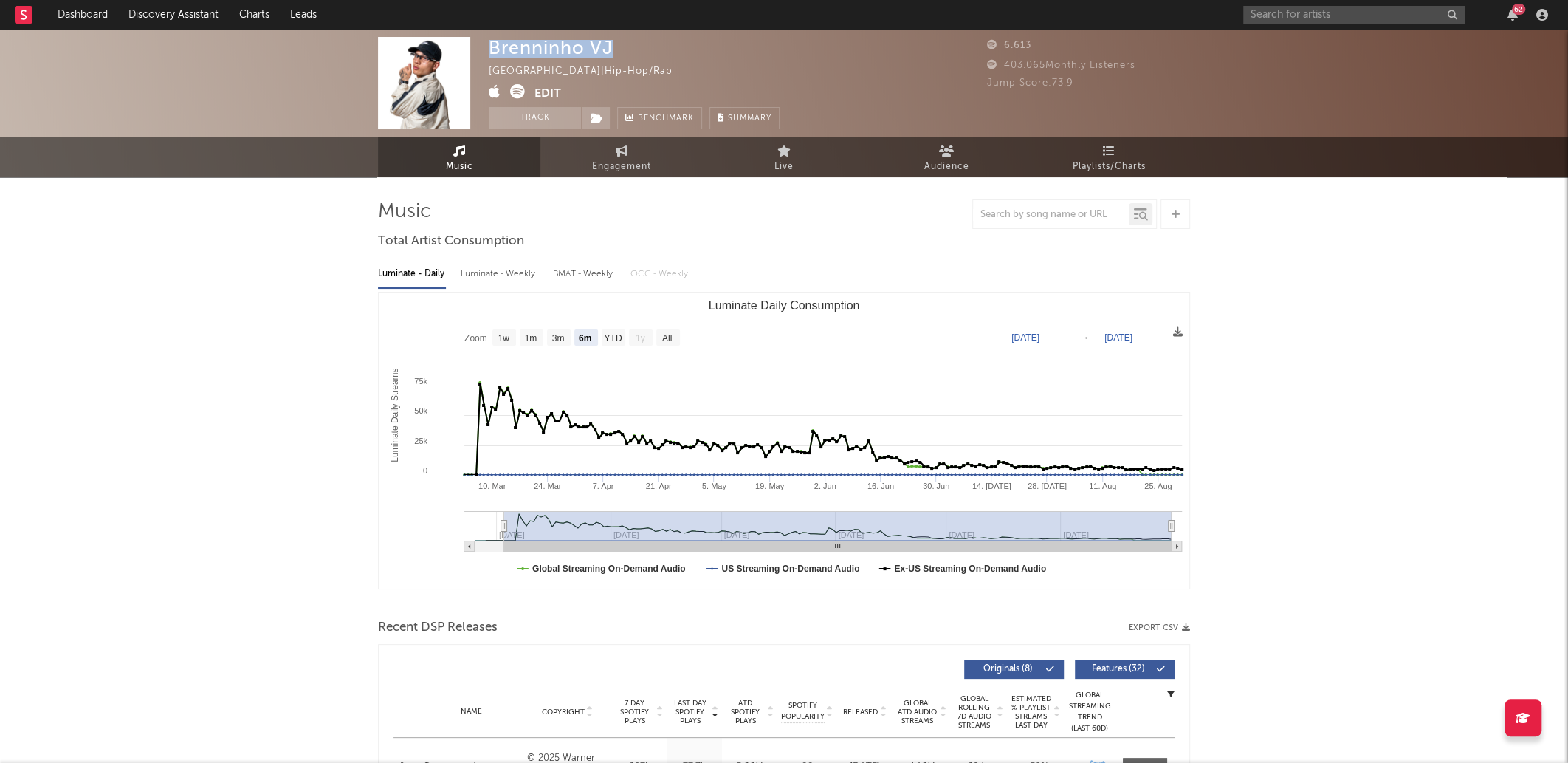
drag, startPoint x: 432, startPoint y: 82, endPoint x: 594, endPoint y: 38, distance: 167.9
click at [594, 38] on div "Brenninho VJ" at bounding box center [551, 48] width 124 height 21
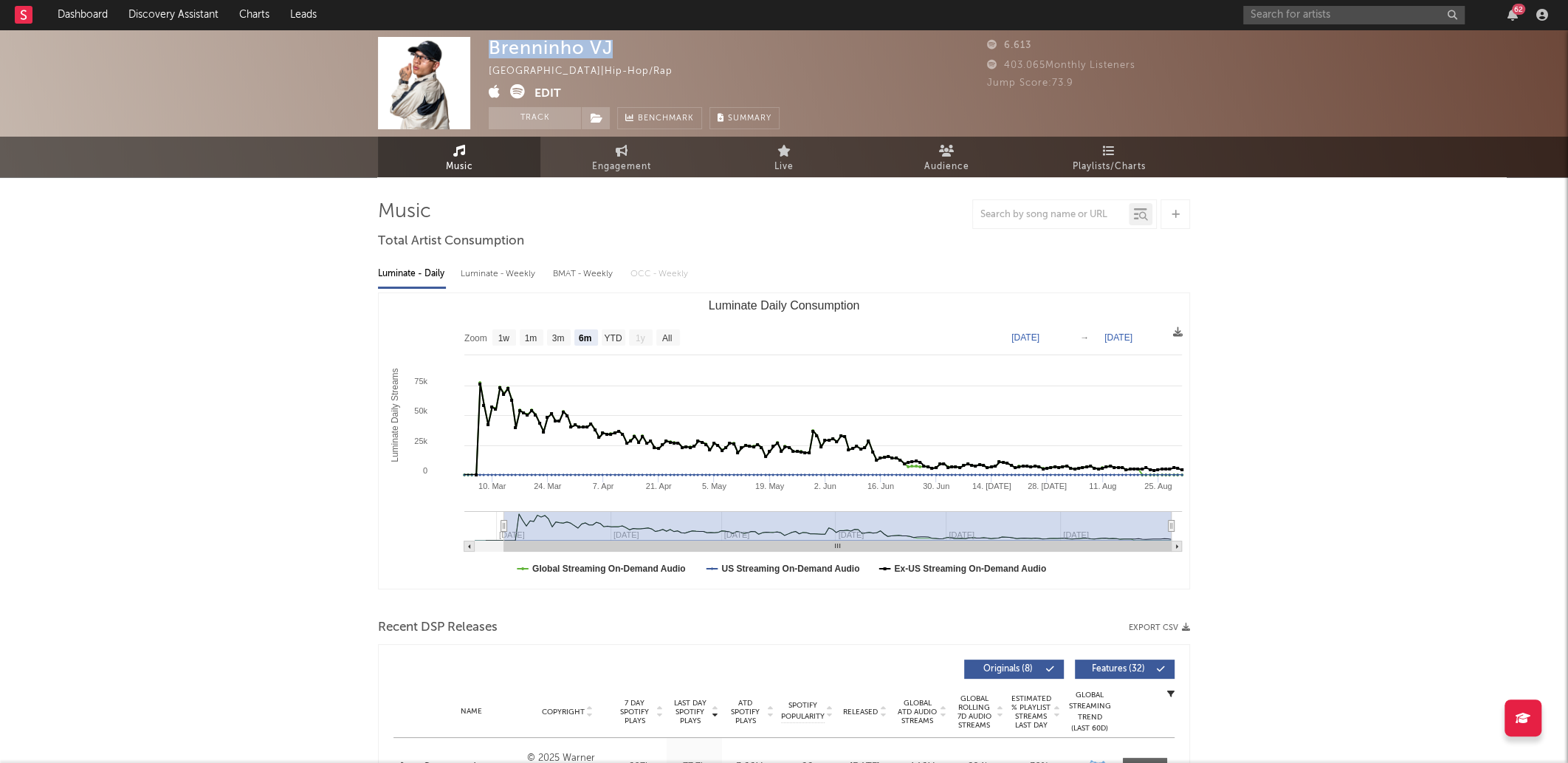
copy div "Brenninho VJ"
click at [517, 91] on icon at bounding box center [518, 92] width 15 height 15
click at [1410, 18] on input "text" at bounding box center [1354, 15] width 222 height 18
click at [994, 225] on div at bounding box center [1065, 214] width 185 height 29
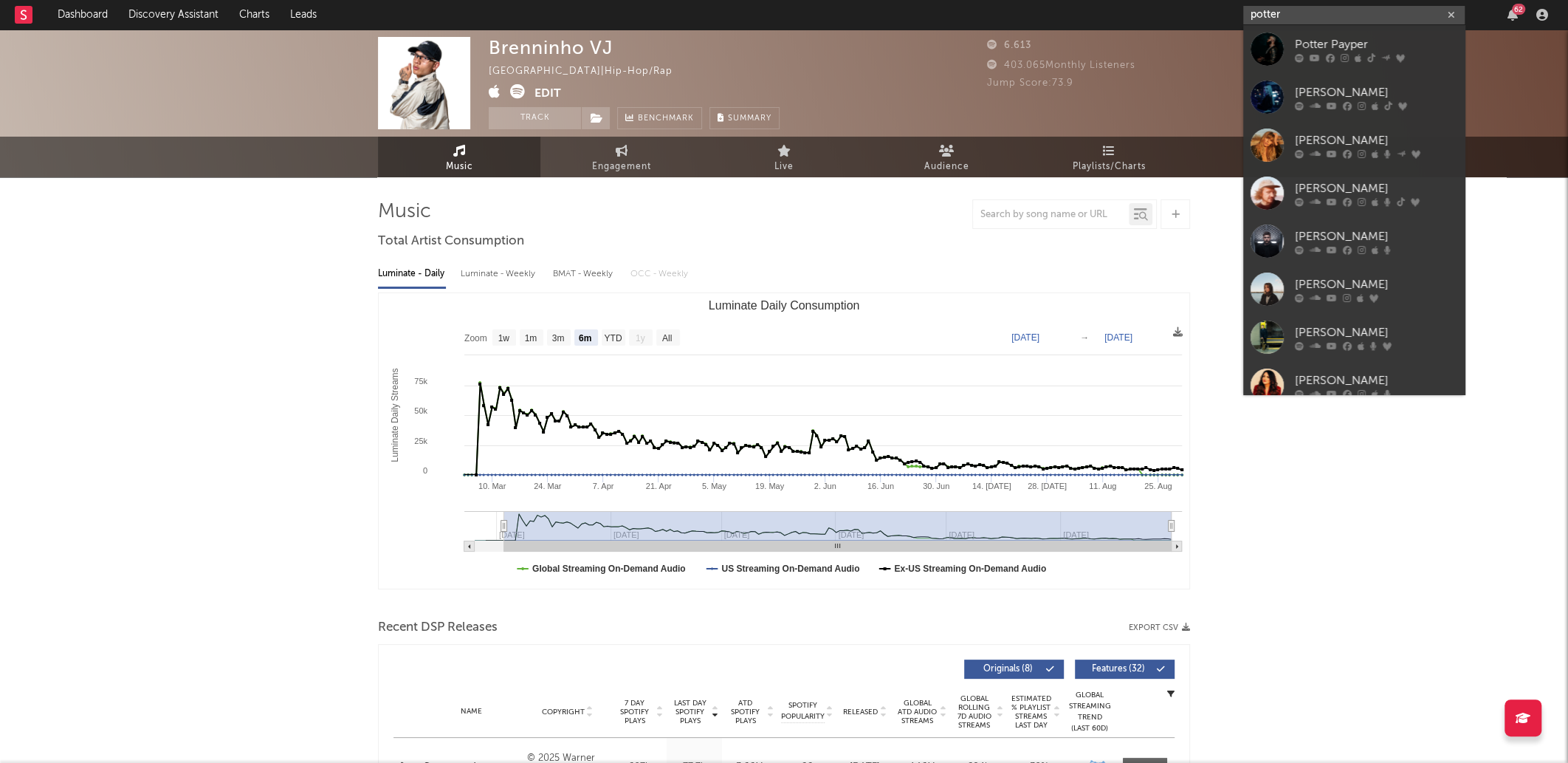
click at [1314, 18] on input "potter" at bounding box center [1354, 15] width 222 height 18
click at [1398, 9] on input "potter" at bounding box center [1354, 15] width 222 height 18
paste input "DJ DAN TA LIGADO"
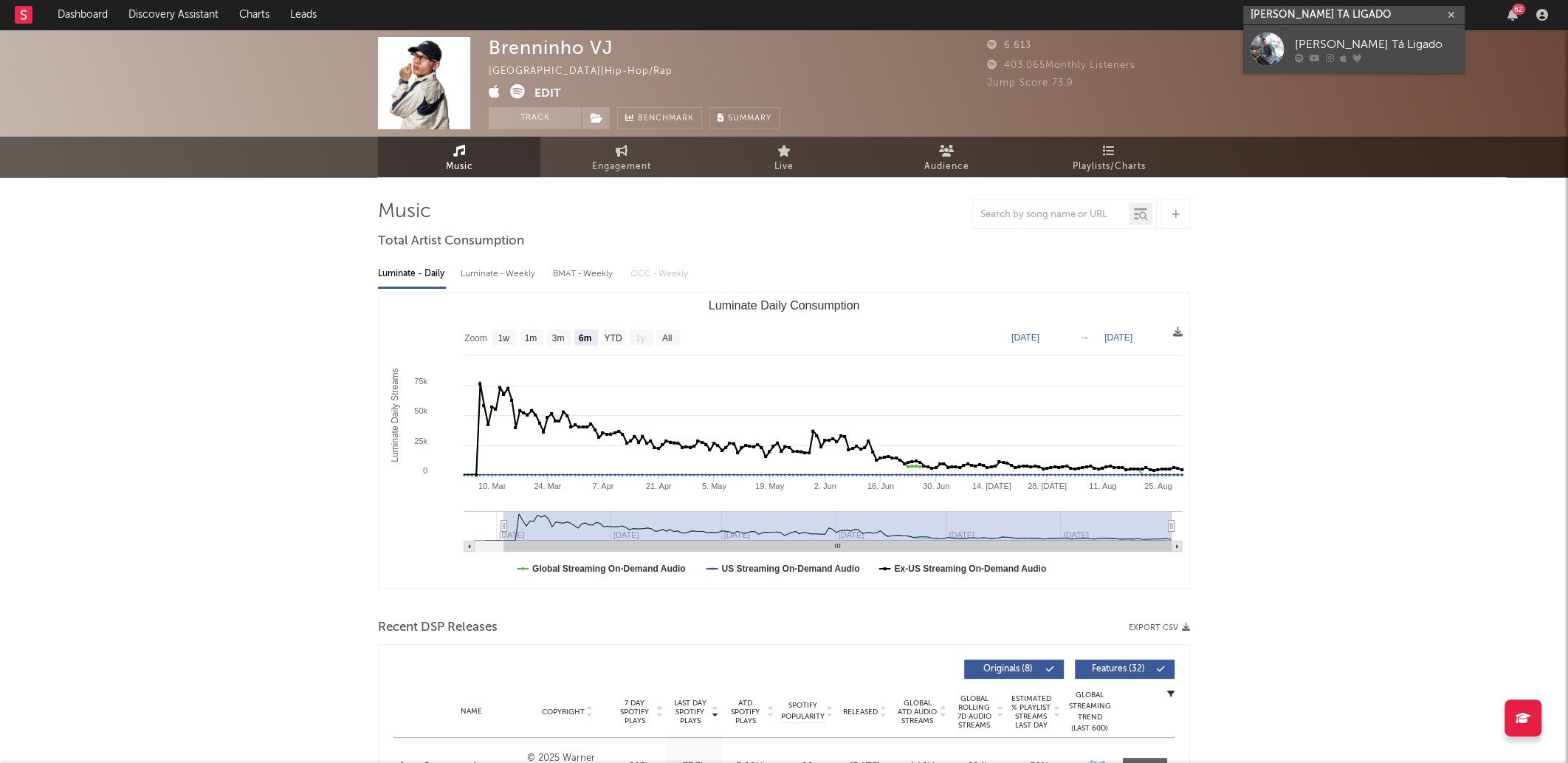
type input "DJ DAN TA LIGADO"
click at [1344, 64] on link "[PERSON_NAME] Tá Ligado" at bounding box center [1354, 49] width 222 height 48
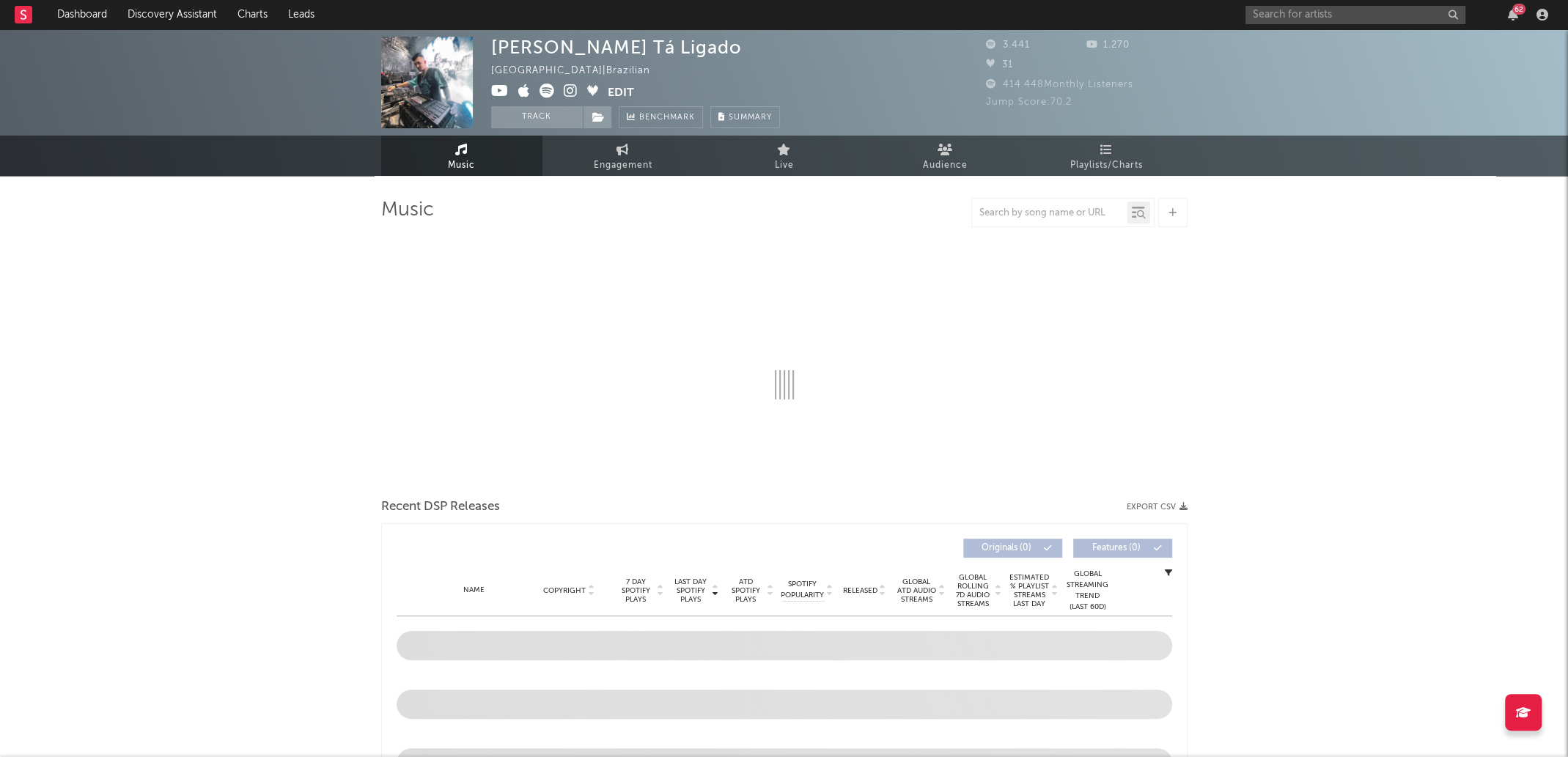
select select "1w"
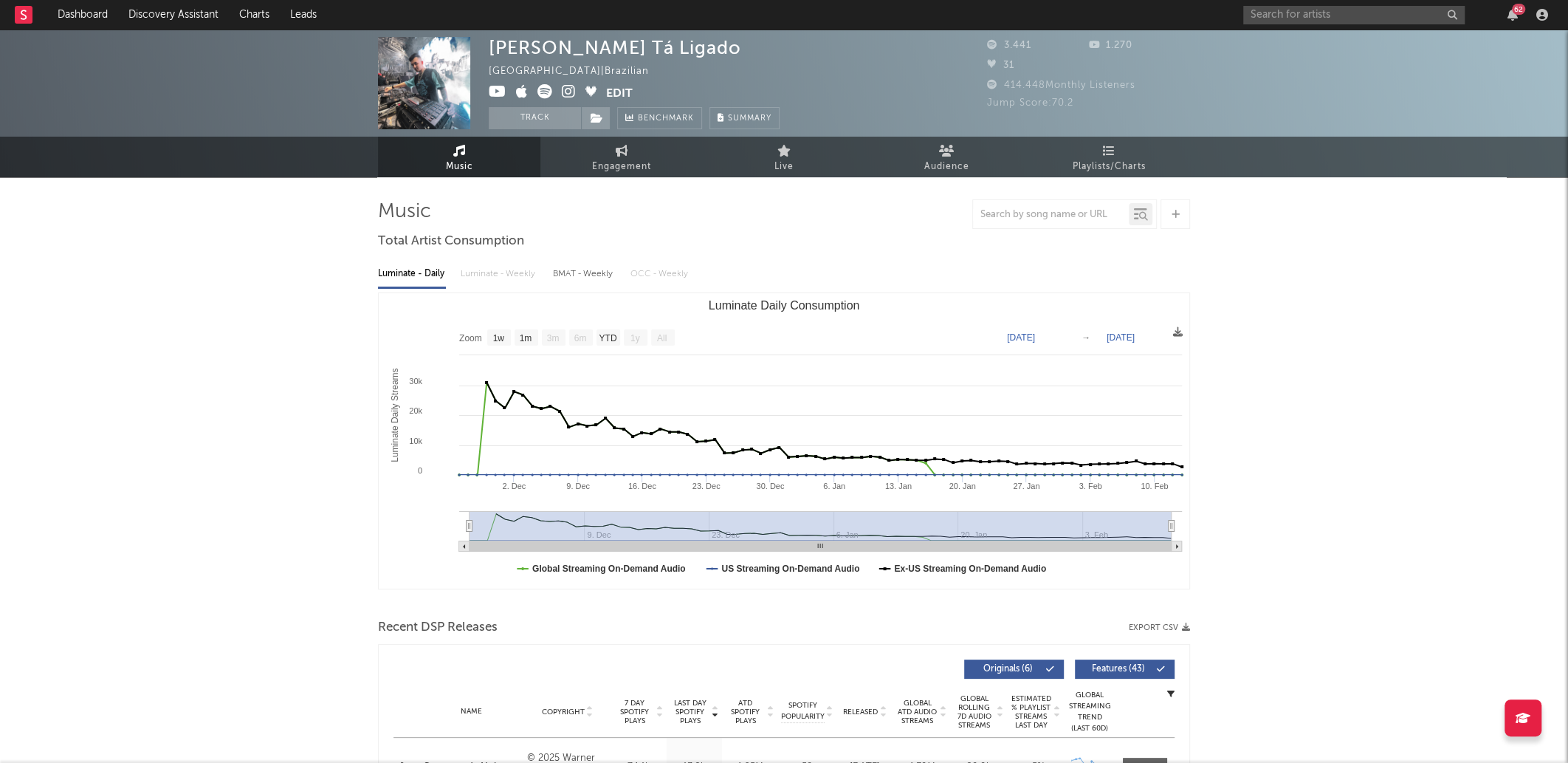
click at [609, 38] on div "[PERSON_NAME] Tá Ligado" at bounding box center [615, 48] width 253 height 21
copy div "[PERSON_NAME] Tá Ligado"
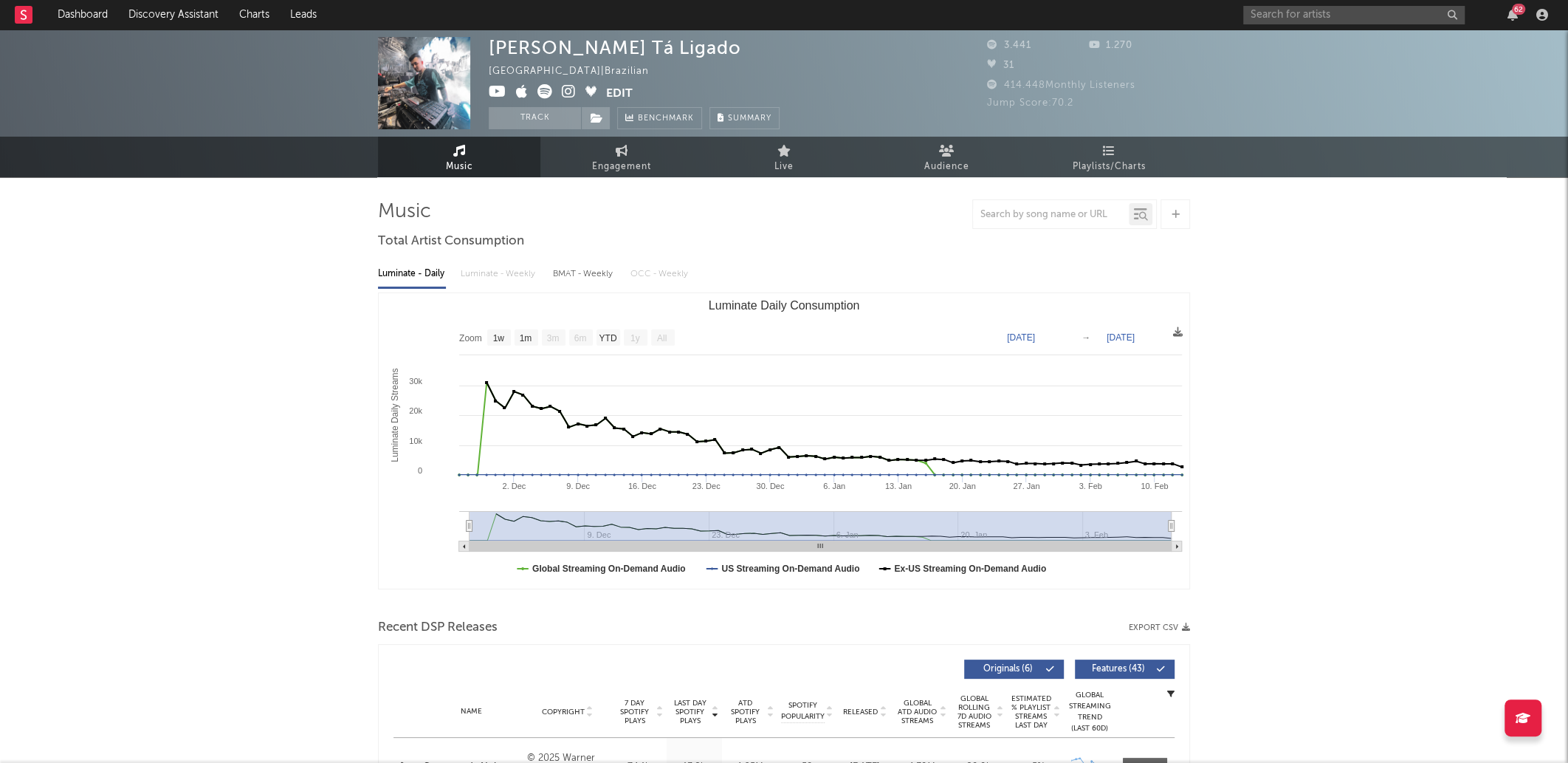
click at [542, 90] on icon at bounding box center [545, 92] width 15 height 15
click at [547, 93] on icon at bounding box center [545, 92] width 15 height 15
paste input "DU4RT"
click at [1301, 18] on input "DU4RT" at bounding box center [1354, 15] width 222 height 18
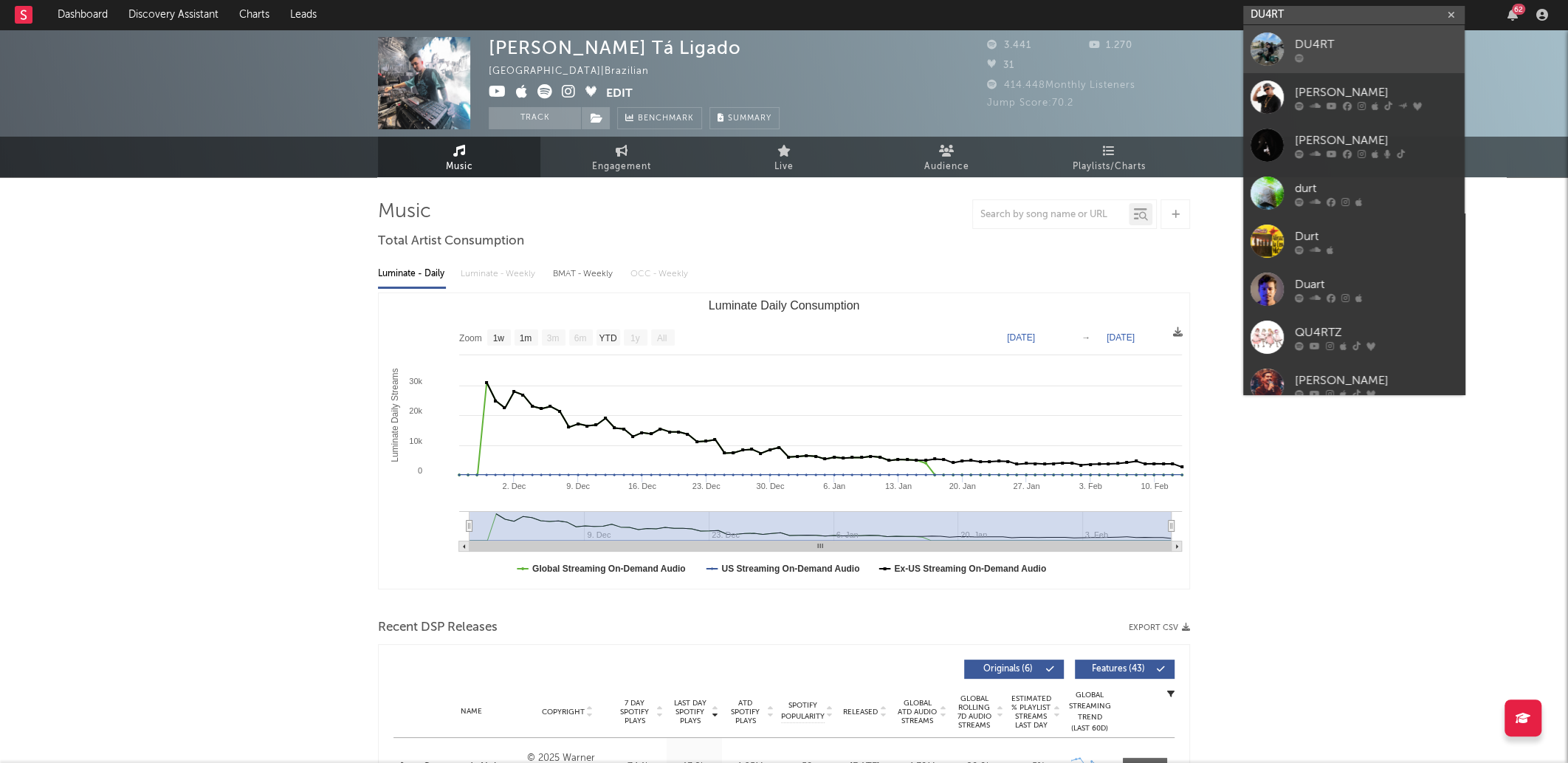
type input "DU4RT"
click at [1338, 45] on div "DU4RT" at bounding box center [1376, 44] width 162 height 17
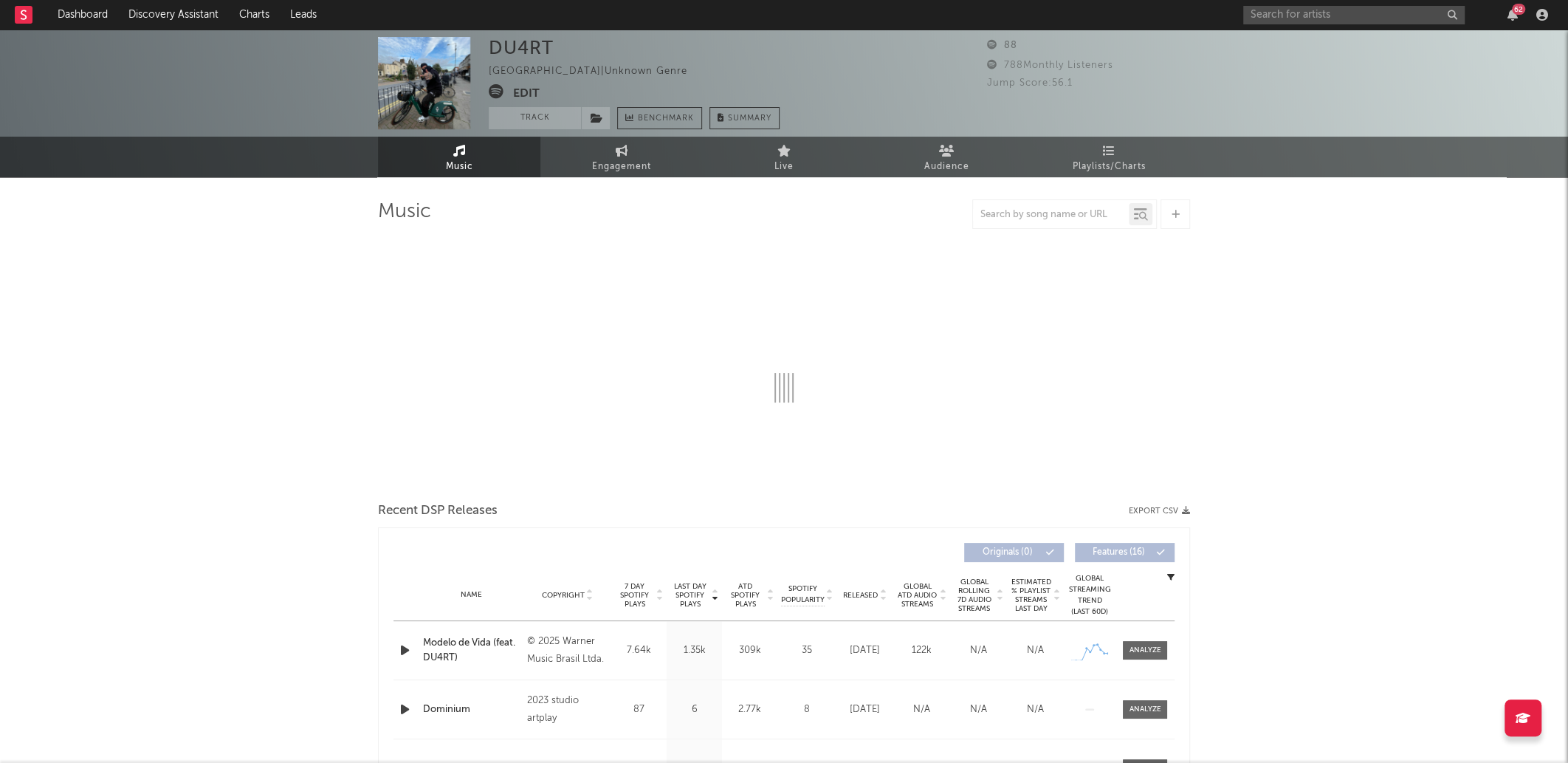
select select "1w"
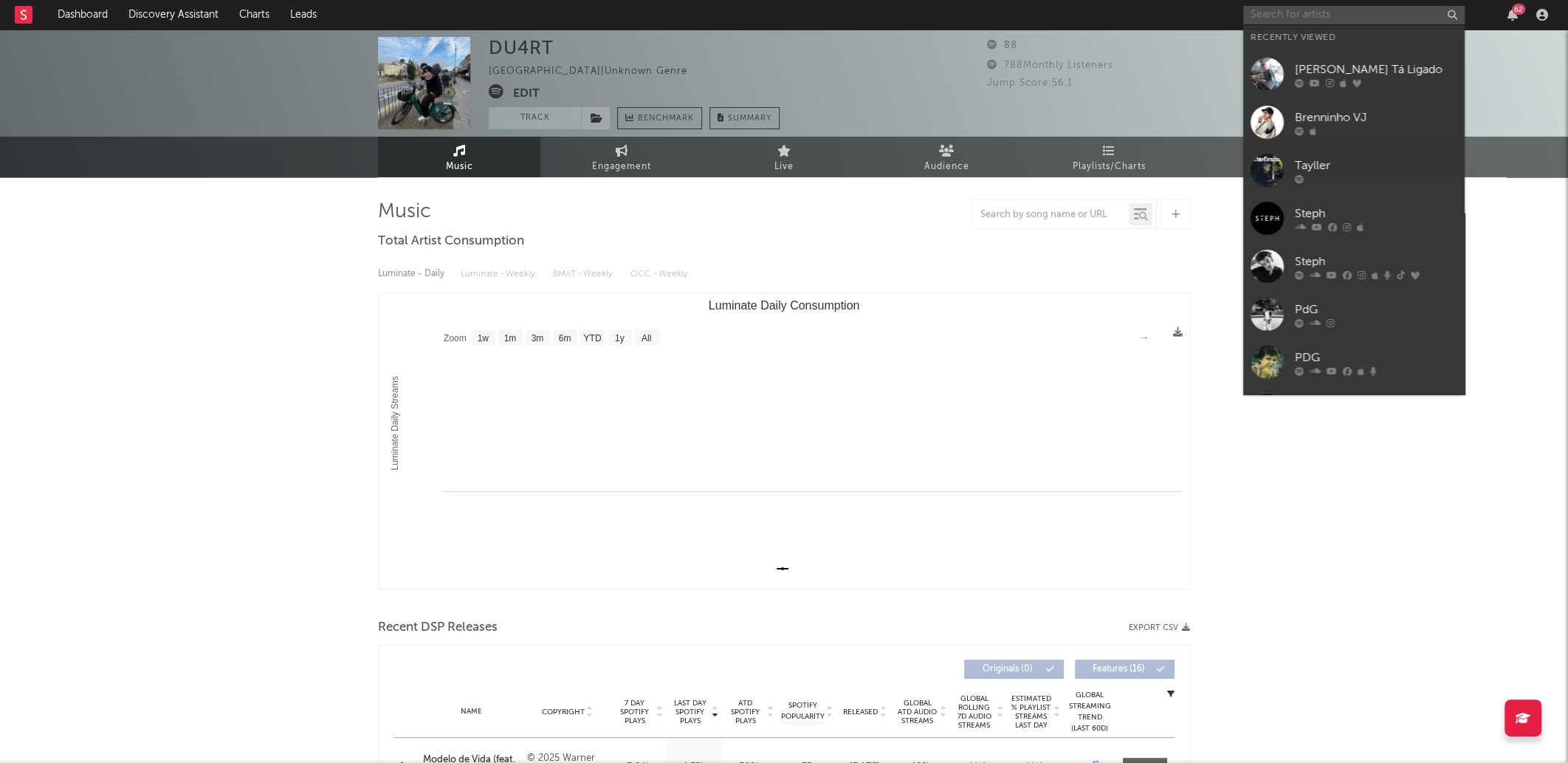
click at [1333, 21] on input "text" at bounding box center [1354, 15] width 222 height 18
paste input "DU4RT"
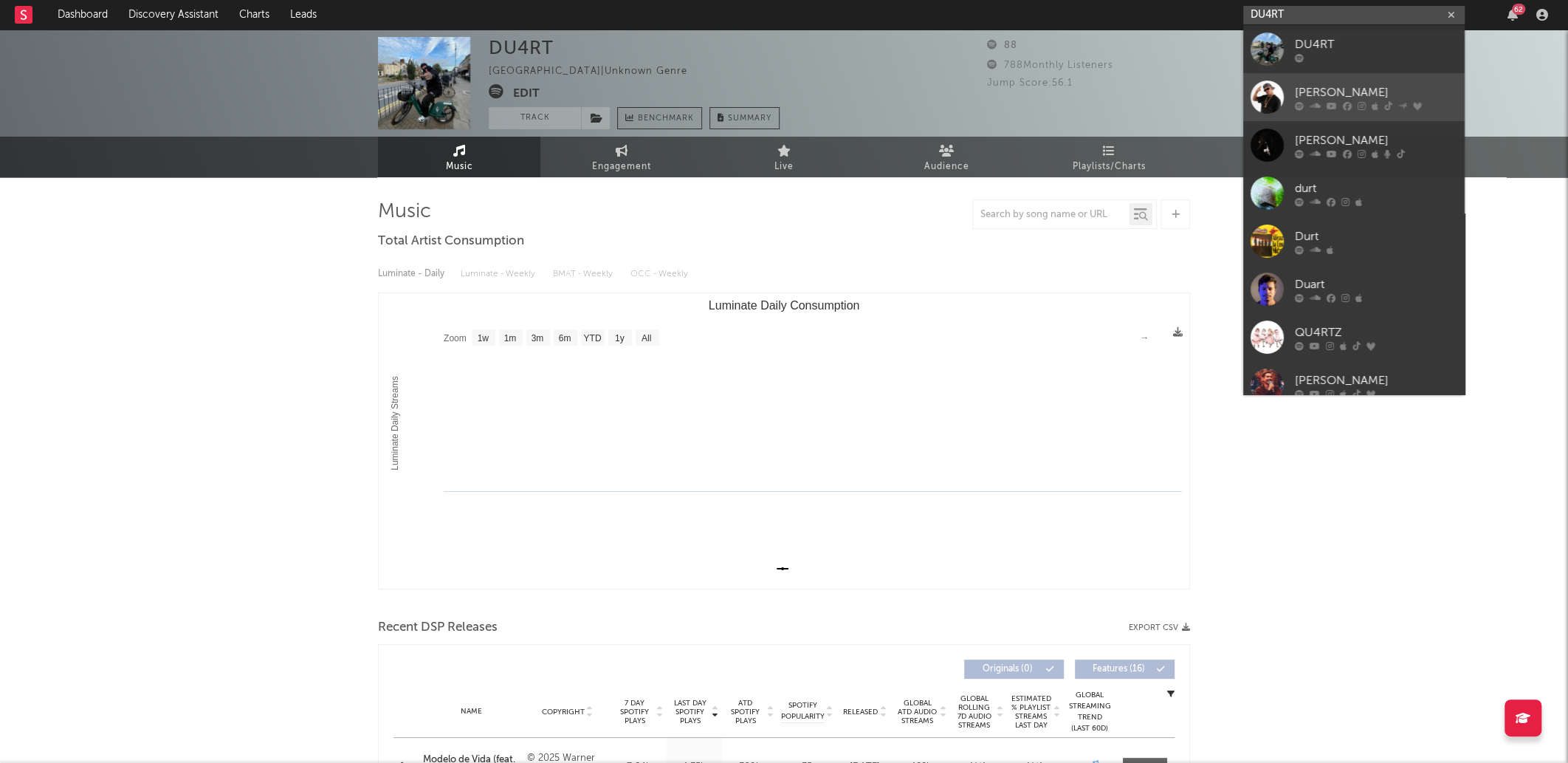
type input "DU4RT"
click at [1365, 86] on div "[PERSON_NAME]" at bounding box center [1376, 92] width 162 height 17
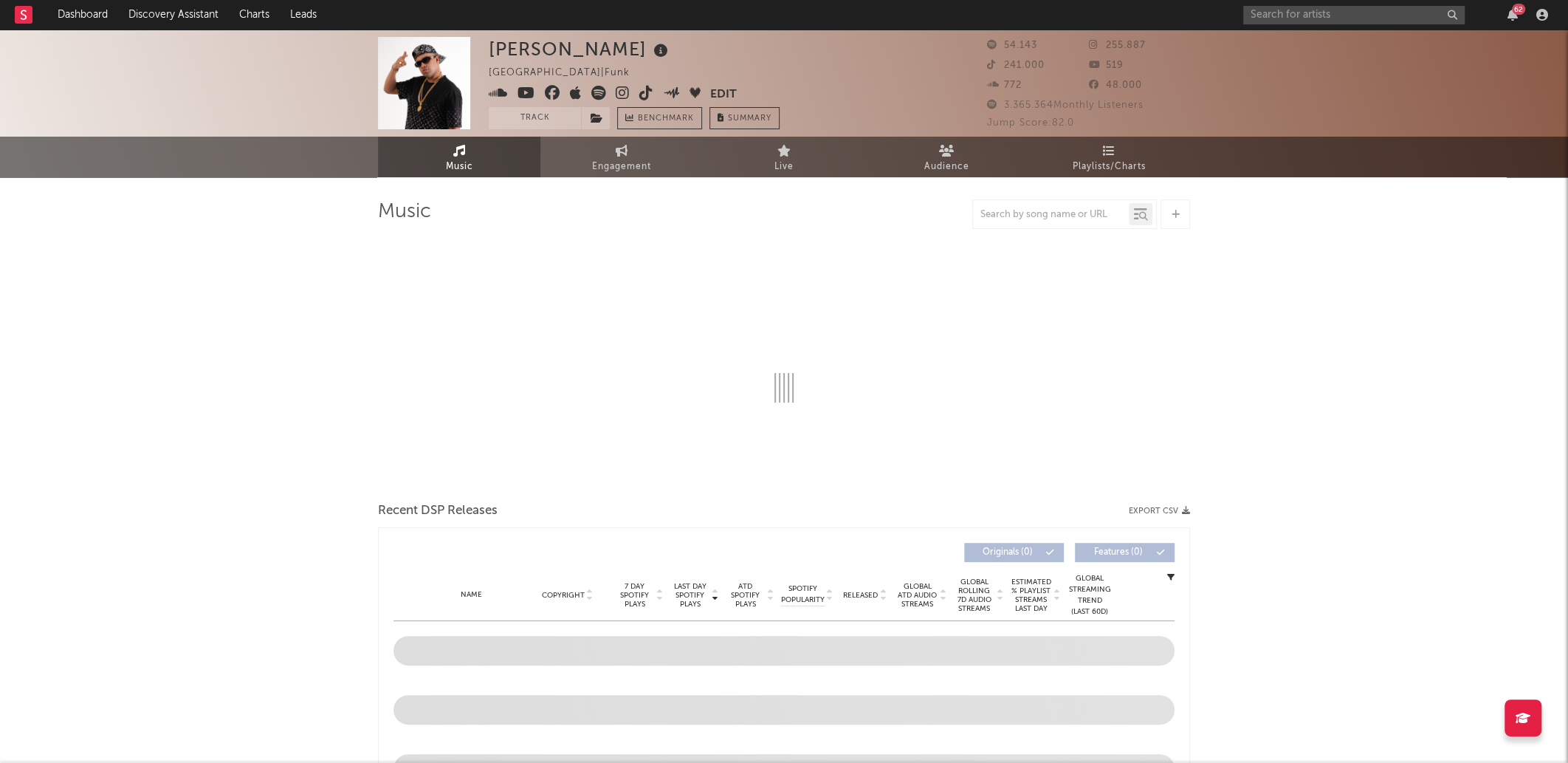
select select "6m"
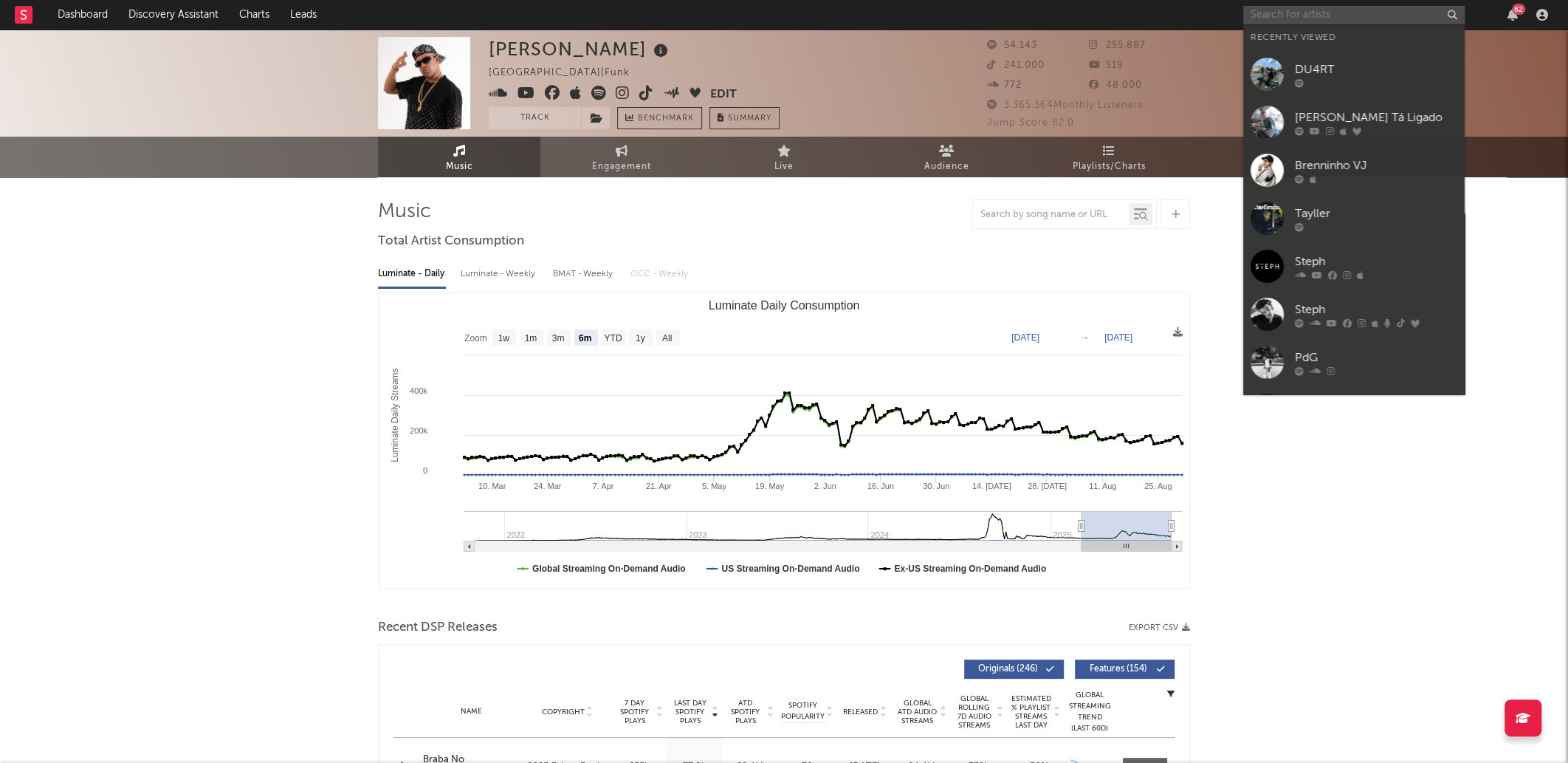
click at [1369, 15] on input "text" at bounding box center [1354, 15] width 222 height 18
type input "M"
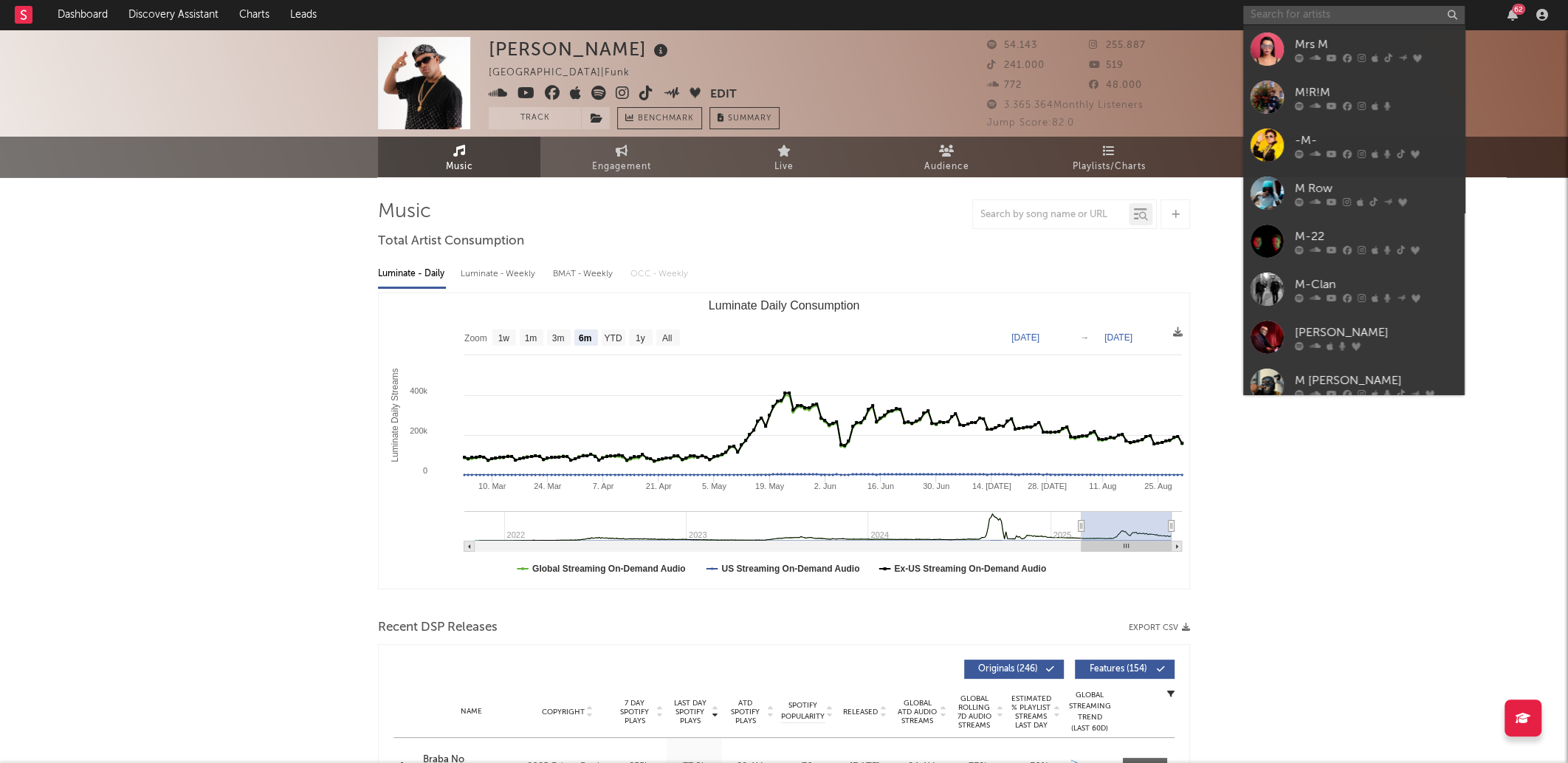
click at [1317, 15] on input "text" at bounding box center [1354, 15] width 222 height 18
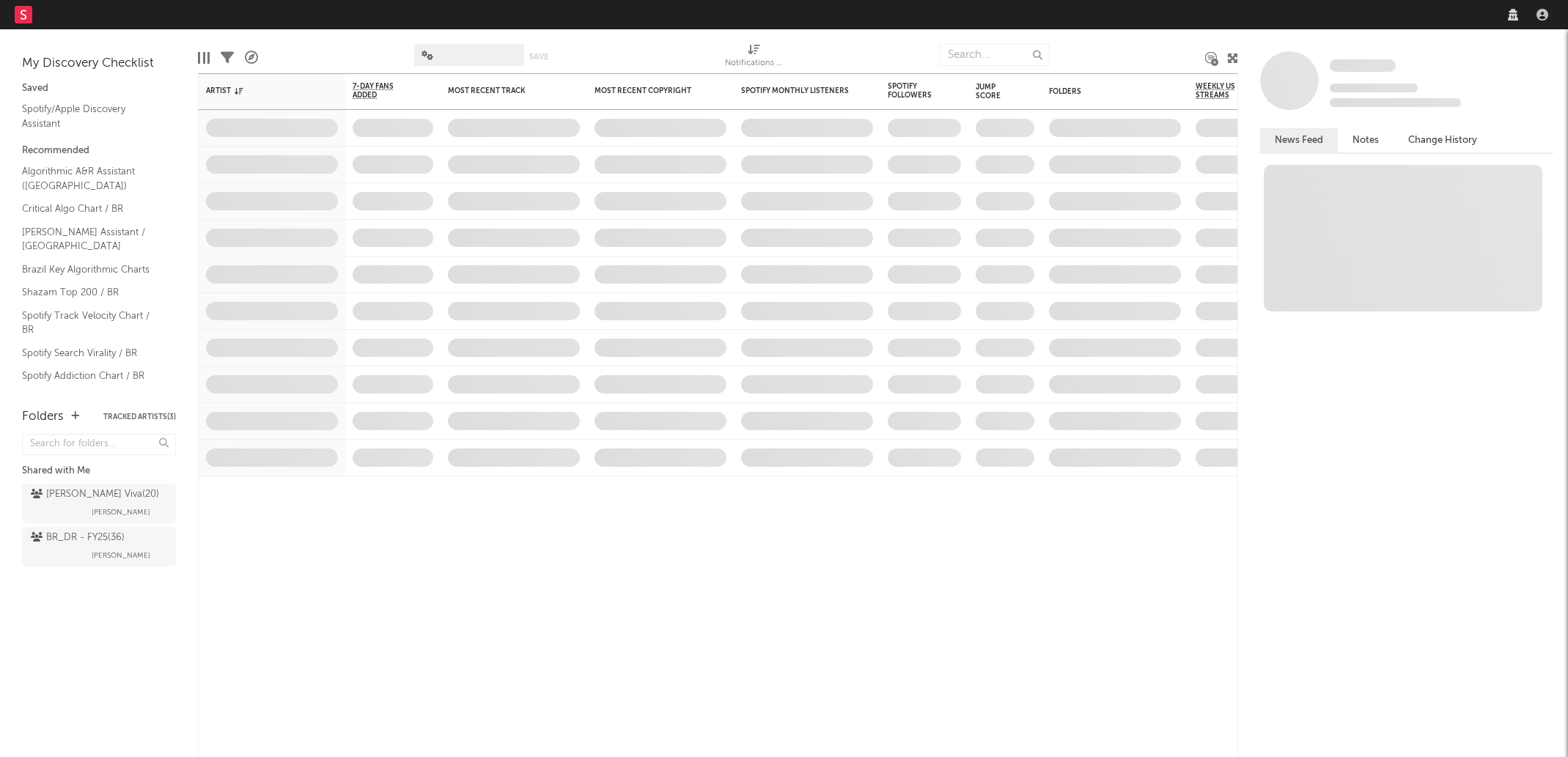
click at [1315, 7] on nav "Dashboard Discovery Assistant Charts Leads" at bounding box center [784, 14] width 1568 height 29
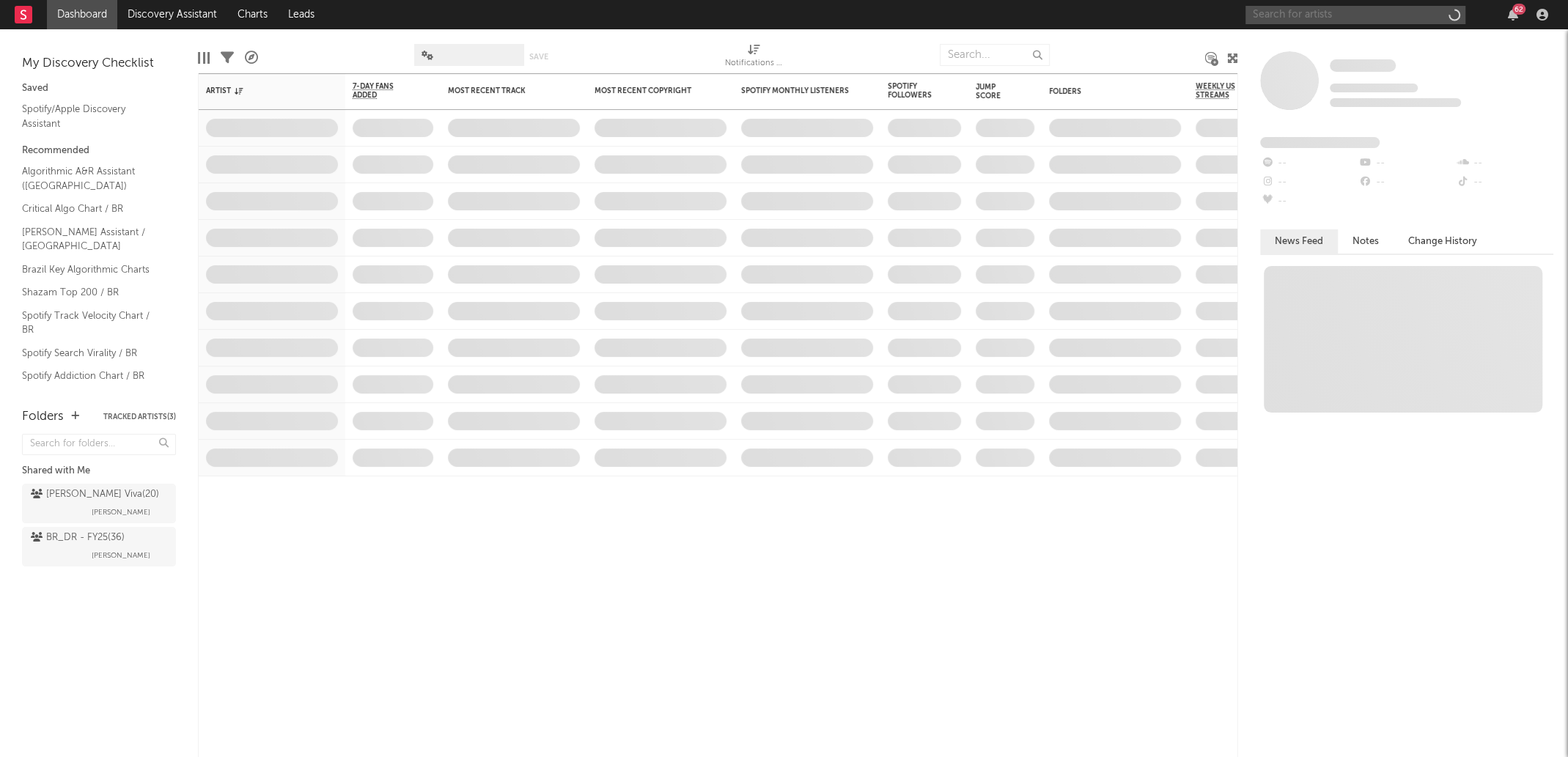
click at [1315, 7] on input "text" at bounding box center [1356, 15] width 220 height 18
paste input "DU4RT"
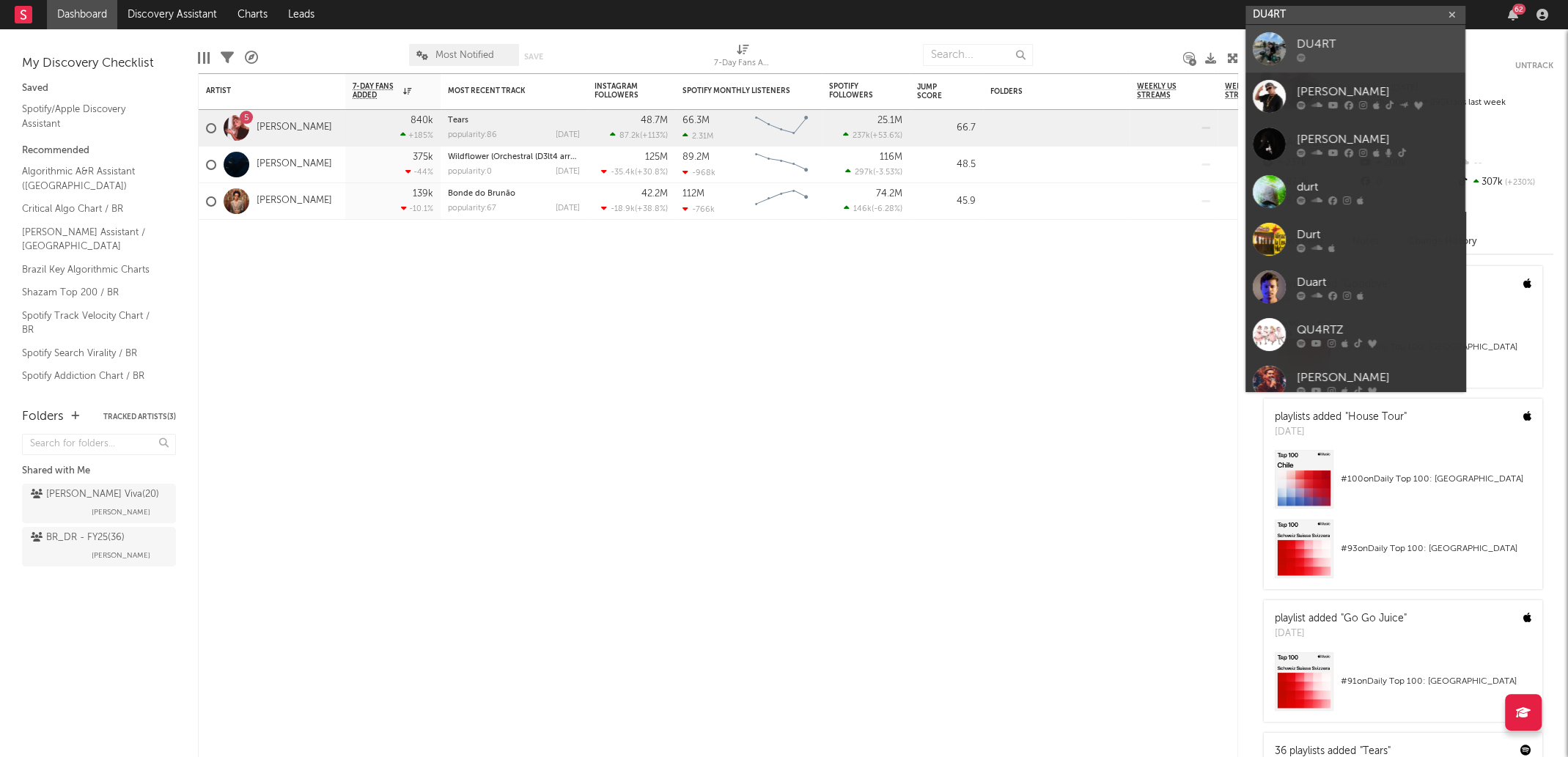
type input "DU4RT"
click at [1325, 49] on div "DU4RT" at bounding box center [1377, 43] width 161 height 17
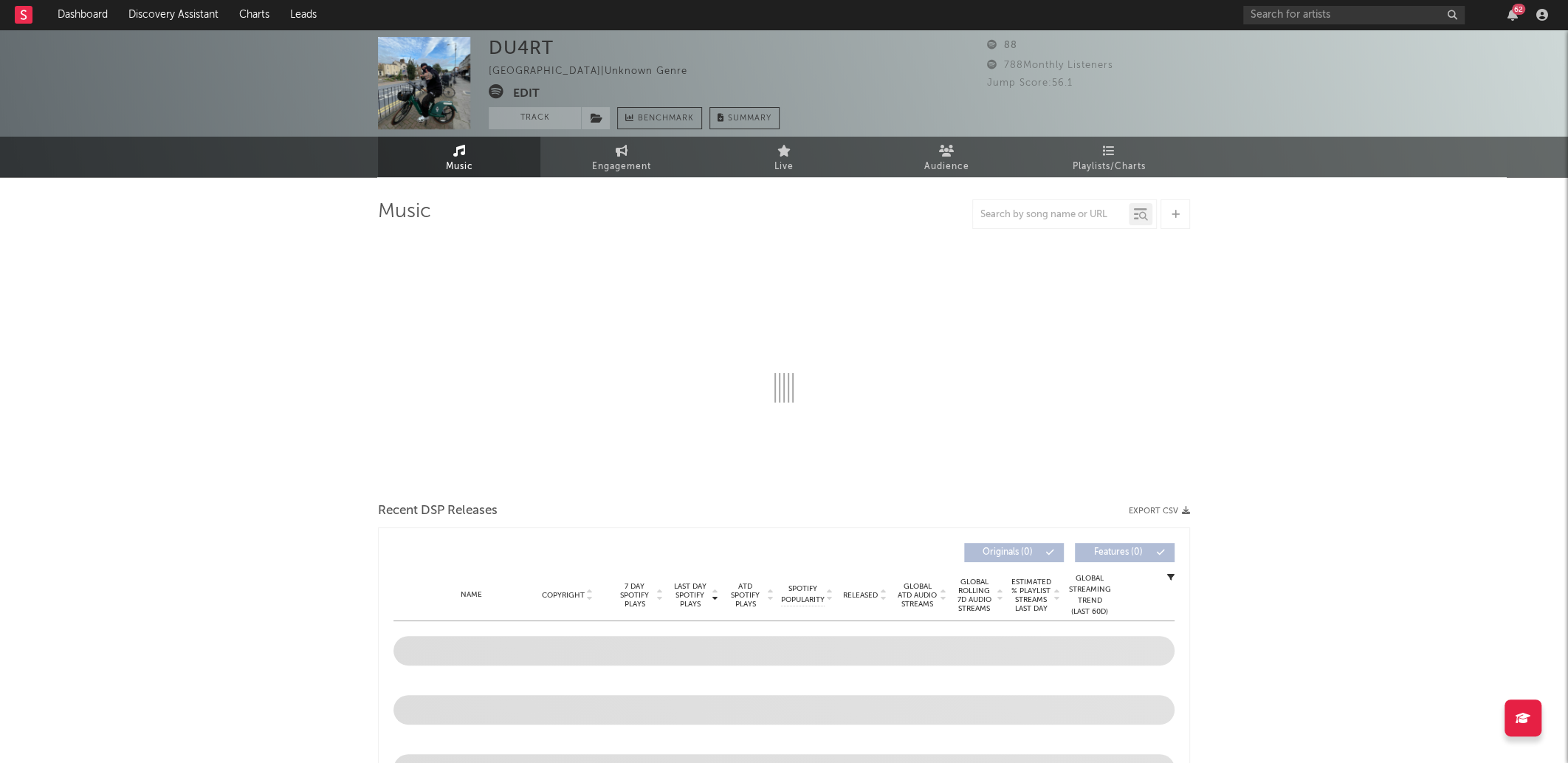
select select "1w"
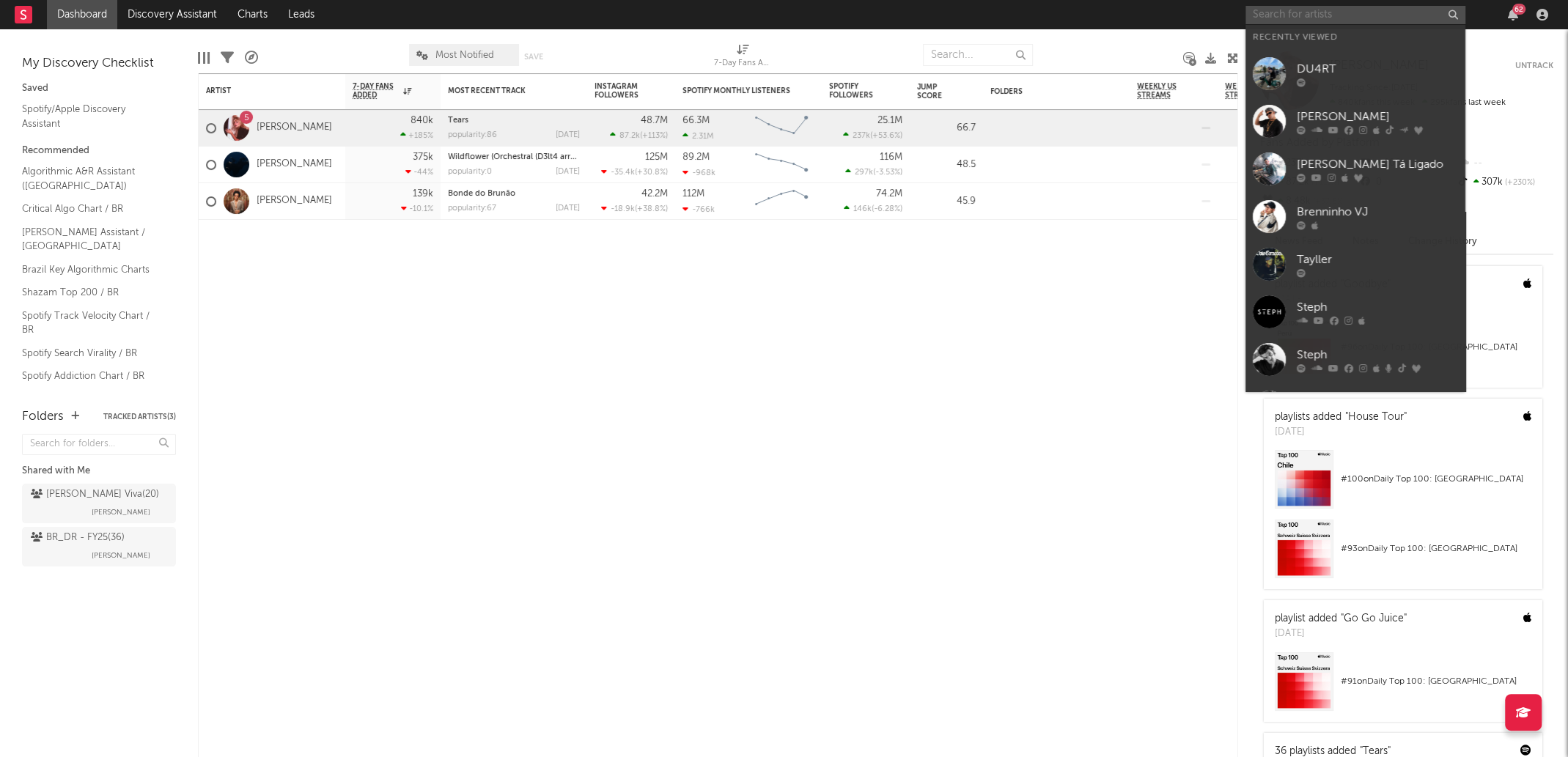
click at [1372, 16] on input "text" at bounding box center [1356, 15] width 220 height 18
paste input "MC [PERSON_NAME]"
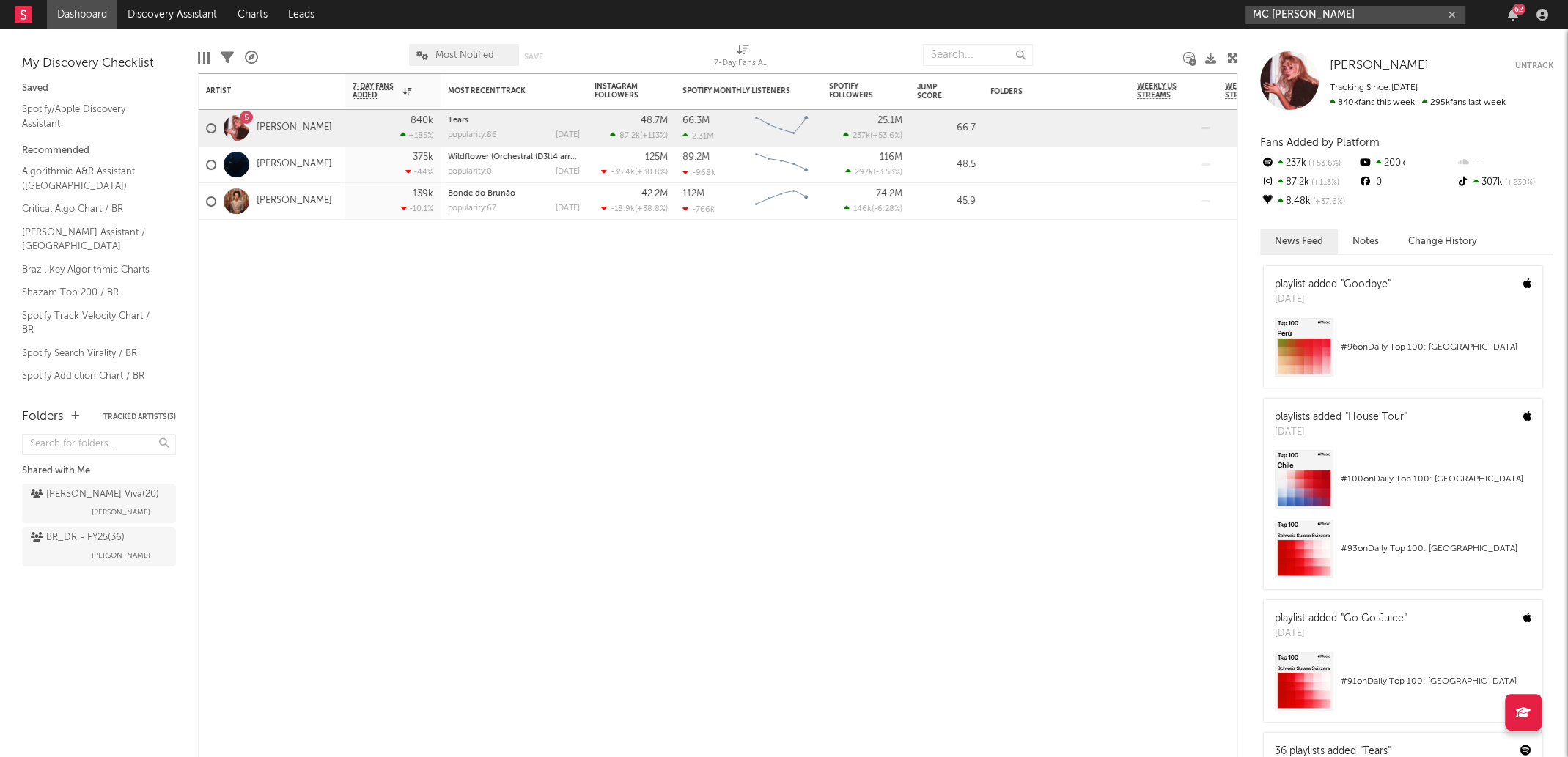
click at [1380, 15] on input "MC [PERSON_NAME]" at bounding box center [1356, 15] width 220 height 18
paste input "ROBS"
click at [1380, 15] on input "MC ROBS" at bounding box center [1356, 15] width 220 height 18
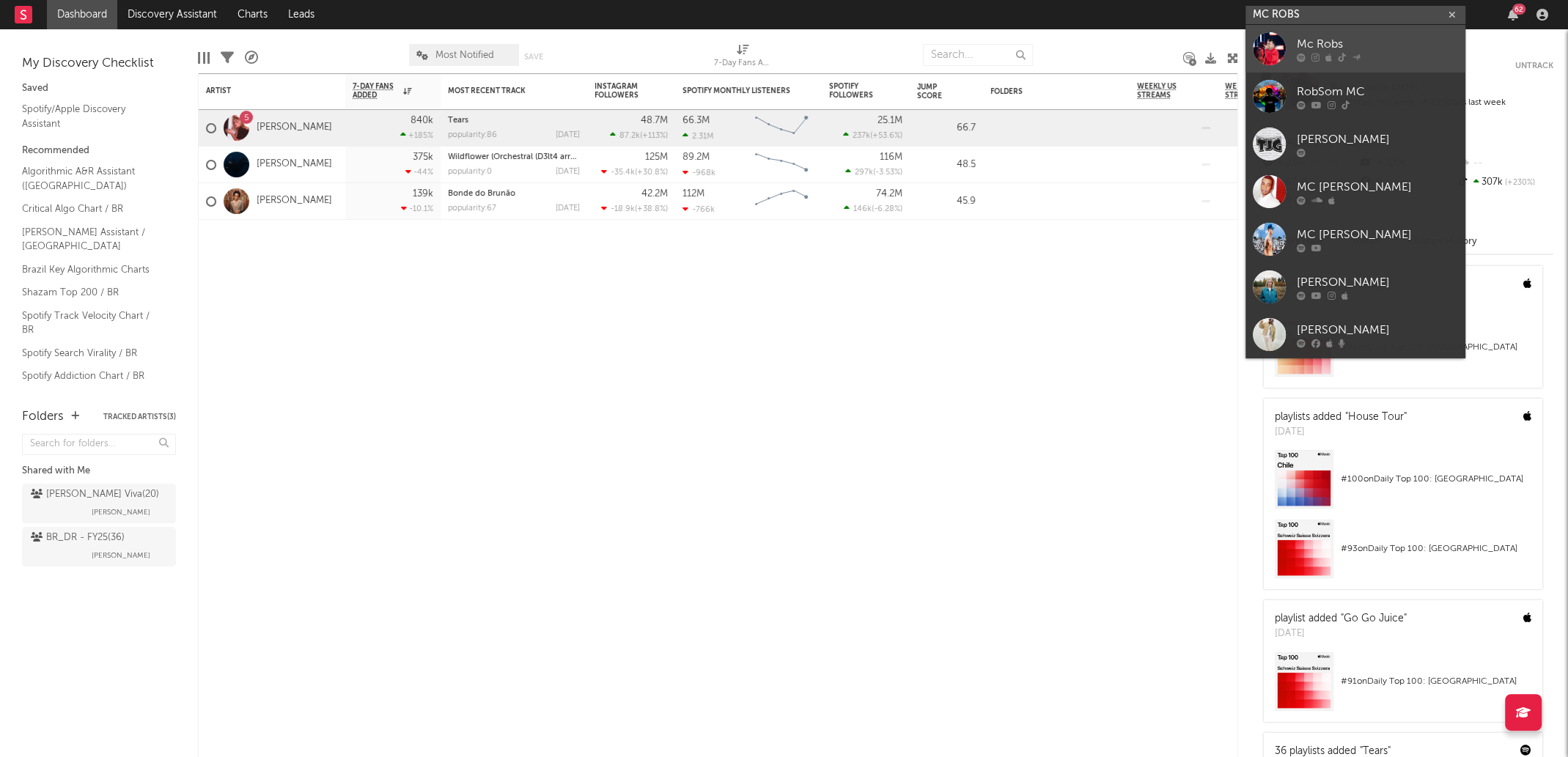
type input "MC ROBS"
click at [1375, 44] on div "Mc Robs" at bounding box center [1377, 43] width 161 height 17
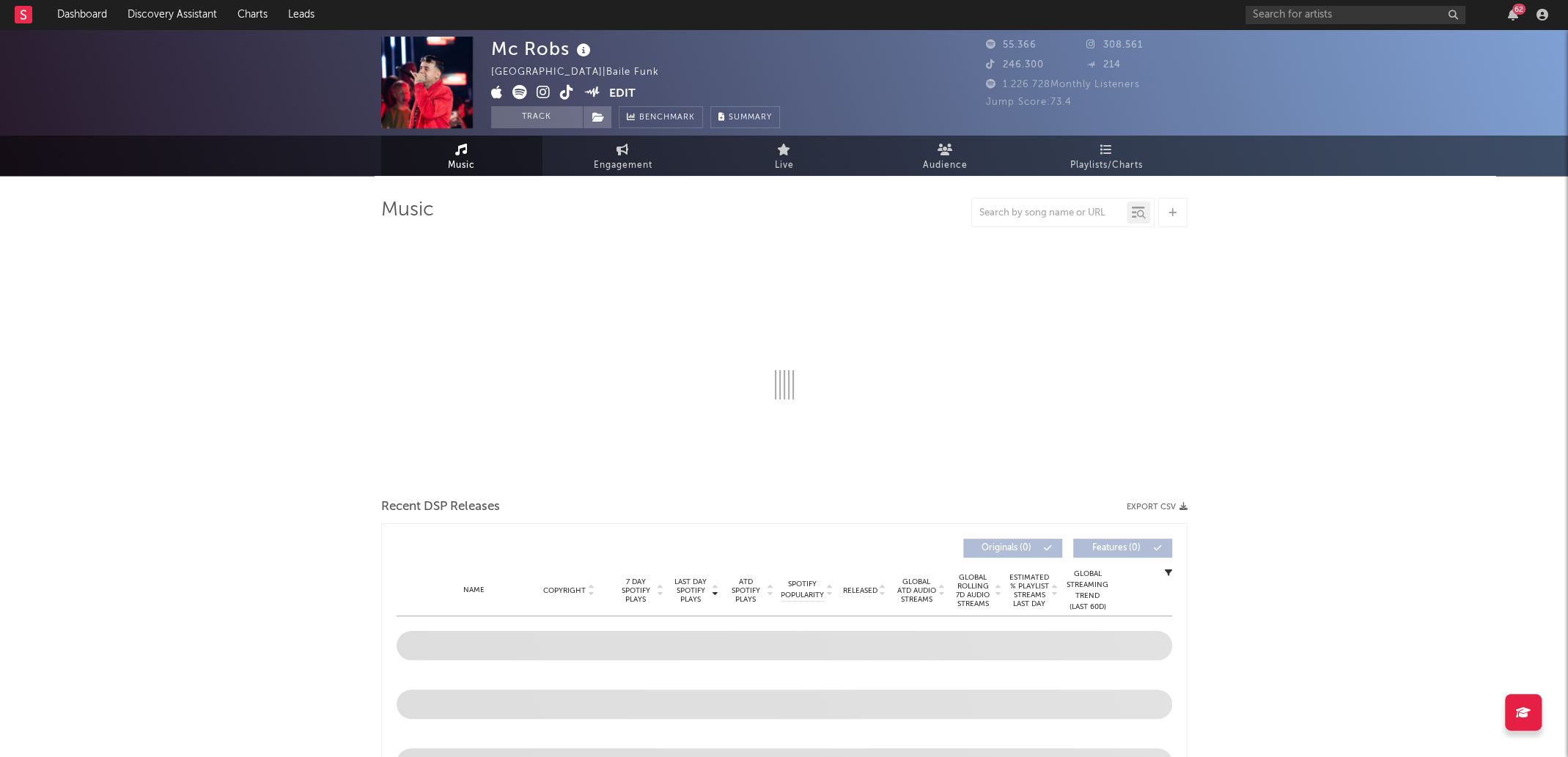
select select "6m"
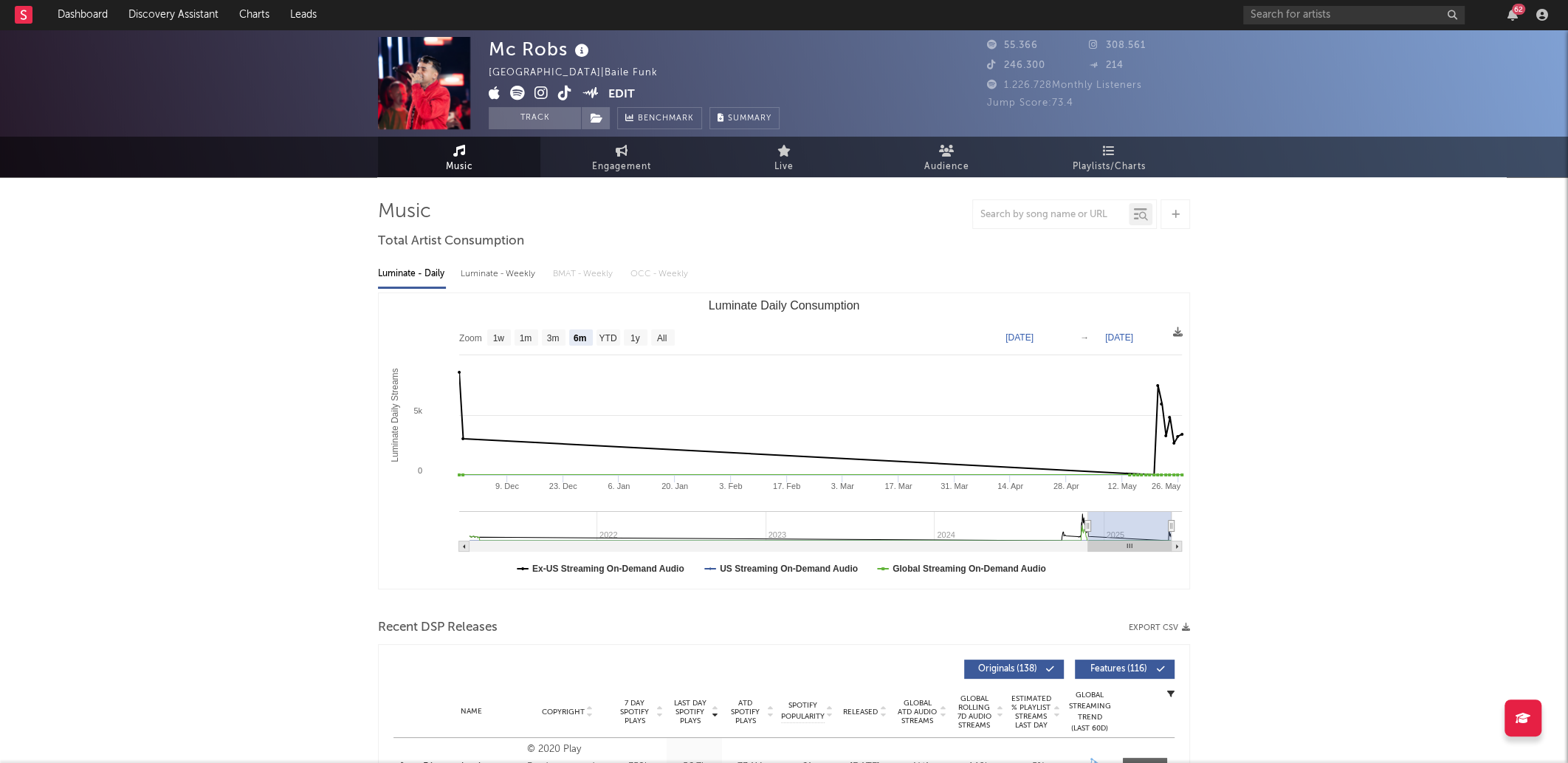
click at [512, 91] on icon at bounding box center [518, 94] width 15 height 15
click at [1345, 32] on div "Mc Robs Brazil | Baile Funk Edit Track Benchmark Summary 55.366 308.561 246.300…" at bounding box center [784, 83] width 1568 height 107
click at [1343, 26] on div "62" at bounding box center [1398, 14] width 310 height 29
click at [1291, 55] on div "Mc Robs Brazil | Baile Funk Edit Track Benchmark Summary 55.366 308.561 246.300…" at bounding box center [784, 83] width 1568 height 107
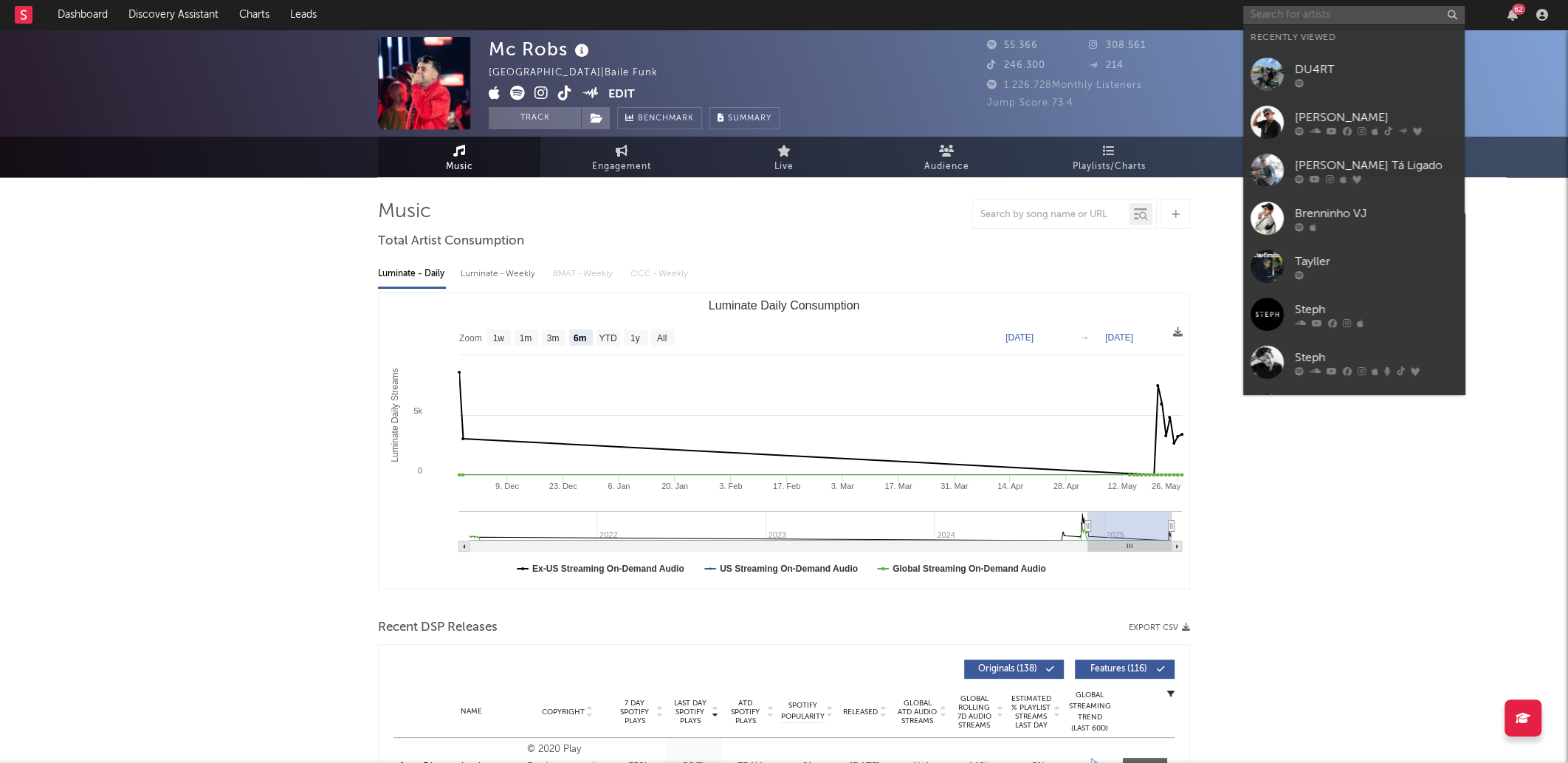
click at [1273, 14] on input "text" at bounding box center [1354, 15] width 222 height 18
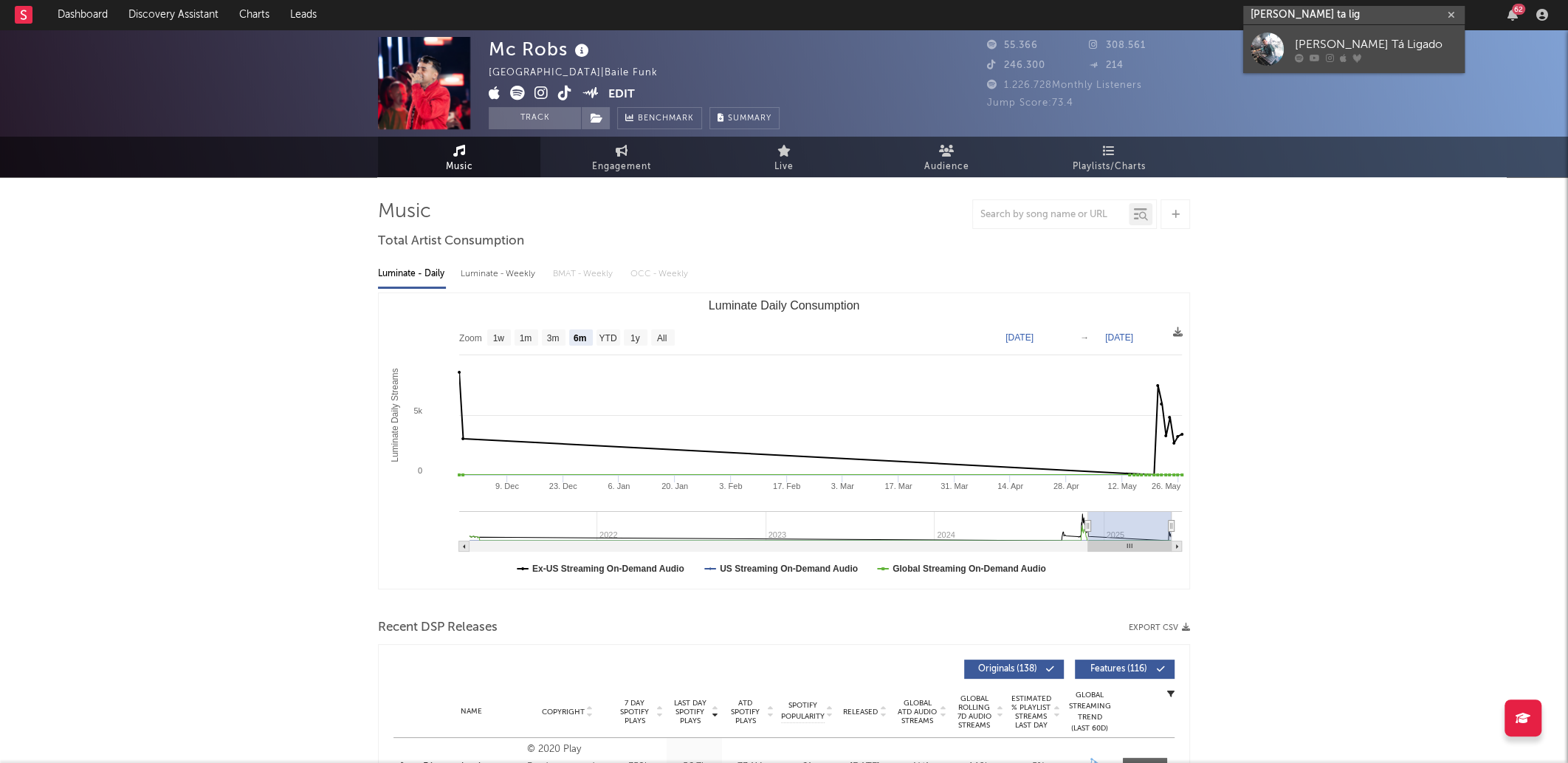
type input "dj dan ta lig"
click at [1359, 62] on icon at bounding box center [1357, 57] width 9 height 9
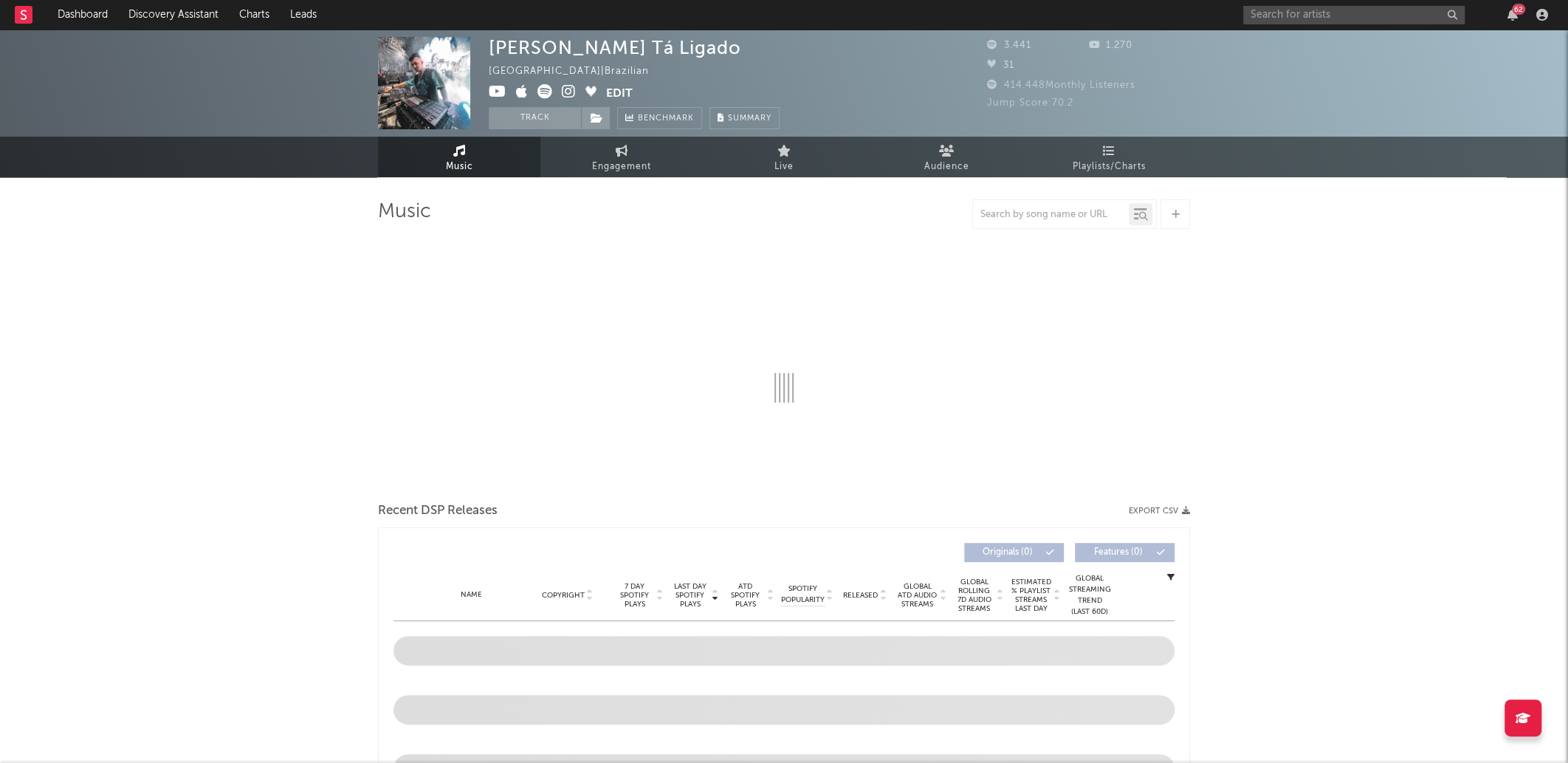
select select "1w"
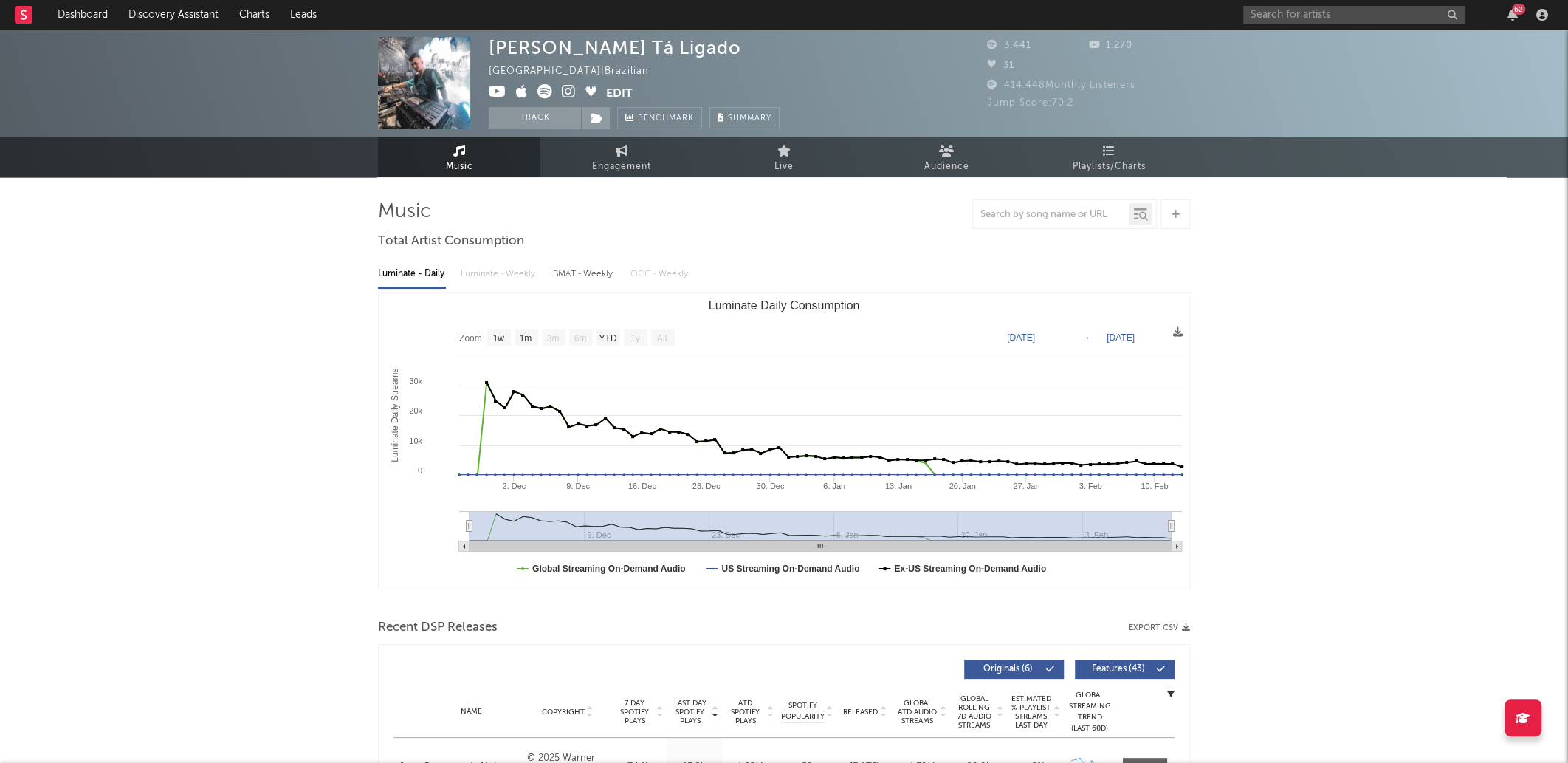
drag, startPoint x: 456, startPoint y: 107, endPoint x: 405, endPoint y: 48, distance: 78.0
click at [599, 54] on div "[PERSON_NAME] Tá Ligado" at bounding box center [615, 48] width 253 height 21
click at [600, 54] on div "[PERSON_NAME] Tá Ligado" at bounding box center [615, 48] width 253 height 21
copy div "[PERSON_NAME] Tá Ligado"
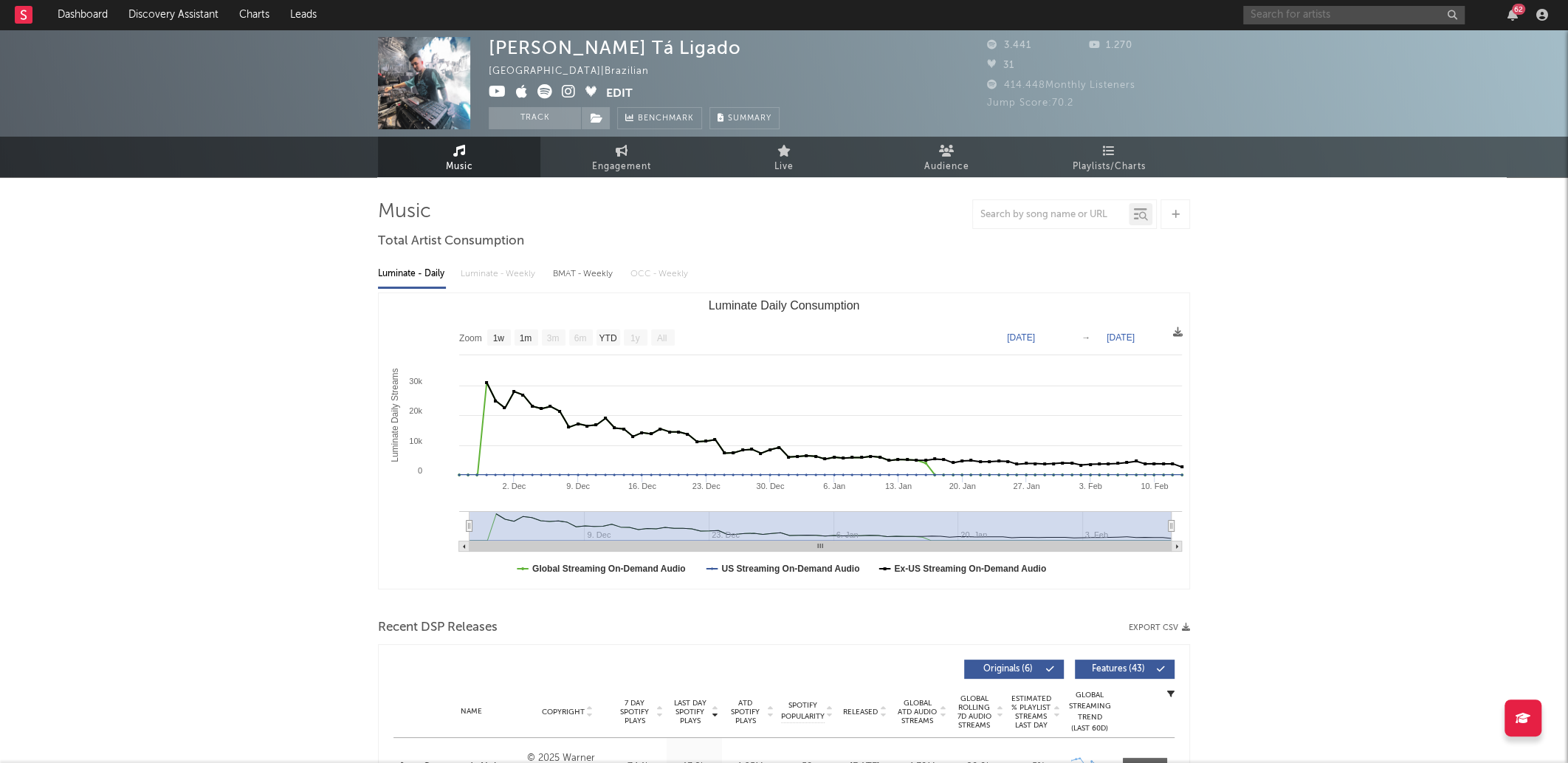
click at [1382, 9] on input "text" at bounding box center [1354, 15] width 222 height 18
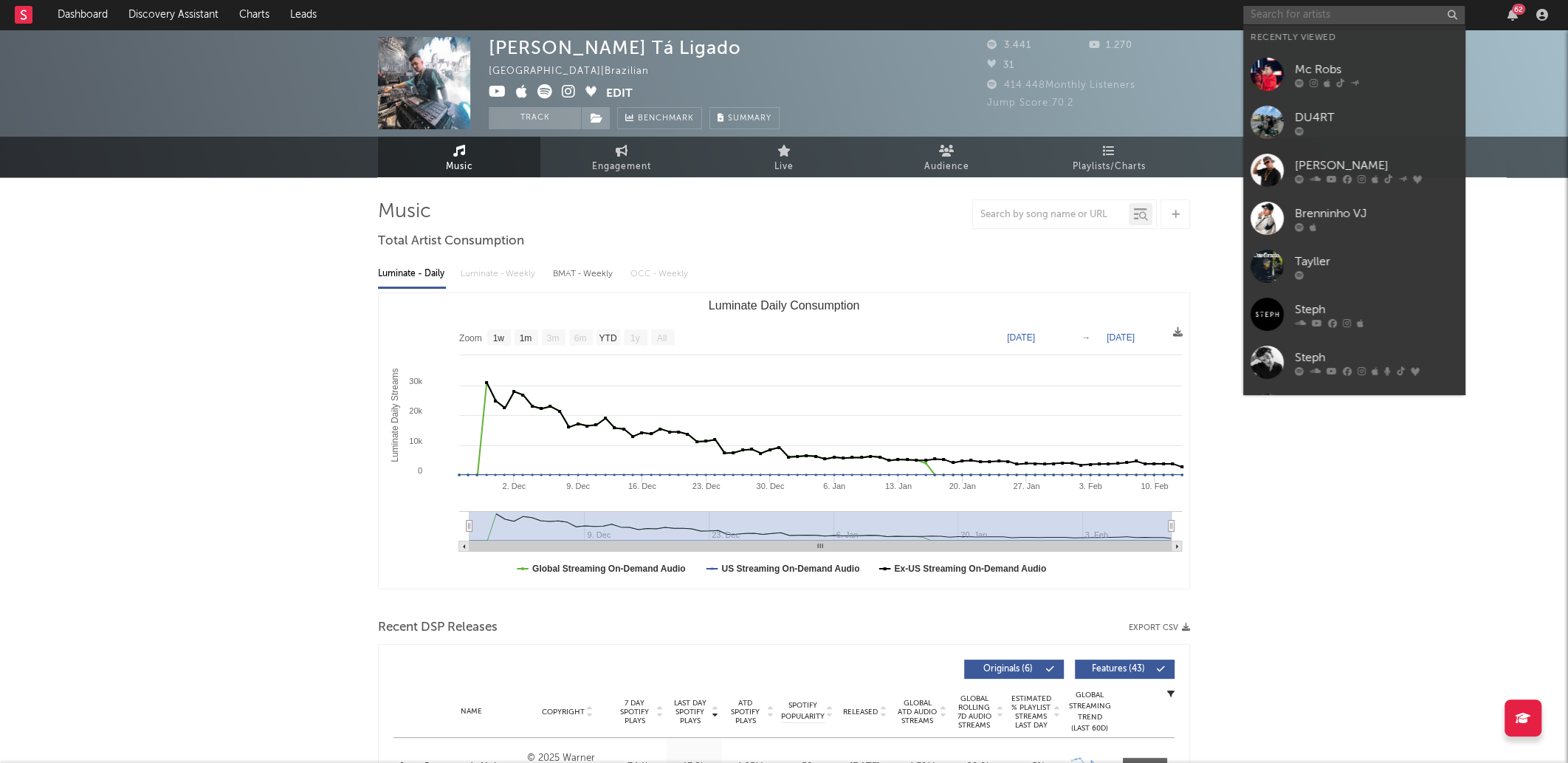
paste input "MONISIZE TEIX"
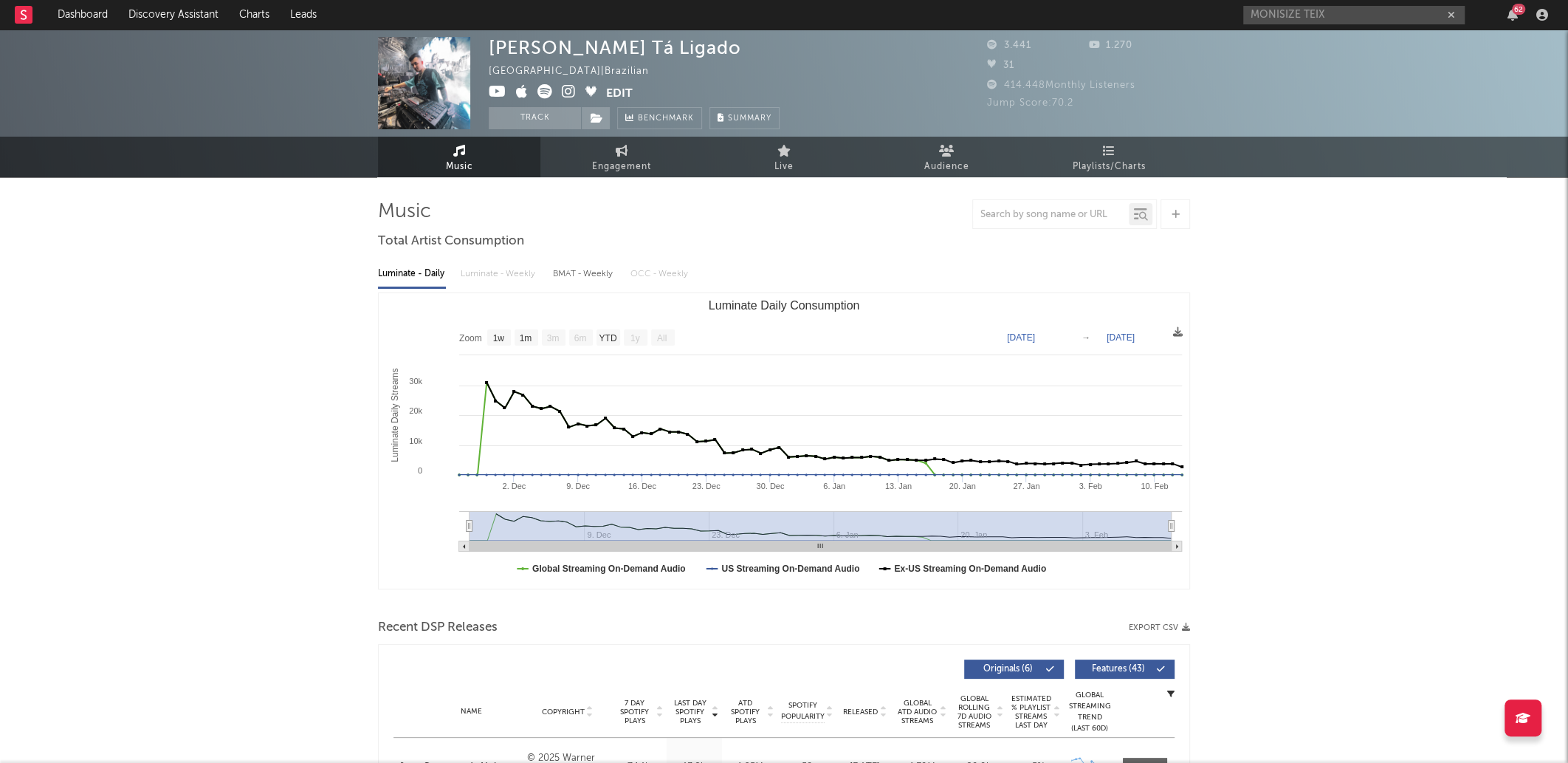
drag, startPoint x: 331, startPoint y: 436, endPoint x: 287, endPoint y: 412, distance: 50.1
click at [1358, 16] on input "MONISIZE TEIX" at bounding box center [1354, 15] width 222 height 18
paste input "MC Pretchaco"
click at [1358, 16] on input "MONISIZE TEIXMC Pretchaco" at bounding box center [1354, 15] width 222 height 18
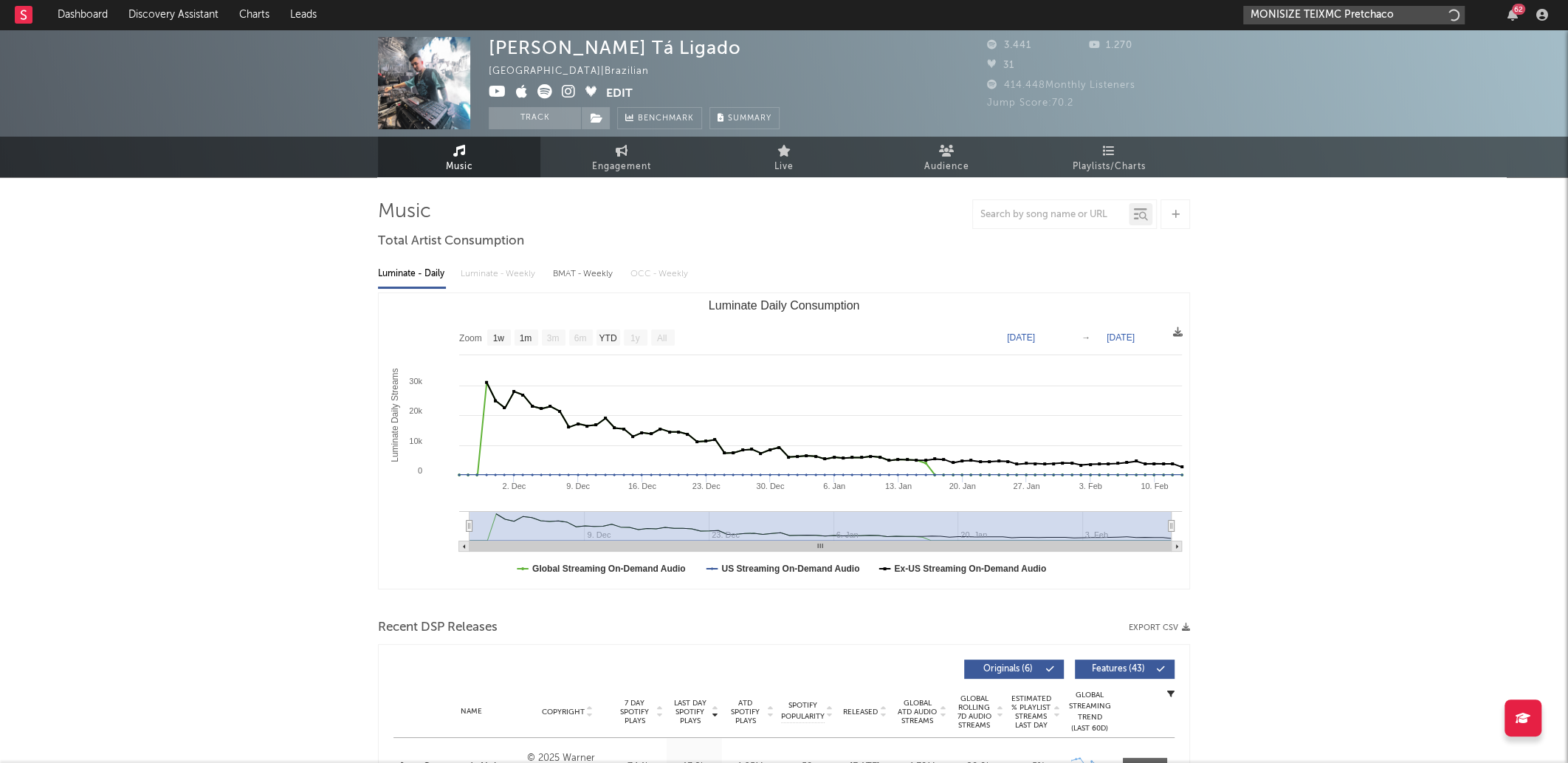
click at [1358, 16] on input "MONISIZE TEIXMC Pretchaco" at bounding box center [1354, 15] width 222 height 18
paste input "text"
type input "MC Pretchaco"
click at [1329, 42] on div "Mc Pretchako" at bounding box center [1376, 44] width 162 height 17
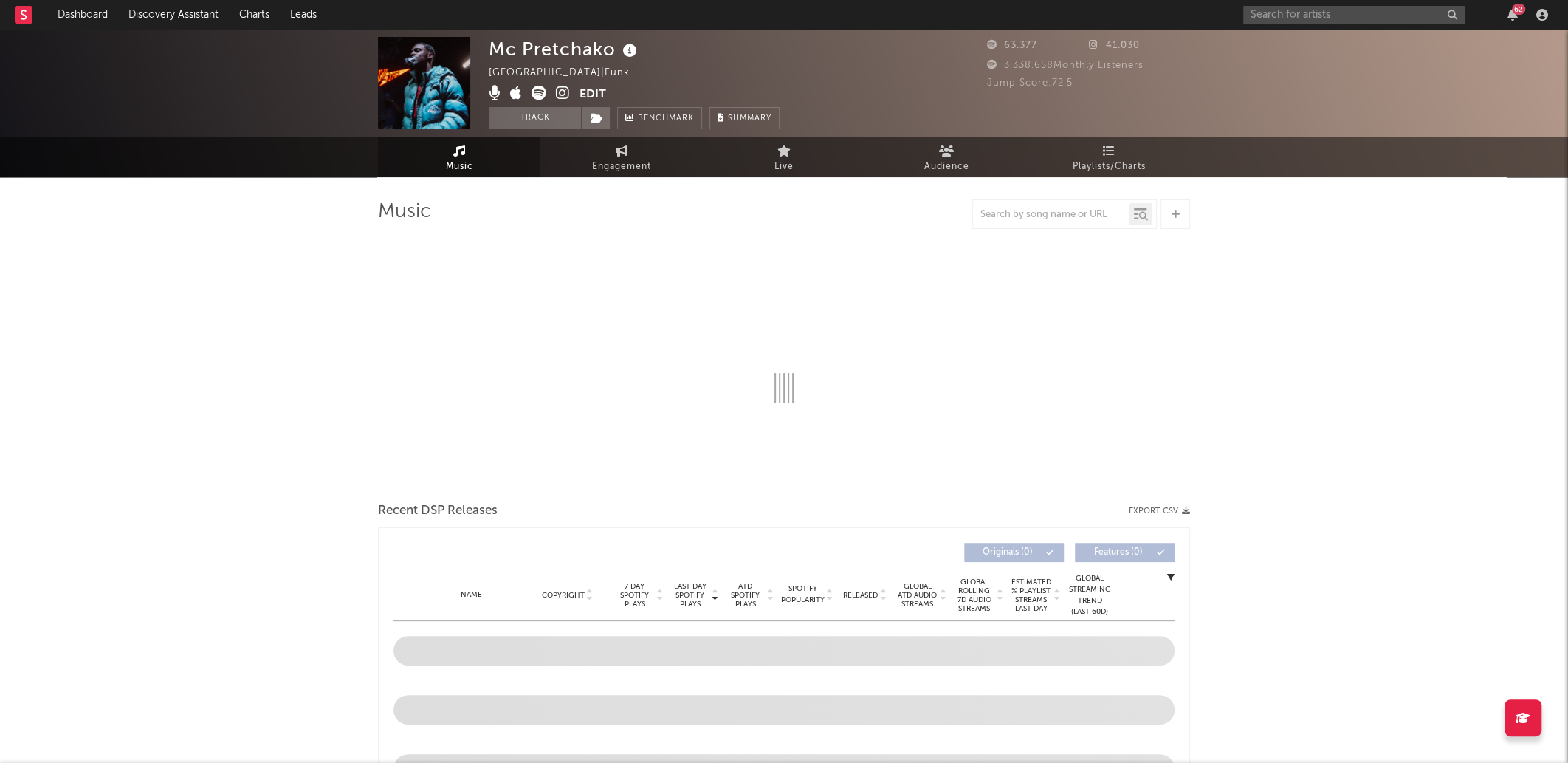
select select "1w"
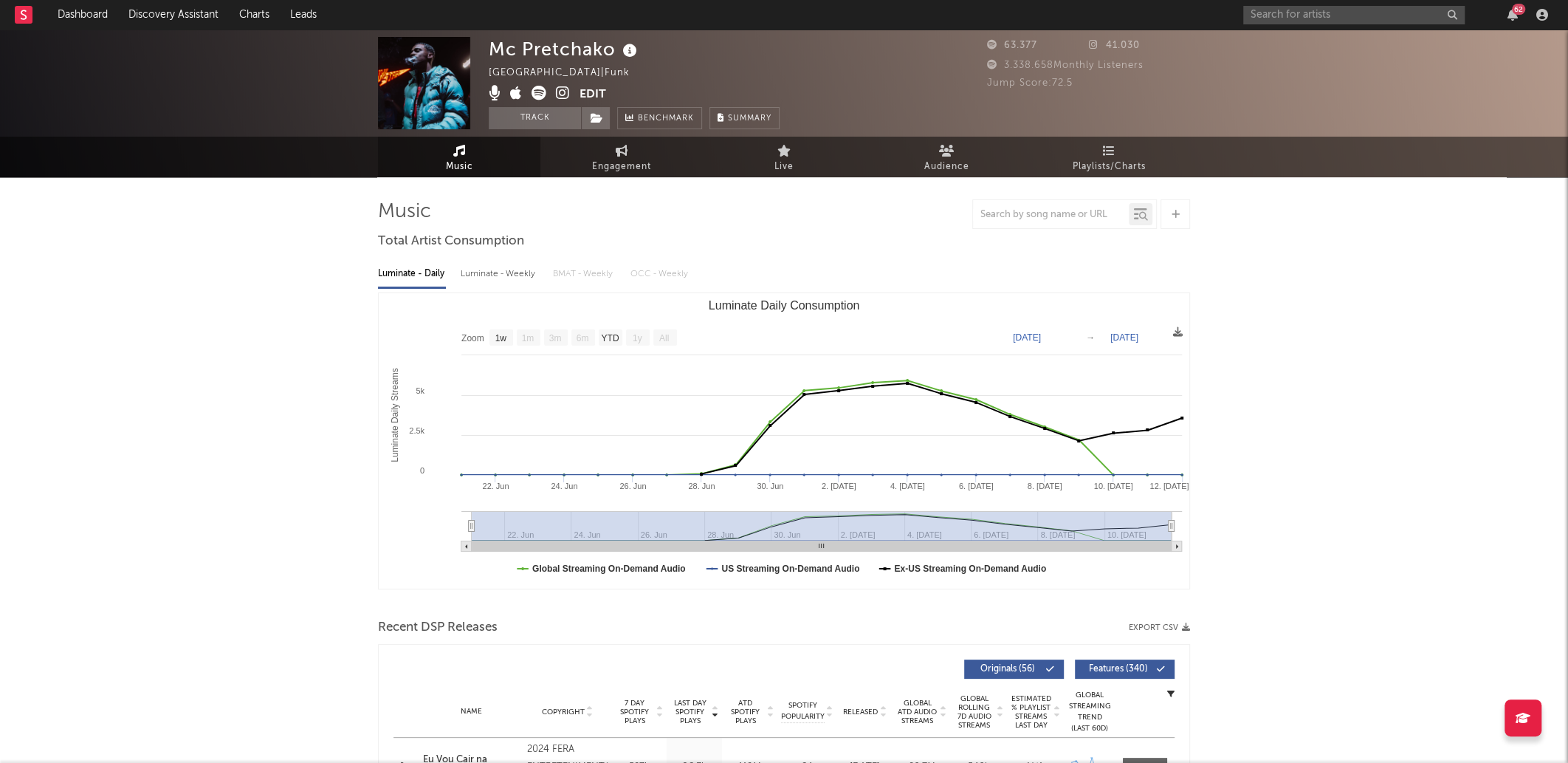
click at [572, 52] on div "Mc Pretchako" at bounding box center [565, 49] width 152 height 24
drag, startPoint x: 572, startPoint y: 52, endPoint x: 502, endPoint y: 49, distance: 70.1
click at [502, 49] on div "Mc Pretchako" at bounding box center [565, 49] width 152 height 24
copy div "Mc Pretchako"
click at [582, 51] on div "Mc Pretchako" at bounding box center [565, 49] width 152 height 24
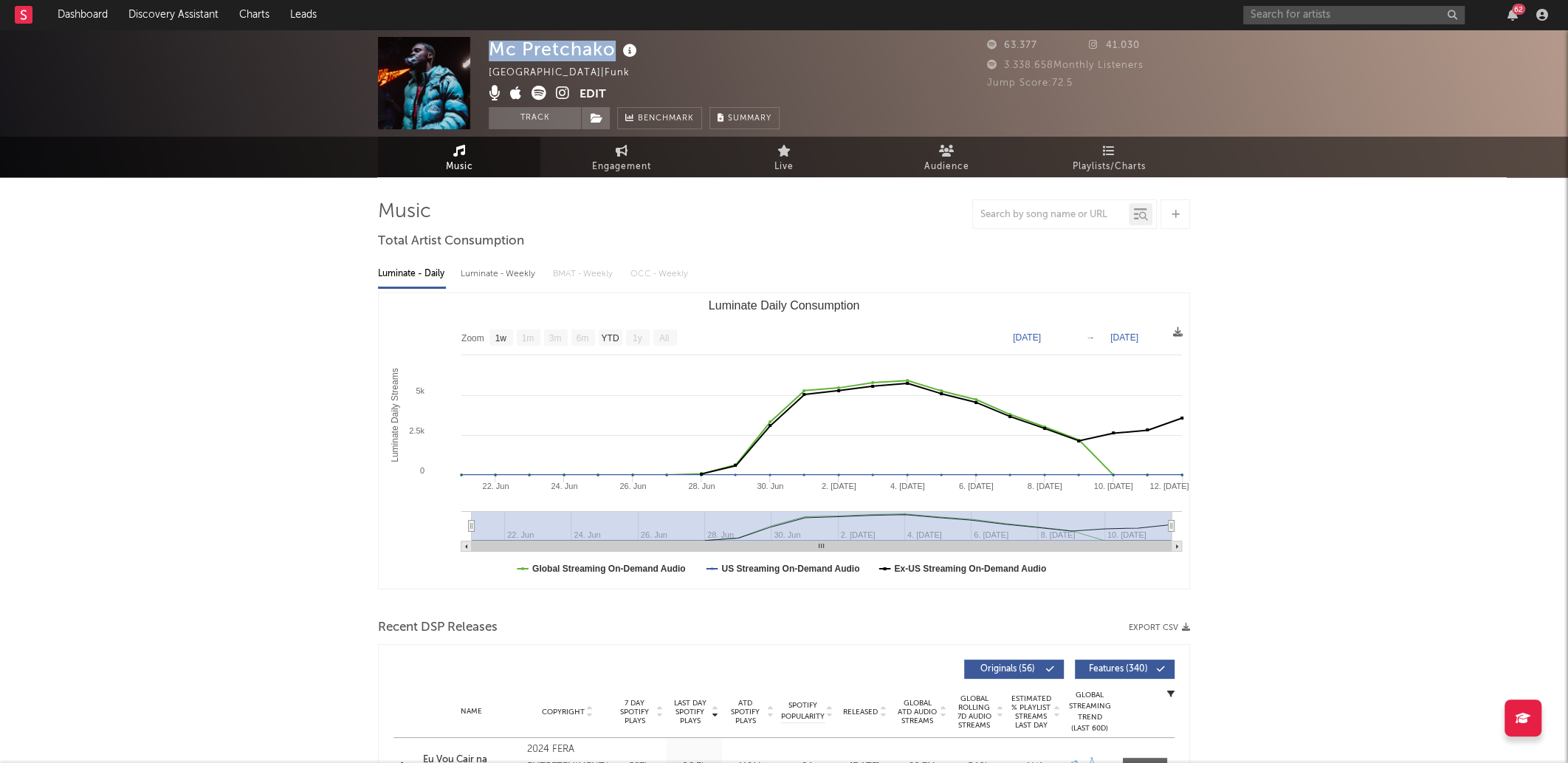
drag, startPoint x: 582, startPoint y: 51, endPoint x: 488, endPoint y: 47, distance: 94.1
click at [489, 47] on div "Mc Pretchako" at bounding box center [565, 49] width 152 height 24
drag, startPoint x: 446, startPoint y: 81, endPoint x: 526, endPoint y: 80, distance: 80.0
click at [526, 80] on div "Brazil | Funk" at bounding box center [567, 72] width 158 height 17
click at [535, 53] on div "Mc Pretchako" at bounding box center [565, 49] width 152 height 24
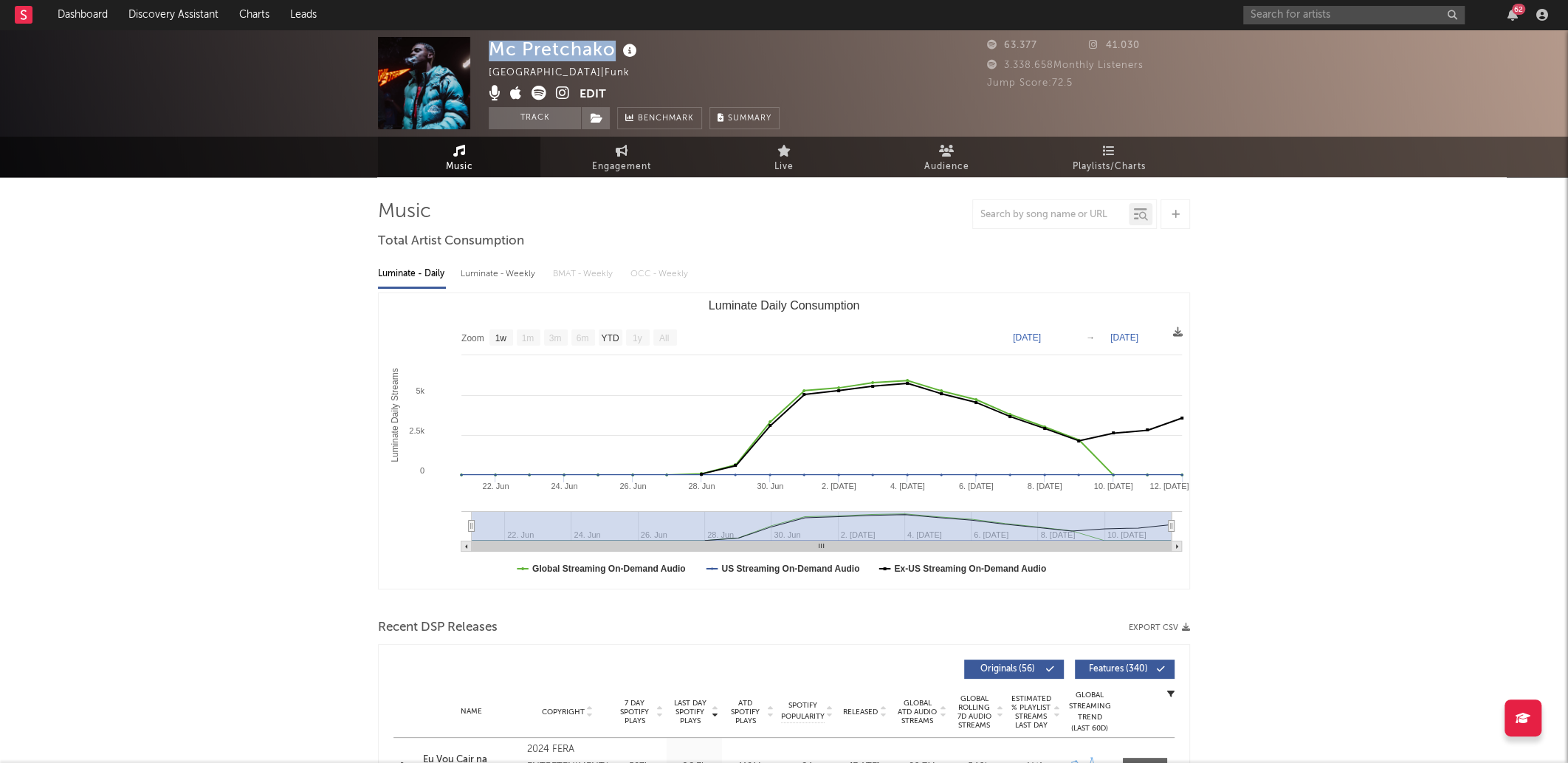
drag, startPoint x: 535, startPoint y: 53, endPoint x: 490, endPoint y: 45, distance: 45.7
click at [490, 45] on div "Mc Pretchako" at bounding box center [565, 49] width 152 height 24
copy div "Mc Pretchako"
click at [423, 82] on img at bounding box center [424, 83] width 92 height 92
click at [537, 86] on icon at bounding box center [540, 94] width 15 height 15
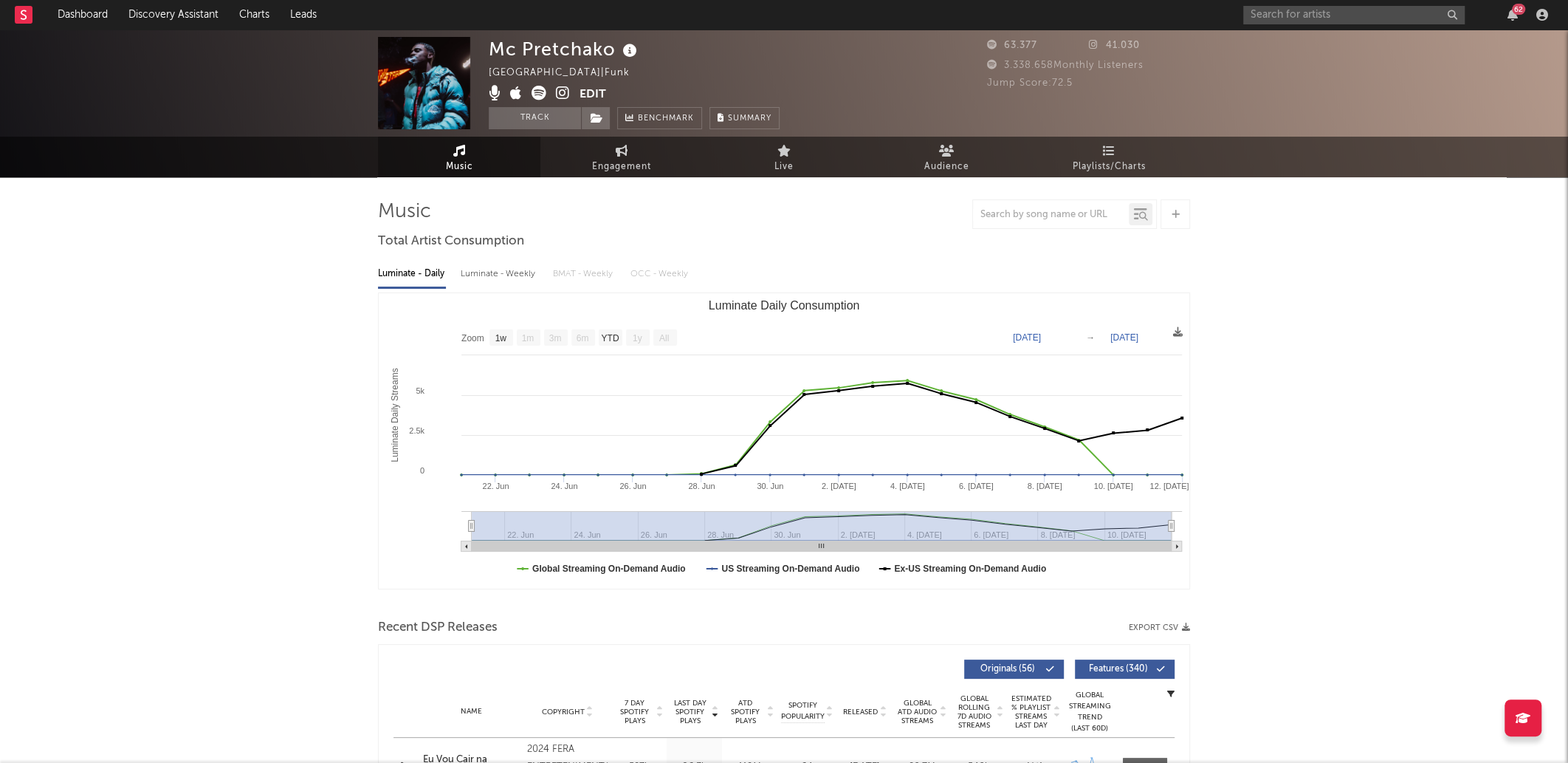
click at [1305, 24] on div "62" at bounding box center [1398, 14] width 310 height 29
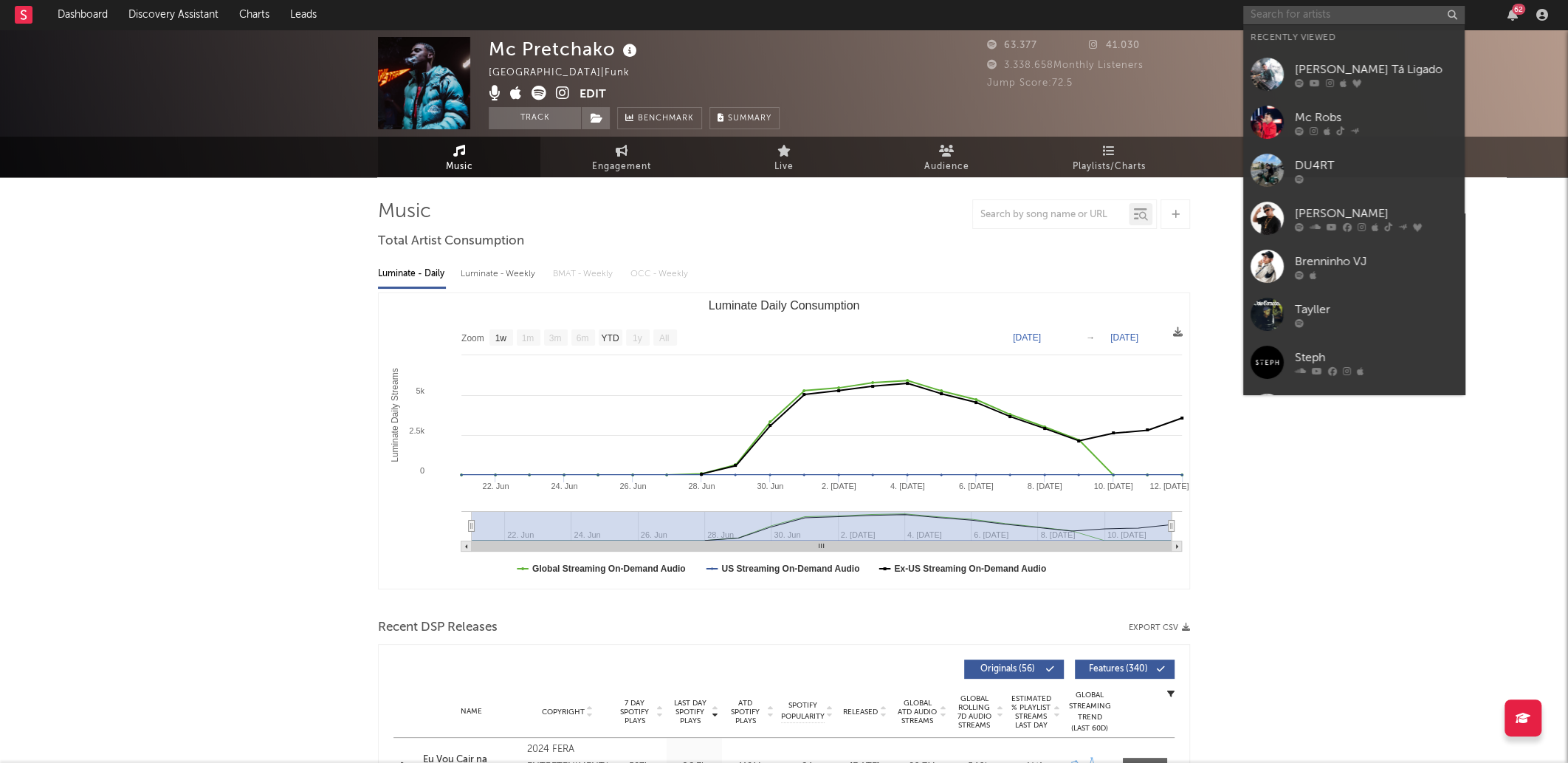
click at [1309, 22] on input "text" at bounding box center [1354, 15] width 222 height 18
paste input "MC Demenor DR"
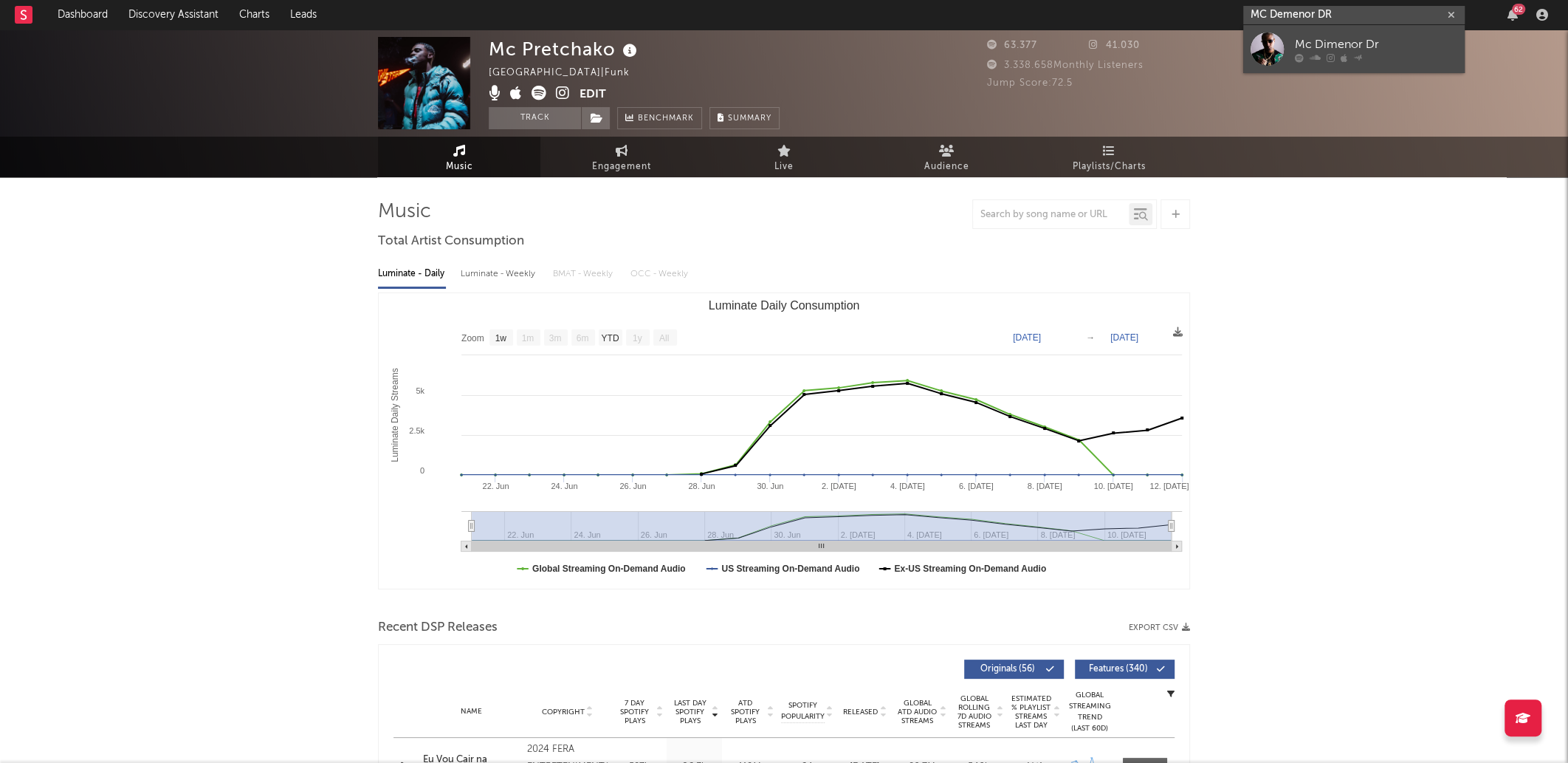
type input "MC Demenor DR"
click at [1339, 63] on link "Mc Dimenor Dr" at bounding box center [1354, 49] width 222 height 48
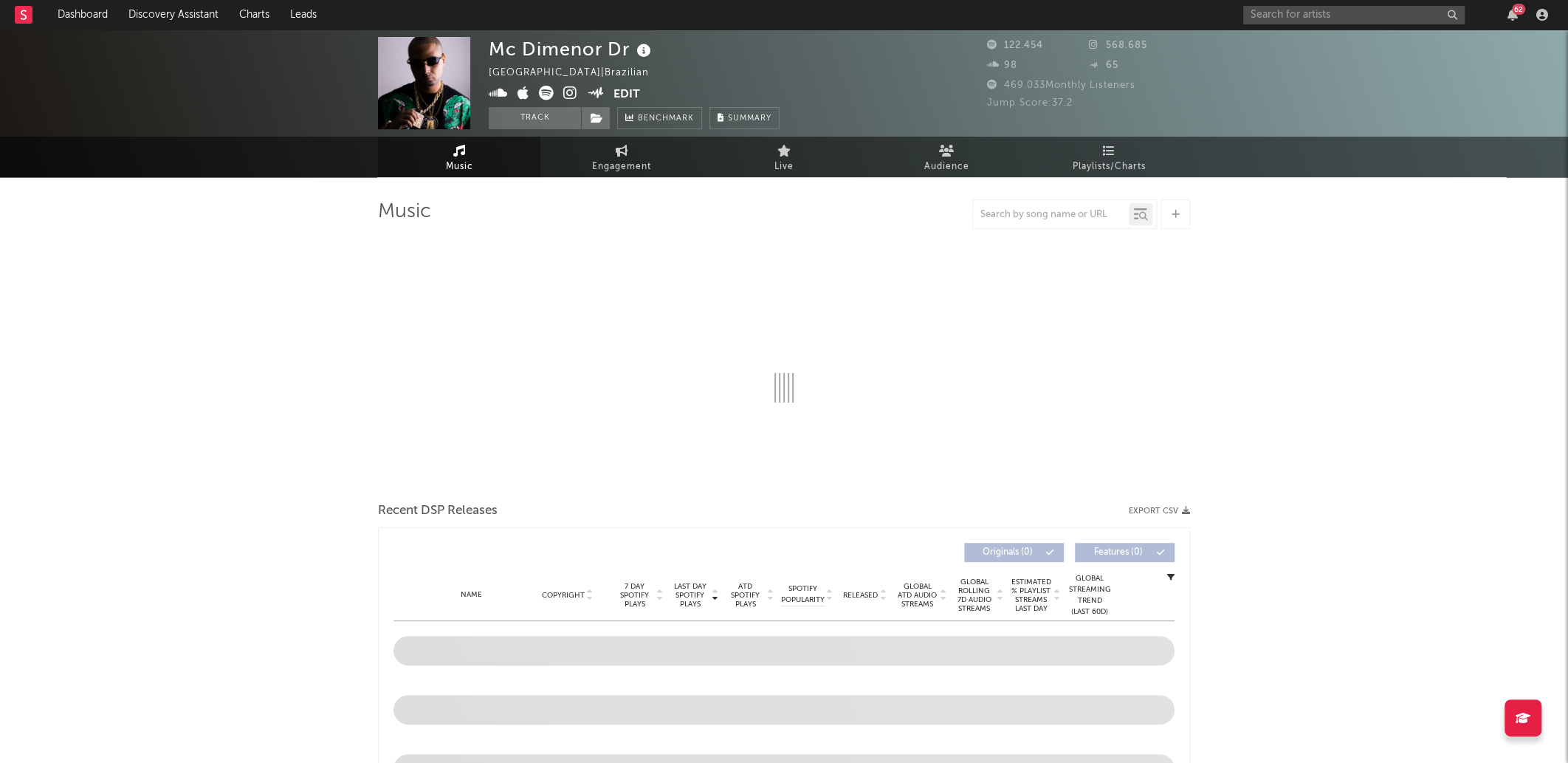
click at [586, 54] on div "Mc Dimenor Dr" at bounding box center [572, 49] width 166 height 24
select select "1w"
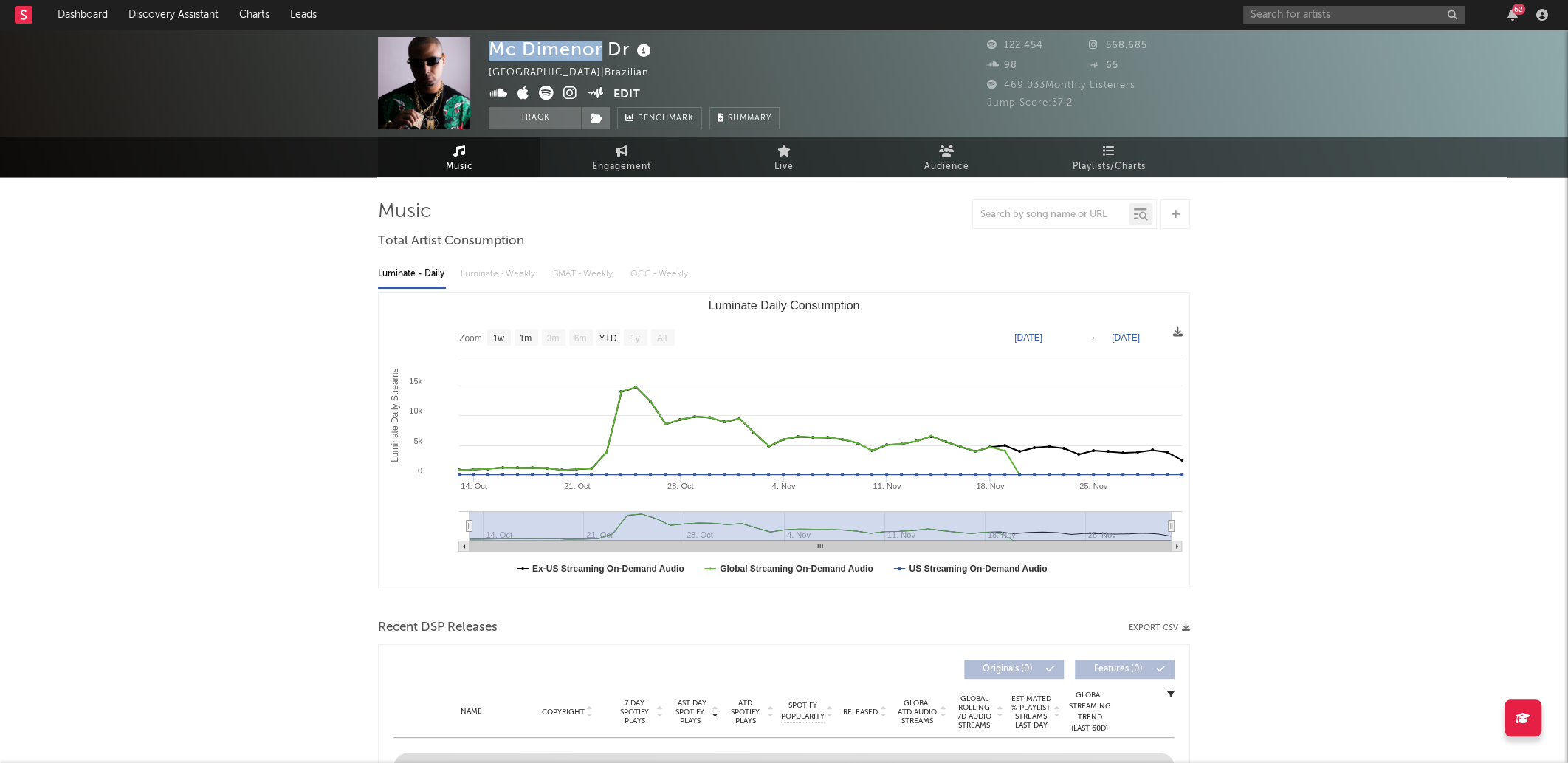
drag, startPoint x: 586, startPoint y: 54, endPoint x: 484, endPoint y: 45, distance: 102.4
click at [484, 45] on div "Mc Dimenor Dr Brazil | Brazilian Edit Track Benchmark Summary 122.454 568.685 9…" at bounding box center [784, 83] width 1568 height 107
drag, startPoint x: 484, startPoint y: 45, endPoint x: 621, endPoint y: 40, distance: 137.1
click at [621, 40] on div "Mc Dimenor Dr Brazil | Brazilian Edit Track Benchmark Summary 122.454 568.685 9…" at bounding box center [784, 83] width 1568 height 107
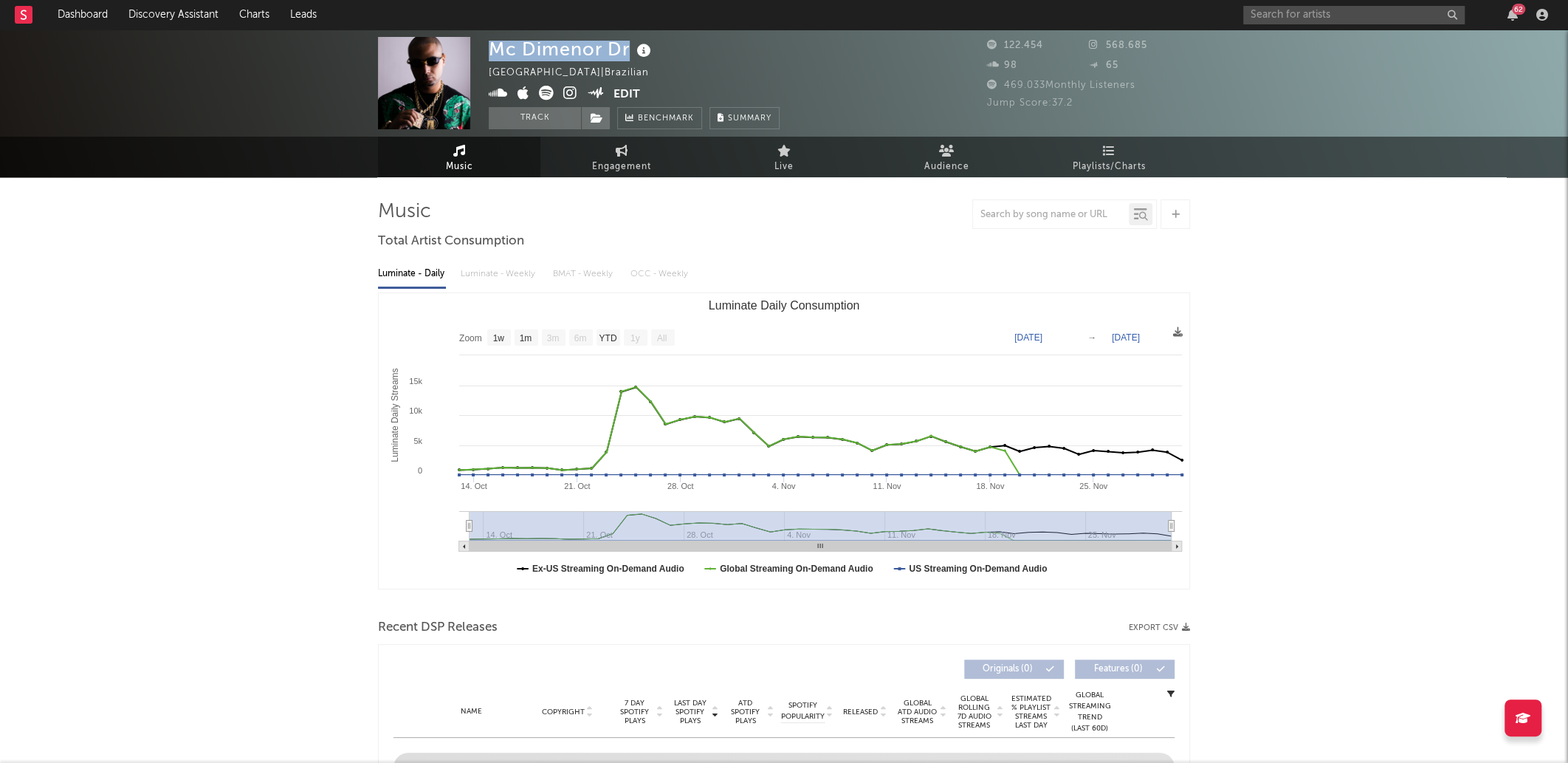
copy div "Mc Dimenor Dr"
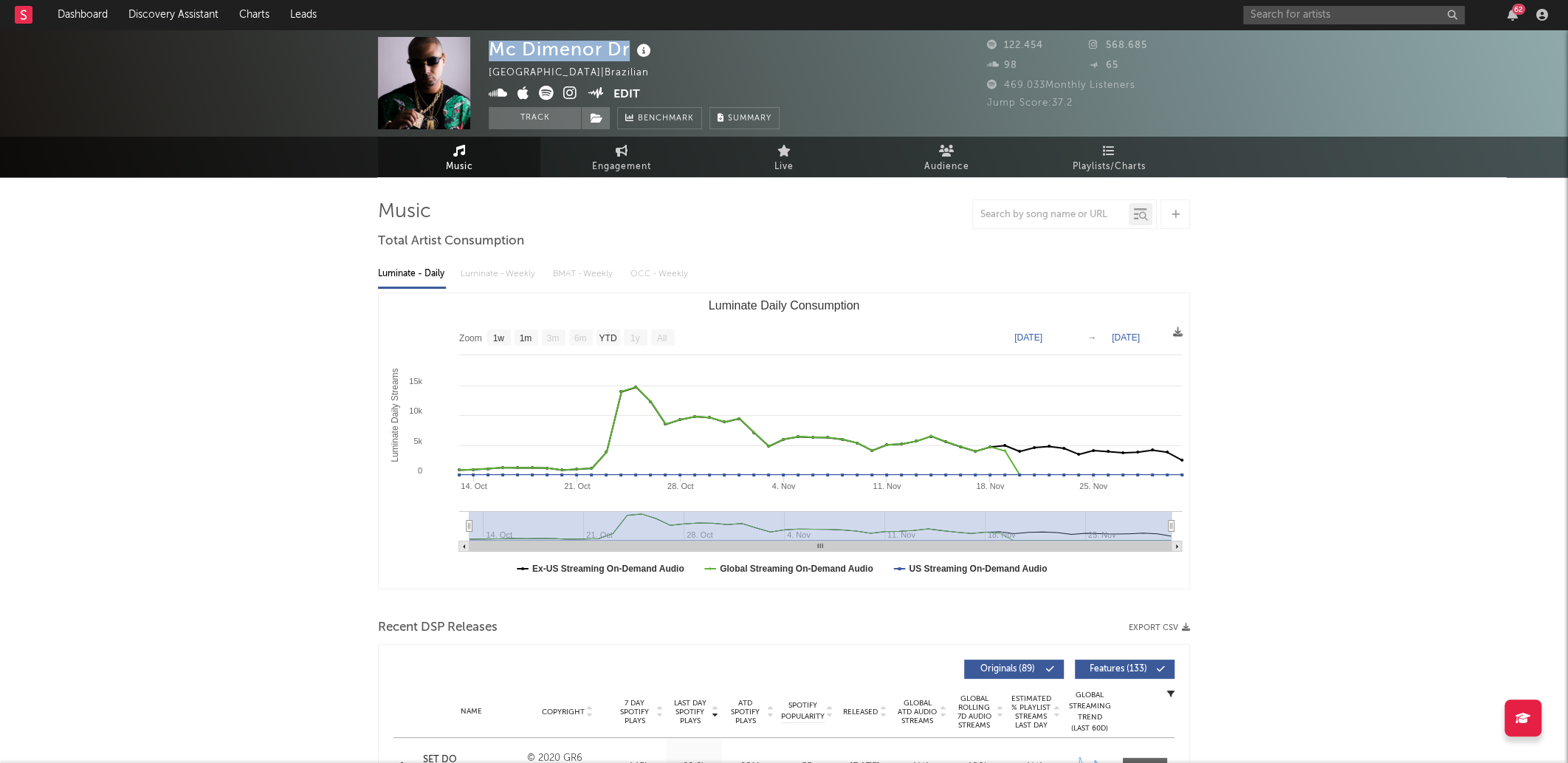
click at [562, 52] on div "Mc Dimenor Dr" at bounding box center [572, 49] width 166 height 24
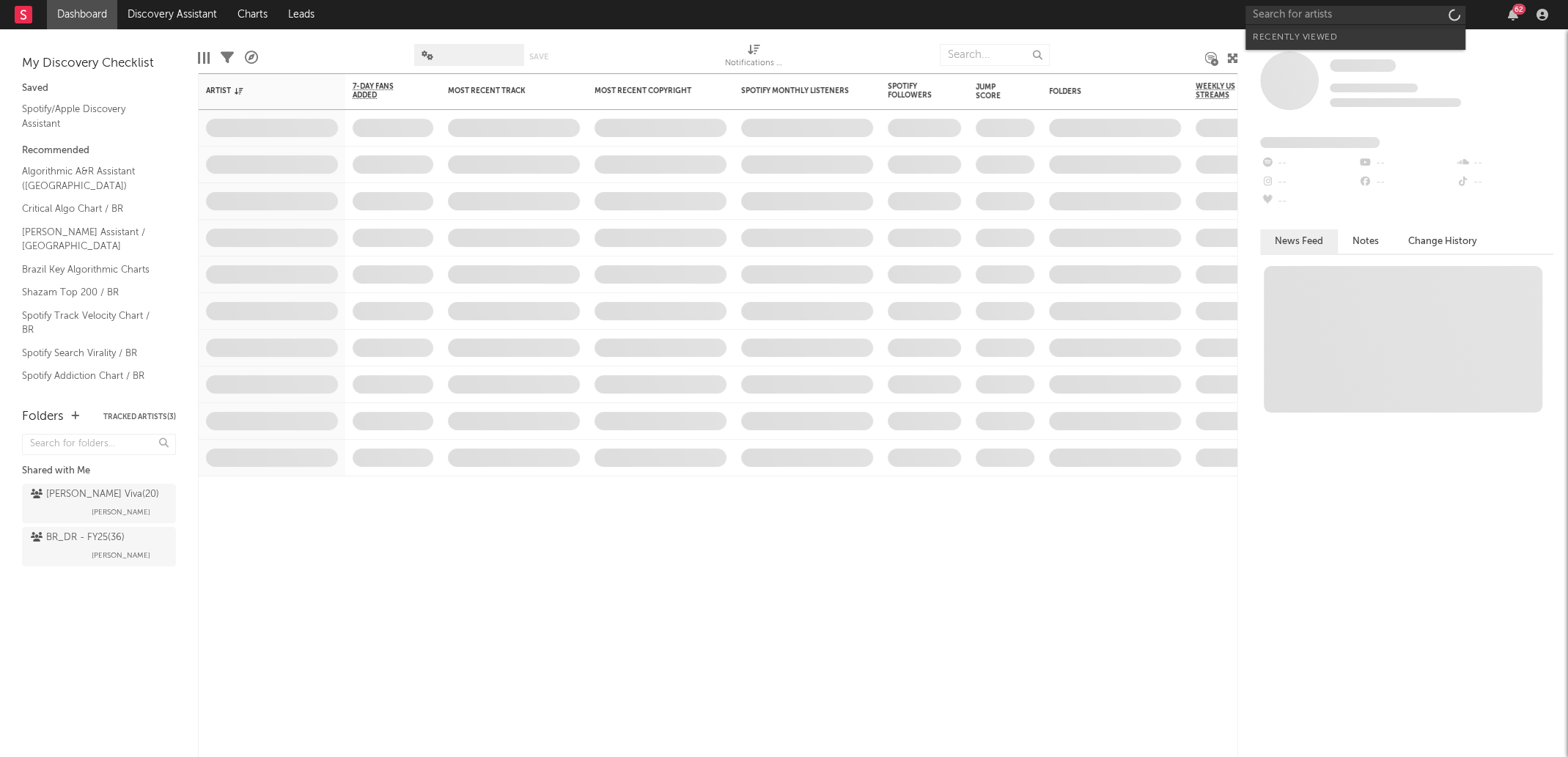
click at [1372, 11] on input "text" at bounding box center [1356, 15] width 220 height 18
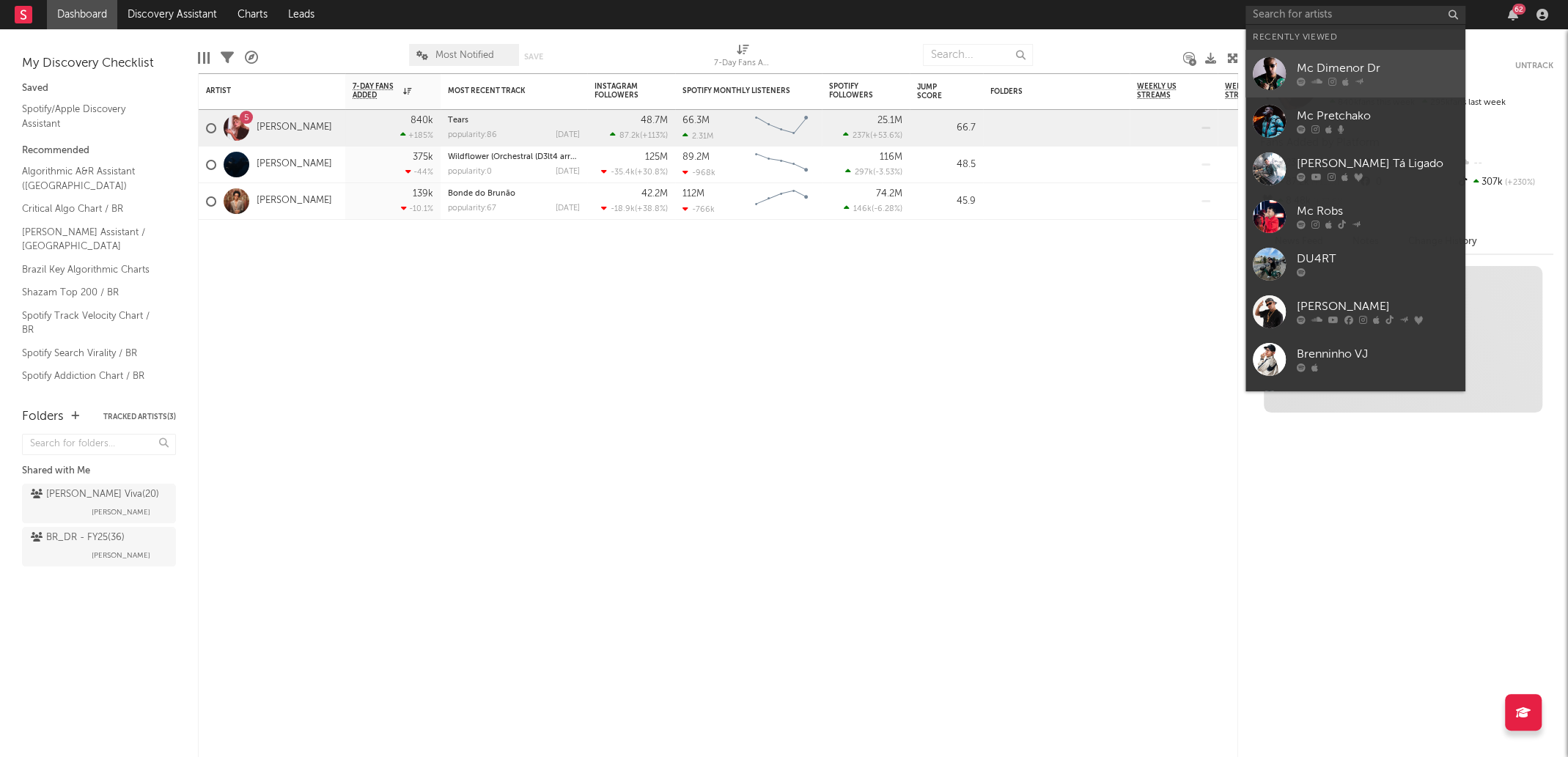
click at [1372, 69] on div "Mc Dimenor Dr" at bounding box center [1377, 68] width 161 height 17
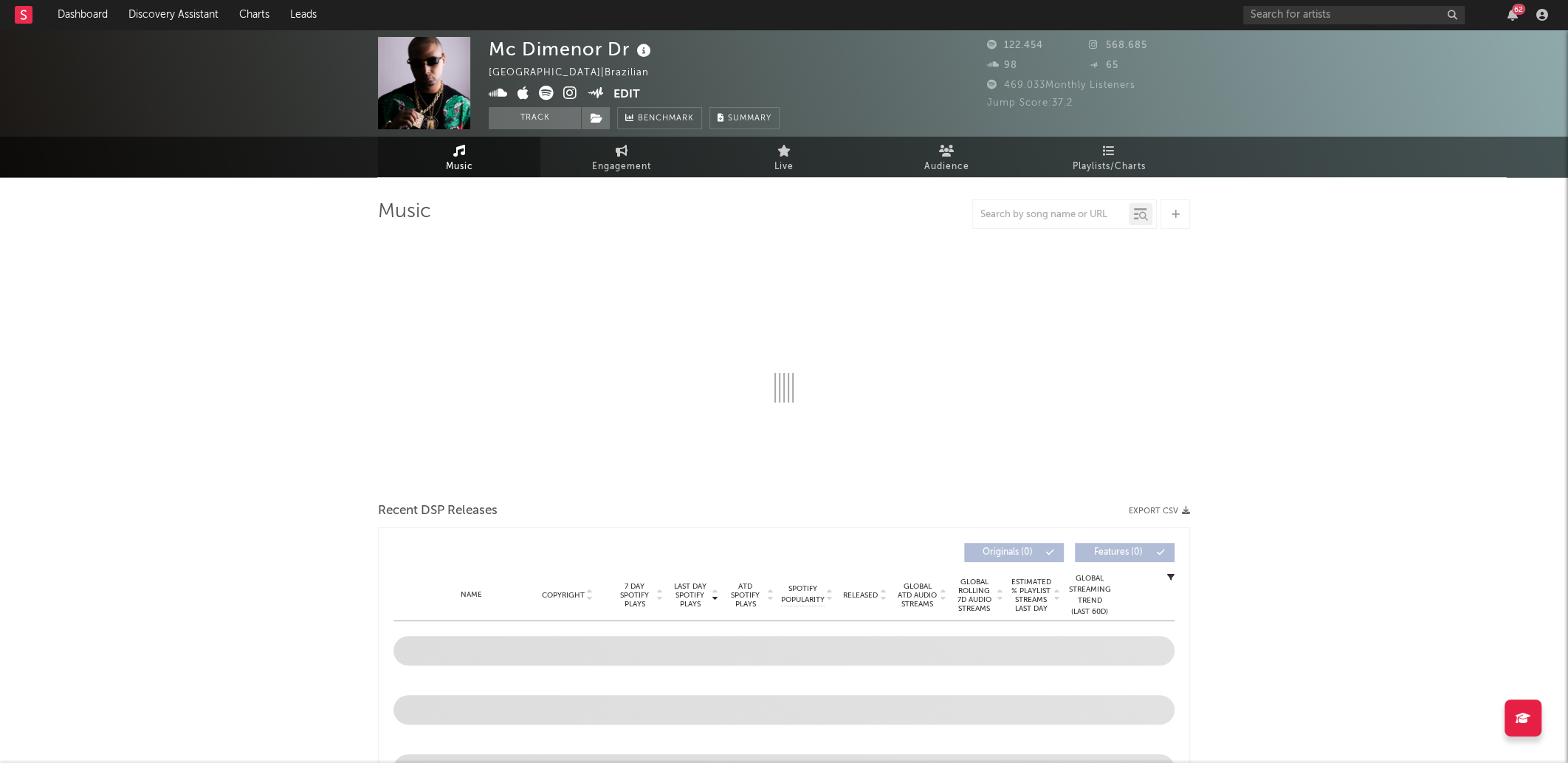
select select "1w"
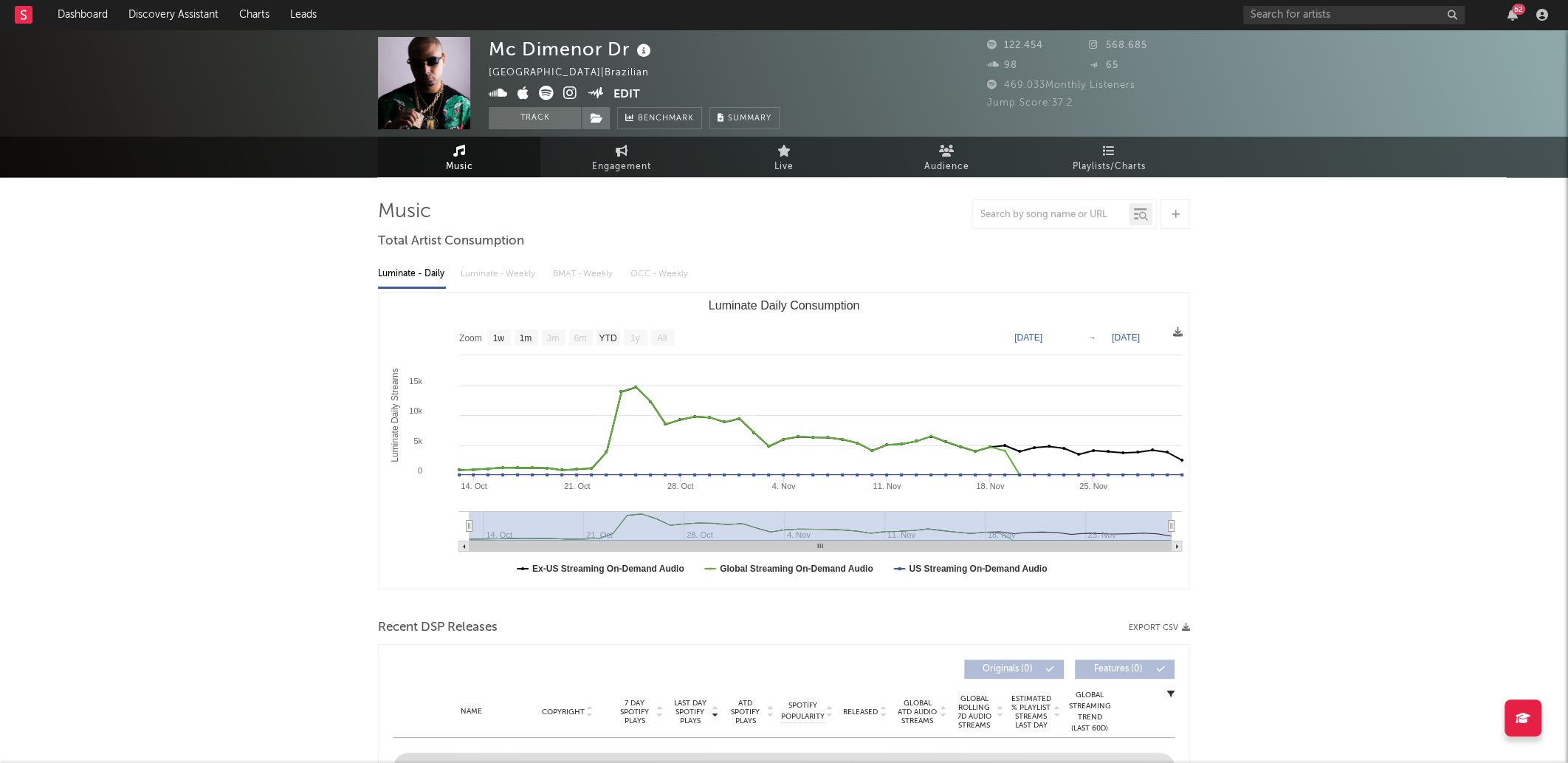
click at [549, 93] on icon at bounding box center [546, 94] width 15 height 15
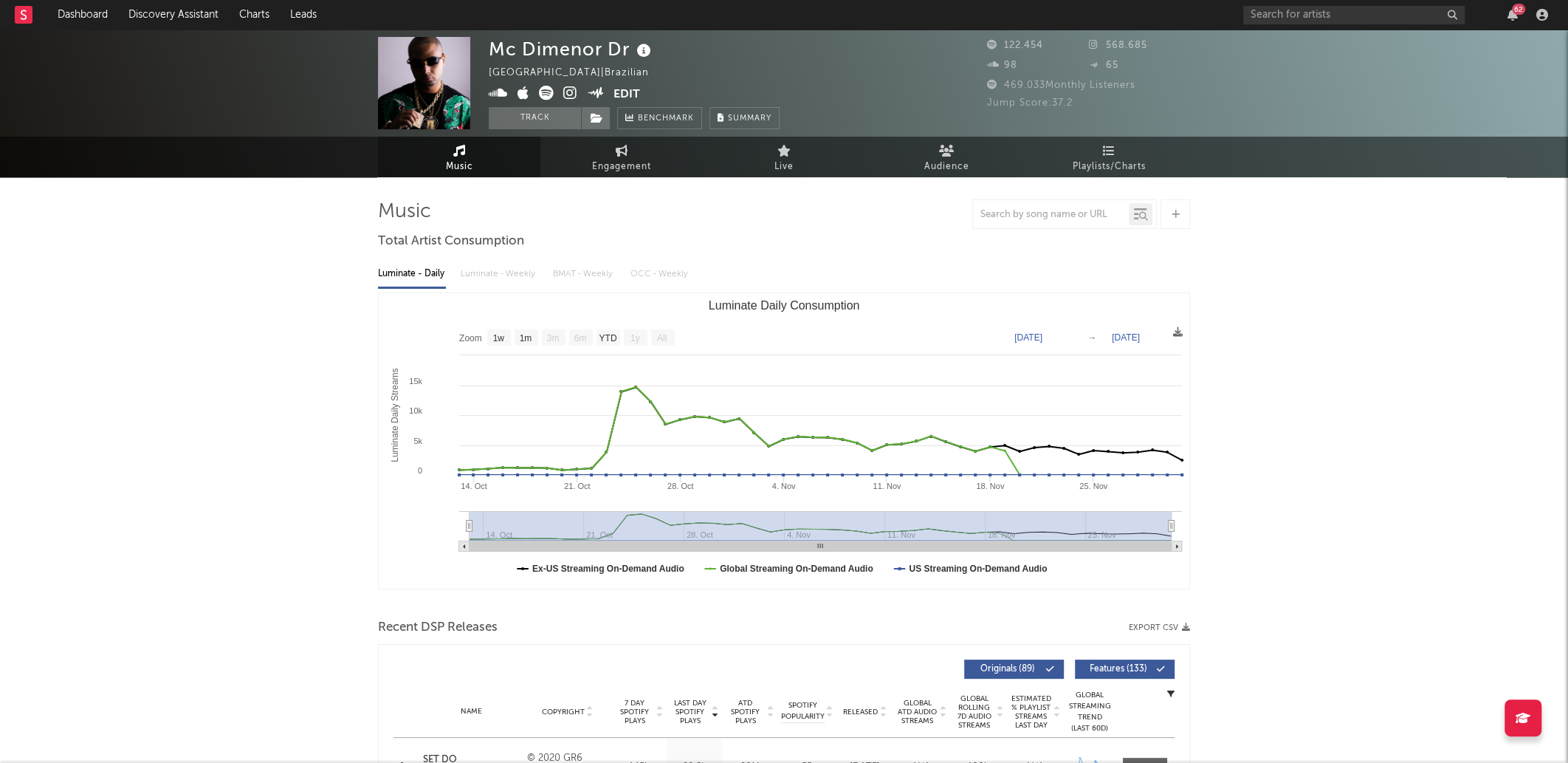
click at [542, 59] on div "Mc Dimenor Dr" at bounding box center [572, 49] width 166 height 24
copy div "Mc Dimenor Dr"
click at [542, 59] on div "Mc Dimenor Dr" at bounding box center [572, 49] width 166 height 24
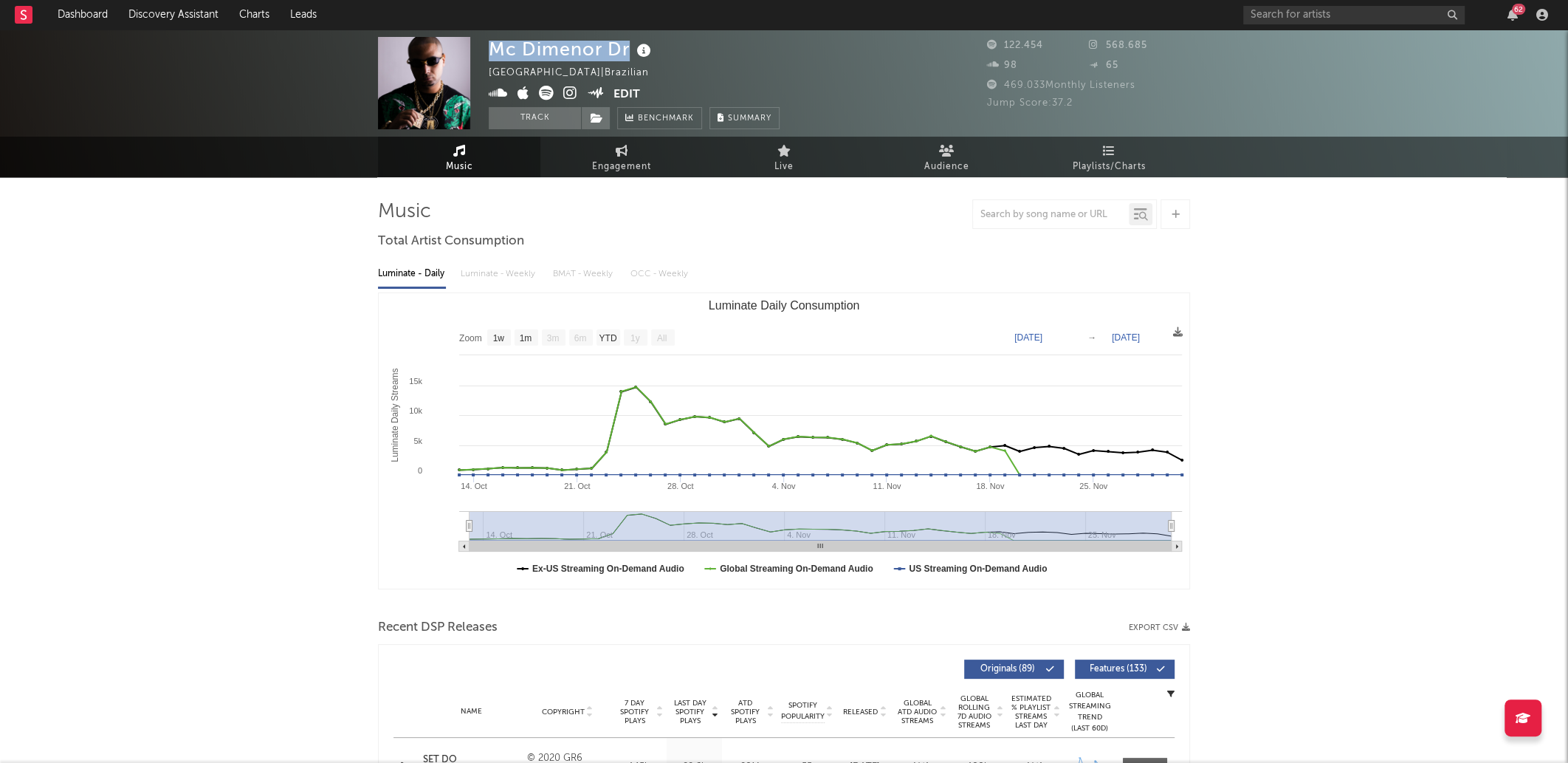
click at [542, 59] on div "Mc Dimenor Dr" at bounding box center [572, 49] width 166 height 24
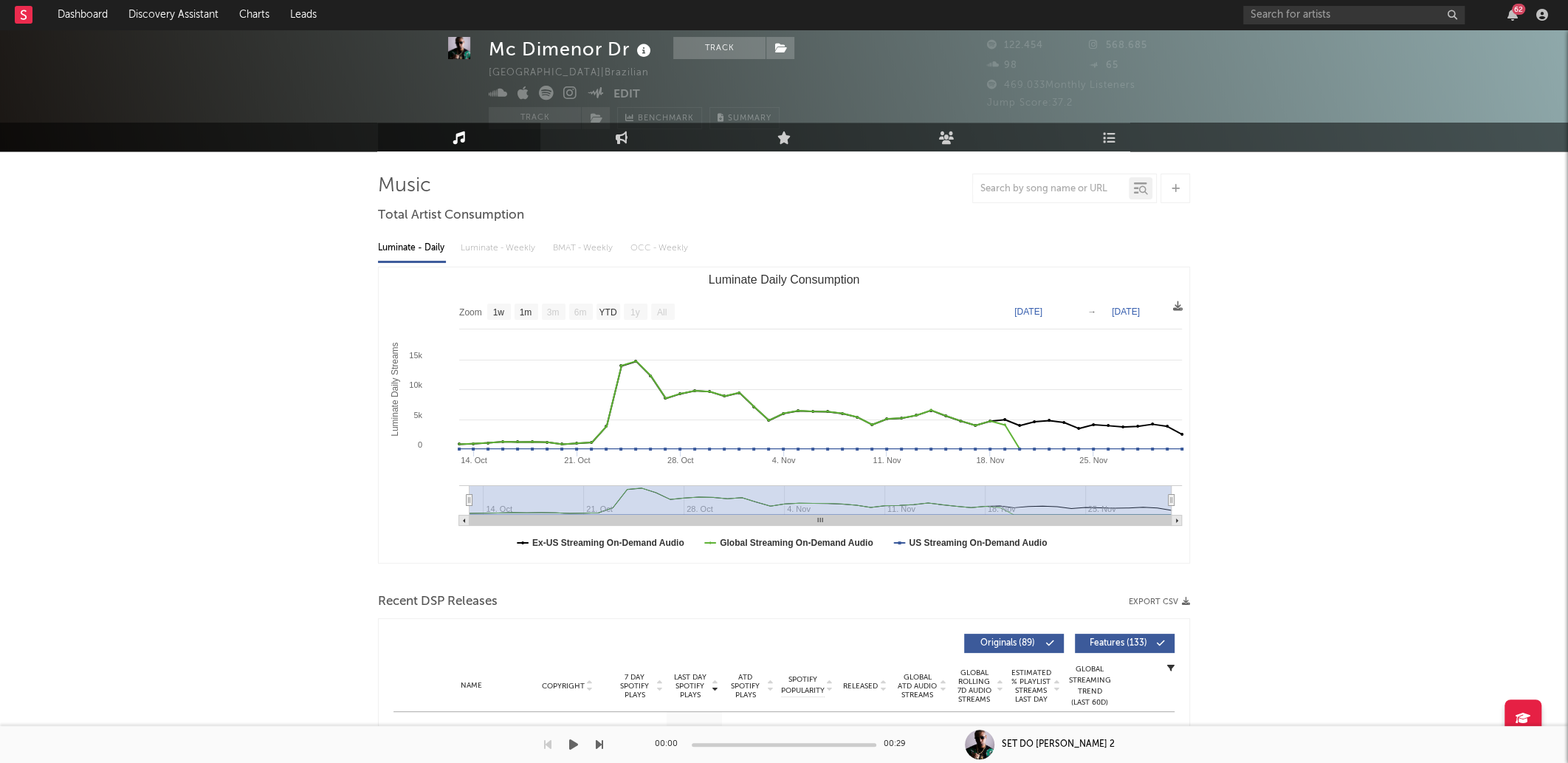
scroll to position [29, 0]
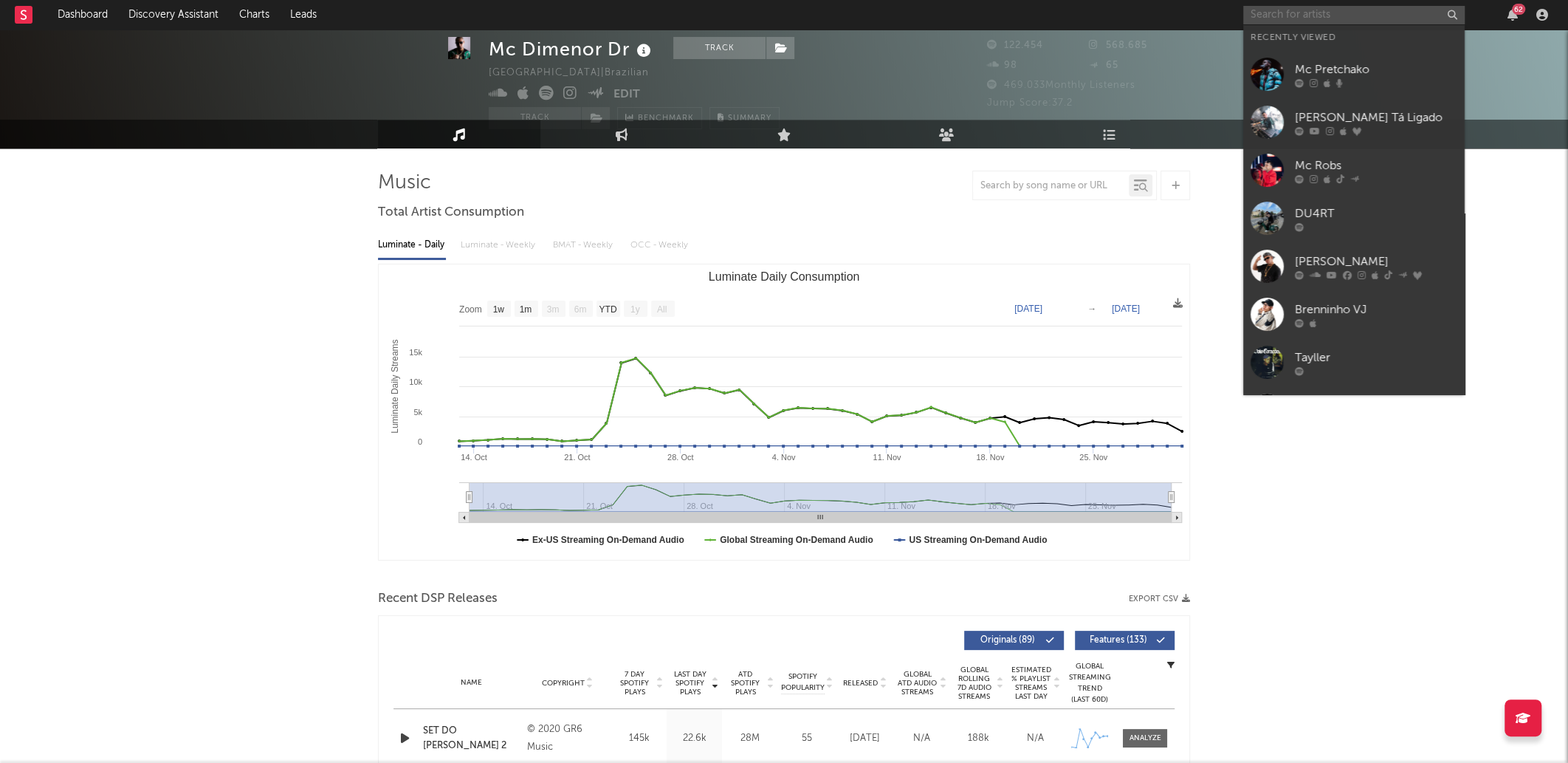
click at [1325, 16] on input "text" at bounding box center [1354, 15] width 222 height 18
paste input "Devê"
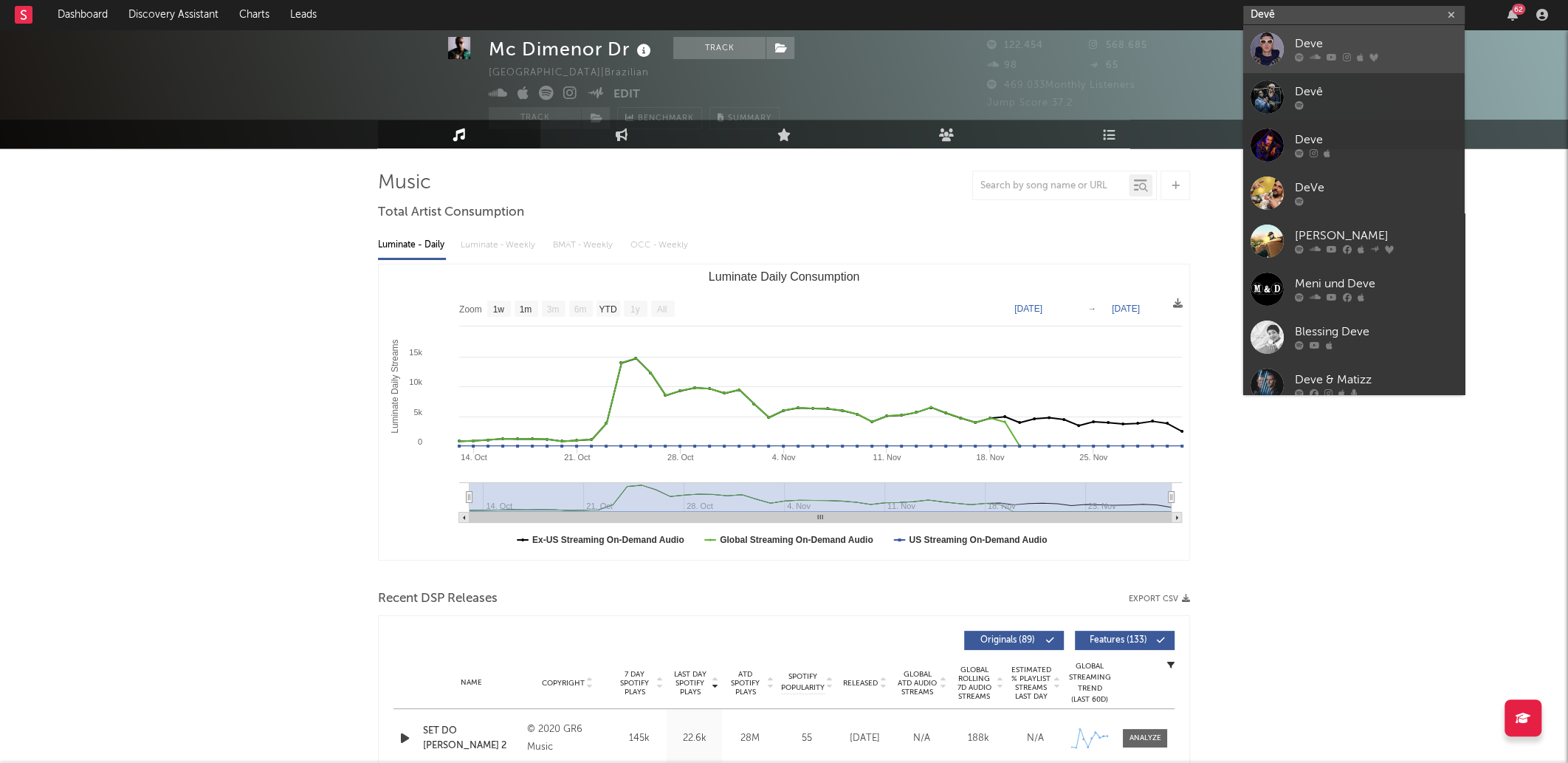
type input "Devê"
click at [1359, 39] on div "Deve" at bounding box center [1376, 44] width 162 height 17
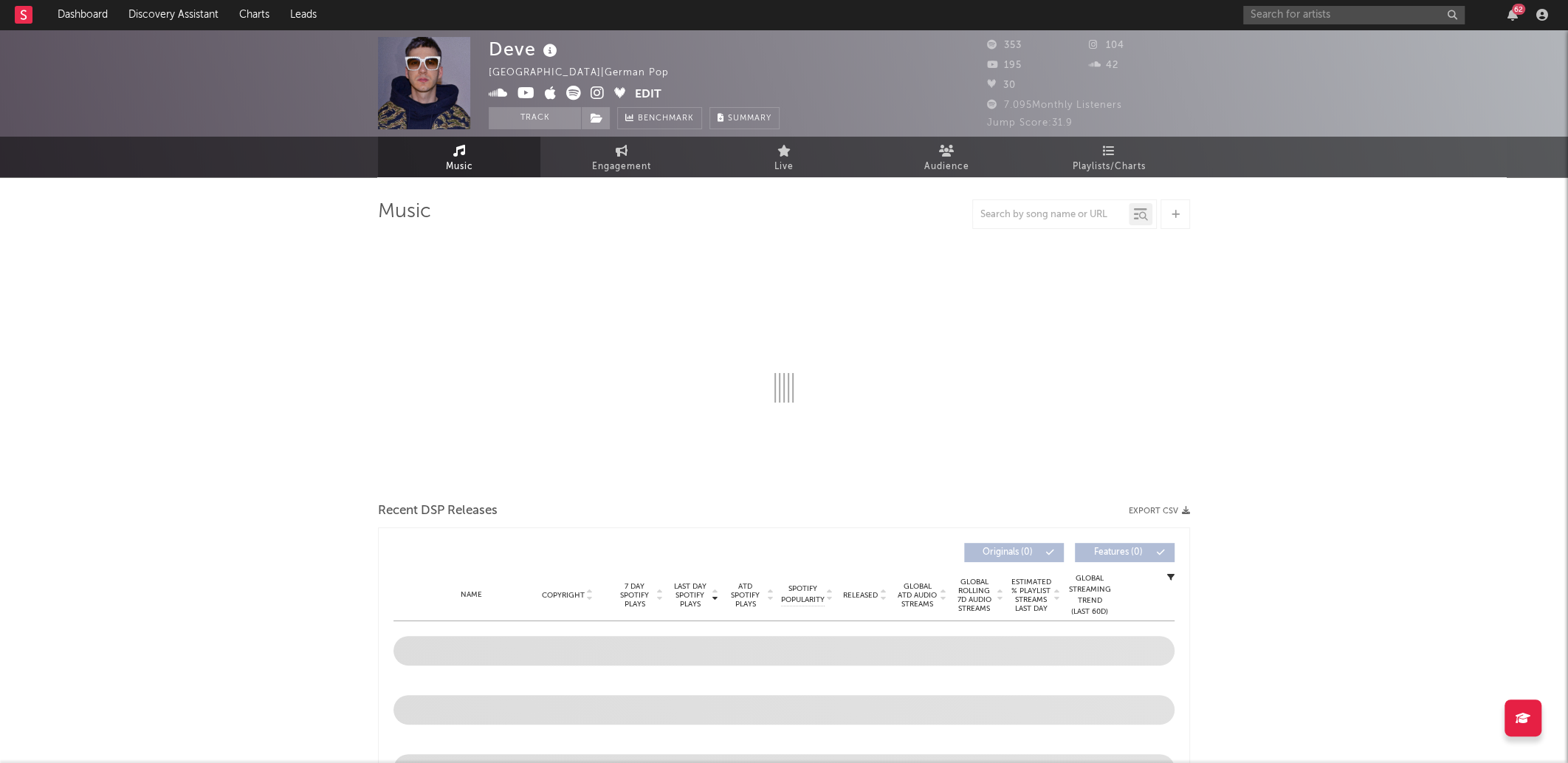
select select "6m"
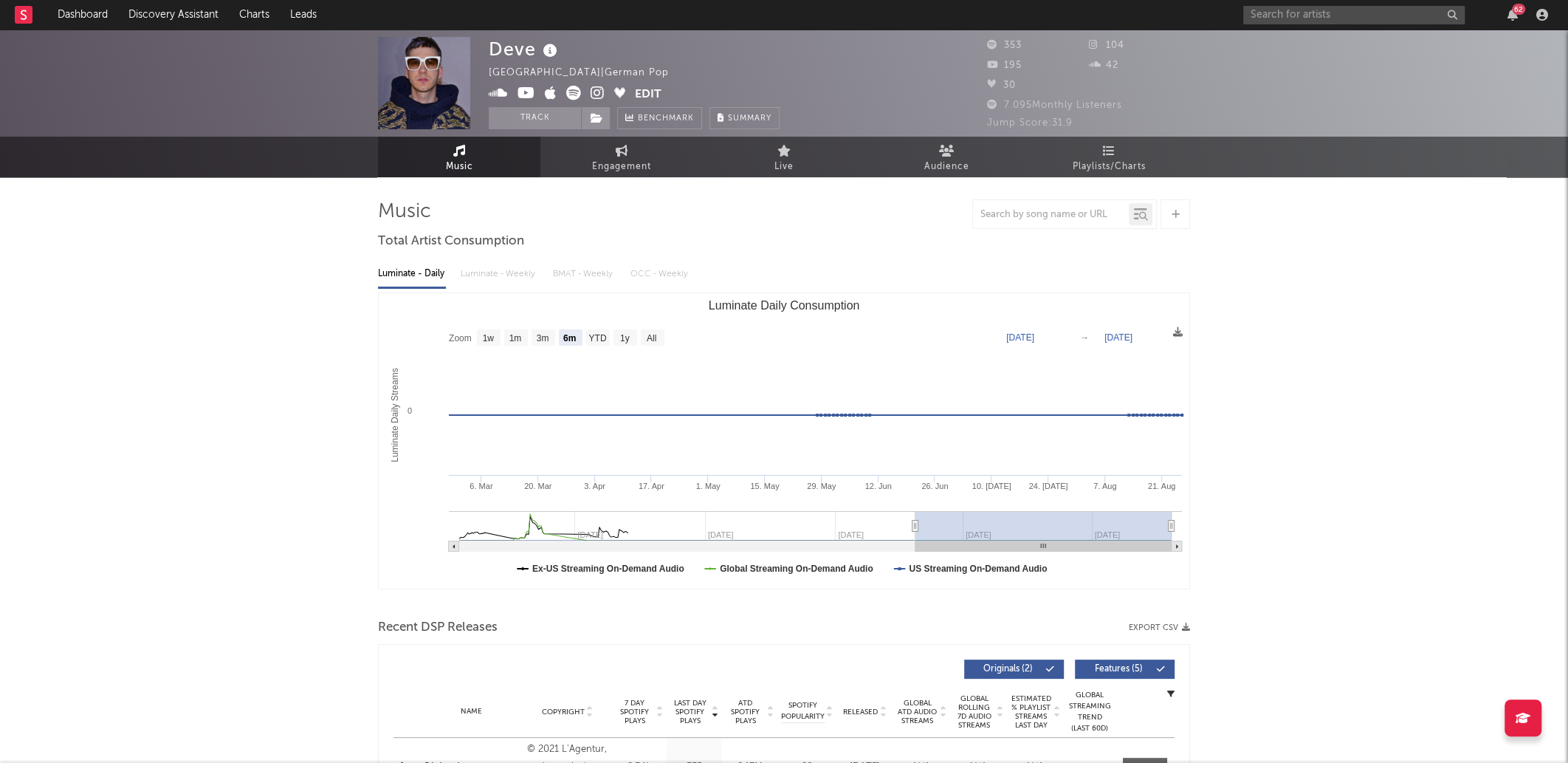
click at [1394, 26] on div "62" at bounding box center [1398, 14] width 310 height 29
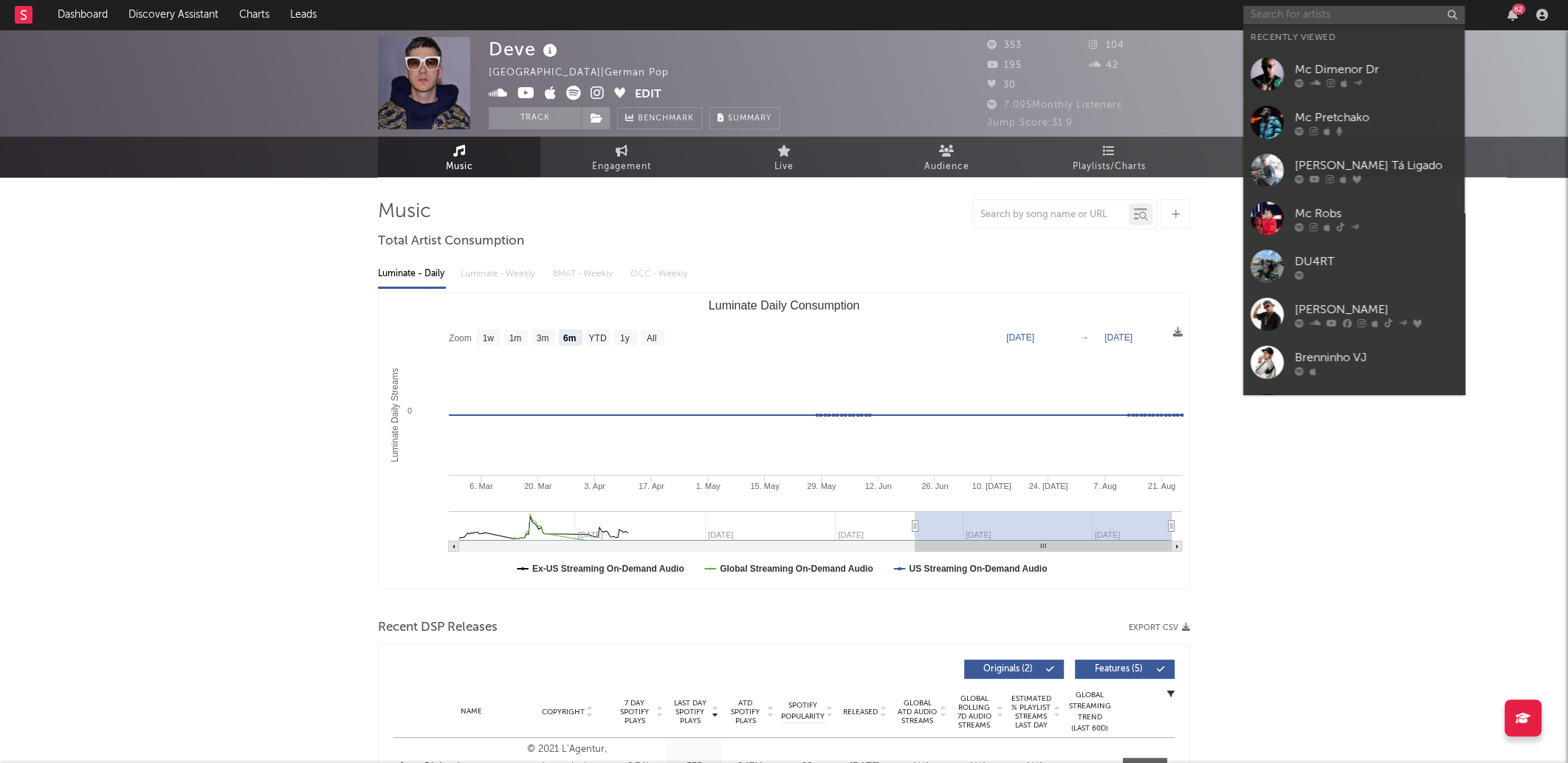
click at [1394, 18] on input "text" at bounding box center [1354, 15] width 222 height 18
paste input "Devê"
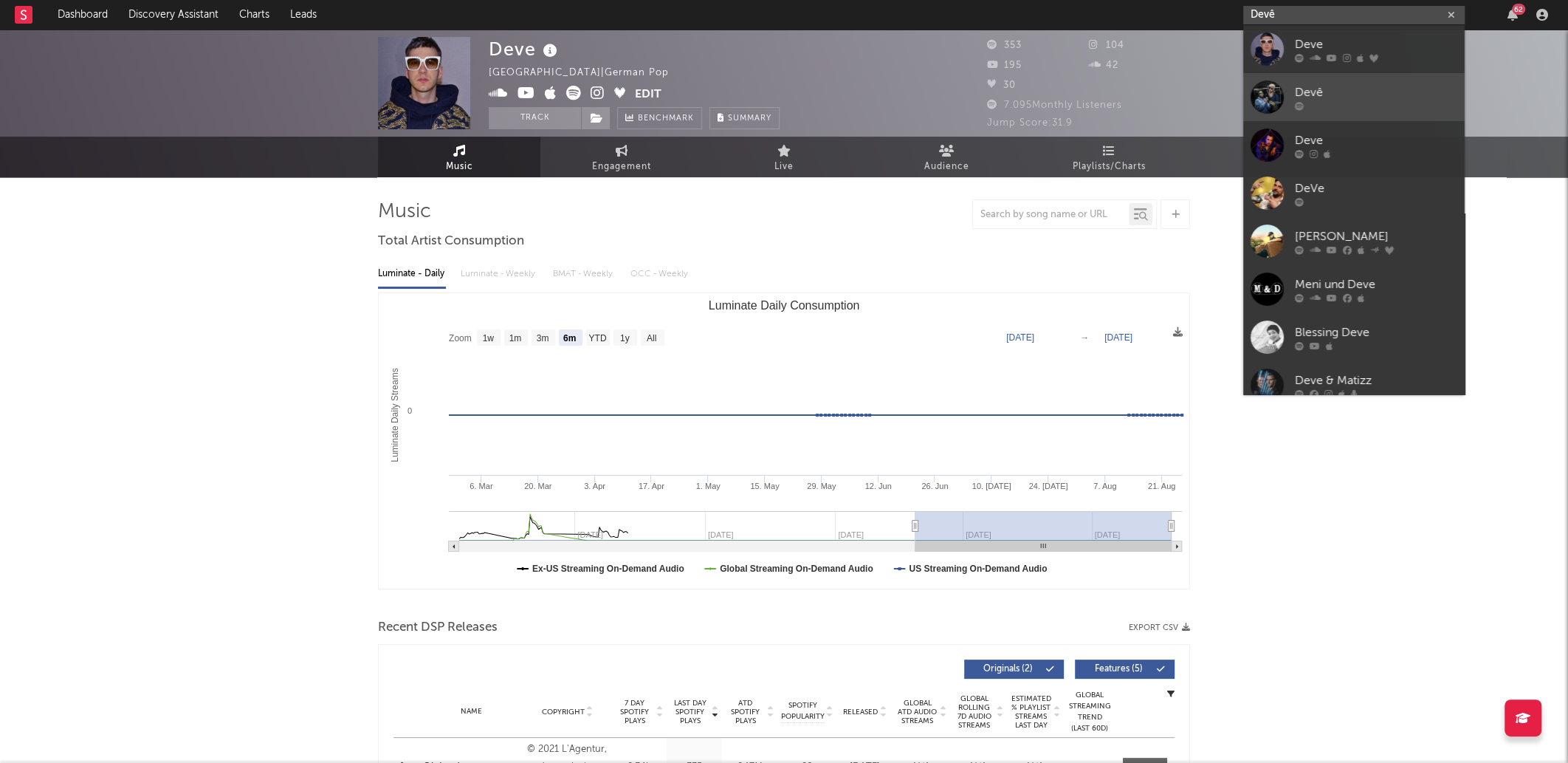
type input "Devê"
click at [1394, 109] on div at bounding box center [1376, 106] width 162 height 9
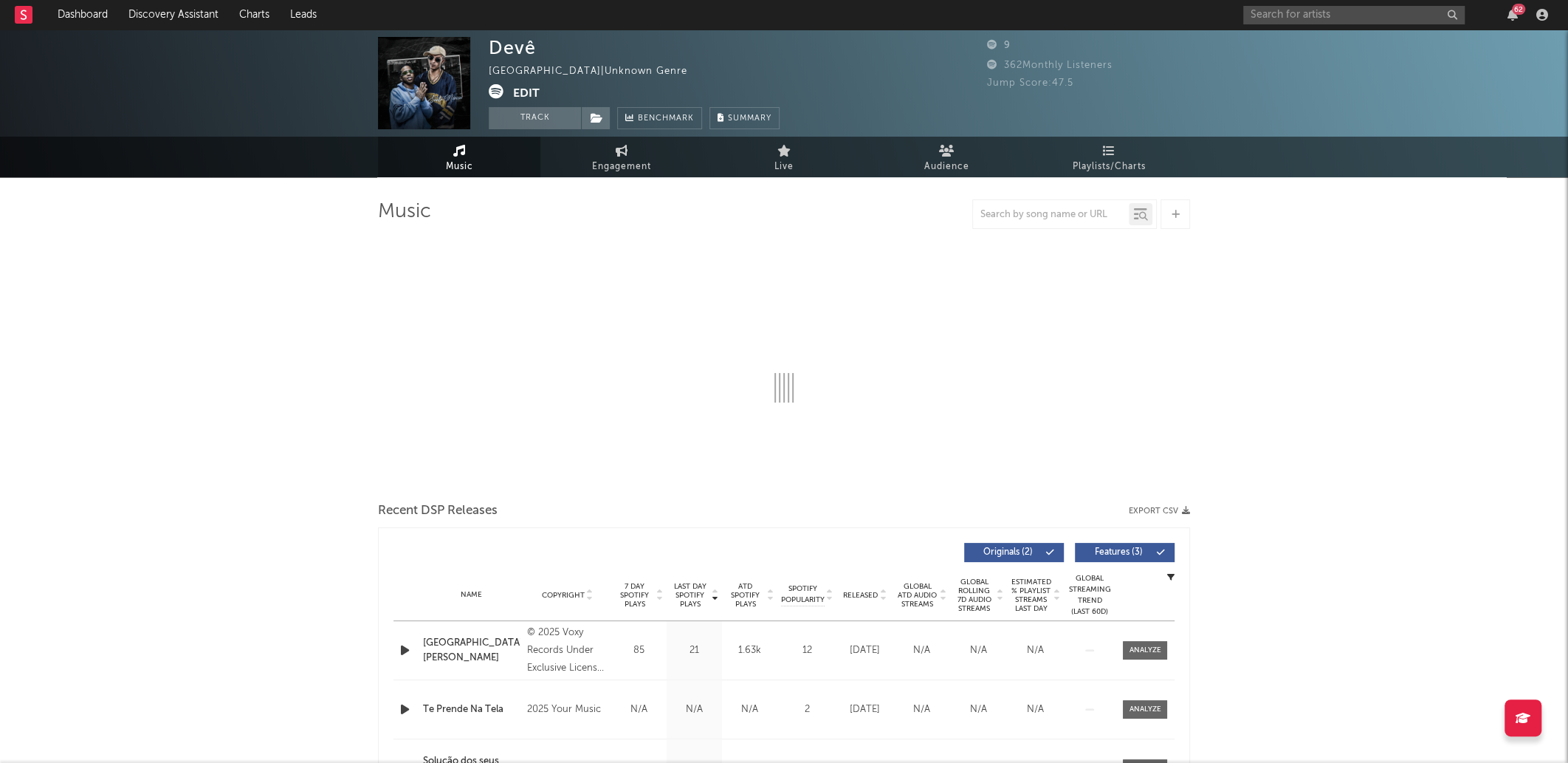
select select "1w"
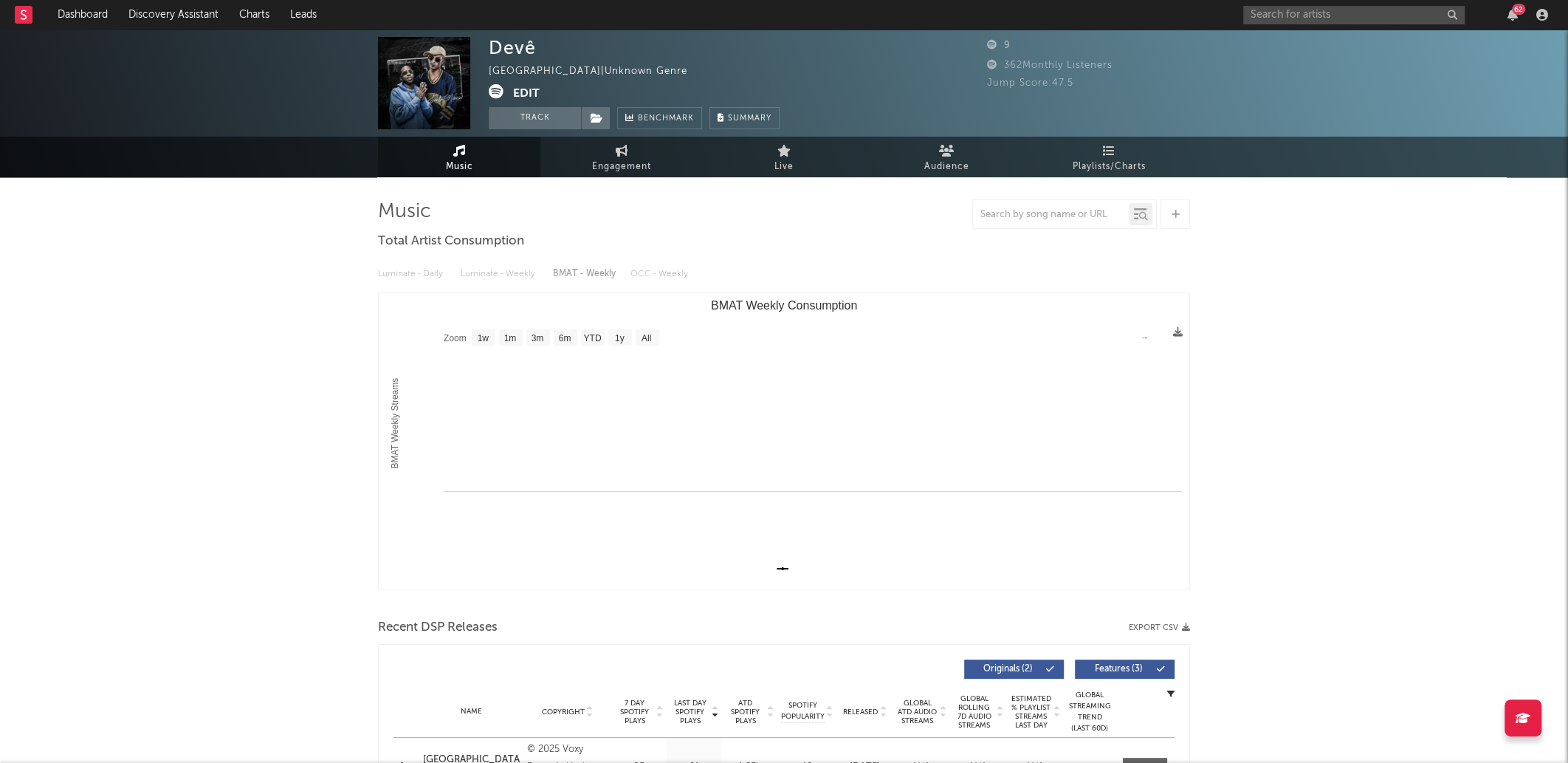
click at [497, 89] on icon at bounding box center [497, 92] width 15 height 15
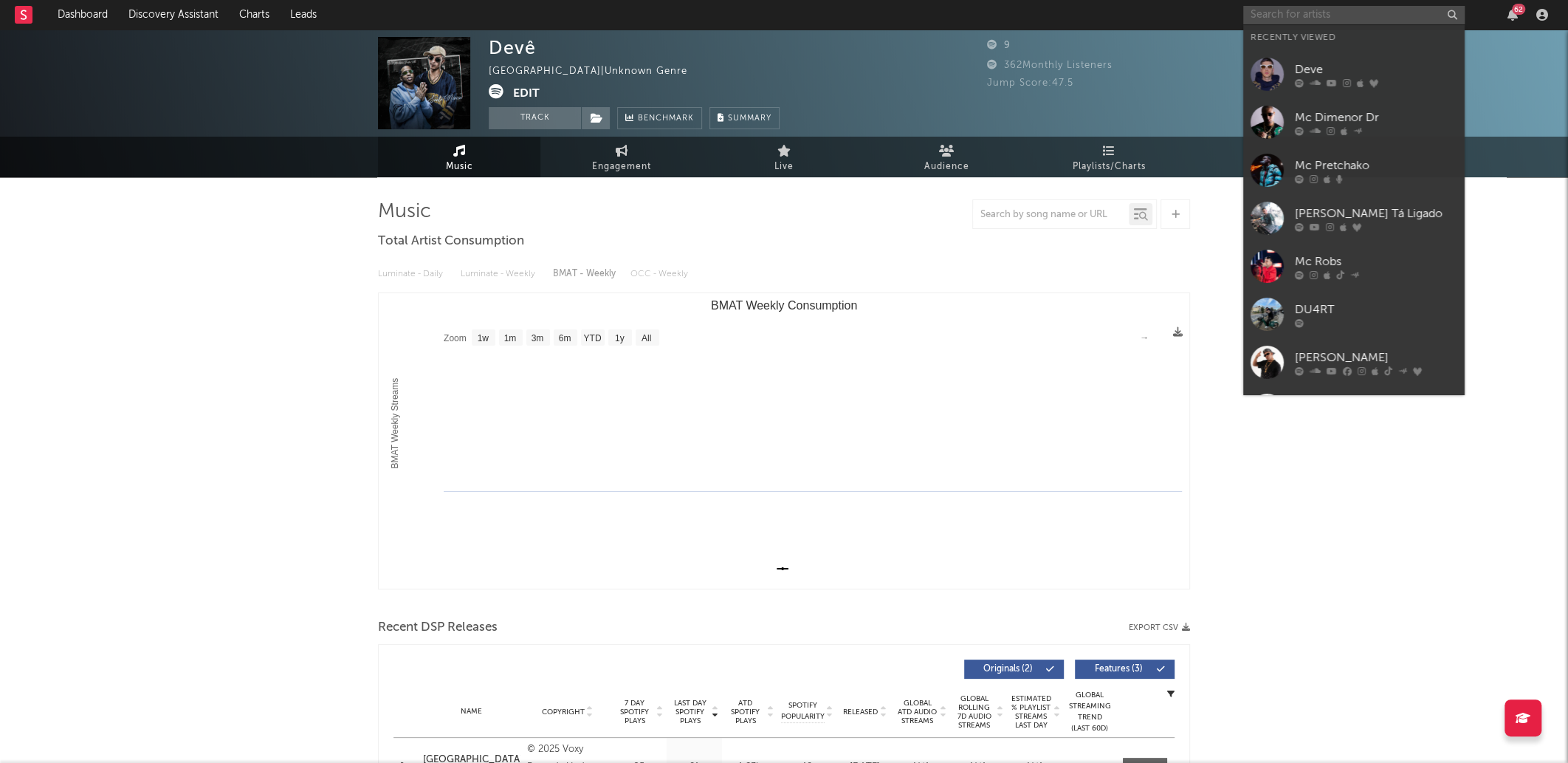
click at [1313, 6] on input "text" at bounding box center [1354, 15] width 222 height 18
paste input "VOX SESSION"
click at [1373, 8] on input "text" at bounding box center [1354, 15] width 222 height 18
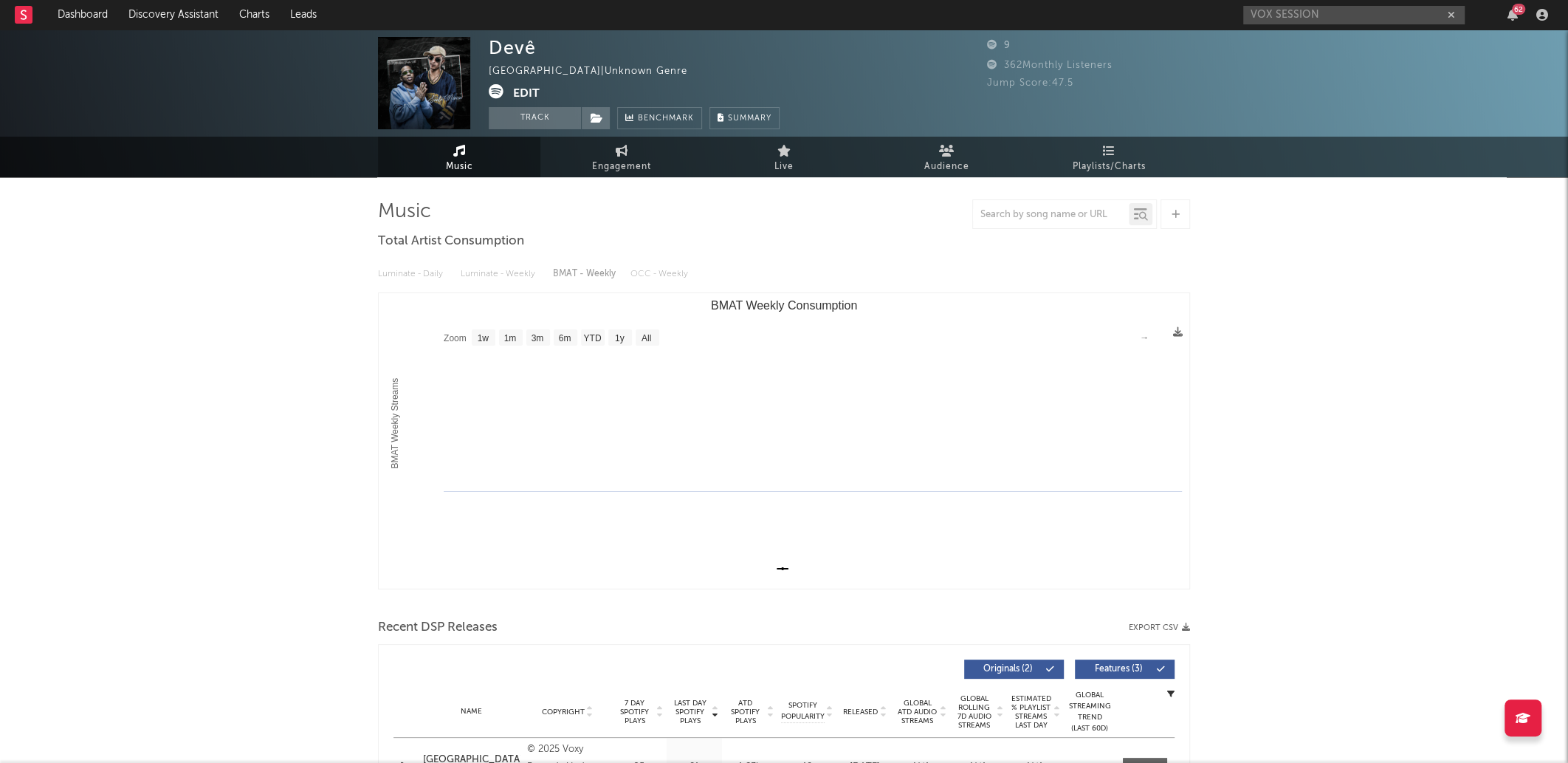
click at [1394, 445] on div "Devê [GEOGRAPHIC_DATA] | Unknown Genre Edit Track Benchmark Summary 9 362 Month…" at bounding box center [784, 585] width 1568 height 1112
click at [1347, 12] on input "VOX SESSION" at bounding box center [1354, 15] width 222 height 18
paste input "LPT Zlatan"
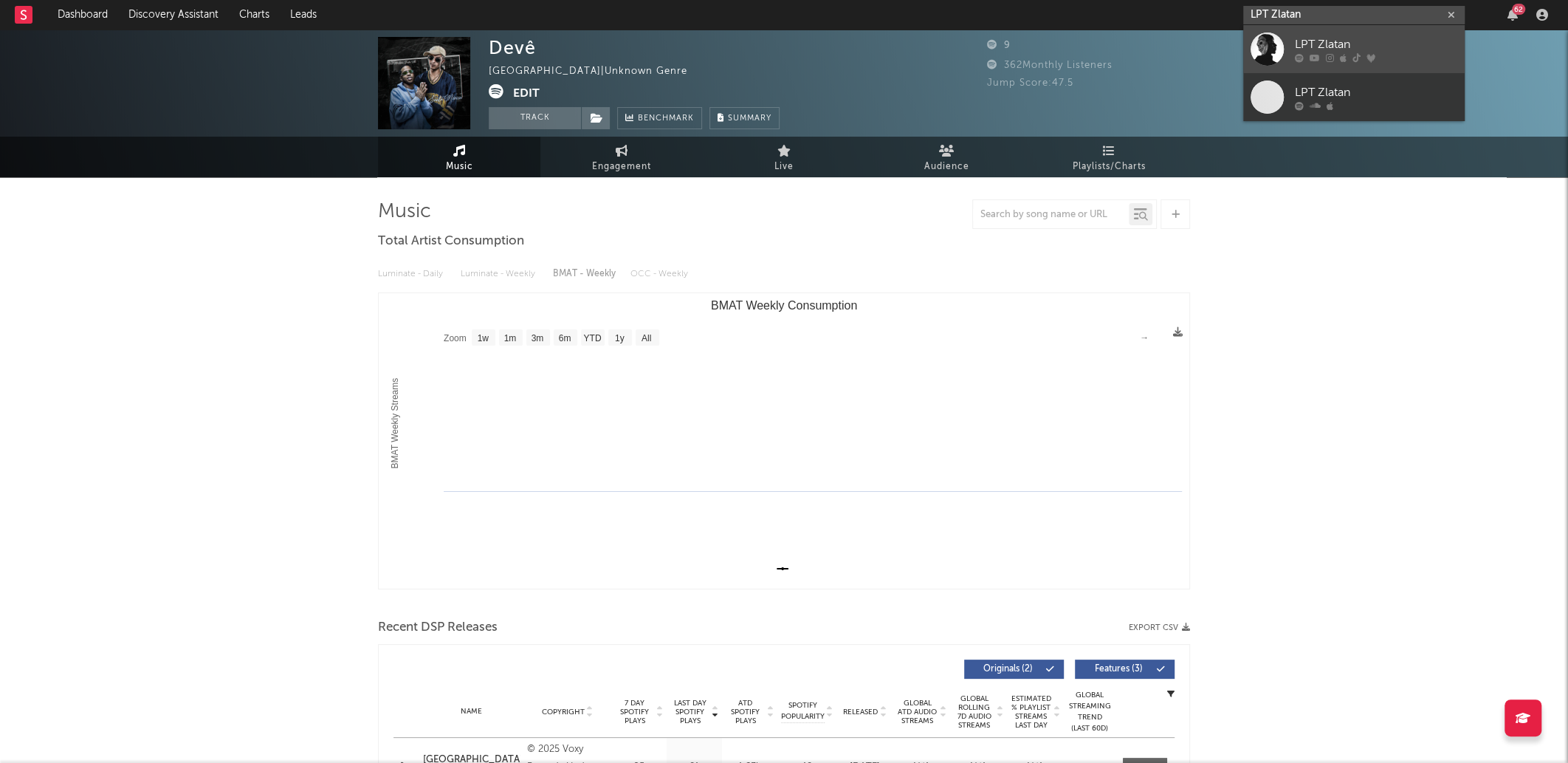
type input "LPT Zlatan"
click at [1353, 51] on div "LPT Zlatan" at bounding box center [1376, 44] width 162 height 17
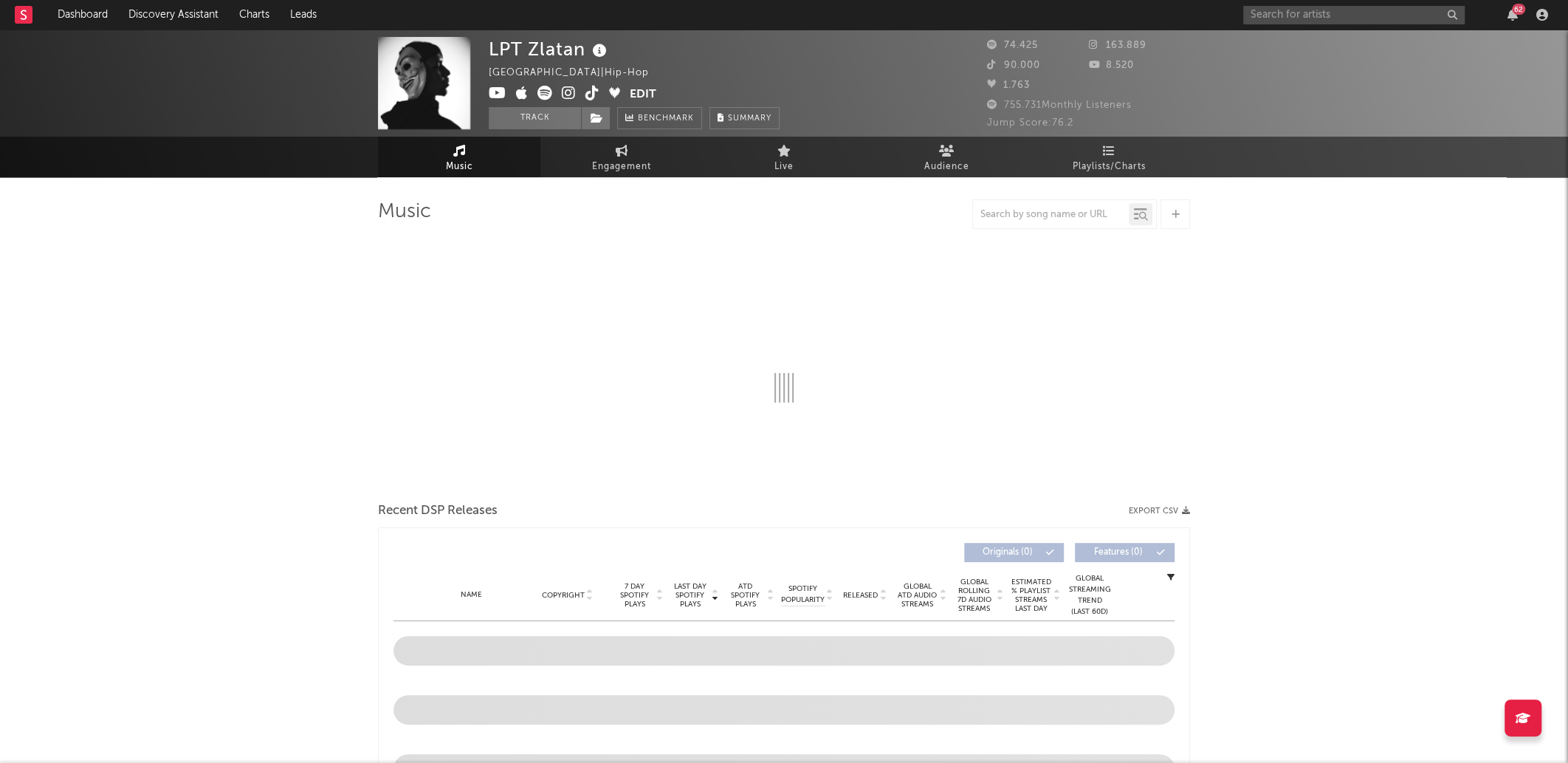
select select "6m"
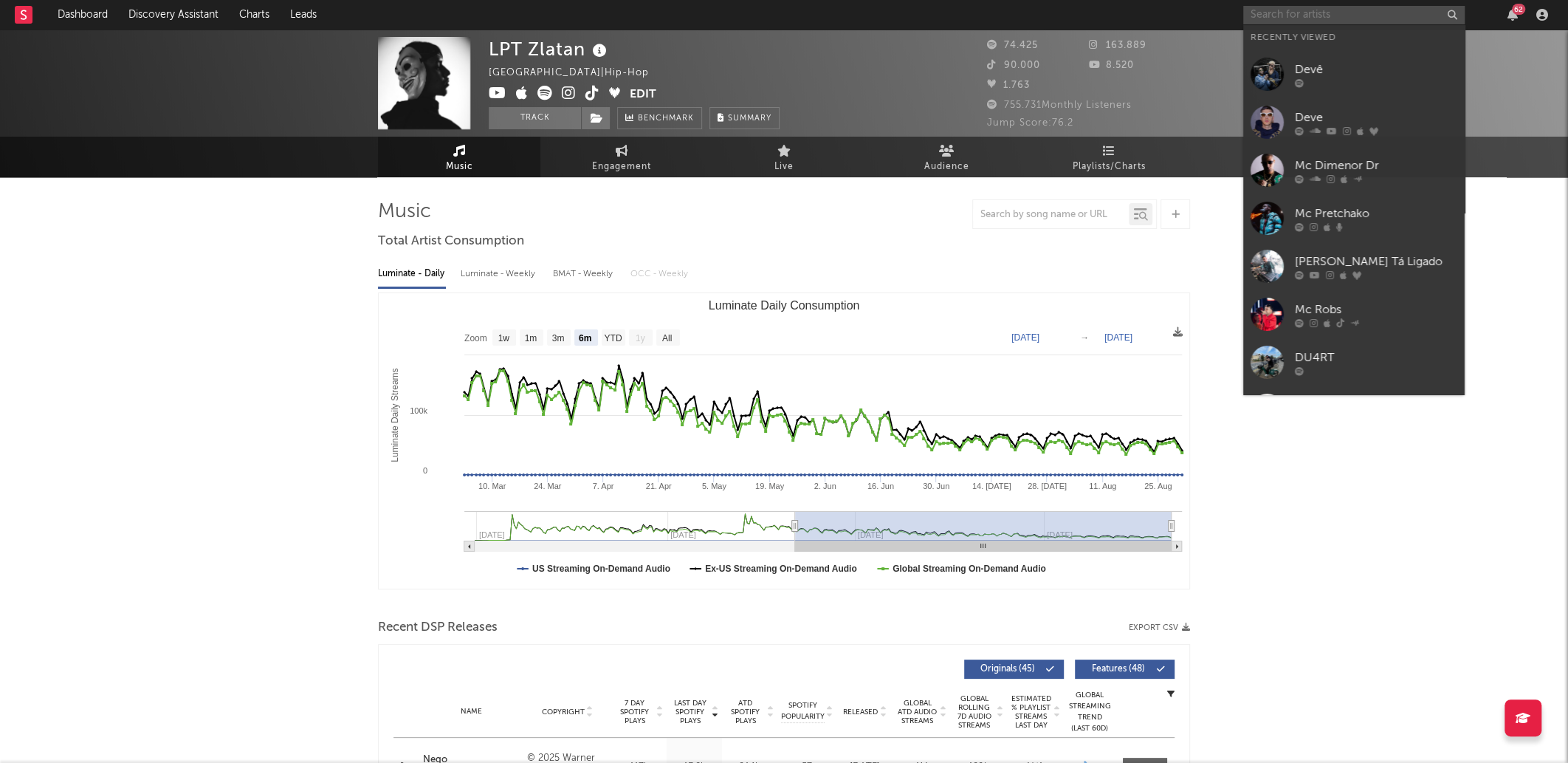
click at [1374, 16] on input "text" at bounding box center [1354, 15] width 222 height 18
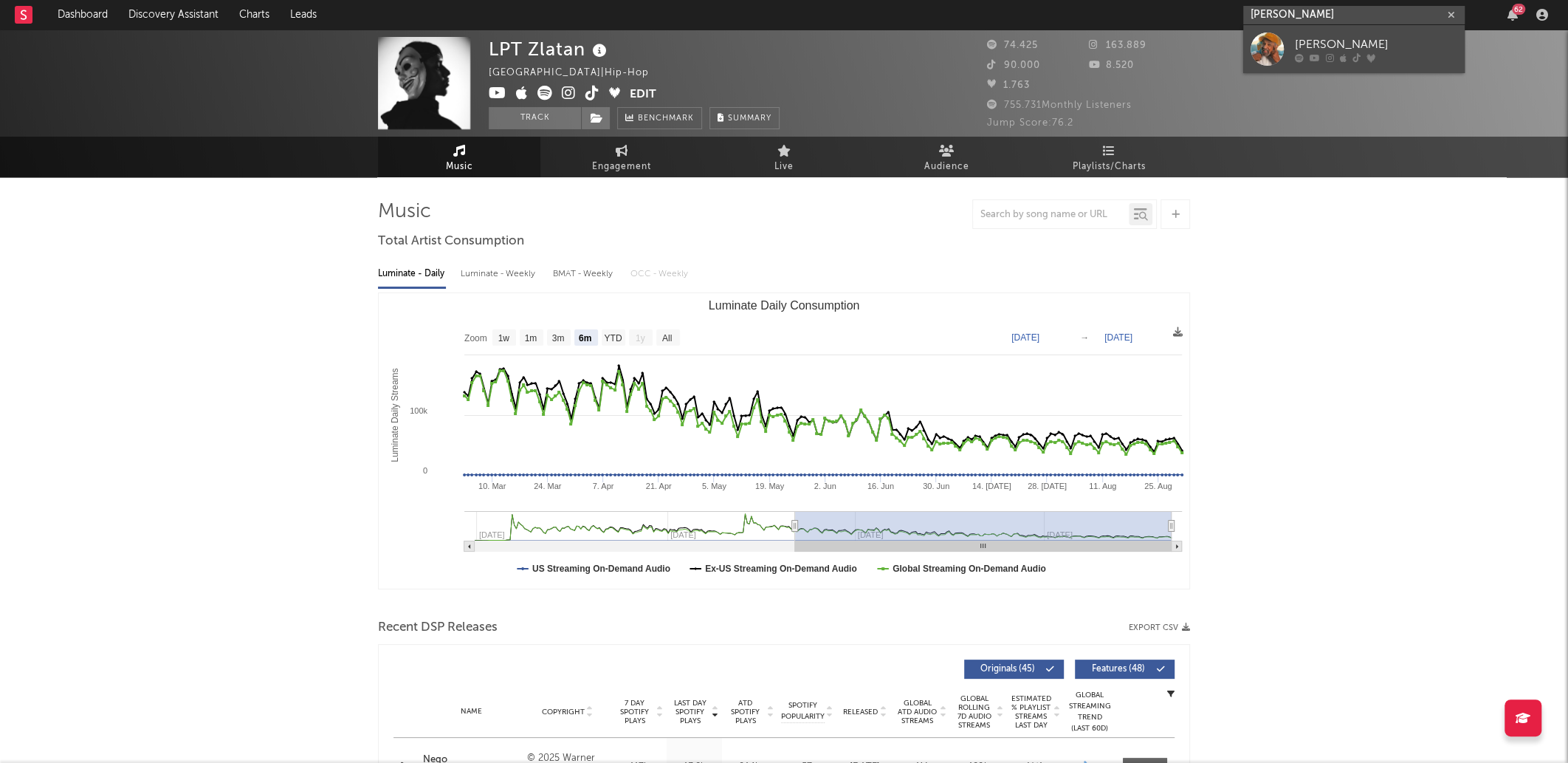
type input "[PERSON_NAME]"
click at [1350, 55] on div at bounding box center [1376, 57] width 162 height 9
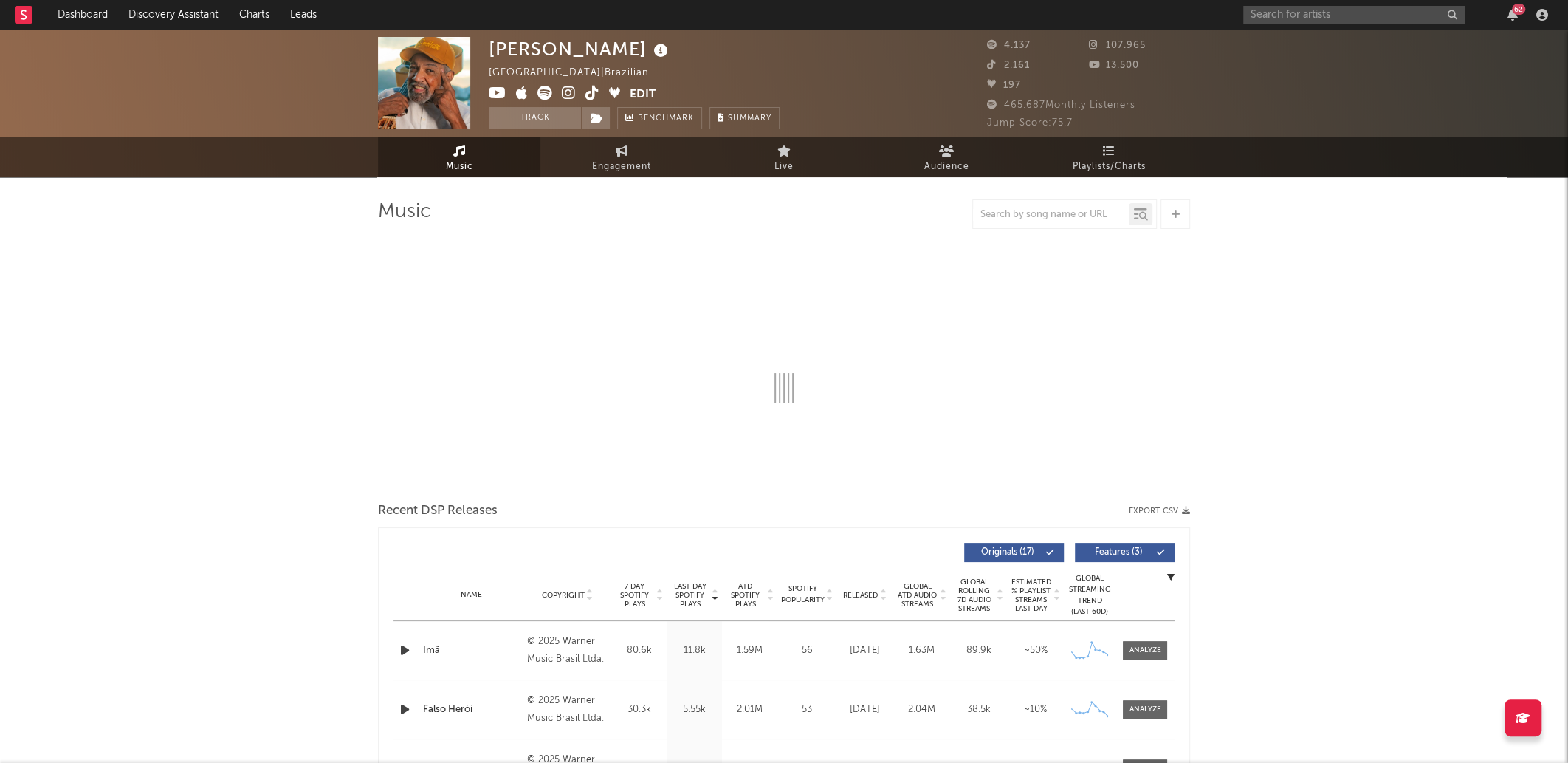
drag, startPoint x: 436, startPoint y: 82, endPoint x: 429, endPoint y: 48, distance: 34.7
select select "1w"
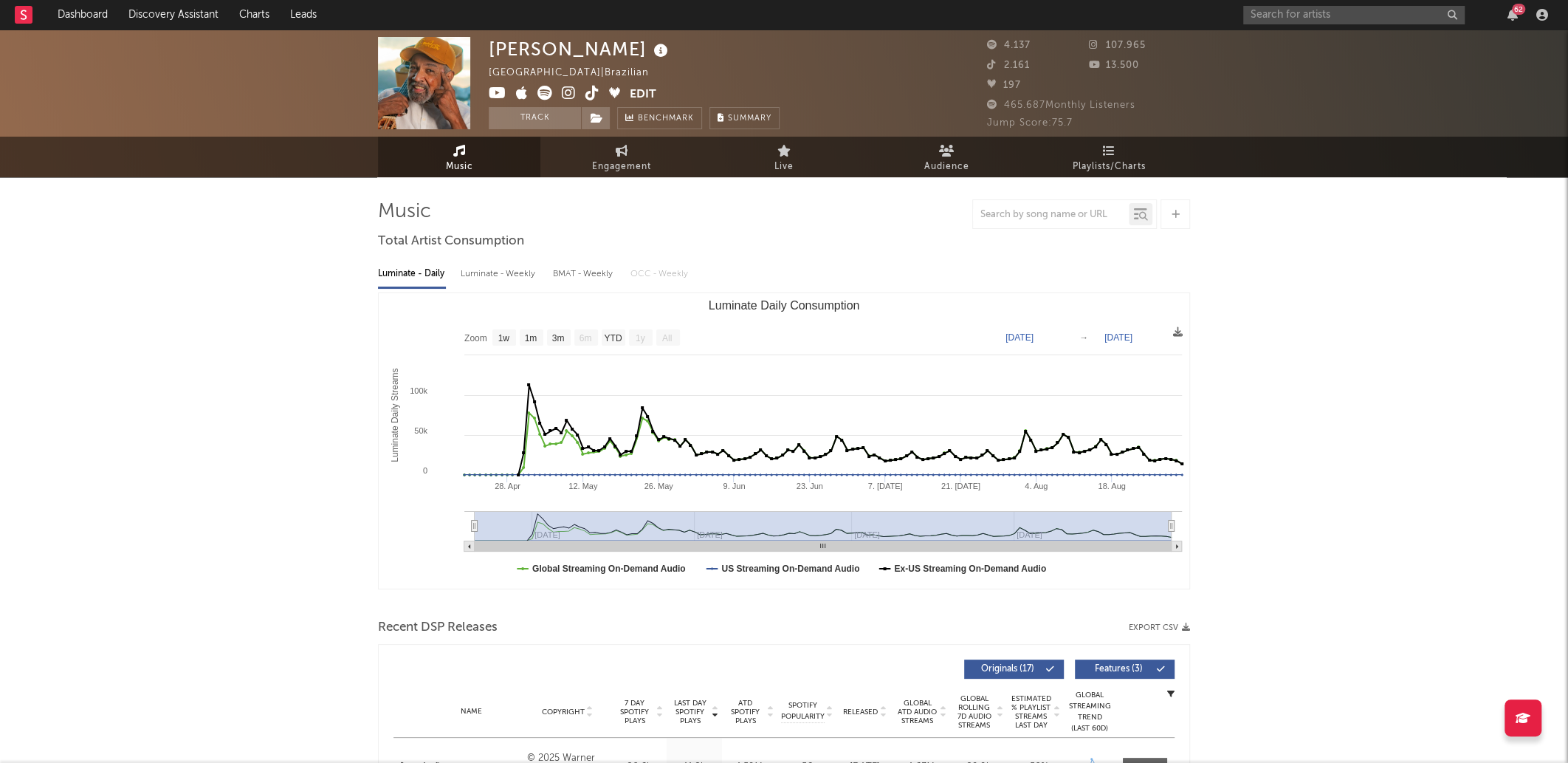
drag, startPoint x: 429, startPoint y: 48, endPoint x: 426, endPoint y: 41, distance: 7.6
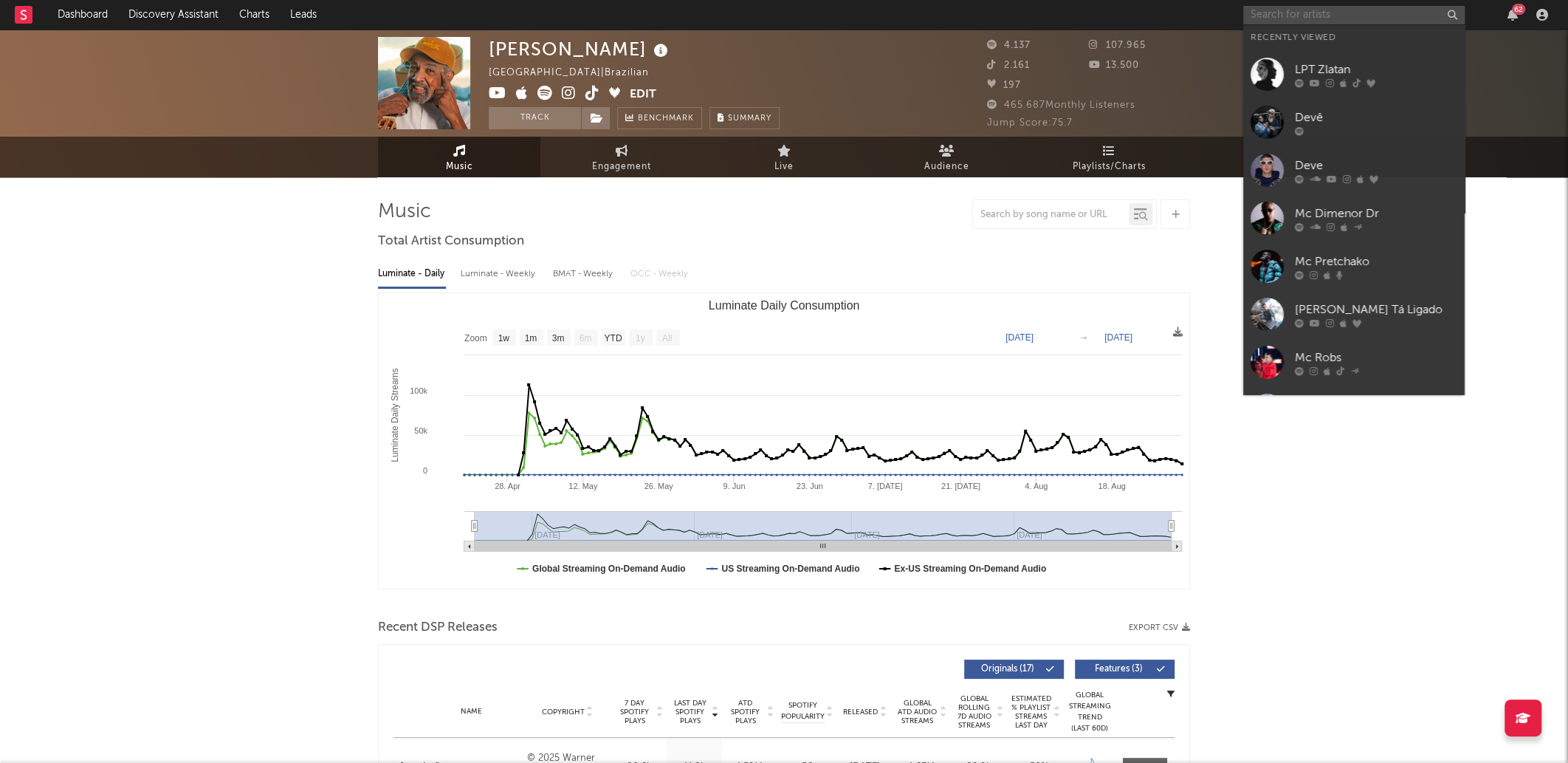
click at [1296, 8] on input "text" at bounding box center [1354, 15] width 222 height 18
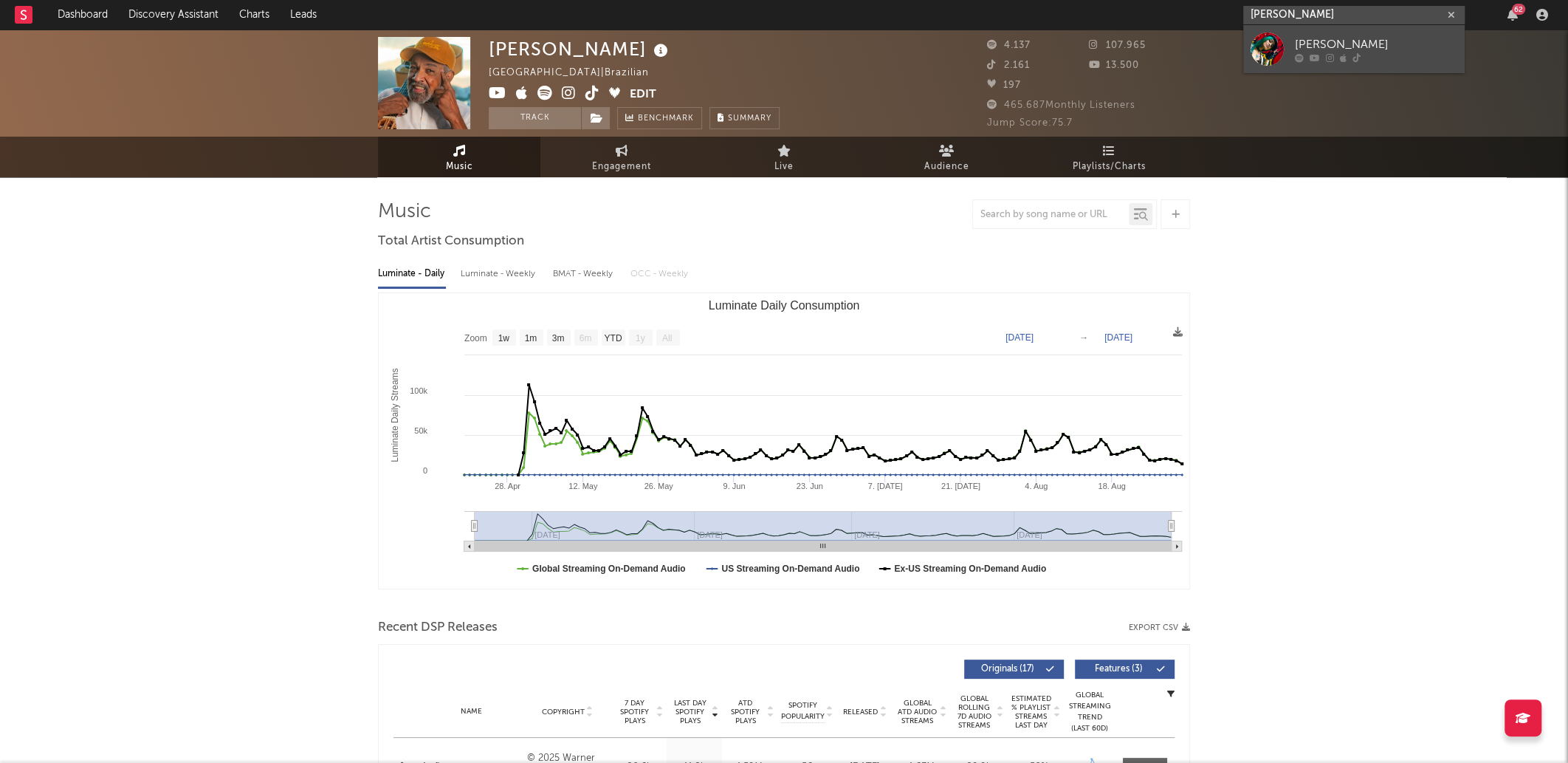
type input "[PERSON_NAME]"
click at [1336, 69] on link "[PERSON_NAME]" at bounding box center [1354, 49] width 222 height 48
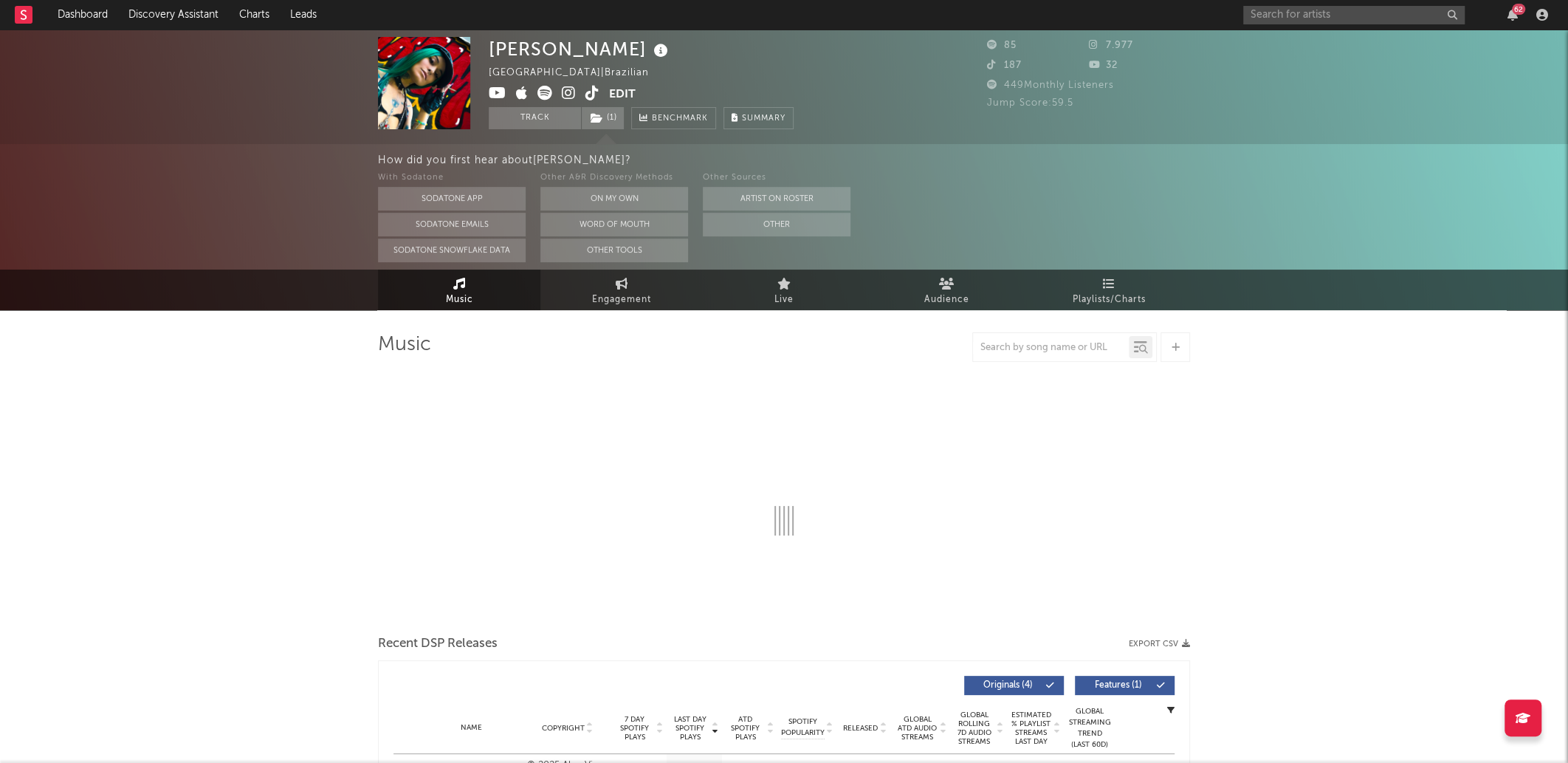
select select "1w"
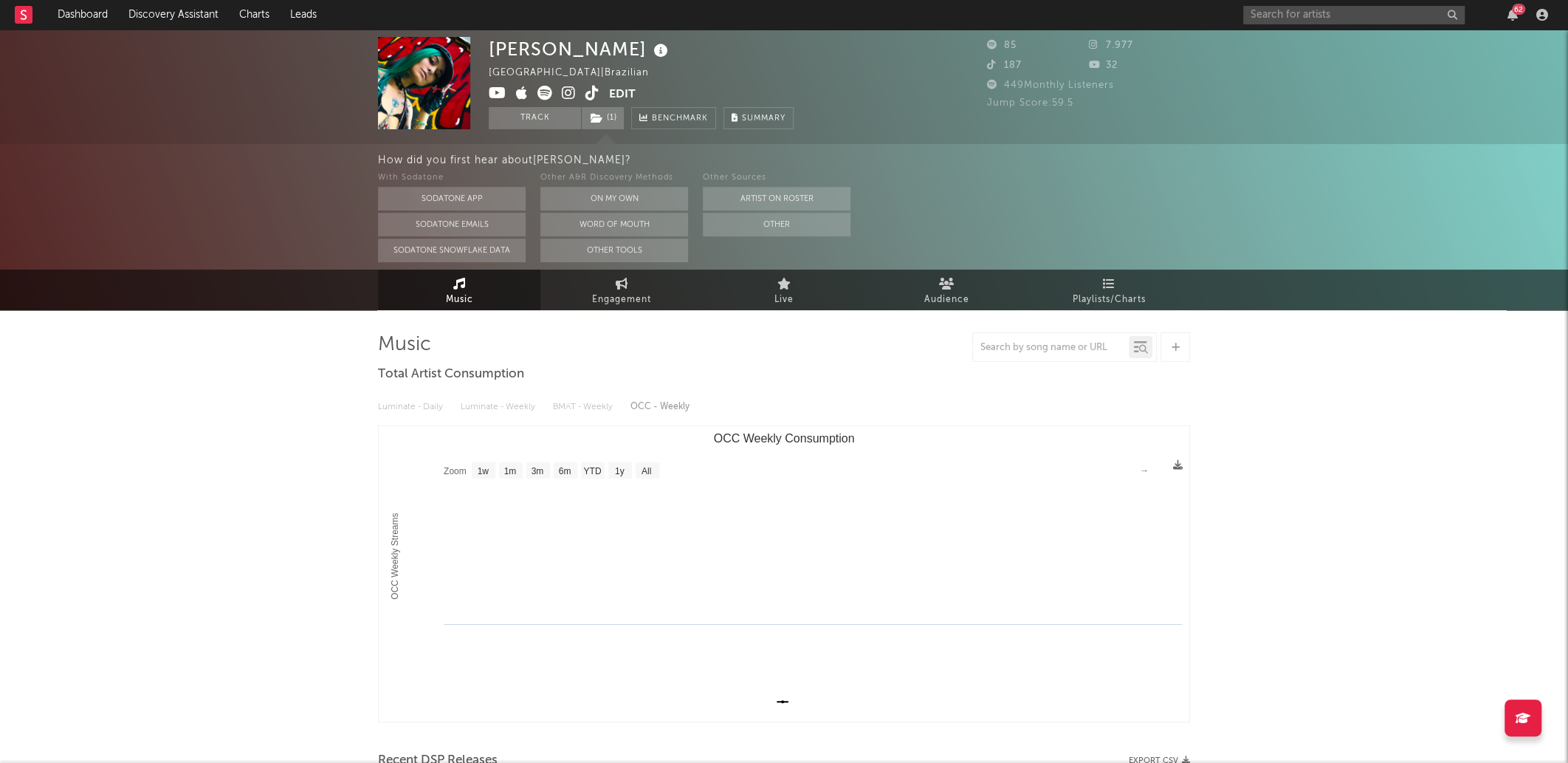
drag, startPoint x: 423, startPoint y: 72, endPoint x: 425, endPoint y: 40, distance: 32.1
